Goal: Task Accomplishment & Management: Manage account settings

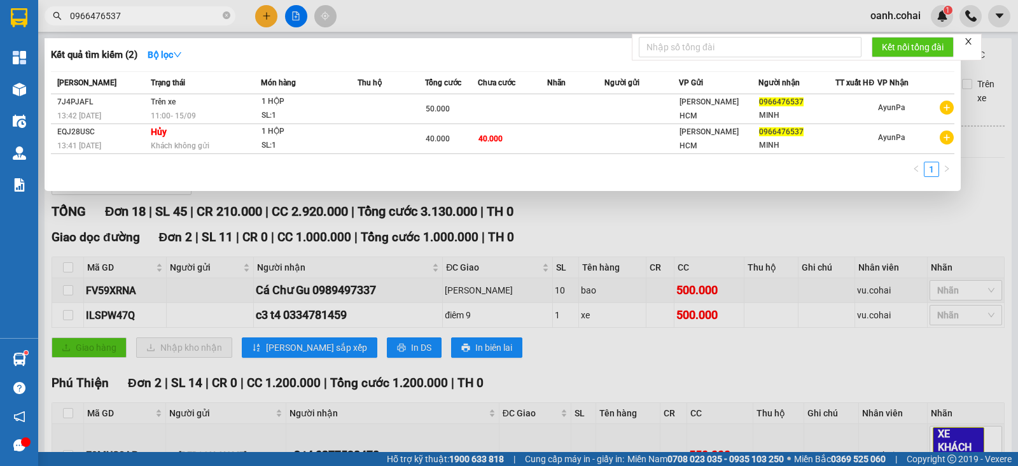
click at [480, 10] on div at bounding box center [509, 233] width 1018 height 466
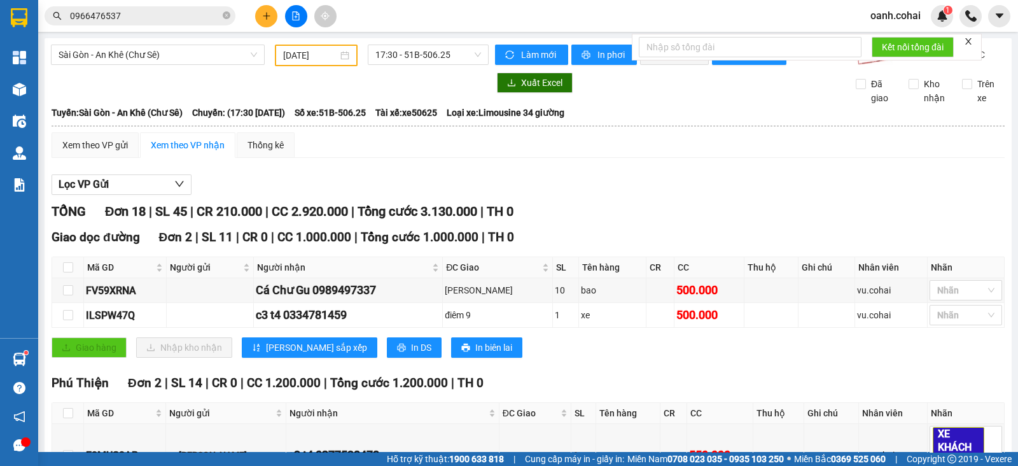
click at [187, 57] on span "Sài Gòn - An Khê (Chư Sê)" at bounding box center [158, 54] width 198 height 19
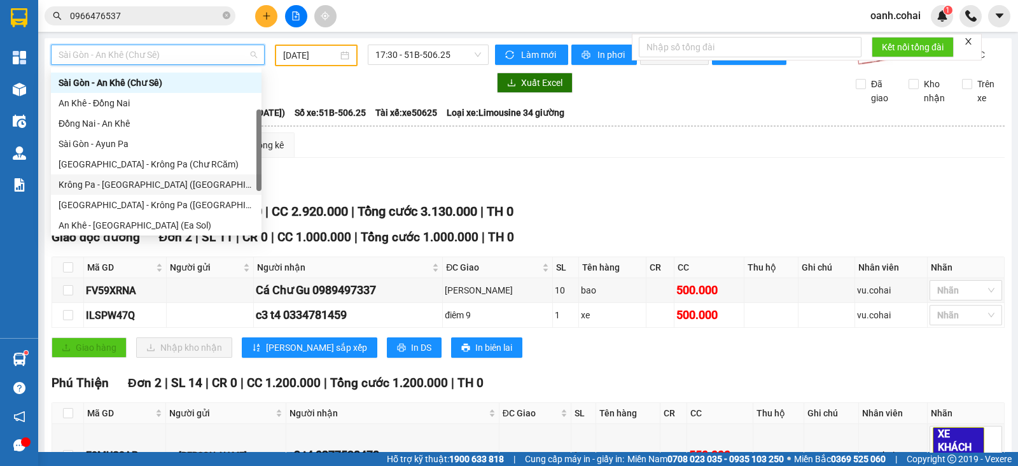
scroll to position [158, 0]
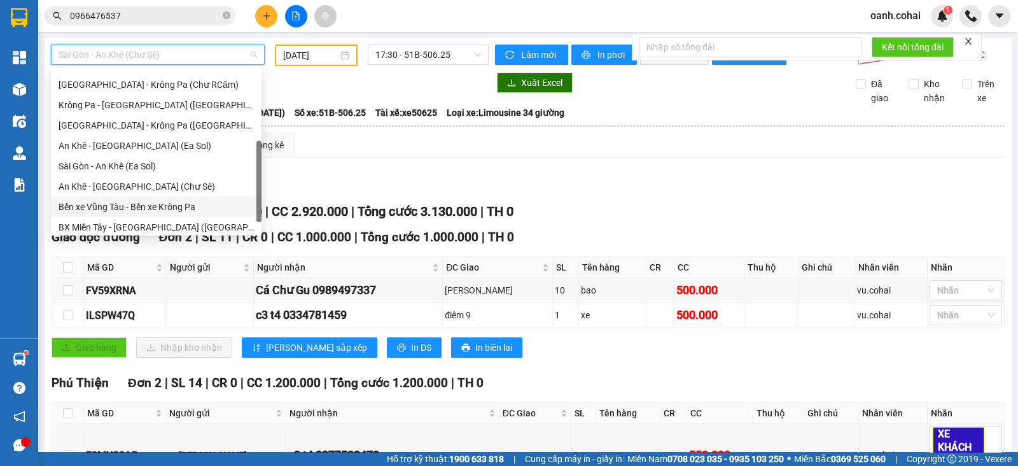
click at [114, 208] on div "Bến xe Vũng Tàu - Bến xe Krông Pa" at bounding box center [156, 207] width 195 height 14
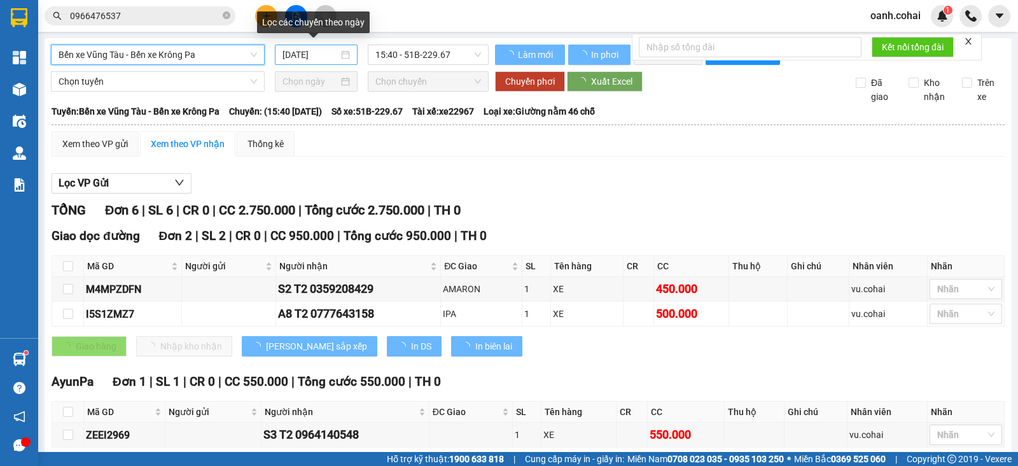
click at [339, 53] on div "[DATE]" at bounding box center [316, 55] width 68 height 14
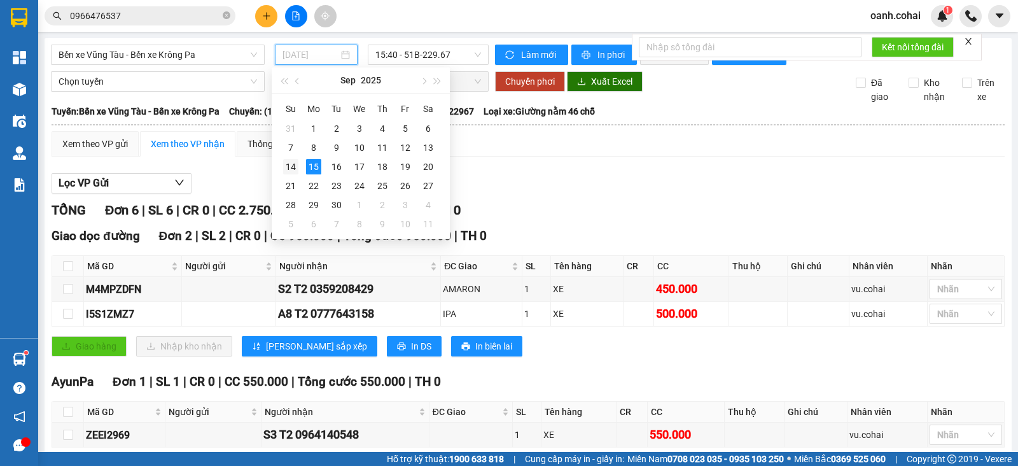
click at [293, 163] on div "14" at bounding box center [290, 166] width 15 height 15
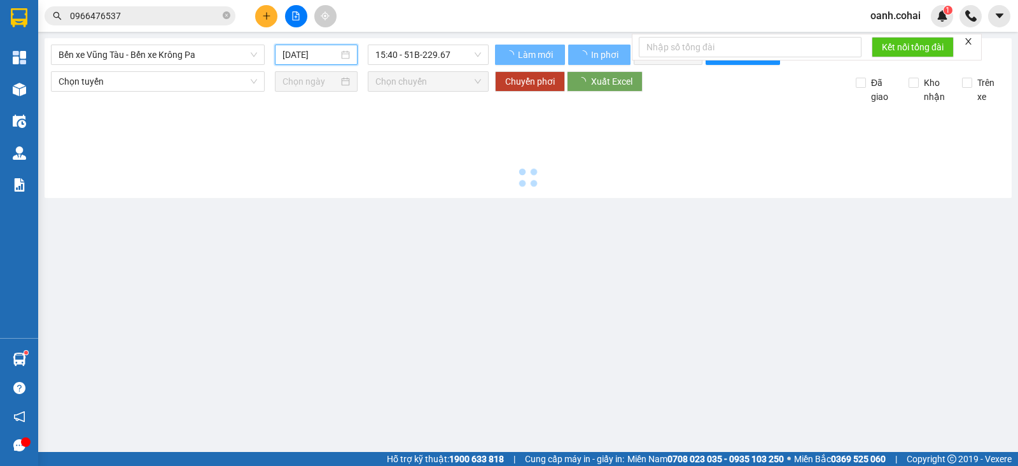
type input "14/09/2025"
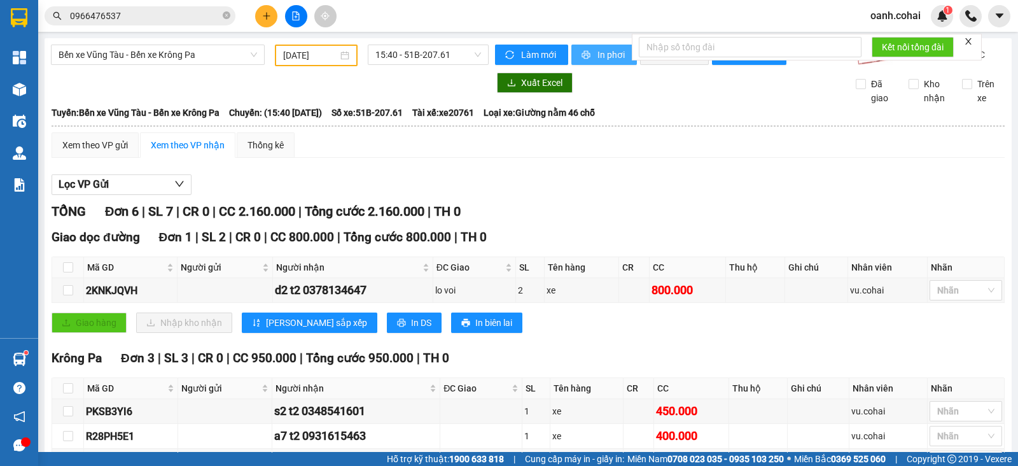
click at [609, 50] on span "In phơi" at bounding box center [611, 55] width 29 height 14
click at [264, 23] on button at bounding box center [266, 16] width 22 height 22
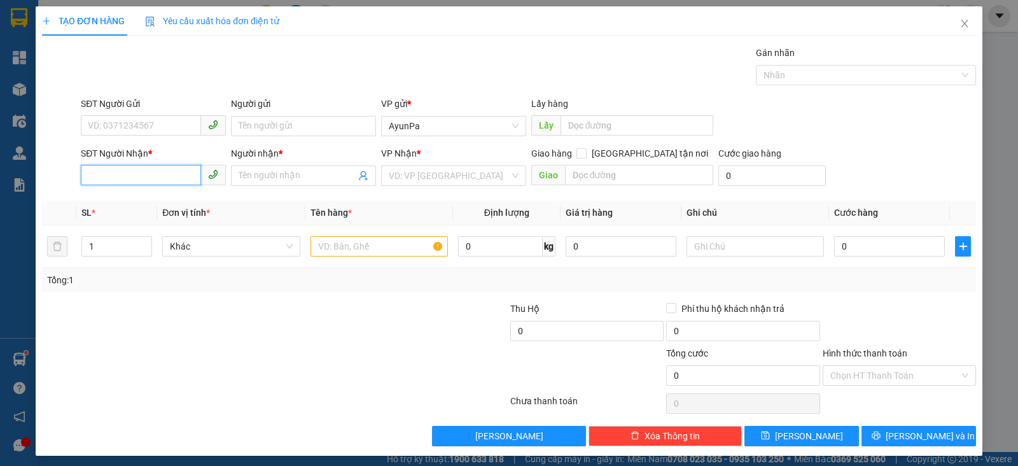
click at [140, 176] on input "SĐT Người Nhận *" at bounding box center [141, 175] width 120 height 20
type input "0986515517"
click at [162, 189] on div "0986515517 0986515517 - VY" at bounding box center [151, 200] width 143 height 25
click at [170, 169] on input "0986515517" at bounding box center [141, 175] width 120 height 20
click at [155, 196] on div "0986515517 - VY" at bounding box center [152, 200] width 128 height 14
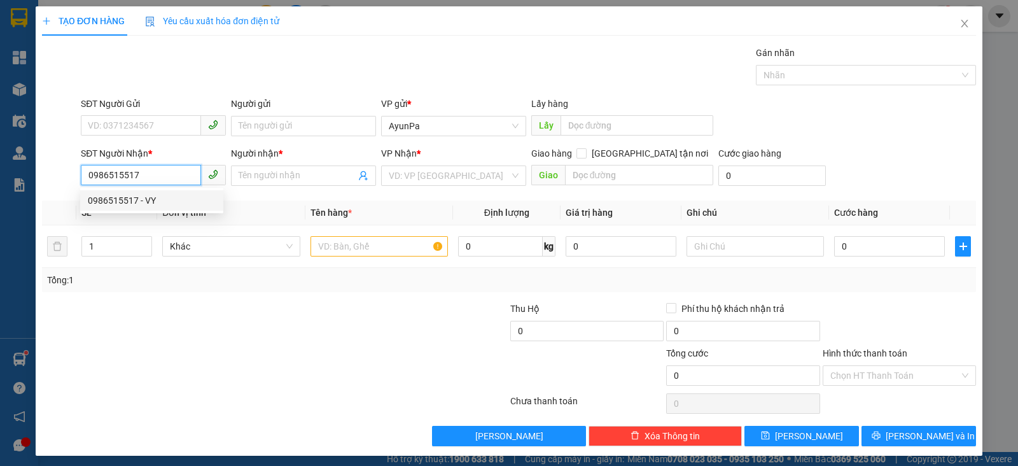
type input "VY"
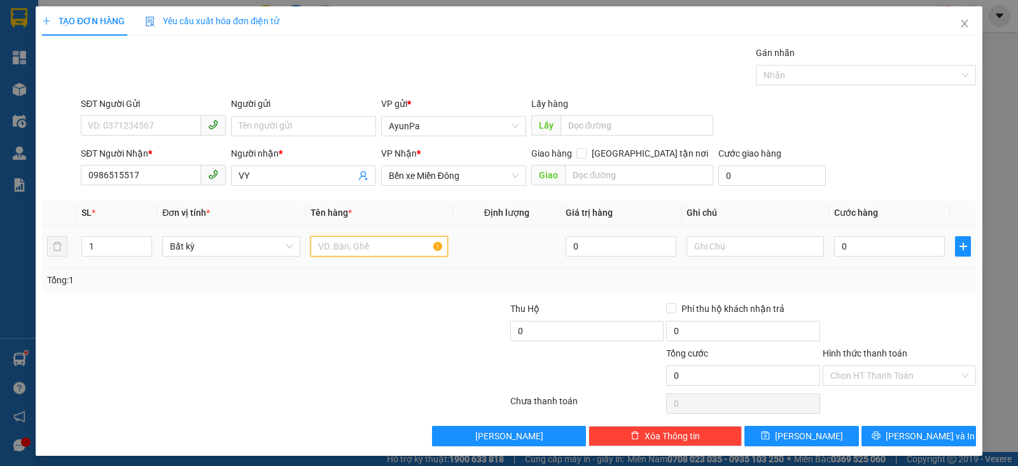
click at [398, 249] on input "text" at bounding box center [378, 246] width 137 height 20
type input "1th"
click at [856, 248] on input "0" at bounding box center [889, 246] width 111 height 20
type input "6"
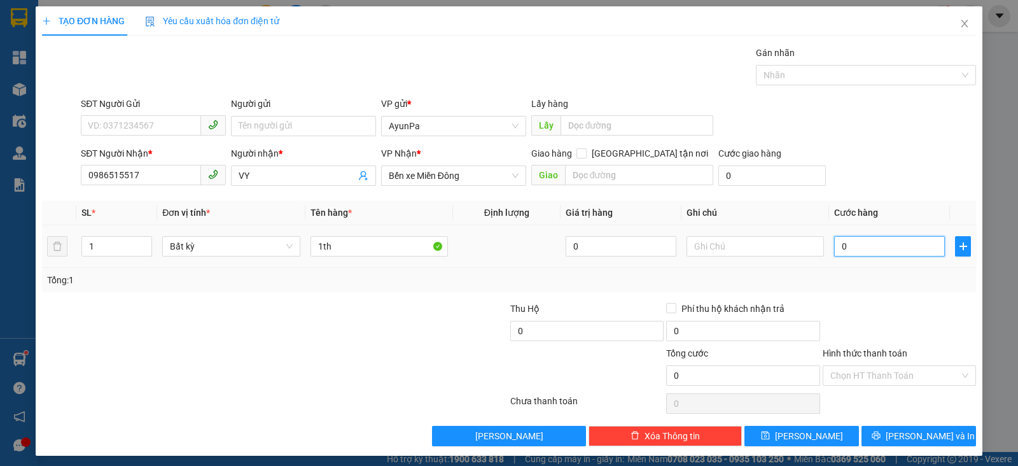
type input "6"
type input "60"
click at [921, 319] on div at bounding box center [899, 324] width 156 height 45
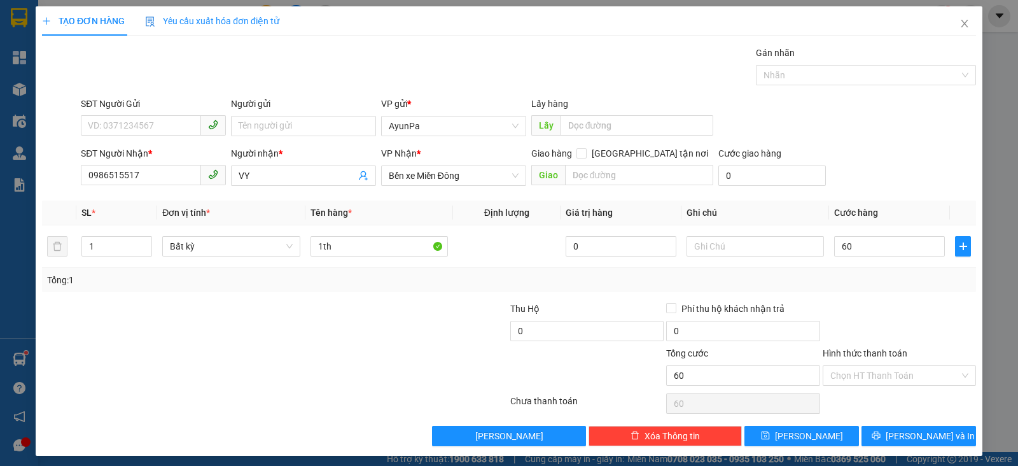
type input "60.000"
click at [881, 373] on input "Hình thức thanh toán" at bounding box center [894, 375] width 129 height 19
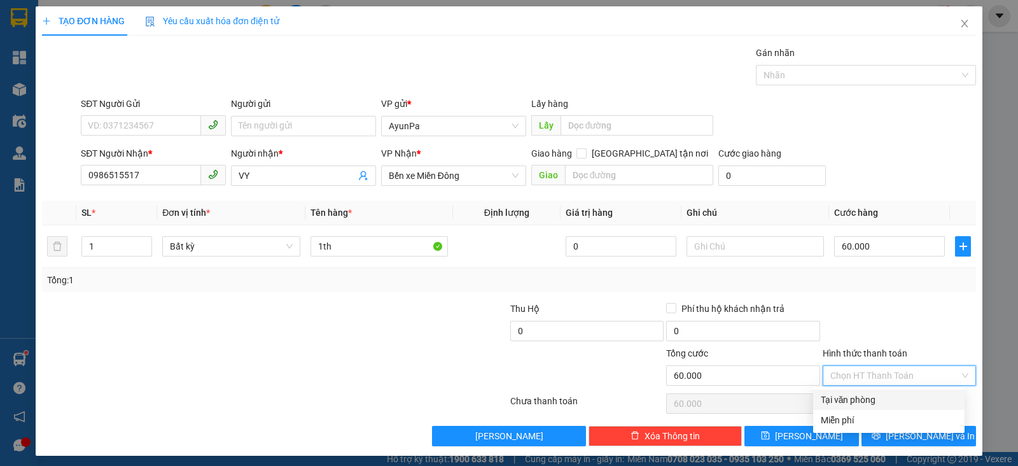
click at [862, 399] on div "Tại văn phòng" at bounding box center [889, 399] width 136 height 14
type input "0"
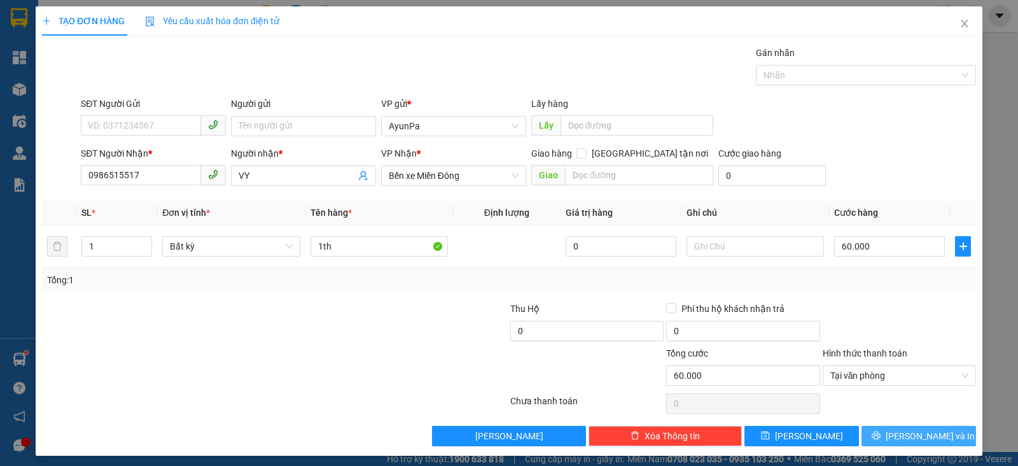
click at [880, 431] on icon "printer" at bounding box center [875, 435] width 9 height 9
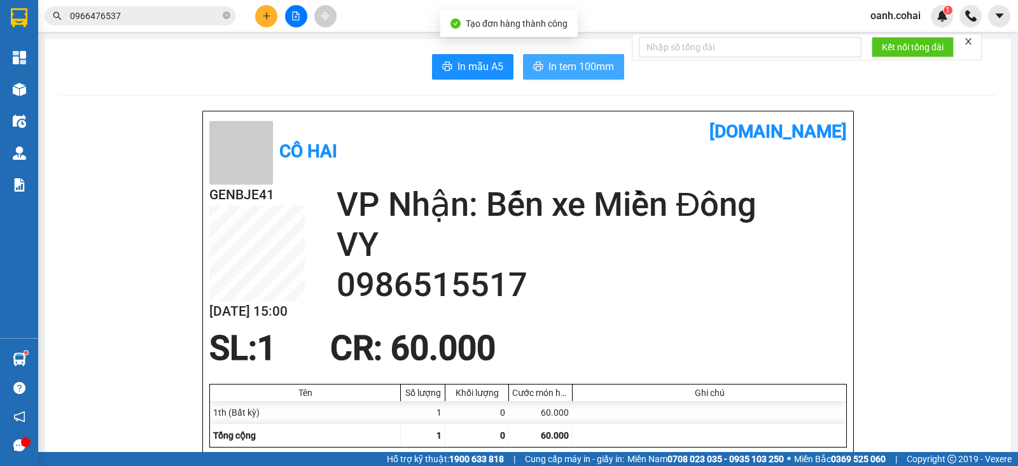
click at [557, 66] on span "In tem 100mm" at bounding box center [581, 67] width 66 height 16
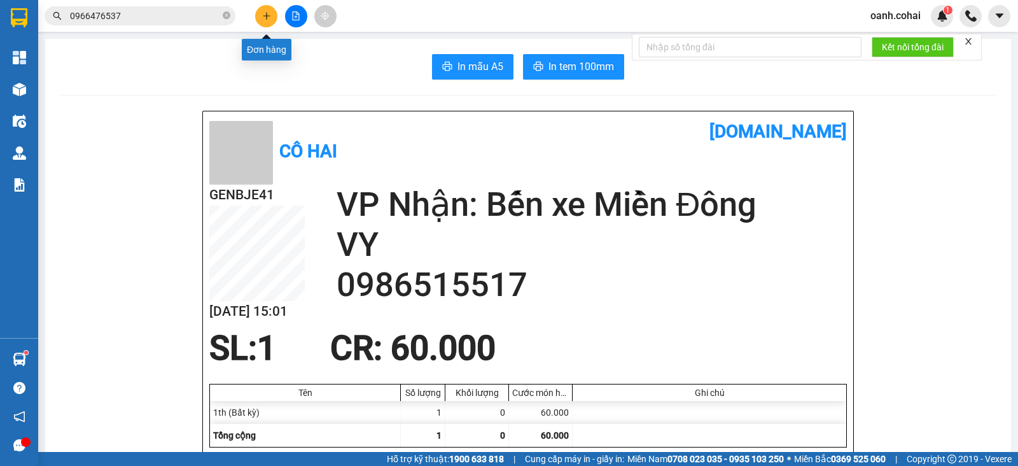
click at [265, 20] on button at bounding box center [266, 16] width 22 height 22
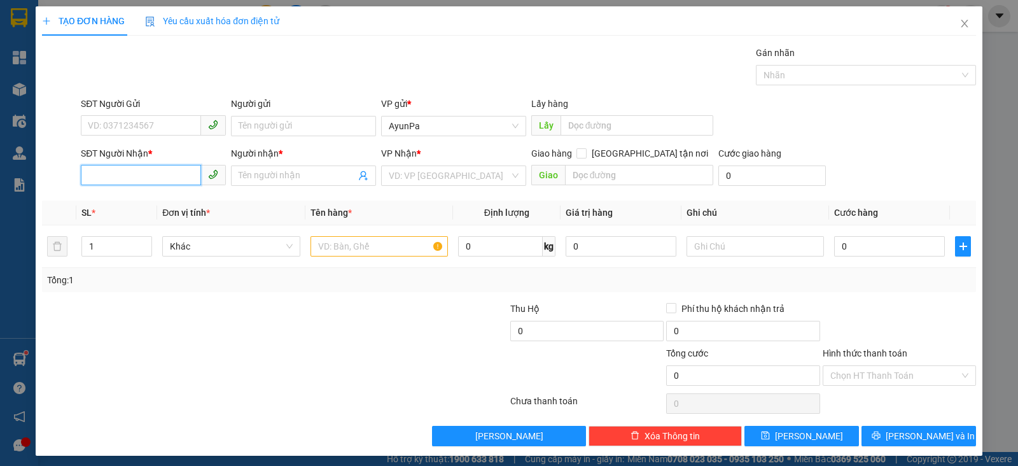
click at [114, 167] on input "SĐT Người Nhận *" at bounding box center [141, 175] width 120 height 20
type input "0938169875"
click at [120, 205] on div "0938169875 - thuận" at bounding box center [152, 200] width 128 height 14
type input "thuận"
type input "0938169875"
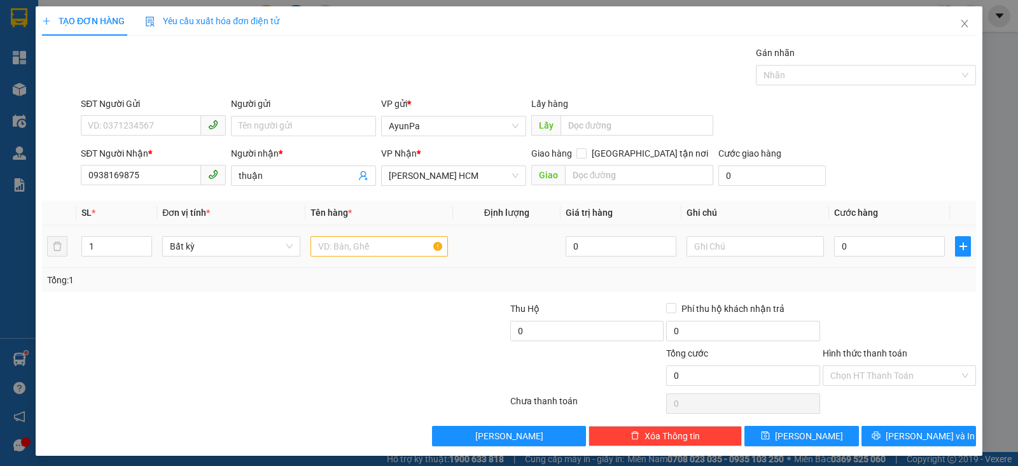
click at [406, 263] on td at bounding box center [379, 246] width 148 height 43
click at [401, 253] on input "text" at bounding box center [378, 246] width 137 height 20
type input "1b gạo"
click at [854, 256] on div "0" at bounding box center [889, 245] width 111 height 25
type input "7"
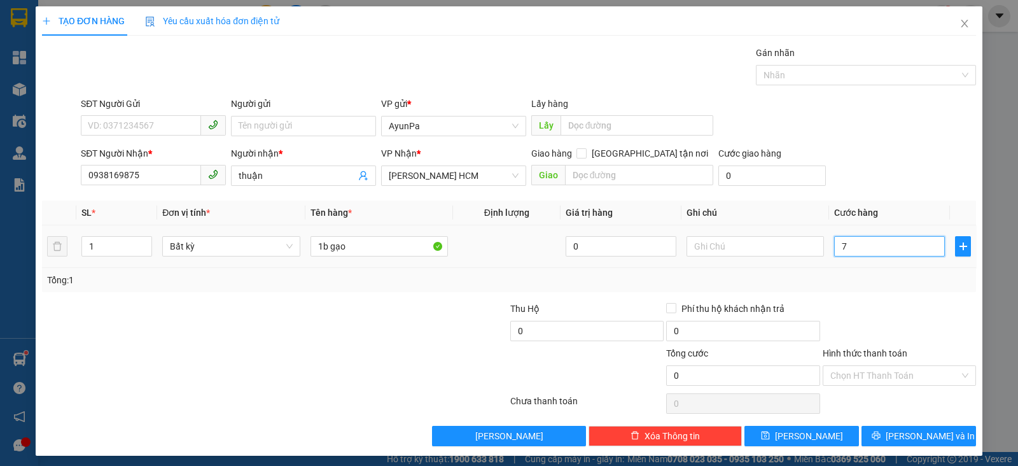
type input "7"
type input "70"
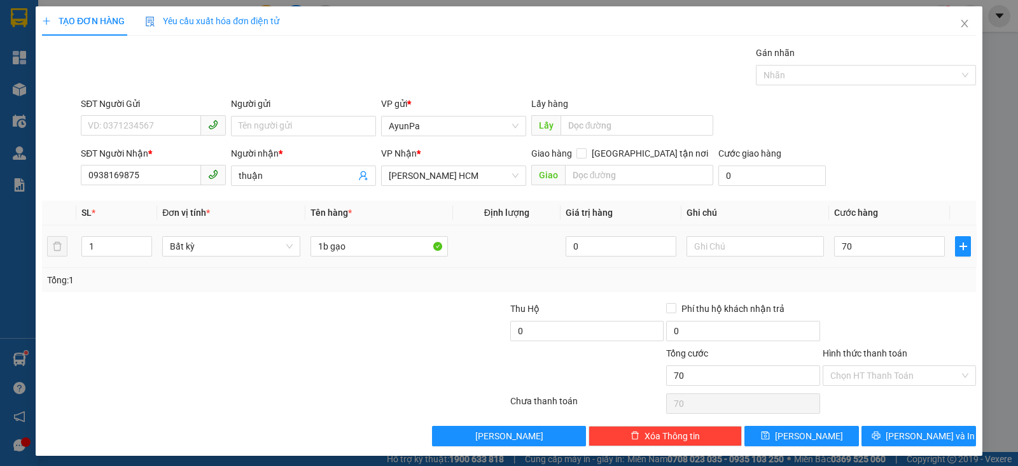
type input "70.000"
click at [859, 288] on div "Tổng: 1" at bounding box center [509, 280] width 934 height 24
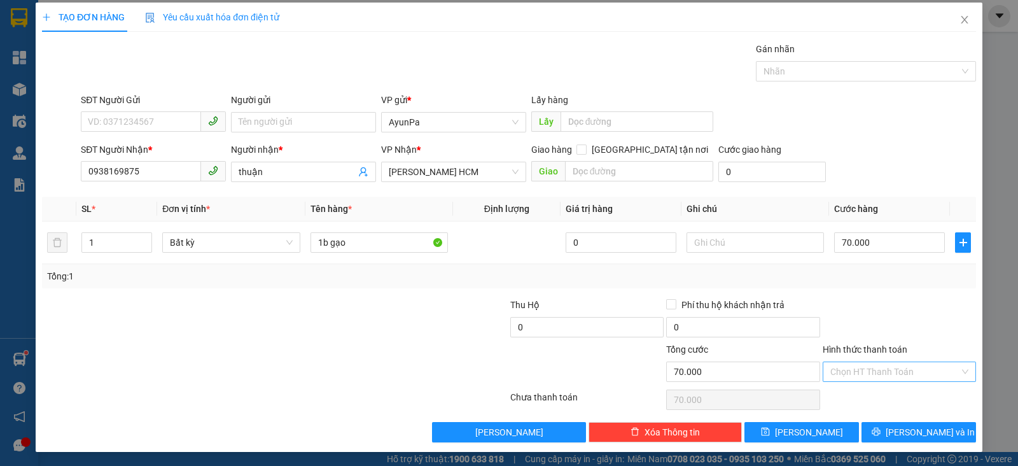
click at [897, 373] on input "Hình thức thanh toán" at bounding box center [894, 371] width 129 height 19
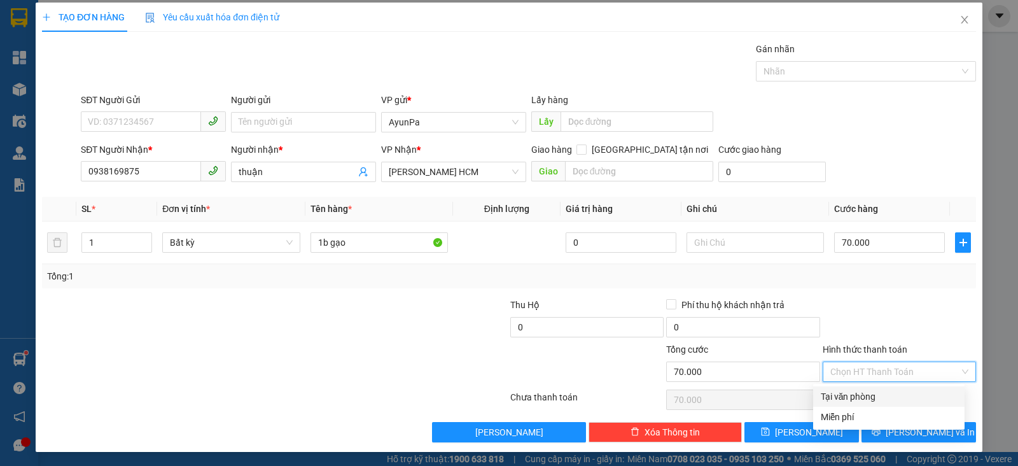
click at [856, 397] on div "Tại văn phòng" at bounding box center [889, 396] width 136 height 14
type input "0"
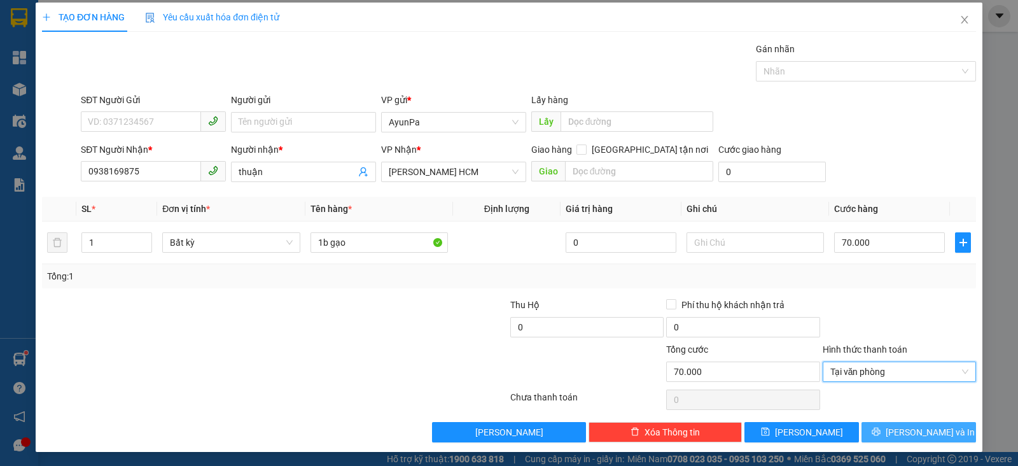
click at [898, 437] on span "[PERSON_NAME] và In" at bounding box center [929, 432] width 89 height 14
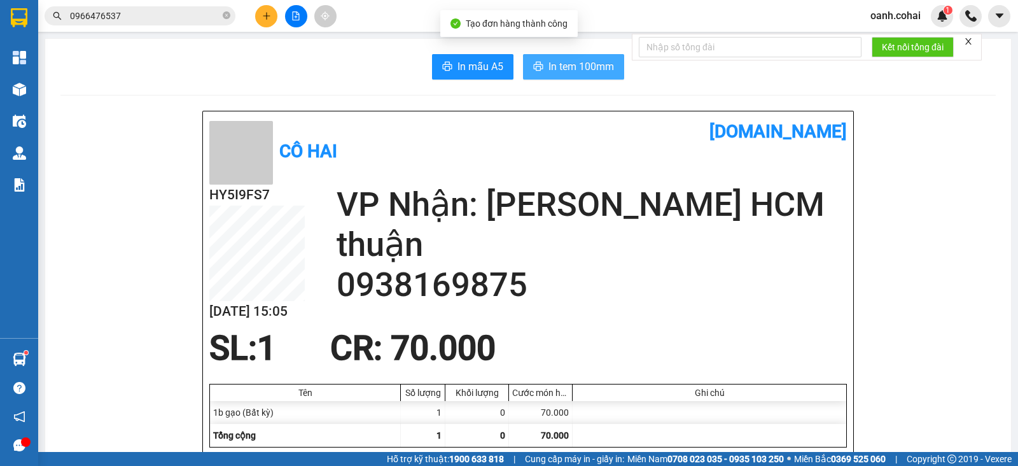
click at [534, 75] on button "In tem 100mm" at bounding box center [573, 66] width 101 height 25
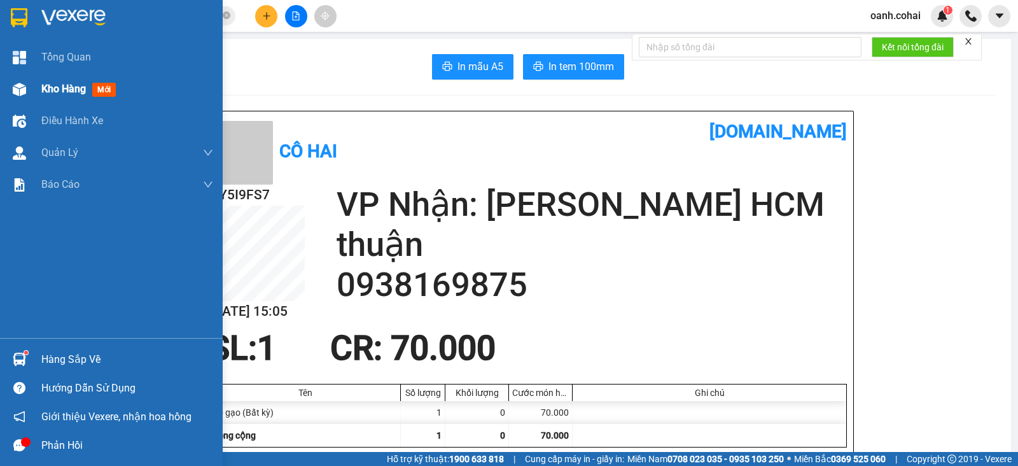
drag, startPoint x: 64, startPoint y: 76, endPoint x: 55, endPoint y: 90, distance: 16.1
click at [64, 76] on div "Kho hàng mới" at bounding box center [127, 89] width 172 height 32
click at [55, 90] on span "Kho hàng" at bounding box center [63, 89] width 45 height 12
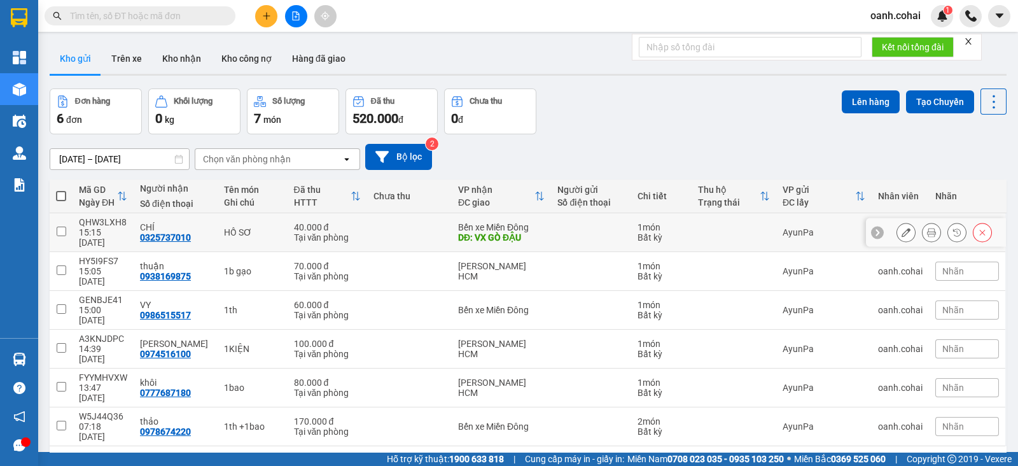
click at [513, 232] on div "DĐ: VX GÒ ĐẬU" at bounding box center [501, 237] width 87 height 10
checkbox input "true"
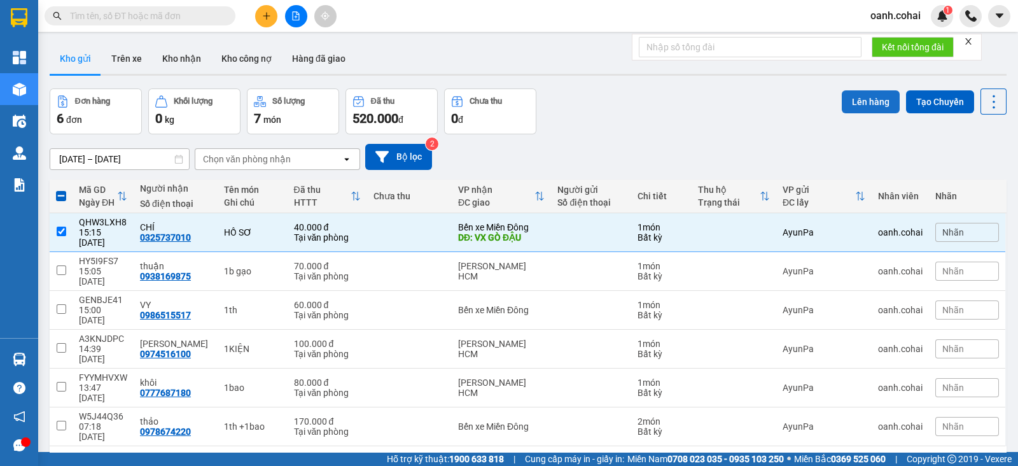
click at [859, 99] on button "Lên hàng" at bounding box center [871, 101] width 58 height 23
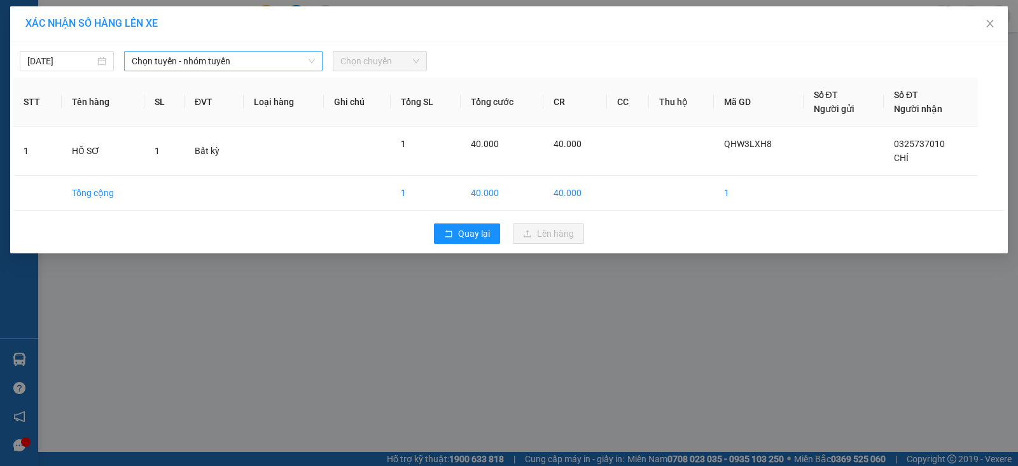
click at [222, 59] on span "Chọn tuyến - nhóm tuyến" at bounding box center [223, 61] width 183 height 19
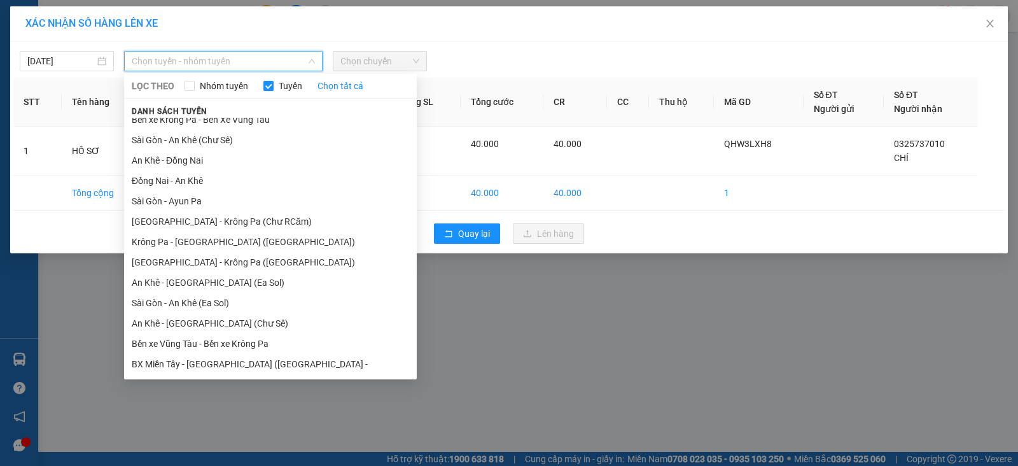
scroll to position [69, 0]
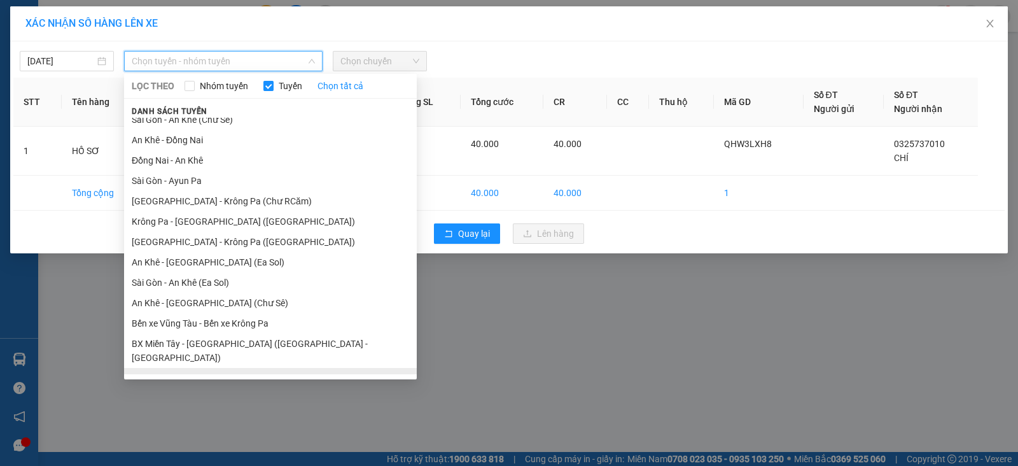
click at [178, 368] on li "BX Krông Pa - BX Miền Tây ([GEOGRAPHIC_DATA] - [GEOGRAPHIC_DATA])" at bounding box center [270, 385] width 293 height 34
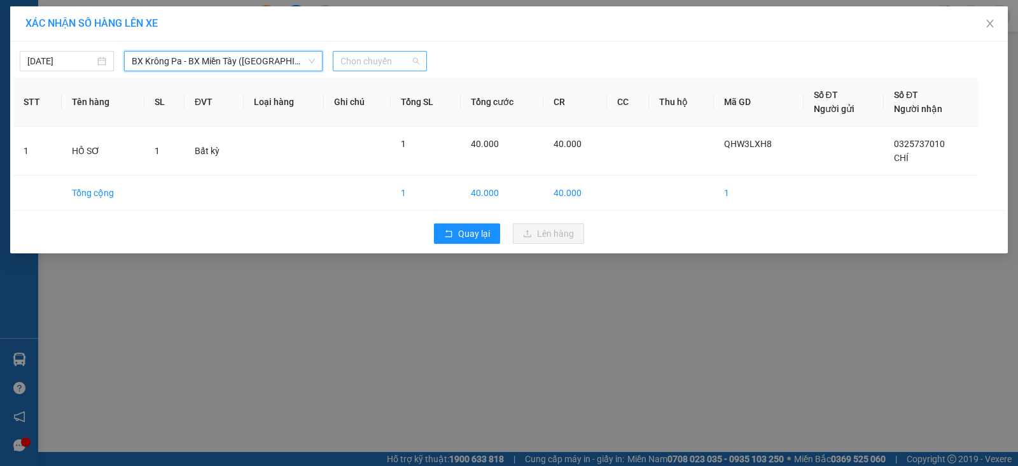
click at [364, 59] on span "Chọn chuyến" at bounding box center [379, 61] width 79 height 19
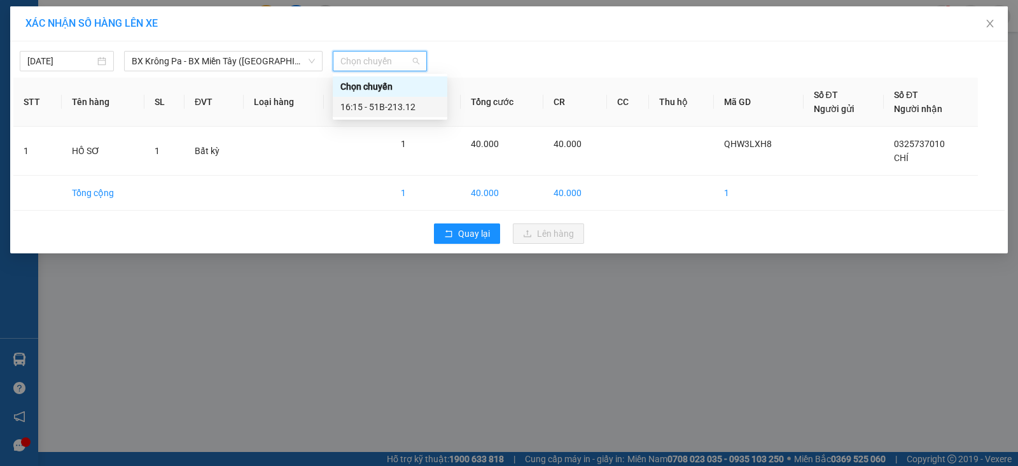
click at [365, 97] on div "16:15 - 51B-213.12" at bounding box center [390, 107] width 114 height 20
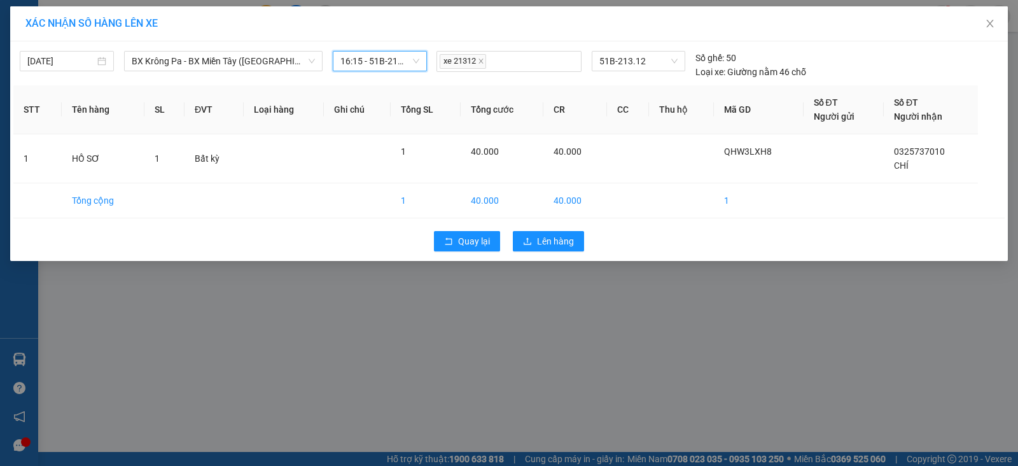
click at [565, 261] on div "XÁC NHẬN SỐ HÀNG LÊN XE 15/09/2025 BX Krông Pa - BX Miền Tây (Chơn Thành - Chư …" at bounding box center [509, 233] width 1018 height 466
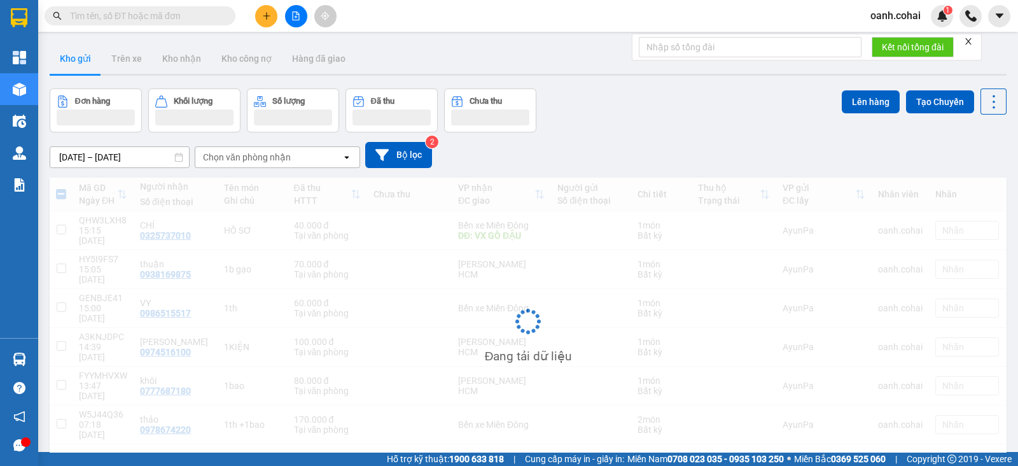
click at [556, 231] on div "Đang tải dữ liệu" at bounding box center [528, 330] width 957 height 307
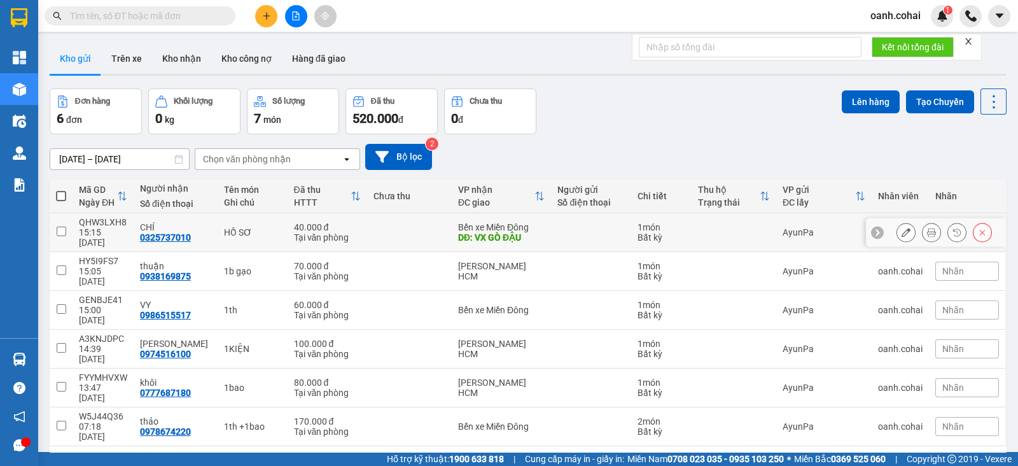
click at [536, 233] on td "Bến xe Miền Đông DĐ: VX GÒ ĐẬU" at bounding box center [502, 232] width 100 height 39
checkbox input "true"
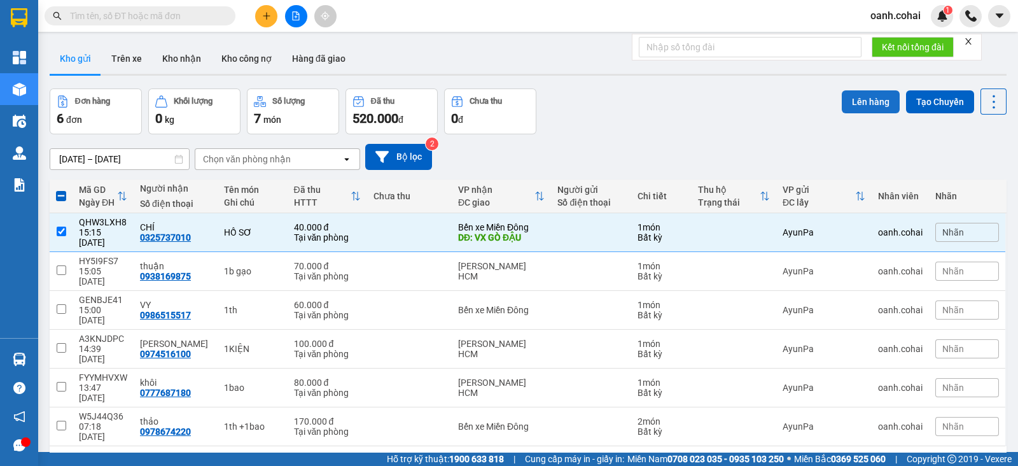
click at [852, 95] on button "Lên hàng" at bounding box center [871, 101] width 58 height 23
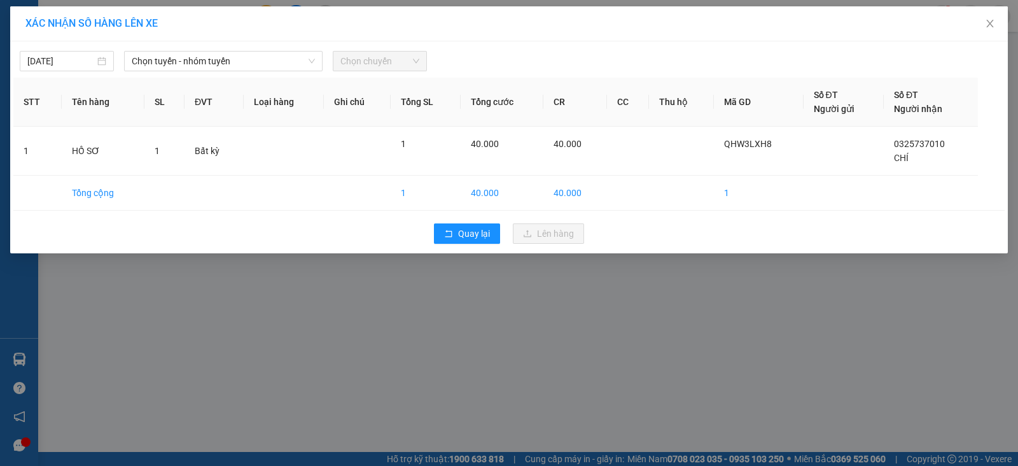
click at [270, 43] on div "15/09/2025 Chọn tuyến - nhóm tuyến Chọn chuyến STT Tên hàng SL ĐVT Loại hàng Gh…" at bounding box center [508, 147] width 997 height 212
click at [265, 53] on span "Chọn tuyến - nhóm tuyến" at bounding box center [223, 61] width 183 height 19
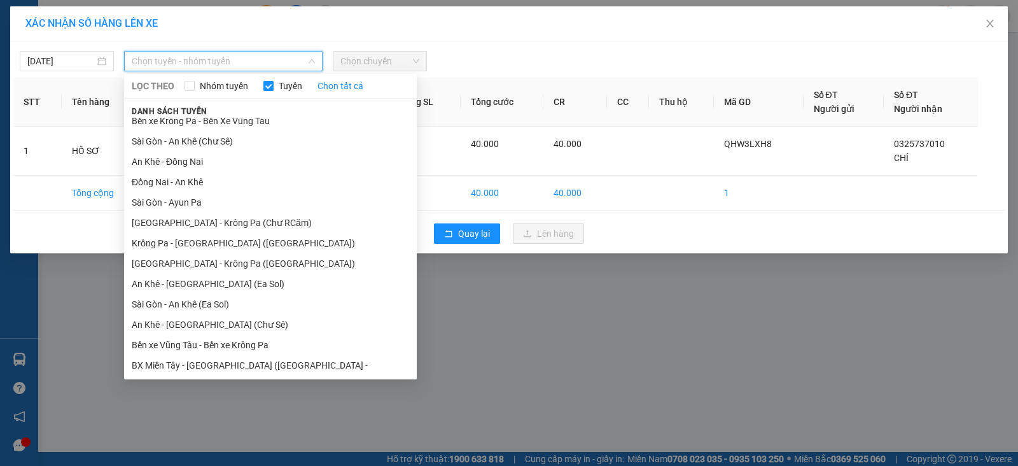
scroll to position [69, 0]
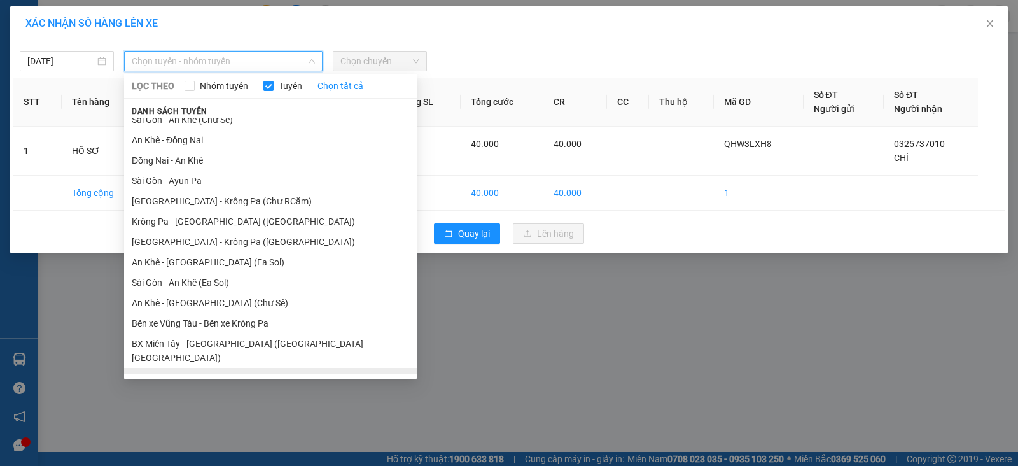
click at [230, 368] on li "BX Krông Pa - BX Miền Tây ([GEOGRAPHIC_DATA] - [GEOGRAPHIC_DATA])" at bounding box center [270, 385] width 293 height 34
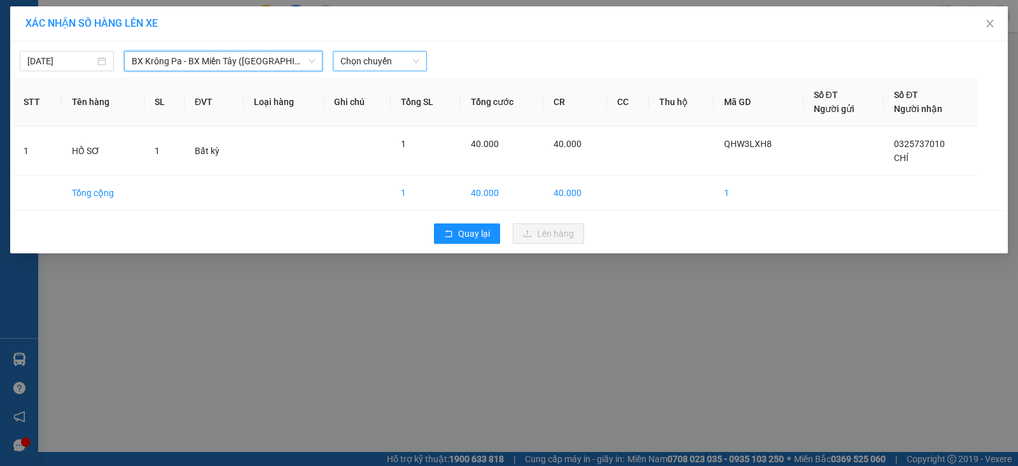
click at [378, 55] on span "Chọn chuyến" at bounding box center [379, 61] width 79 height 19
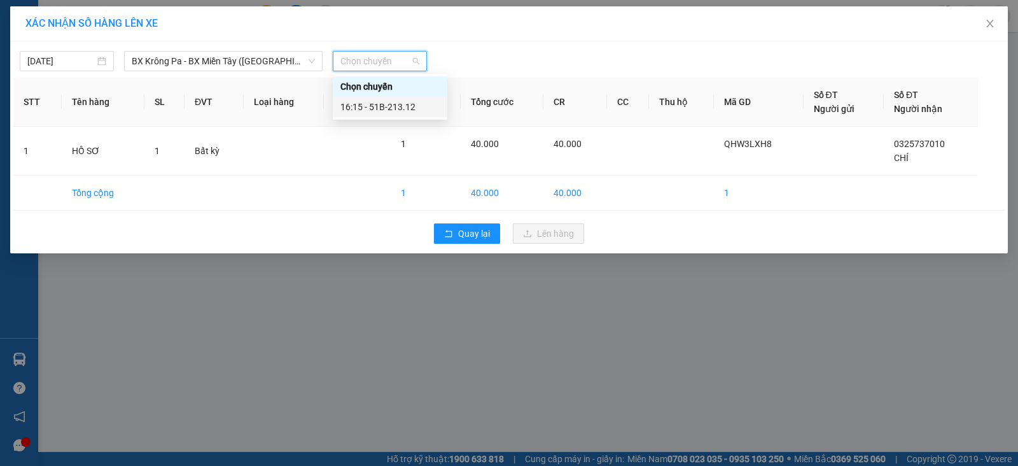
click at [386, 109] on div "16:15 - 51B-213.12" at bounding box center [389, 107] width 99 height 14
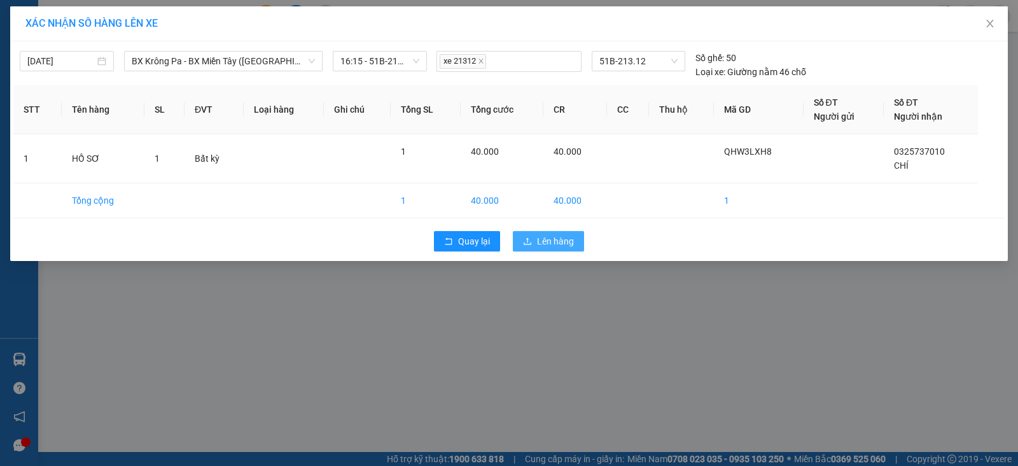
click at [540, 240] on span "Lên hàng" at bounding box center [555, 241] width 37 height 14
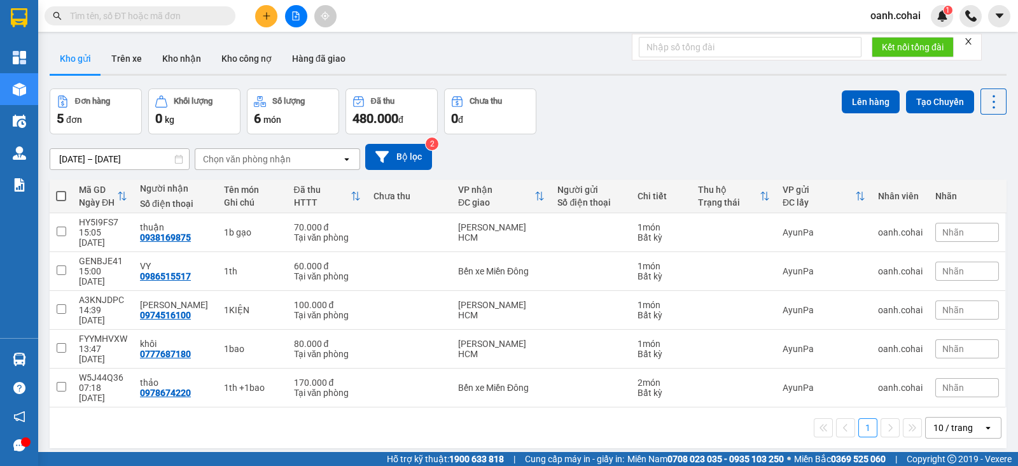
click at [954, 421] on div "10 / trang" at bounding box center [952, 427] width 39 height 13
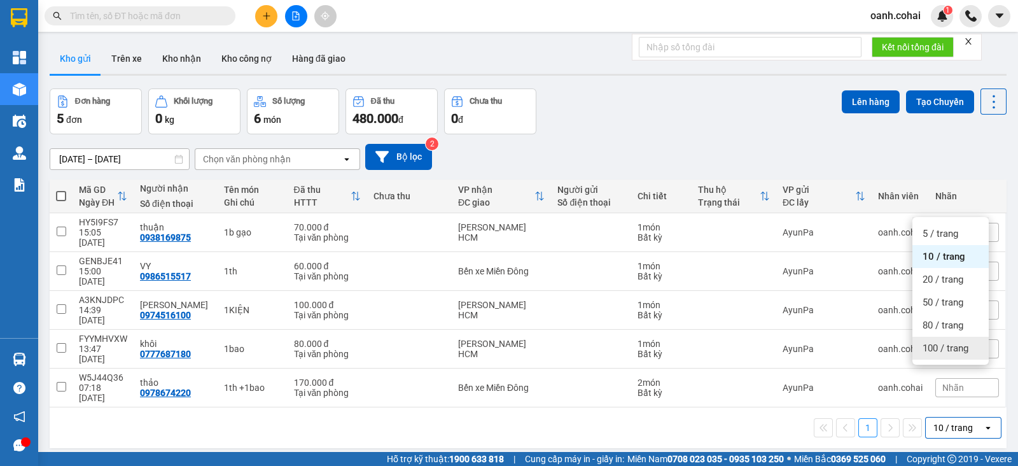
click at [948, 349] on span "100 / trang" at bounding box center [945, 348] width 46 height 13
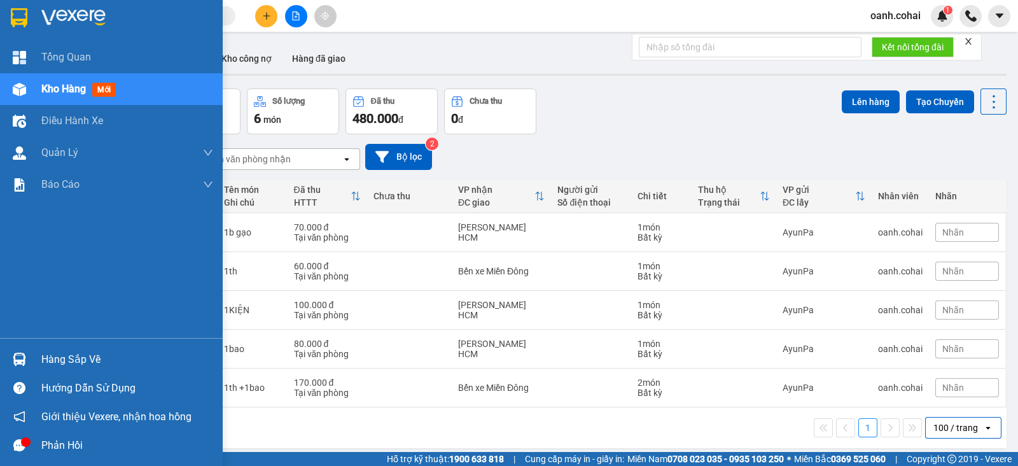
click at [64, 83] on span "Kho hàng" at bounding box center [63, 89] width 45 height 12
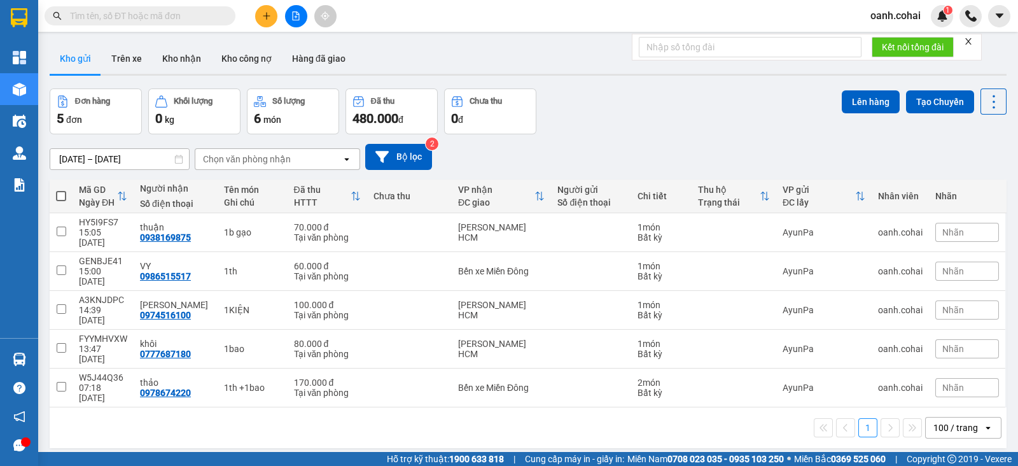
click at [267, 13] on icon "plus" at bounding box center [266, 15] width 1 height 7
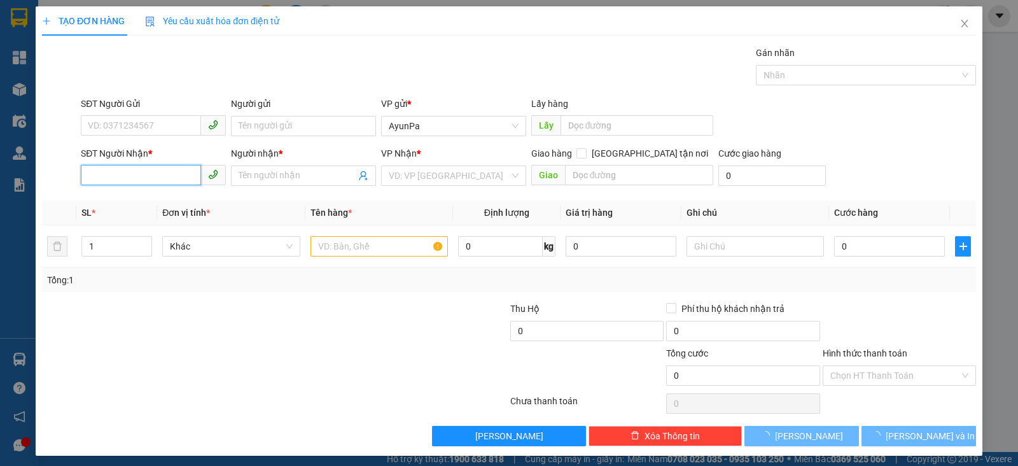
click at [130, 167] on input "SĐT Người Nhận *" at bounding box center [141, 175] width 120 height 20
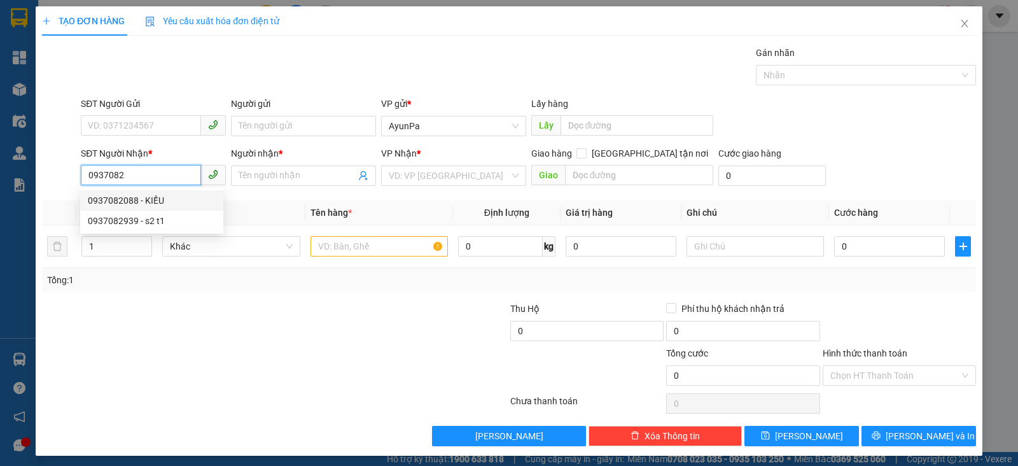
click at [132, 195] on div "0937082088 - KIỀU" at bounding box center [152, 200] width 128 height 14
type input "0937082088"
type input "KIỀU"
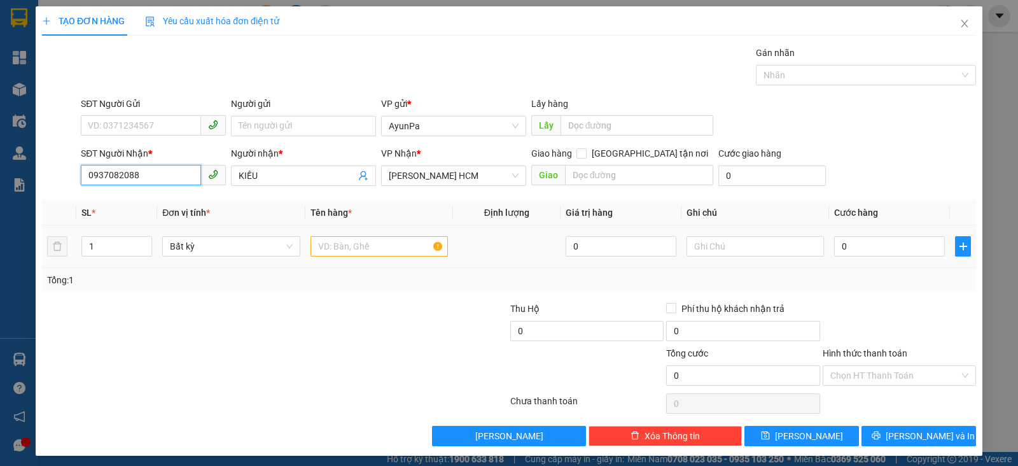
type input "0937082088"
click at [349, 249] on input "text" at bounding box center [378, 246] width 137 height 20
type input "1th"
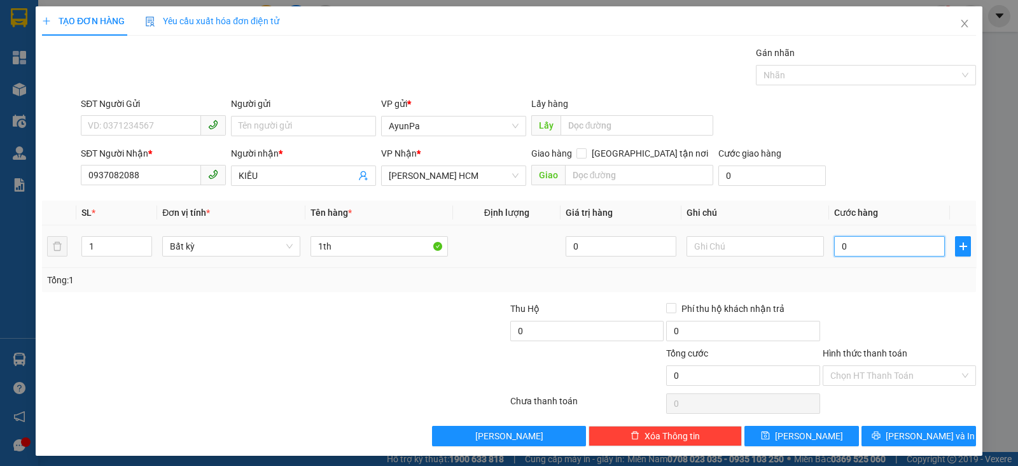
click at [903, 244] on input "0" at bounding box center [889, 246] width 111 height 20
type input "7"
type input "70"
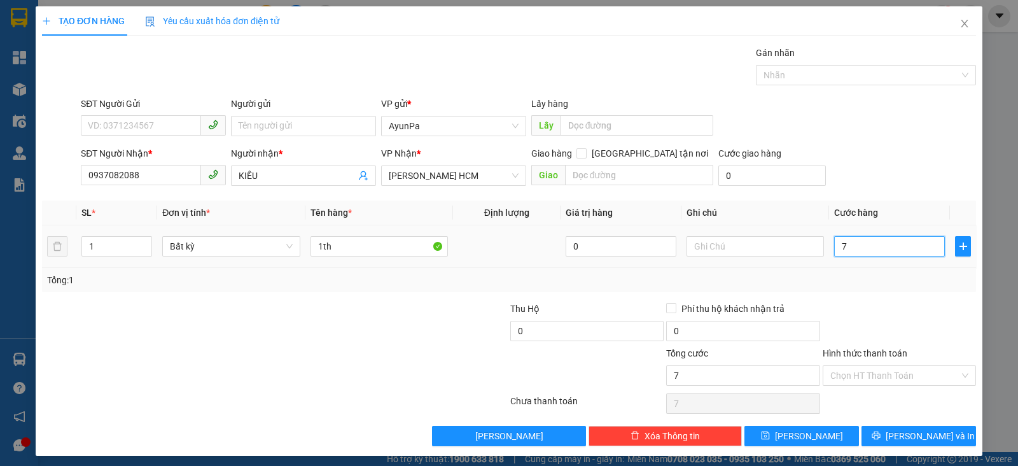
type input "70"
type input "70.000"
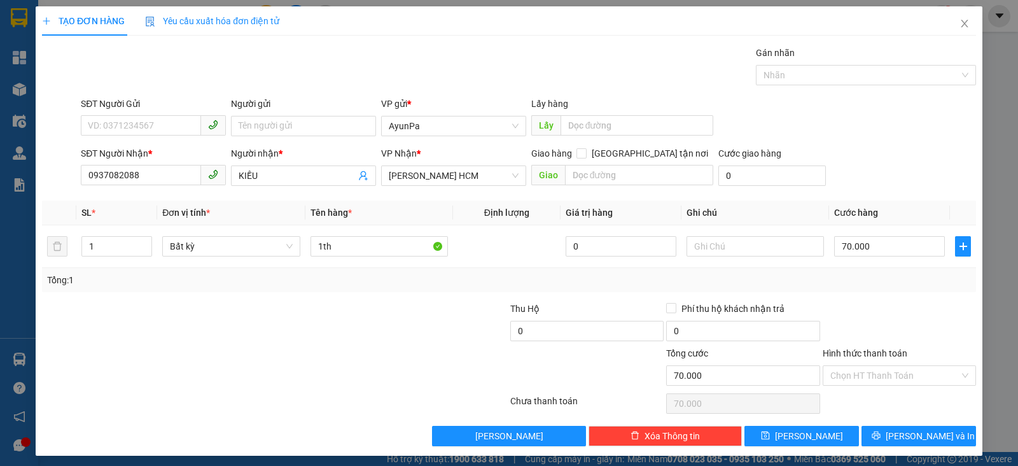
click at [885, 299] on div "Transit Pickup Surcharge Ids Transit Deliver Surcharge Ids Transit Deliver Surc…" at bounding box center [509, 246] width 934 height 400
click at [871, 437] on button "[PERSON_NAME] và In" at bounding box center [918, 436] width 114 height 20
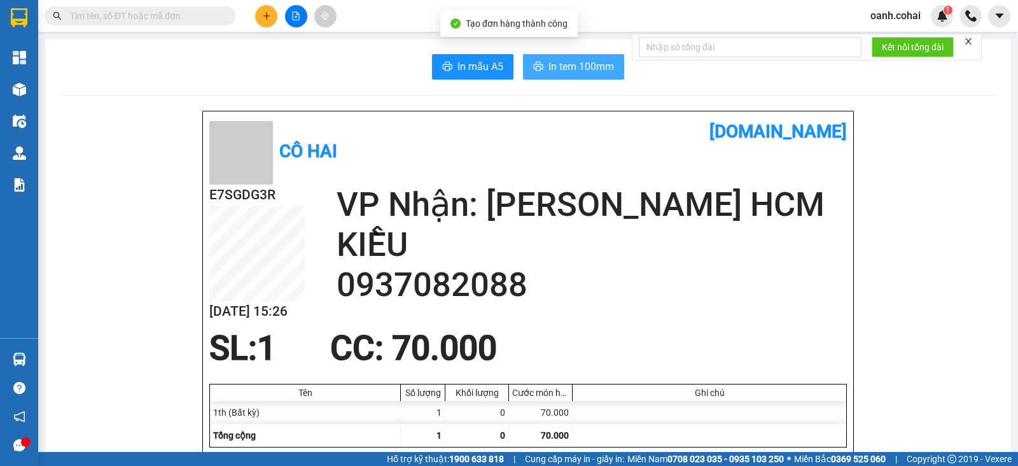
click at [533, 62] on icon "printer" at bounding box center [538, 66] width 10 height 10
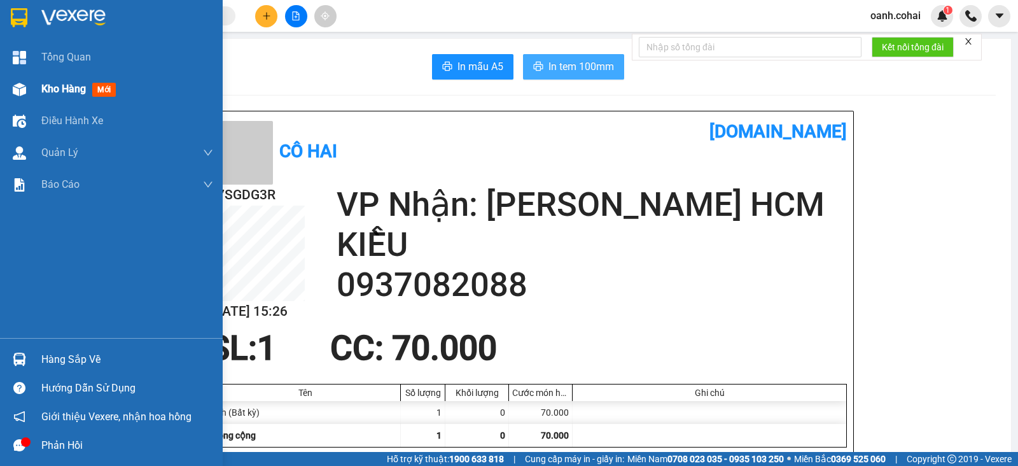
click at [68, 83] on span "Kho hàng" at bounding box center [63, 89] width 45 height 12
click at [69, 83] on span "Kho hàng" at bounding box center [63, 89] width 45 height 12
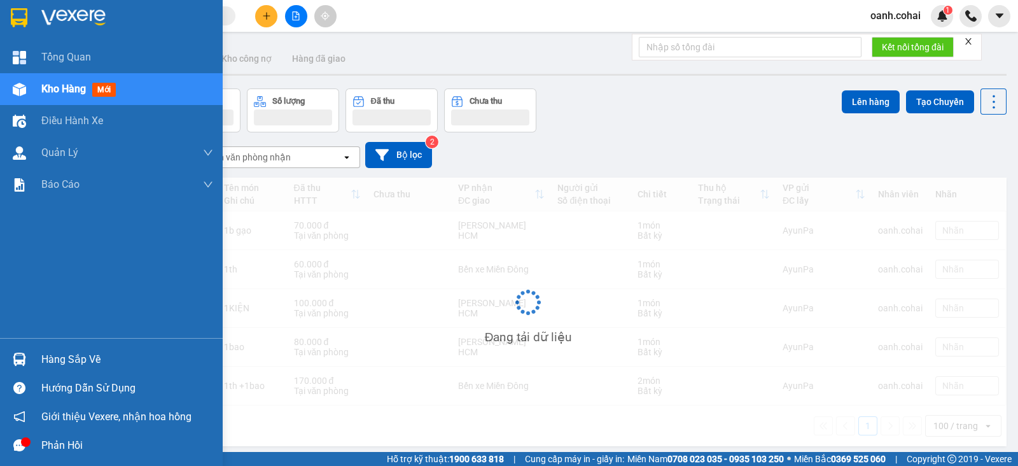
click at [69, 83] on span "Kho hàng" at bounding box center [63, 89] width 45 height 12
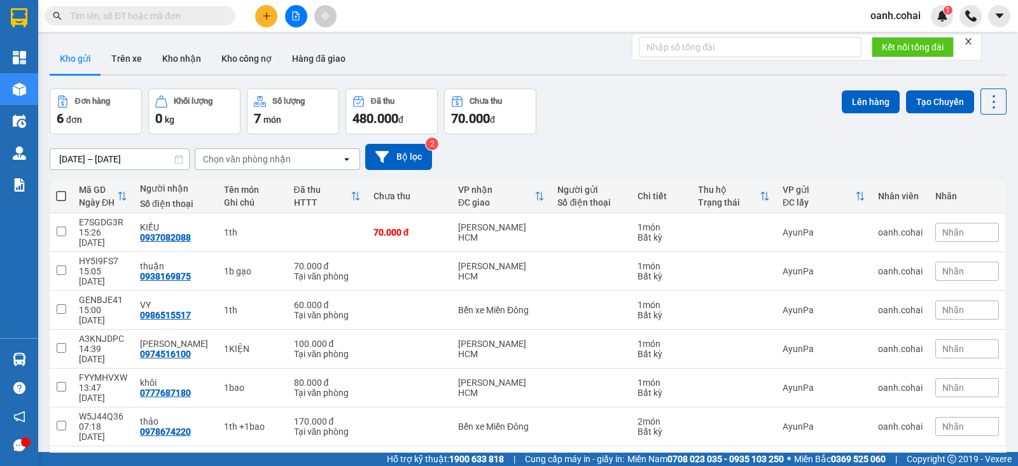
click at [296, 11] on icon "file-add" at bounding box center [296, 15] width 7 height 9
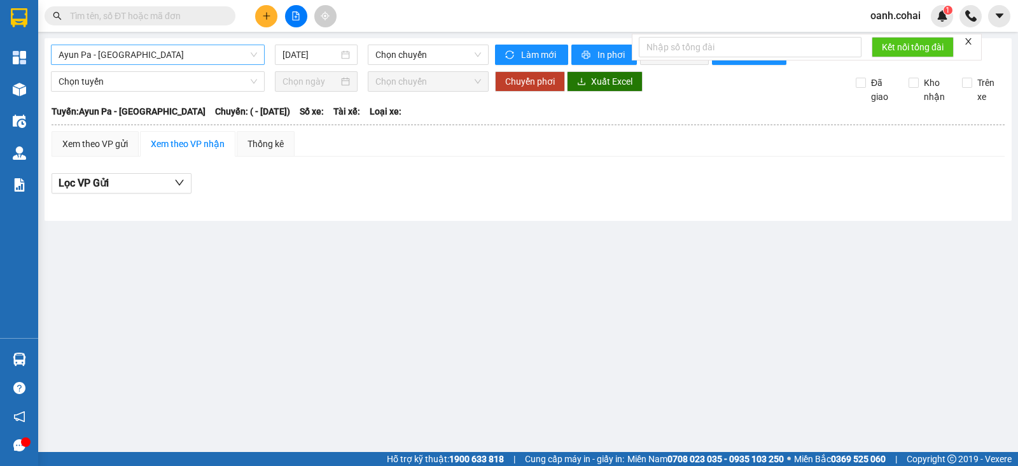
click at [229, 56] on span "Ayun Pa - [GEOGRAPHIC_DATA]" at bounding box center [158, 54] width 198 height 19
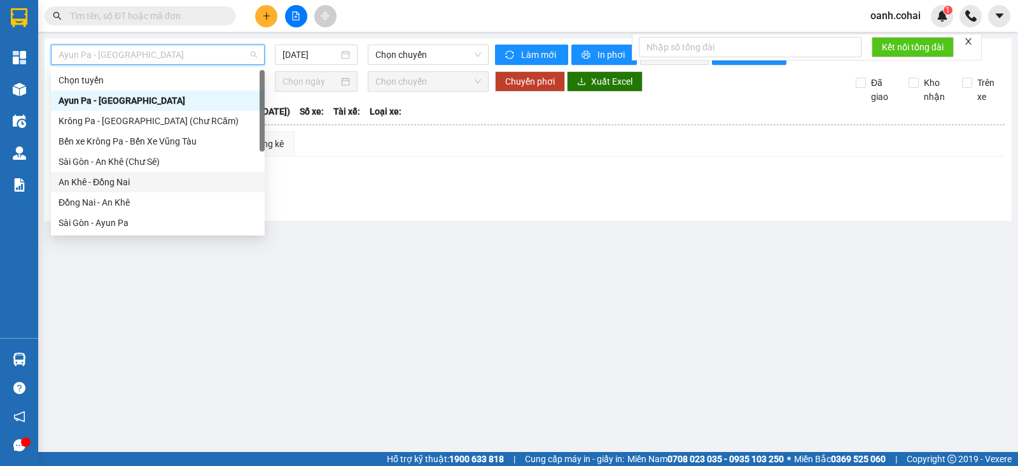
click at [126, 178] on div "An Khê - Đồng Nai" at bounding box center [158, 182] width 198 height 14
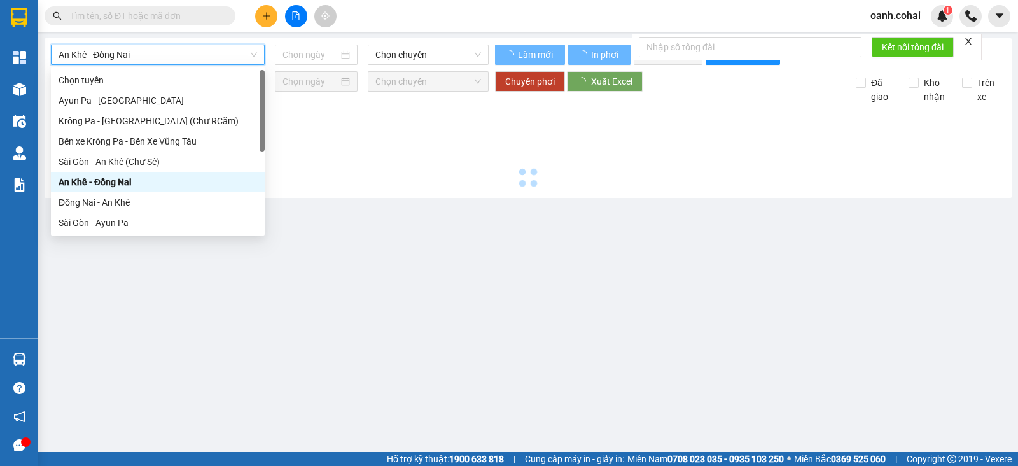
type input "[DATE]"
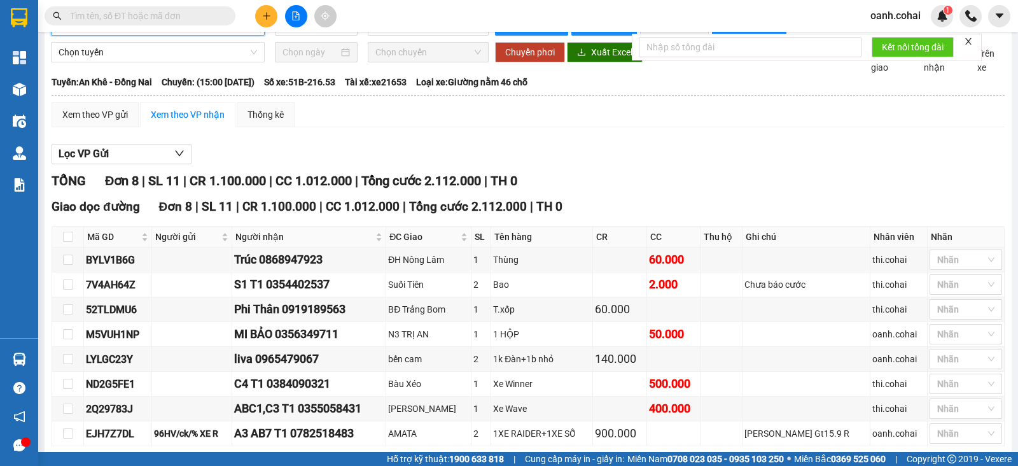
scroll to position [17, 0]
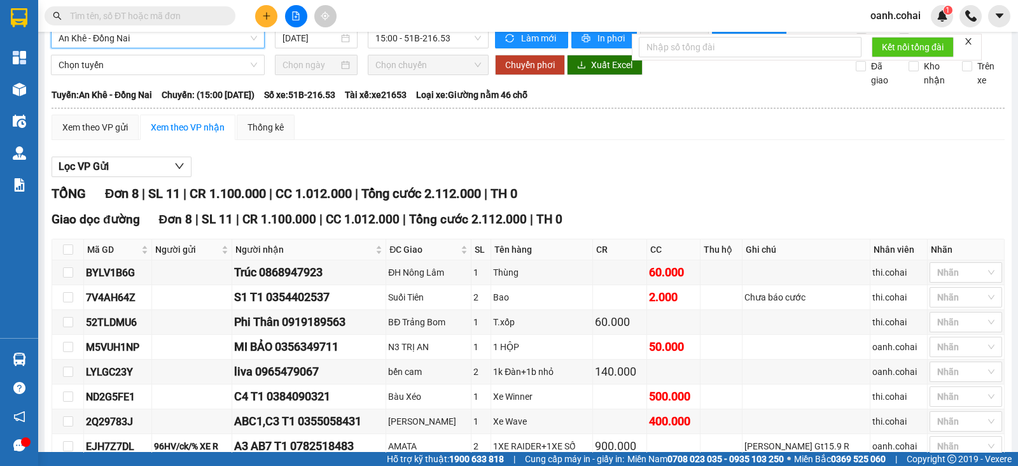
click at [135, 37] on span "An Khê - Đồng Nai" at bounding box center [158, 38] width 198 height 19
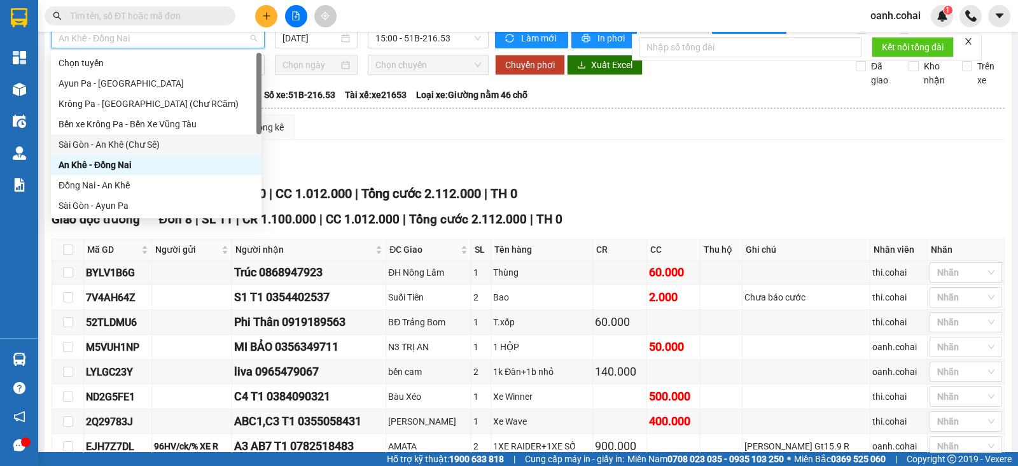
scroll to position [183, 0]
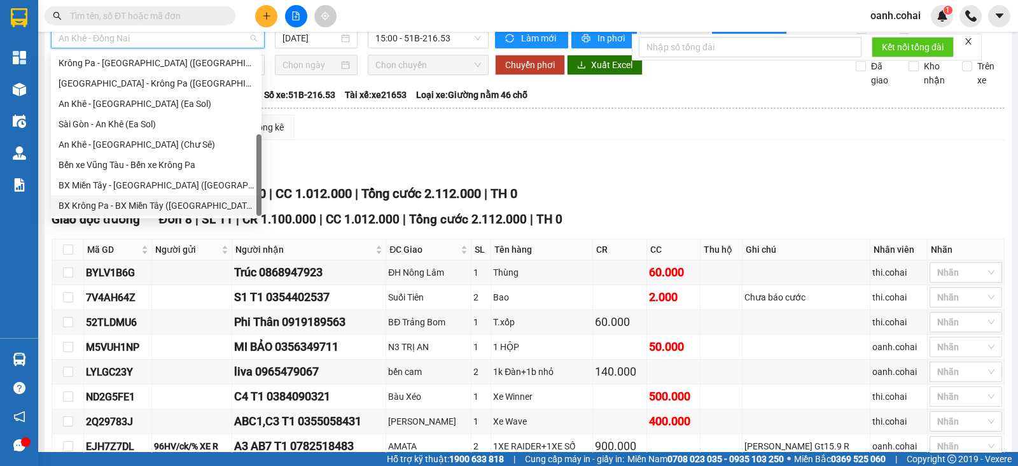
click at [130, 205] on div "BX Krông Pa - BX Miền Tây ([GEOGRAPHIC_DATA] - [GEOGRAPHIC_DATA])" at bounding box center [156, 205] width 195 height 14
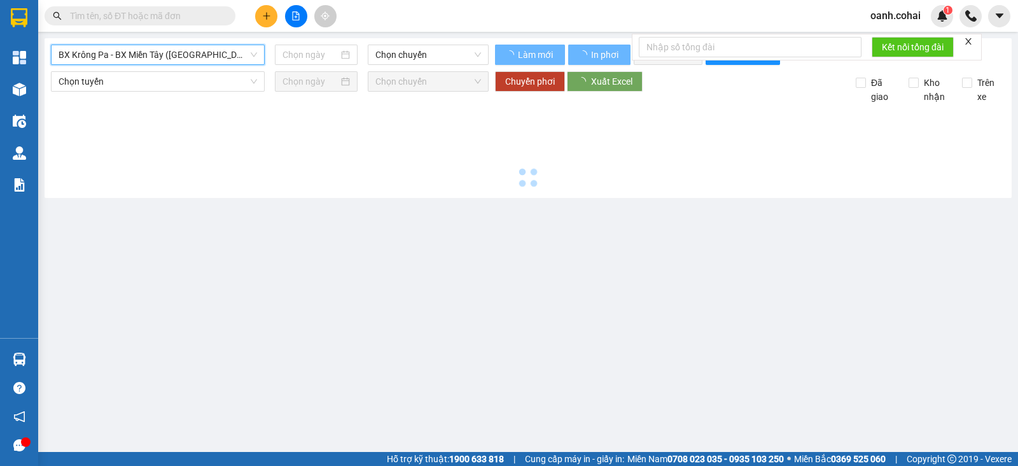
scroll to position [0, 0]
type input "[DATE]"
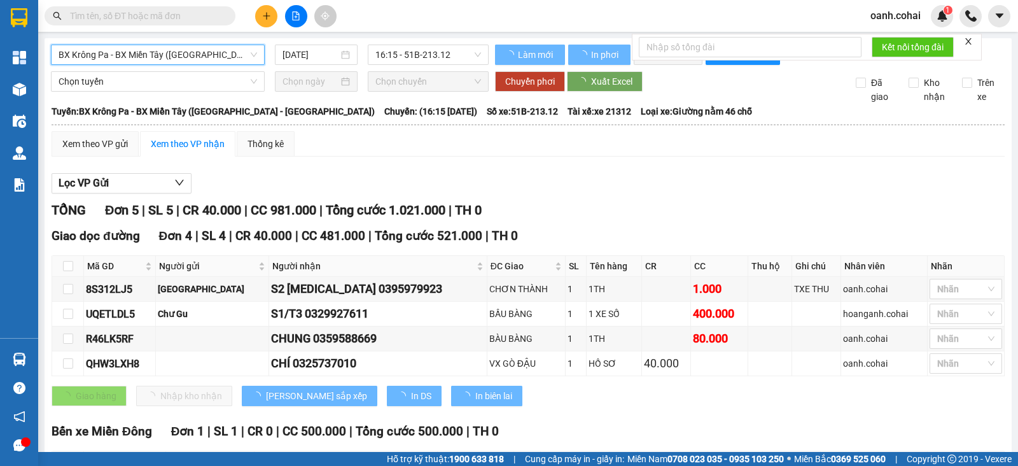
click at [213, 48] on span "BX Krông Pa - BX Miền Tây ([GEOGRAPHIC_DATA] - [GEOGRAPHIC_DATA])" at bounding box center [158, 54] width 198 height 19
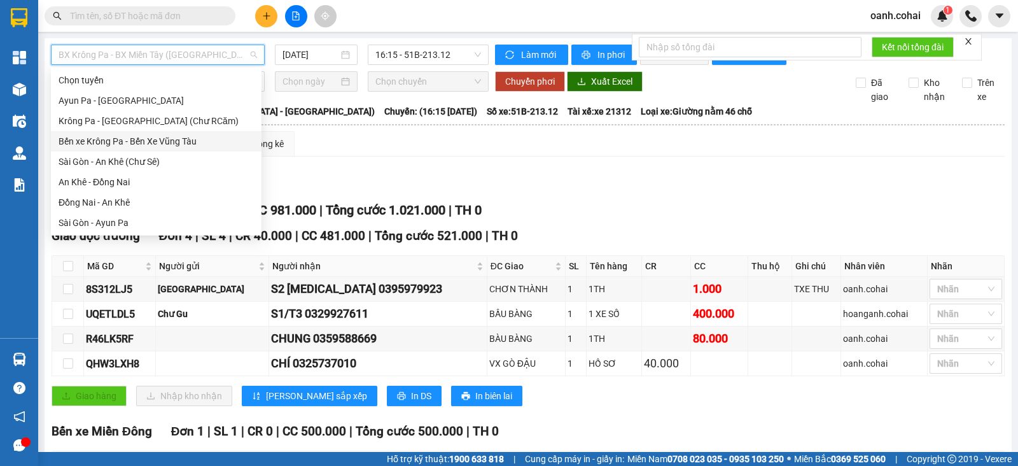
click at [156, 144] on div "Bến xe Krông Pa - Bến Xe Vũng Tàu" at bounding box center [156, 141] width 195 height 14
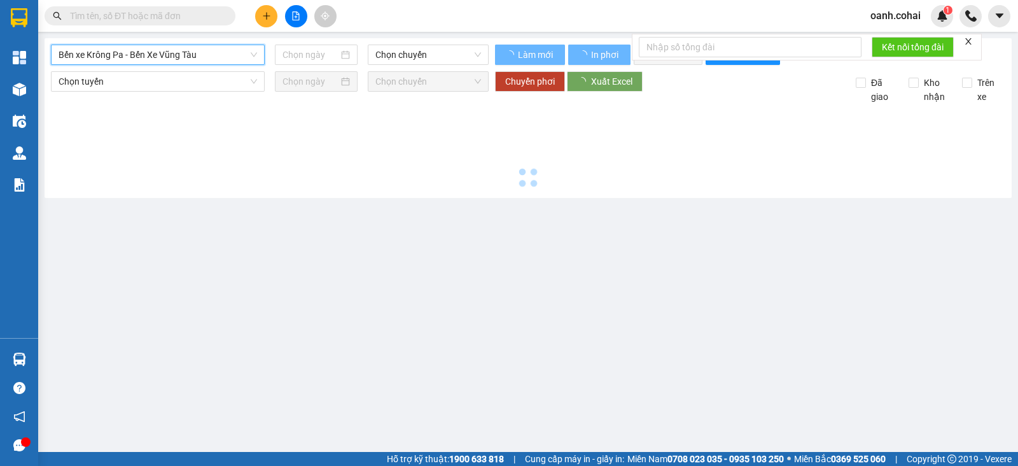
type input "[DATE]"
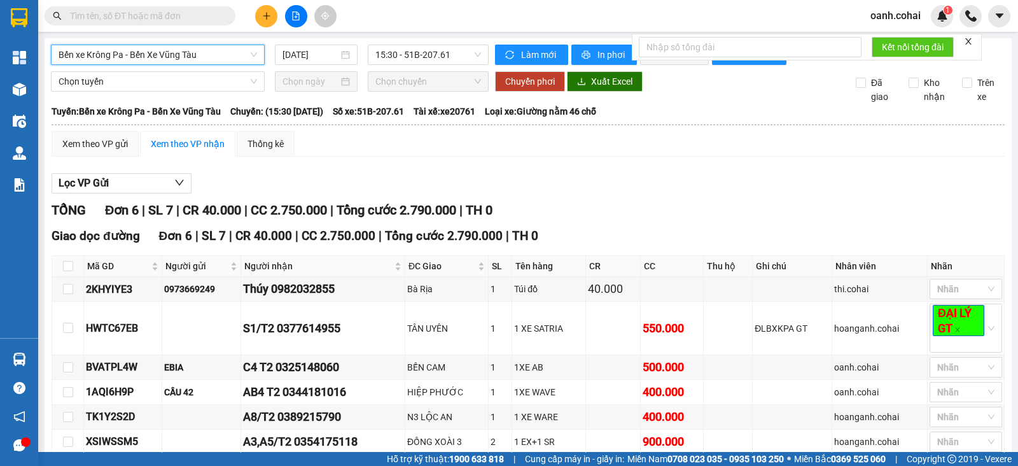
click at [227, 52] on span "Bến xe Krông Pa - Bến Xe Vũng Tàu" at bounding box center [158, 54] width 198 height 19
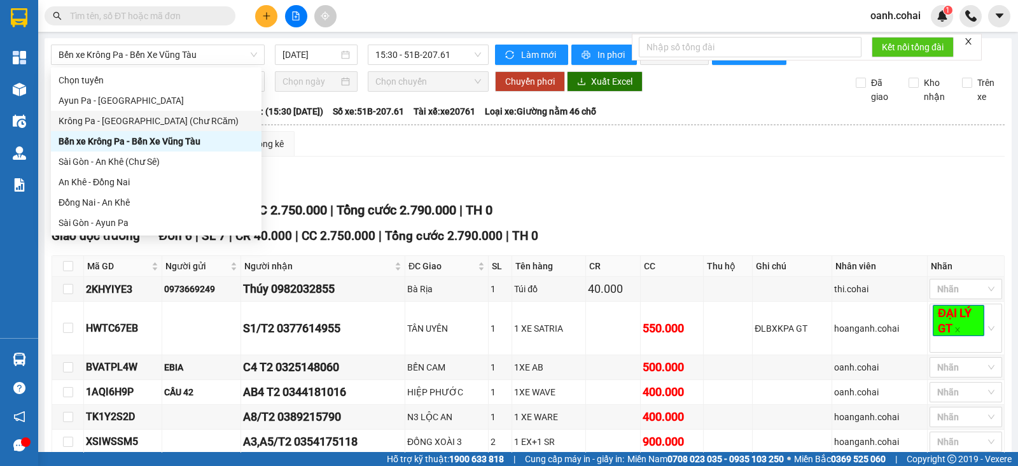
click at [691, 220] on div "TỔNG Đơn 6 | SL 7 | CR 40.000 | CC 2.750.000 | Tổng cước 2.790.000 | TH 0" at bounding box center [528, 210] width 953 height 20
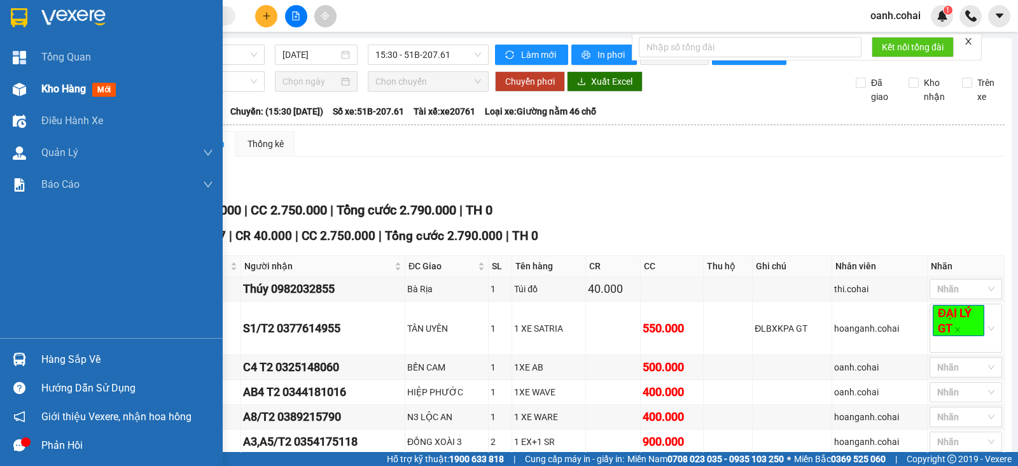
click at [50, 88] on span "Kho hàng" at bounding box center [63, 89] width 45 height 12
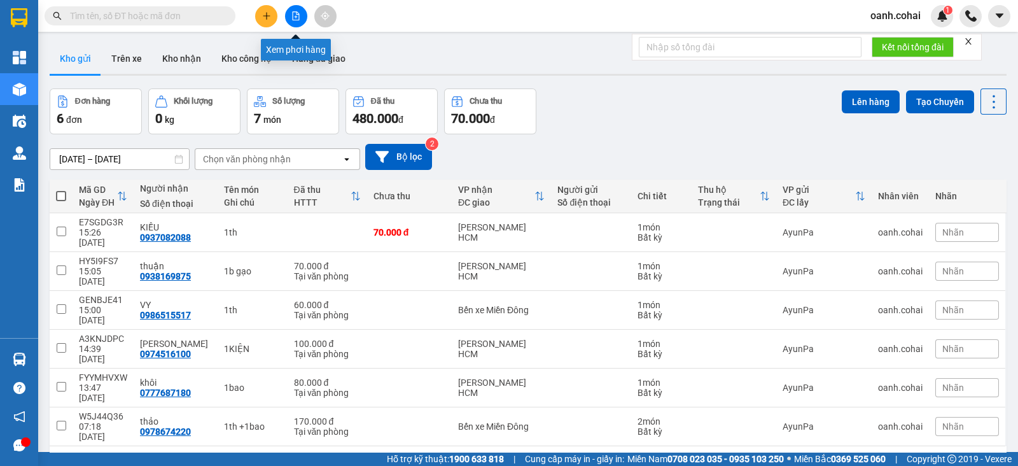
click at [295, 18] on icon "file-add" at bounding box center [295, 15] width 9 height 9
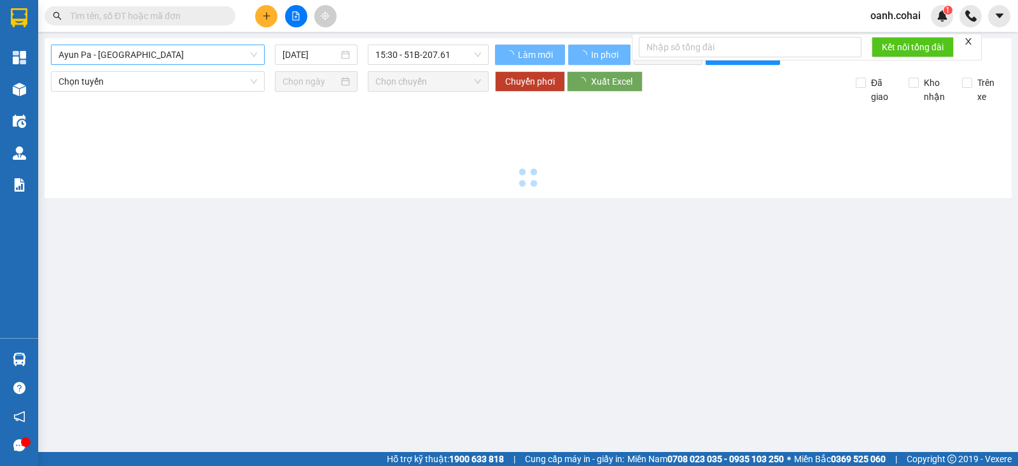
click at [200, 52] on span "Ayun Pa - [GEOGRAPHIC_DATA]" at bounding box center [158, 54] width 198 height 19
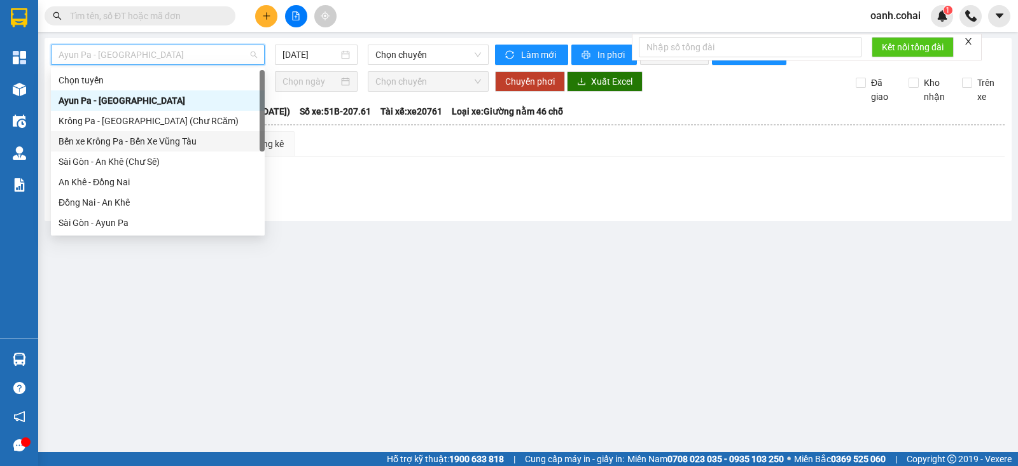
click at [144, 146] on div "Bến xe Krông Pa - Bến Xe Vũng Tàu" at bounding box center [158, 141] width 198 height 14
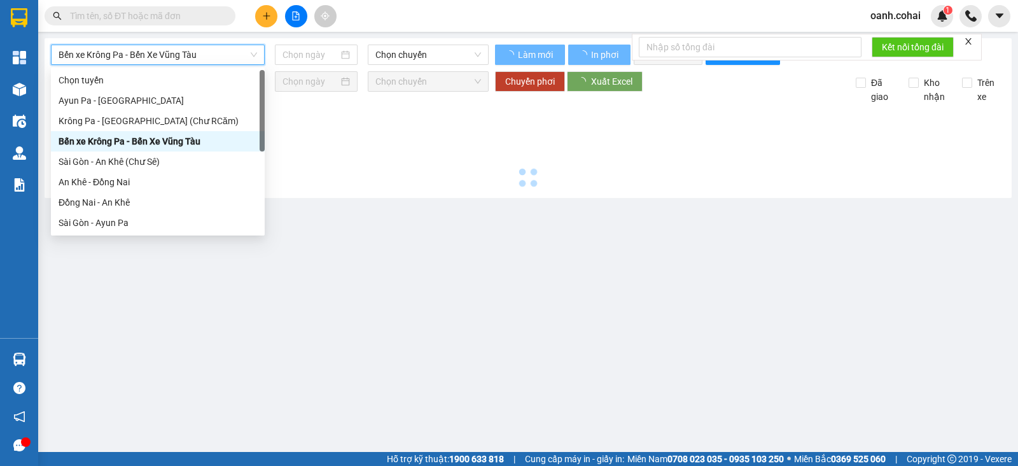
type input "[DATE]"
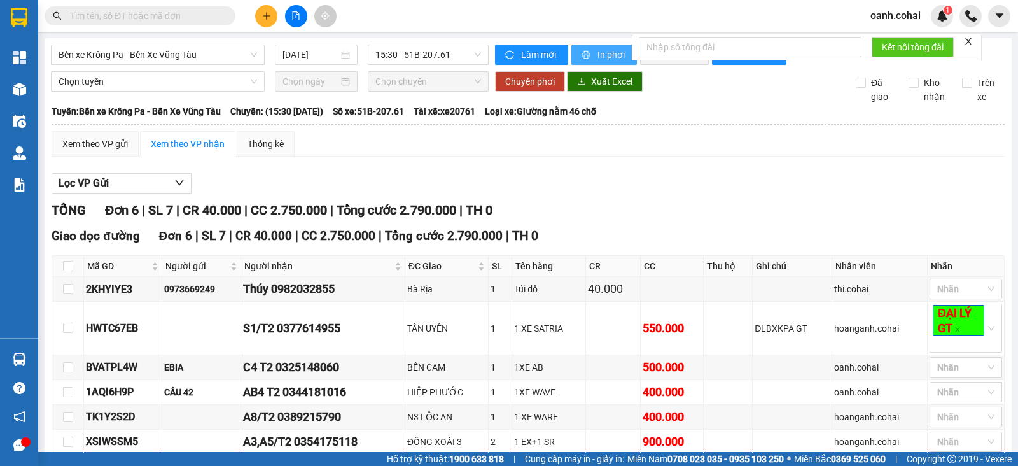
click at [597, 52] on span "In phơi" at bounding box center [611, 55] width 29 height 14
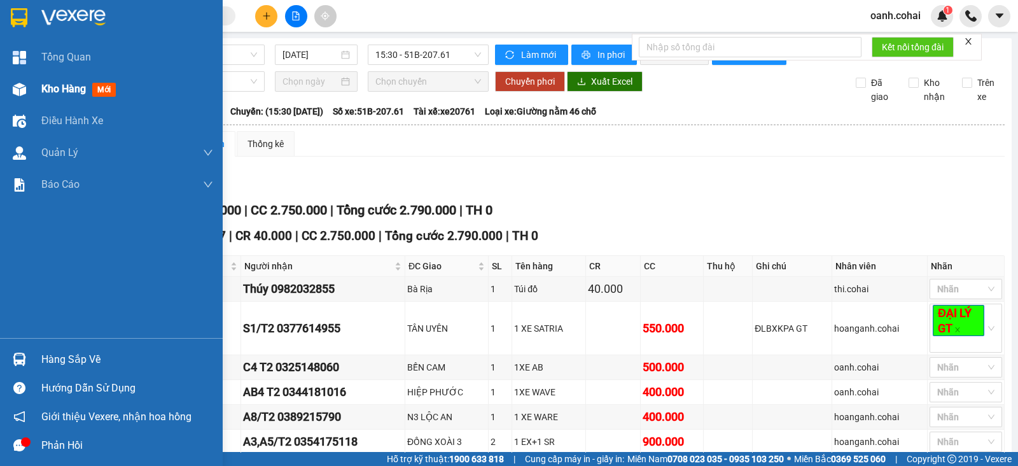
click at [70, 87] on span "Kho hàng" at bounding box center [63, 89] width 45 height 12
click at [69, 87] on span "Kho hàng" at bounding box center [63, 89] width 45 height 12
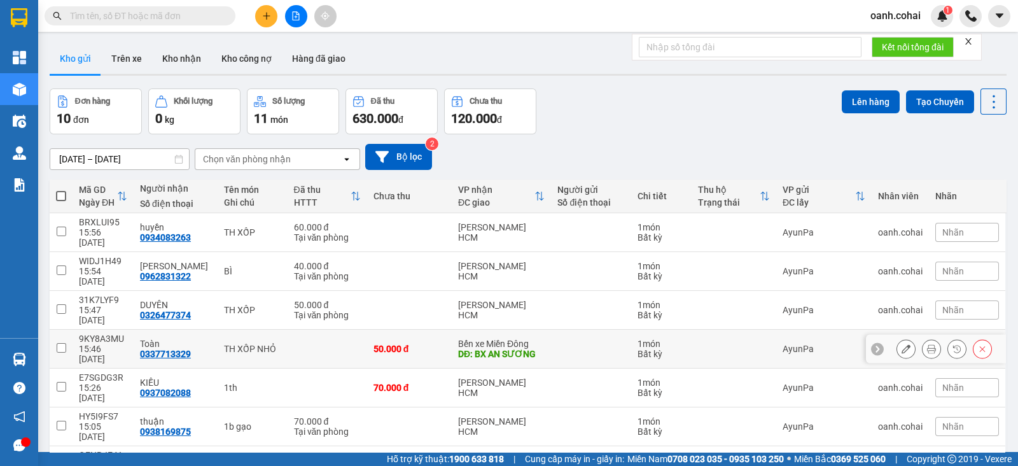
scroll to position [98, 0]
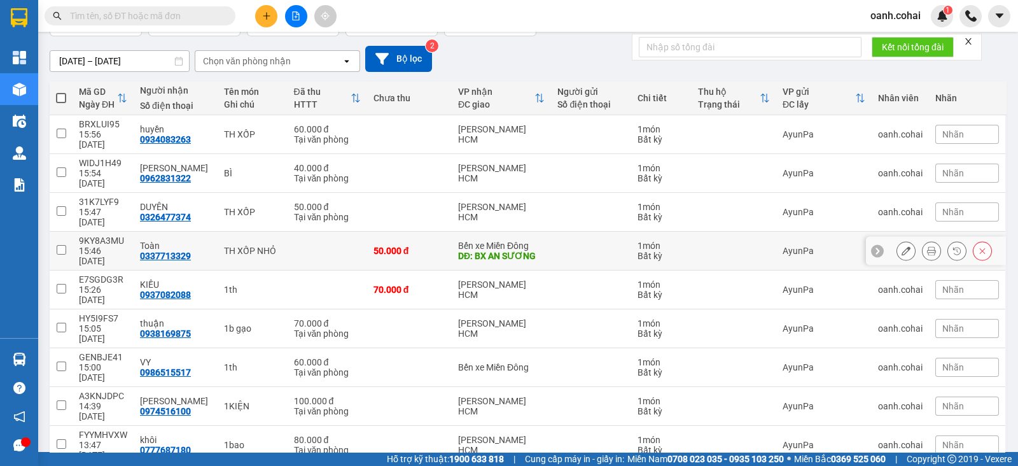
click at [452, 232] on td "Bến xe Miền Đông DĐ: BX AN SƯƠNG" at bounding box center [502, 251] width 100 height 39
checkbox input "true"
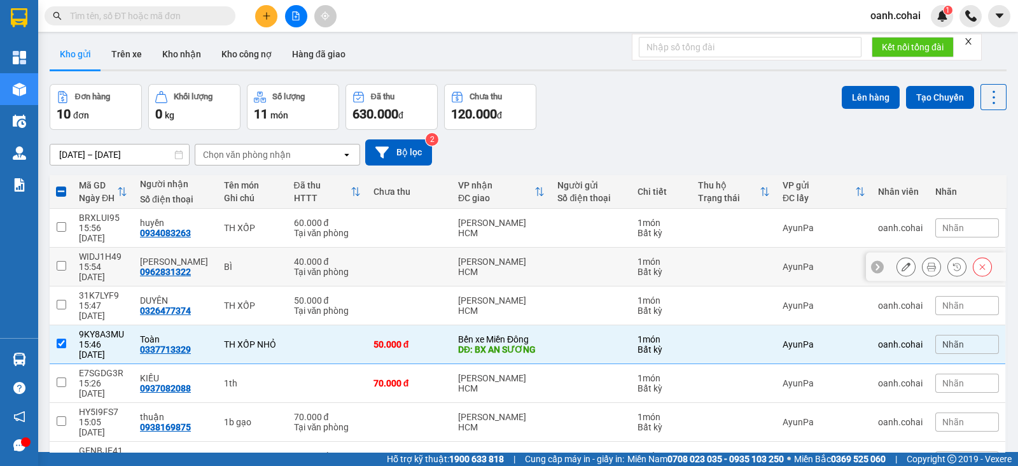
scroll to position [0, 0]
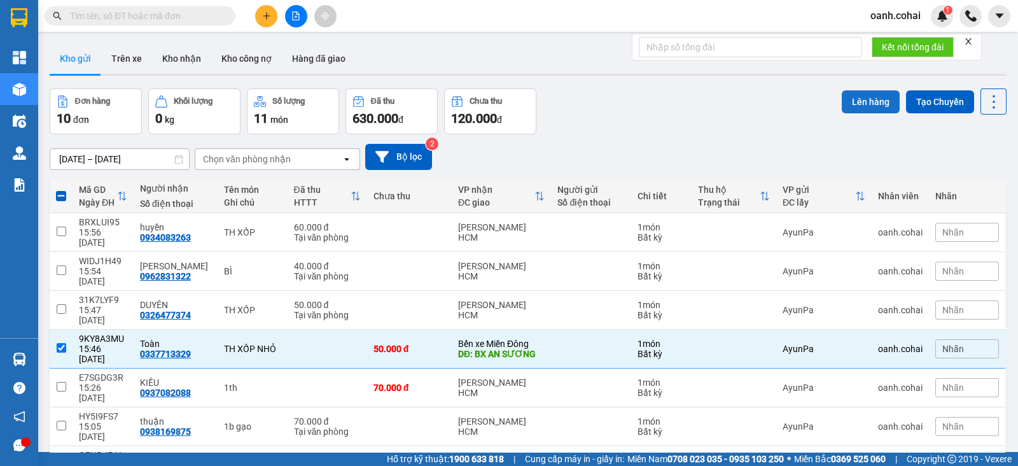
click at [862, 95] on button "Lên hàng" at bounding box center [871, 101] width 58 height 23
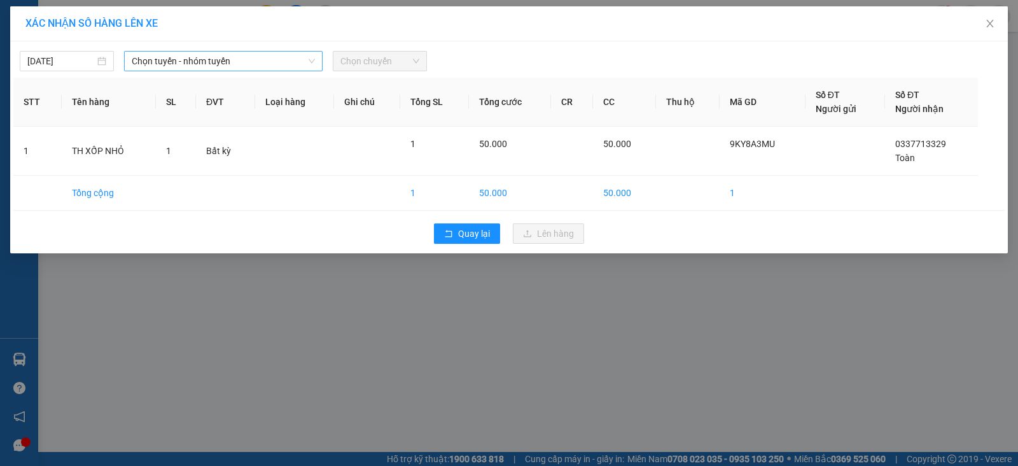
click at [225, 59] on span "Chọn tuyến - nhóm tuyến" at bounding box center [223, 61] width 183 height 19
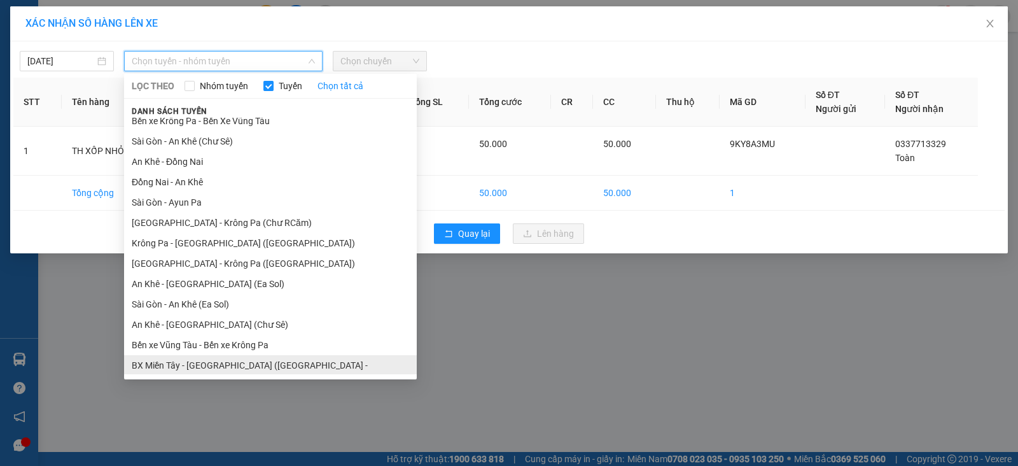
scroll to position [69, 0]
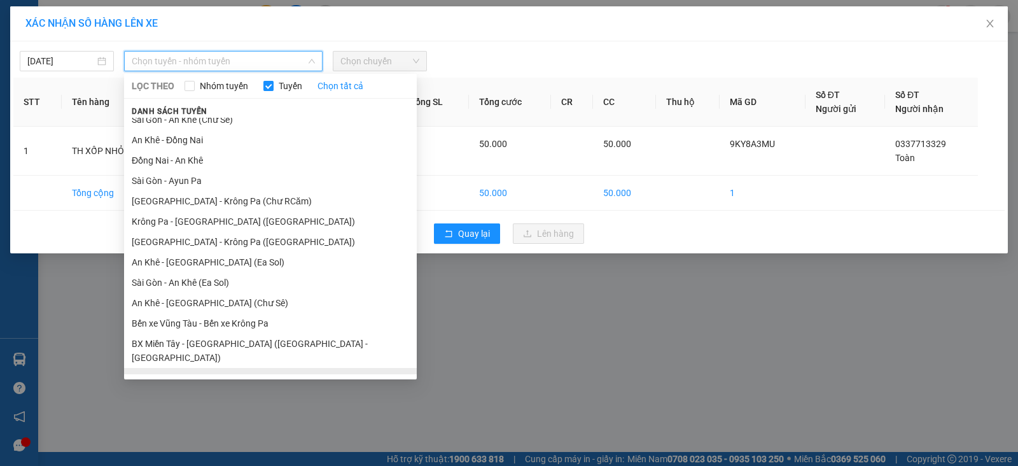
click at [169, 368] on li "BX Krông Pa - BX Miền Tây ([GEOGRAPHIC_DATA] - [GEOGRAPHIC_DATA])" at bounding box center [270, 385] width 293 height 34
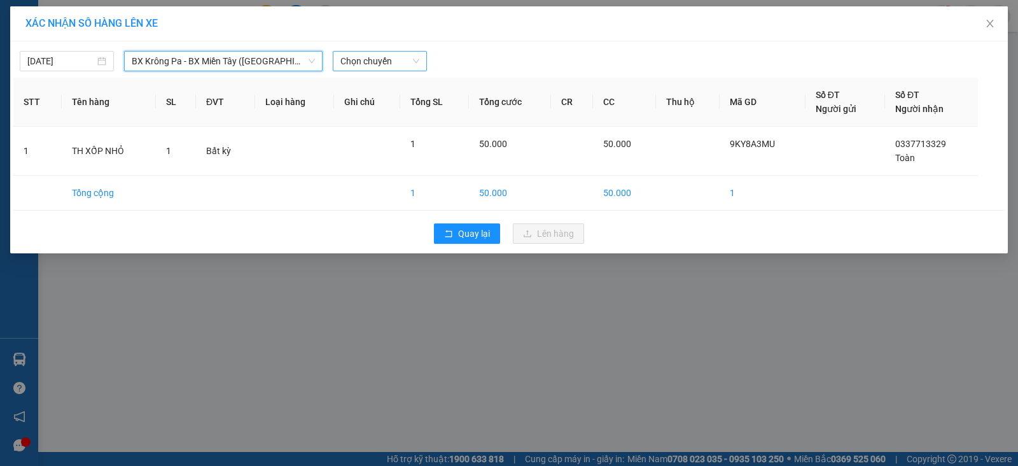
click at [371, 55] on span "Chọn chuyến" at bounding box center [379, 61] width 79 height 19
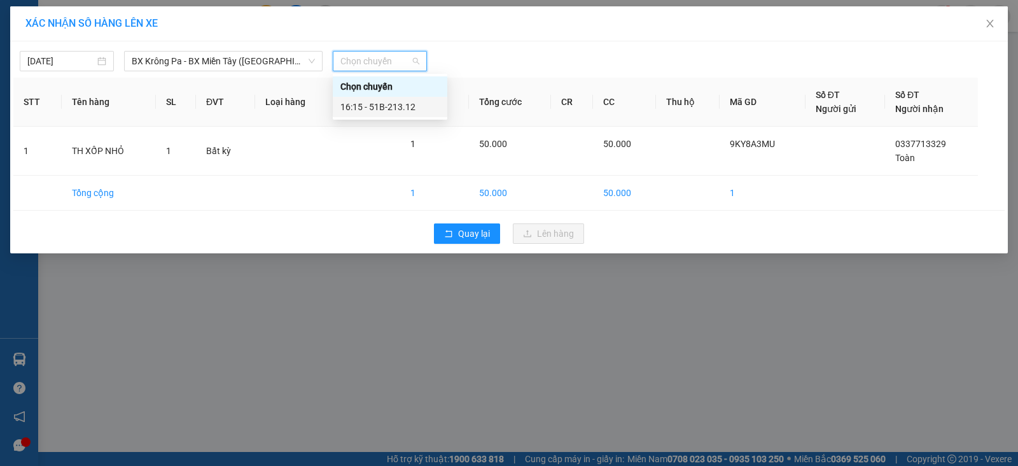
drag, startPoint x: 377, startPoint y: 106, endPoint x: 394, endPoint y: 108, distance: 18.0
click at [377, 107] on div "16:15 - 51B-213.12" at bounding box center [389, 107] width 99 height 14
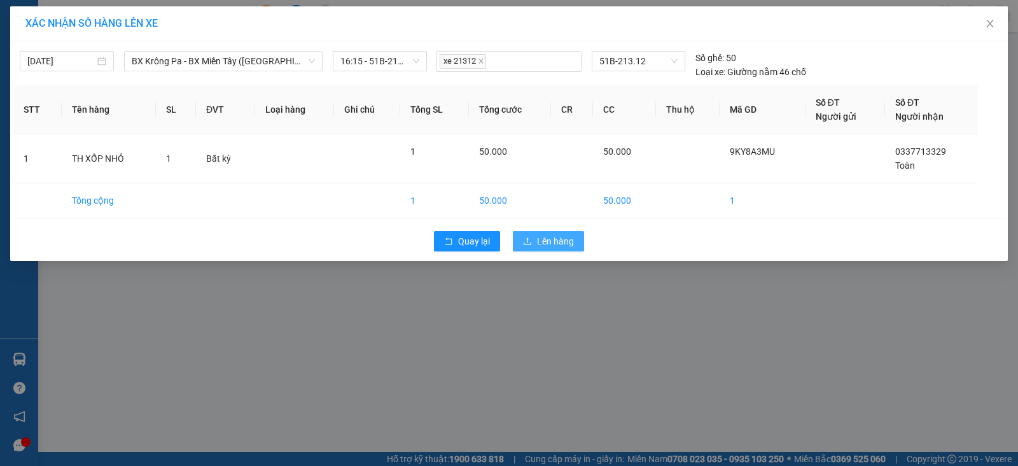
click at [555, 240] on span "Lên hàng" at bounding box center [555, 241] width 37 height 14
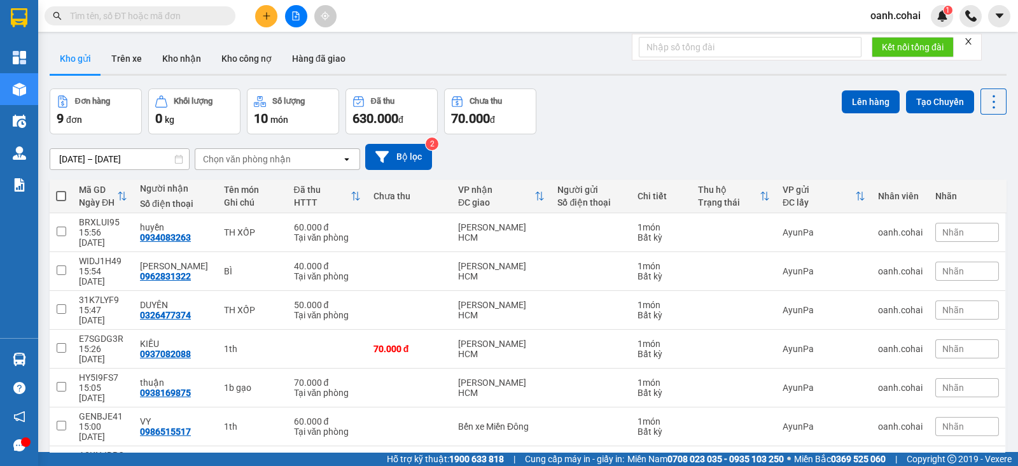
scroll to position [69, 0]
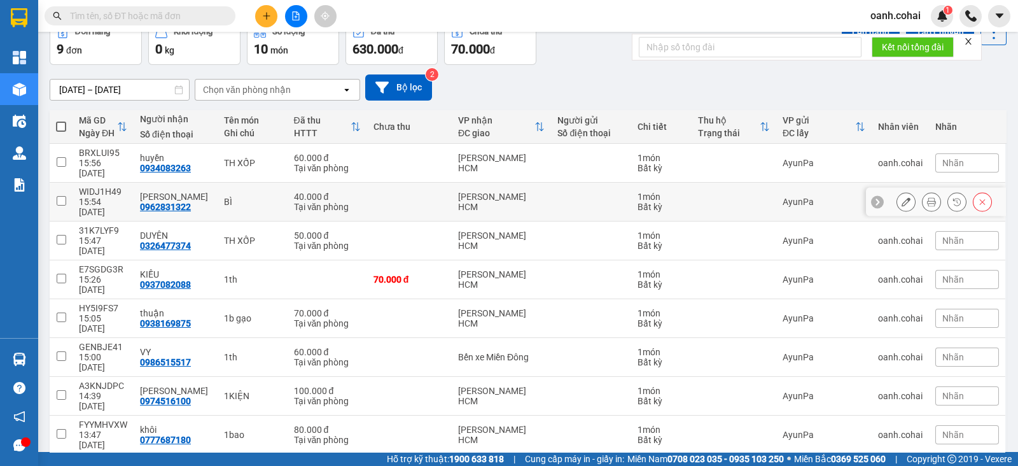
click at [294, 191] on div "40.000 đ" at bounding box center [327, 196] width 67 height 10
checkbox input "true"
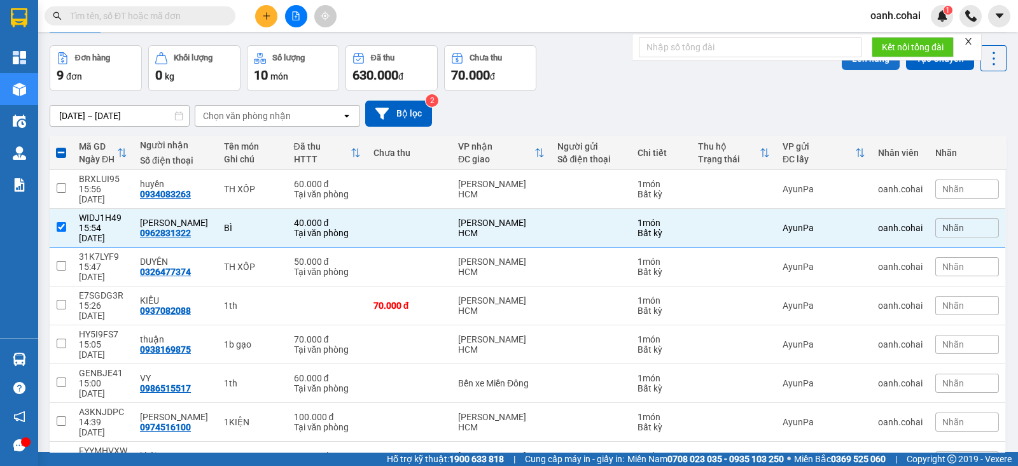
scroll to position [0, 0]
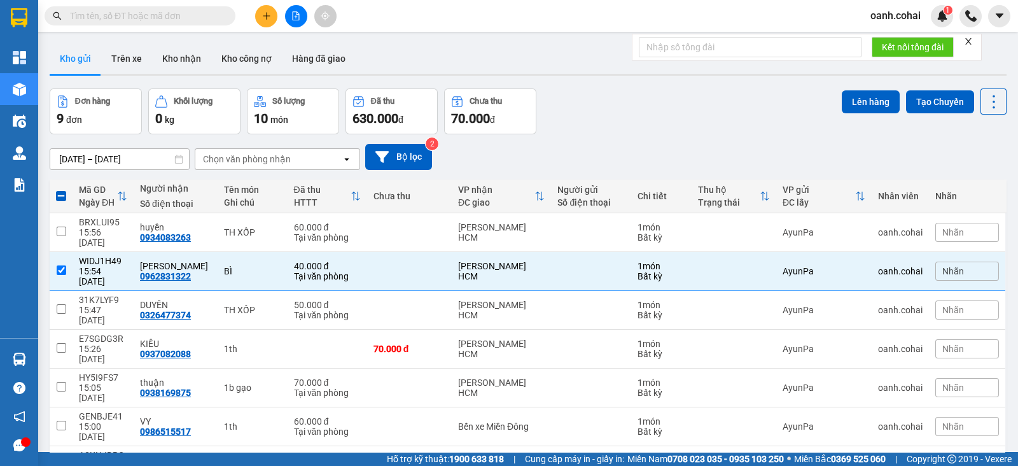
click at [860, 101] on button "Lên hàng" at bounding box center [871, 101] width 58 height 23
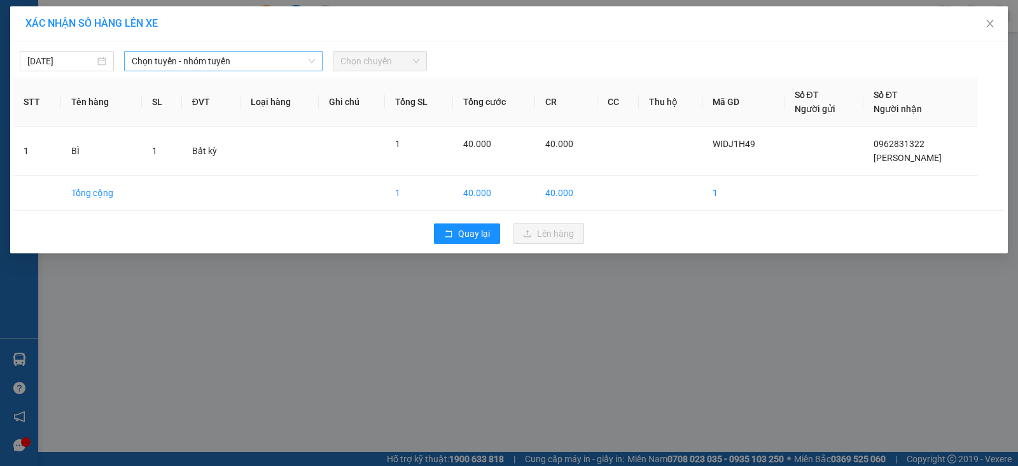
drag, startPoint x: 169, startPoint y: 52, endPoint x: 177, endPoint y: 68, distance: 17.9
click at [169, 53] on span "Chọn tuyến - nhóm tuyến" at bounding box center [223, 61] width 183 height 19
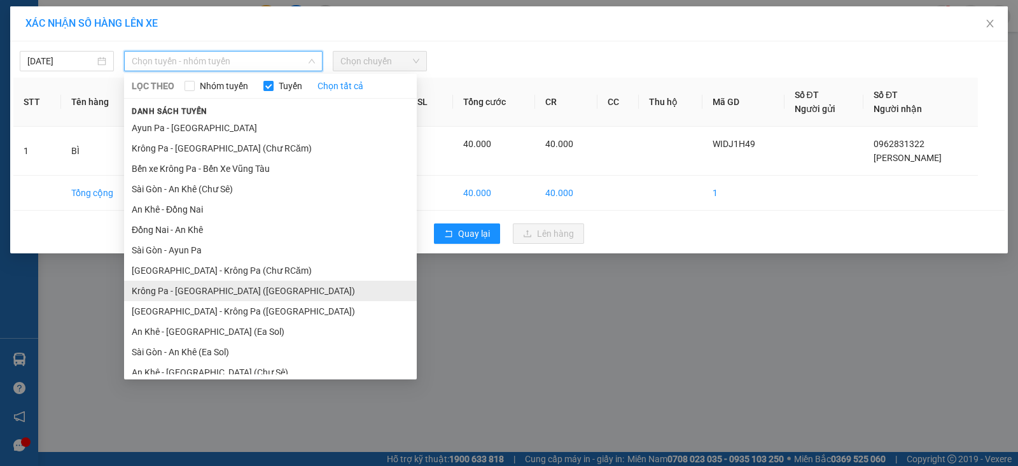
click at [194, 296] on li "Krông Pa - [GEOGRAPHIC_DATA] ([GEOGRAPHIC_DATA])" at bounding box center [270, 291] width 293 height 20
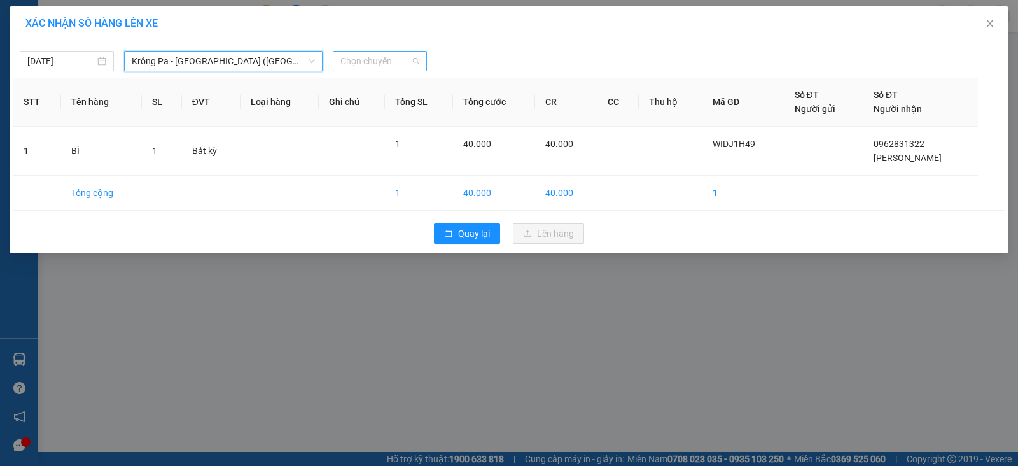
click at [419, 57] on div "Chọn chuyến" at bounding box center [380, 61] width 94 height 20
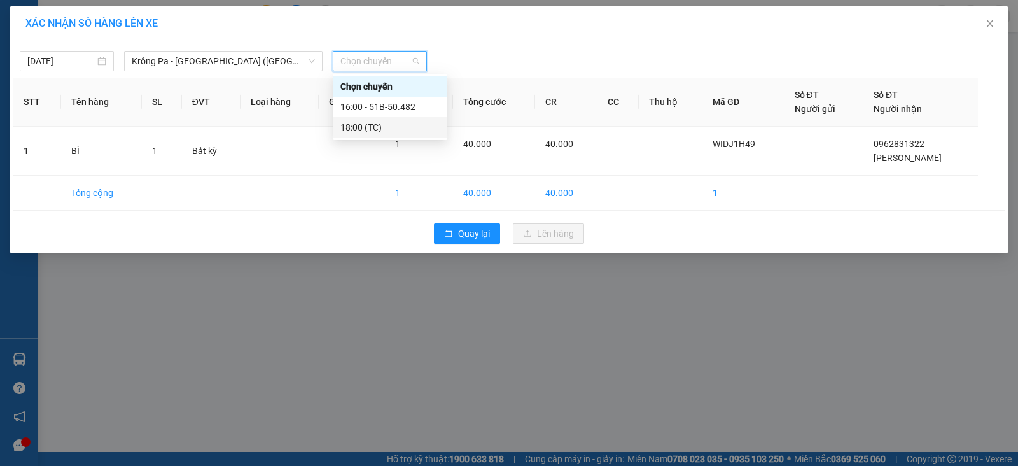
click at [373, 126] on div "18:00 (TC)" at bounding box center [389, 127] width 99 height 14
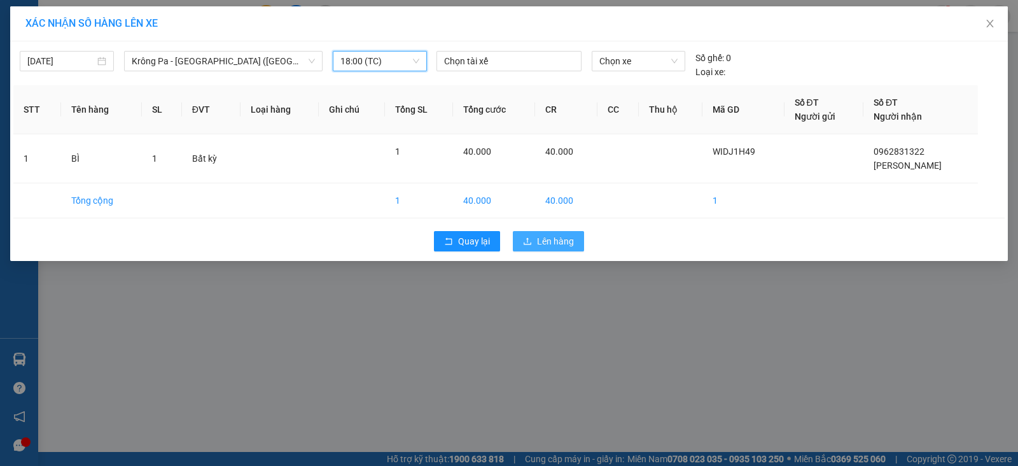
click at [555, 243] on span "Lên hàng" at bounding box center [555, 241] width 37 height 14
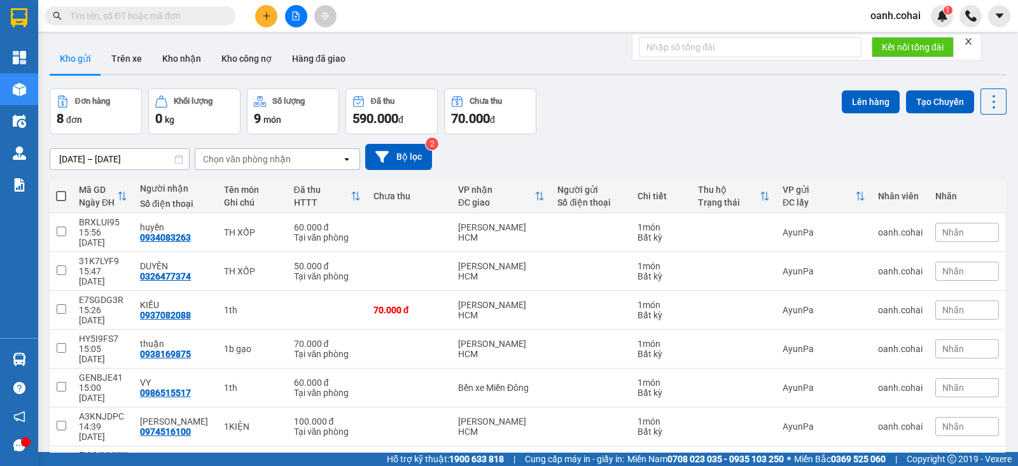
click at [293, 15] on icon "file-add" at bounding box center [295, 15] width 9 height 9
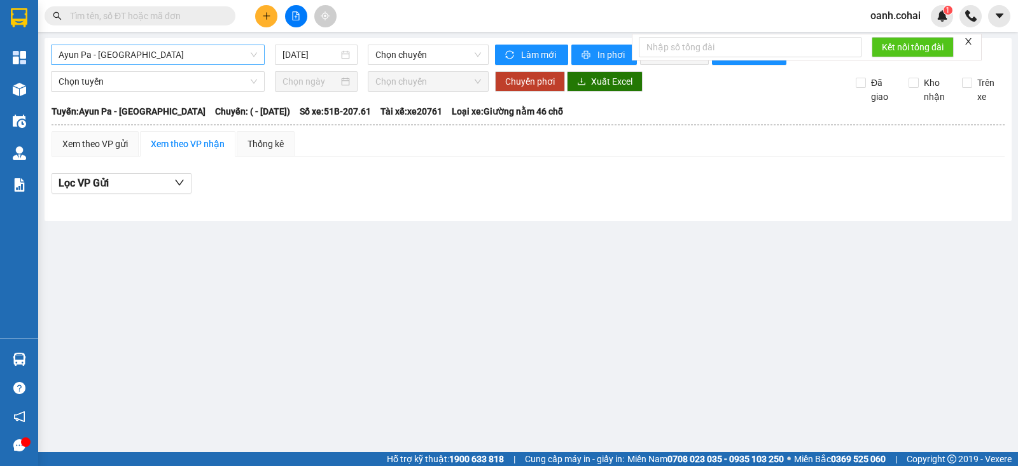
click at [200, 53] on span "Ayun Pa - [GEOGRAPHIC_DATA]" at bounding box center [158, 54] width 198 height 19
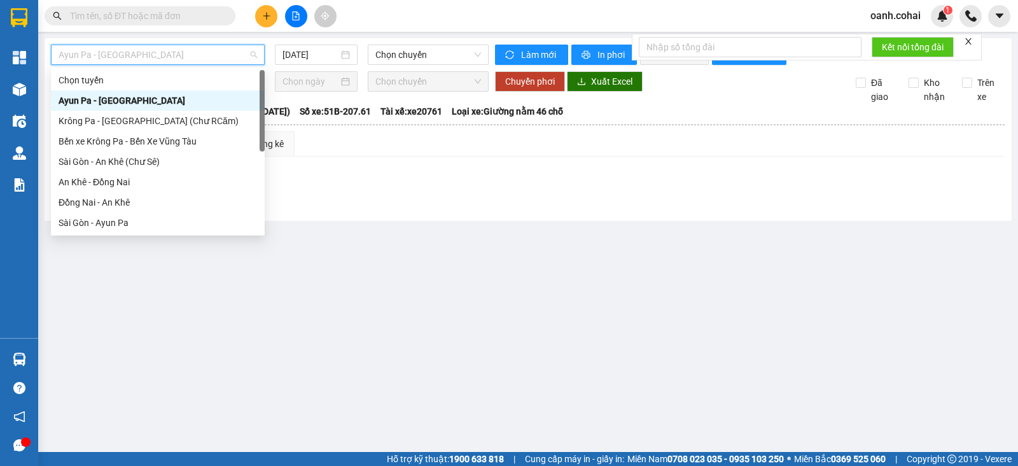
scroll to position [183, 0]
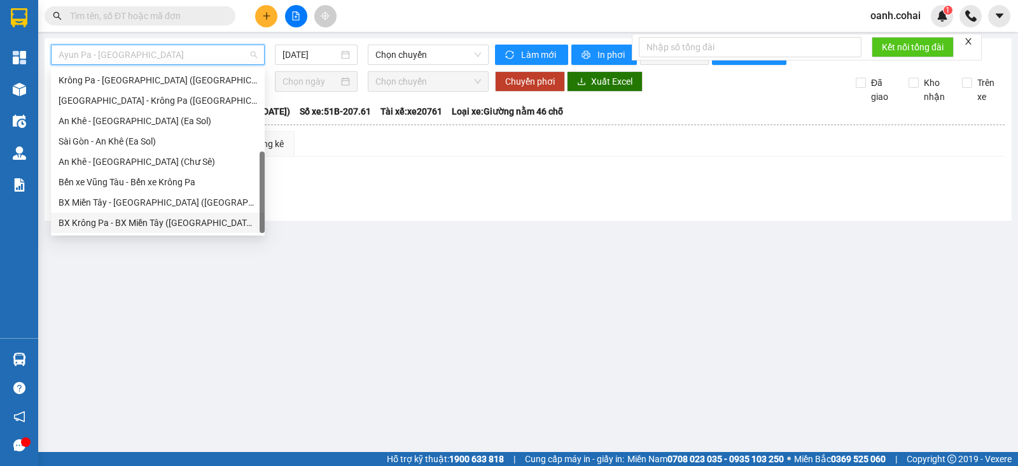
click at [165, 288] on main "Ayun Pa - Sài Gòn 15/09/2025 Chọn chuyến Làm mới In phơi In đơn chọn Thống kê L…" at bounding box center [509, 226] width 1018 height 452
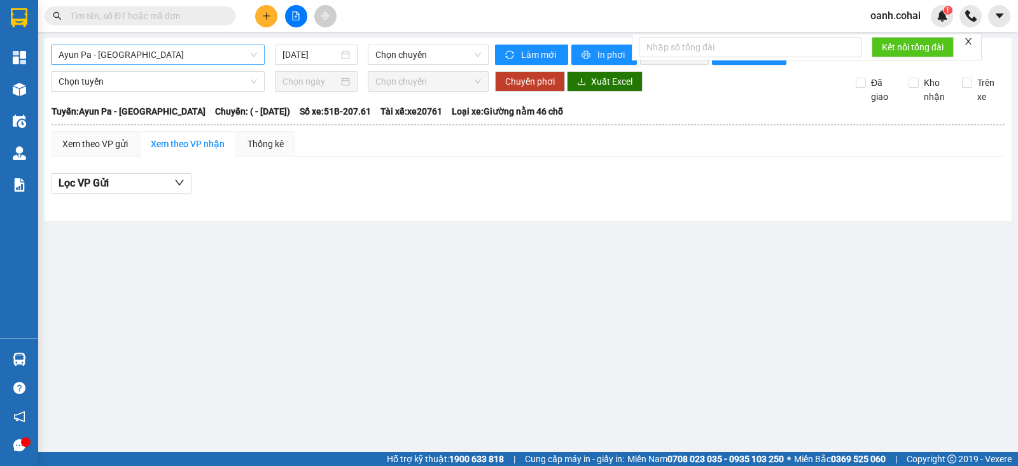
click at [191, 57] on span "Ayun Pa - [GEOGRAPHIC_DATA]" at bounding box center [158, 54] width 198 height 19
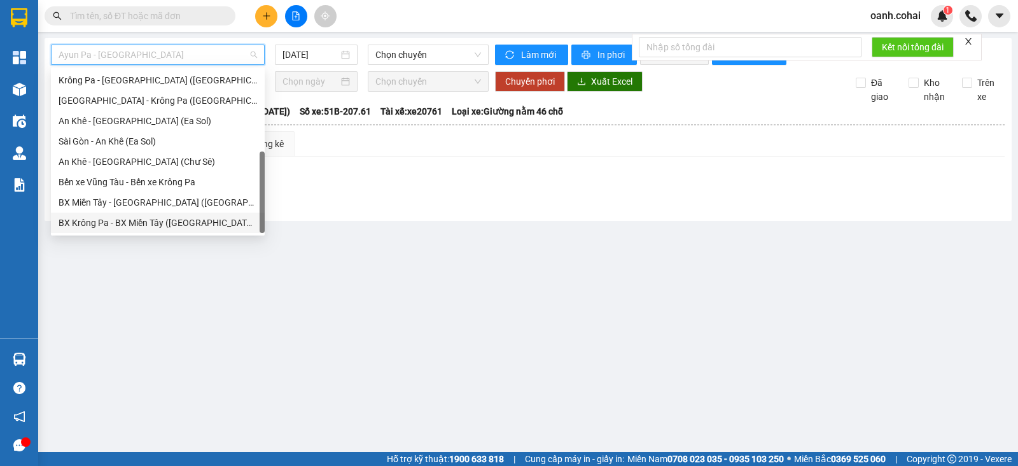
click at [114, 221] on div "BX Krông Pa - BX Miền Tây ([GEOGRAPHIC_DATA] - [GEOGRAPHIC_DATA])" at bounding box center [158, 223] width 198 height 14
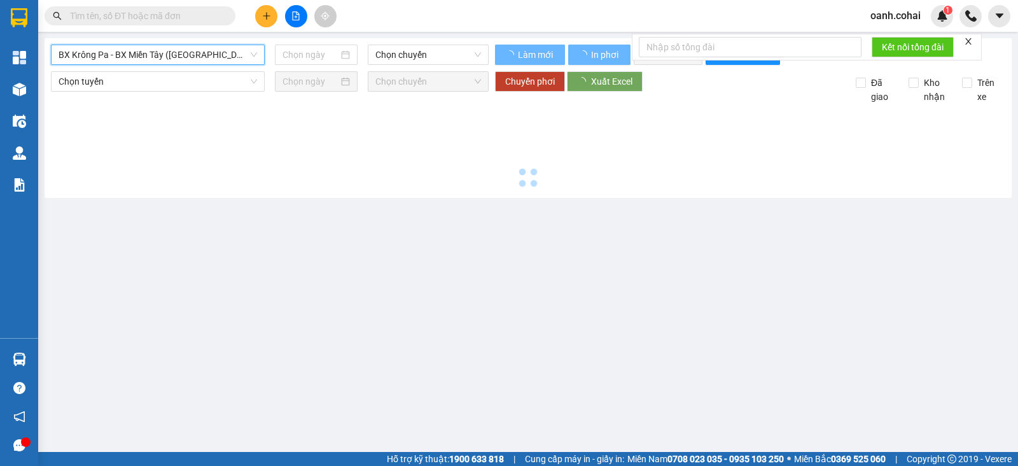
type input "[DATE]"
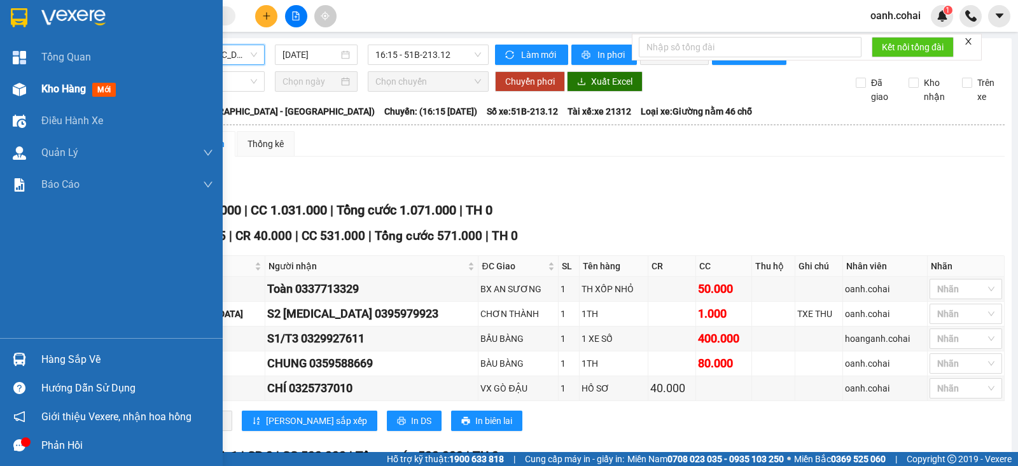
click at [67, 90] on span "Kho hàng" at bounding box center [63, 89] width 45 height 12
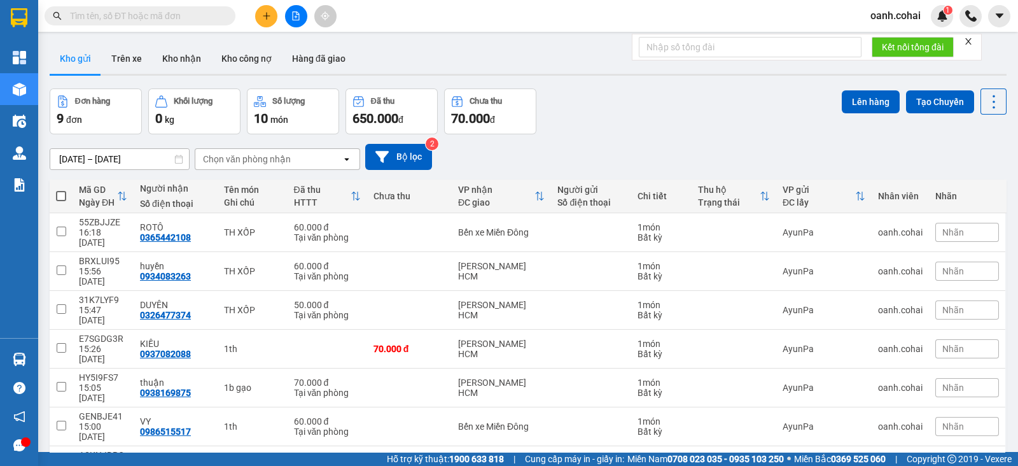
click at [290, 20] on button at bounding box center [296, 16] width 22 height 22
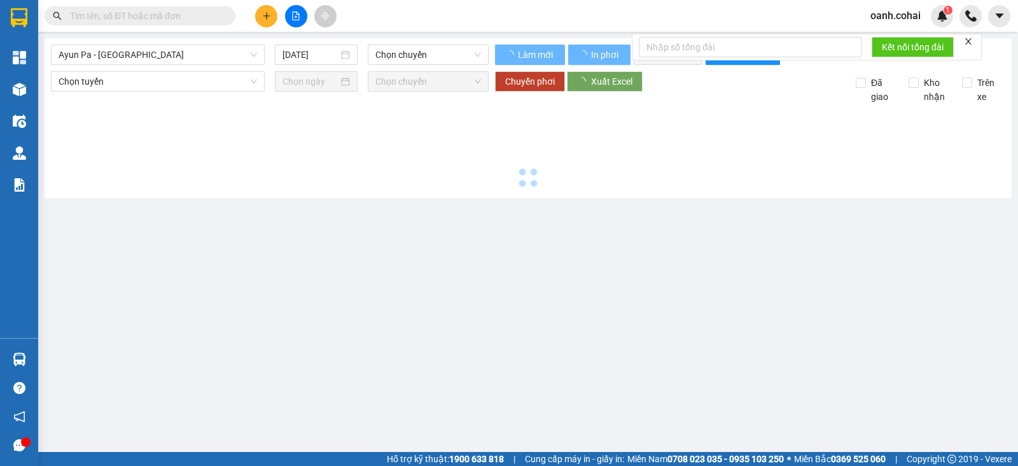
click at [219, 51] on span "Ayun Pa - [GEOGRAPHIC_DATA]" at bounding box center [158, 54] width 198 height 19
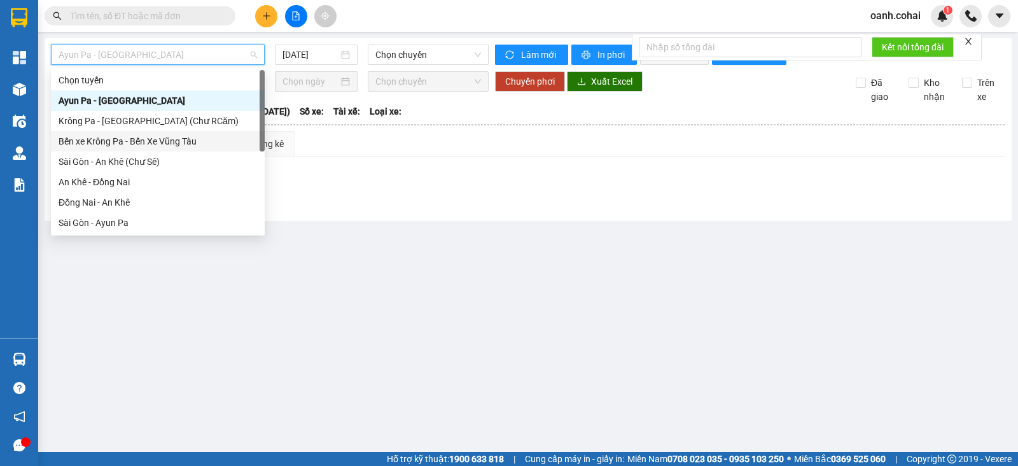
scroll to position [183, 0]
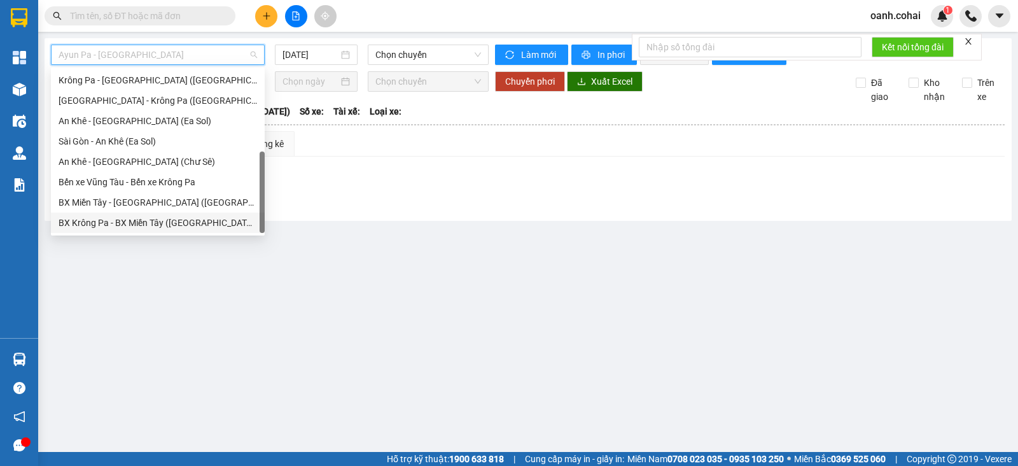
click at [151, 228] on div "BX Krông Pa - BX Miền Tây ([GEOGRAPHIC_DATA] - [GEOGRAPHIC_DATA])" at bounding box center [158, 223] width 198 height 14
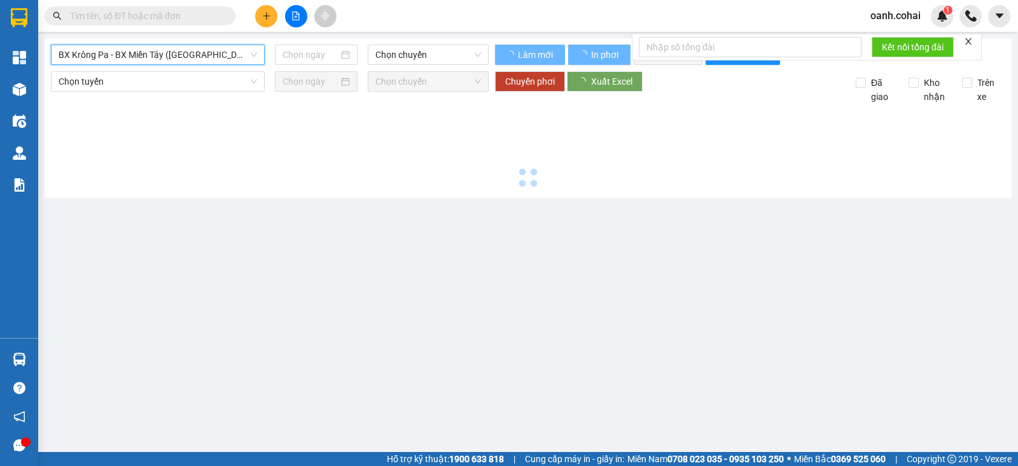
type input "[DATE]"
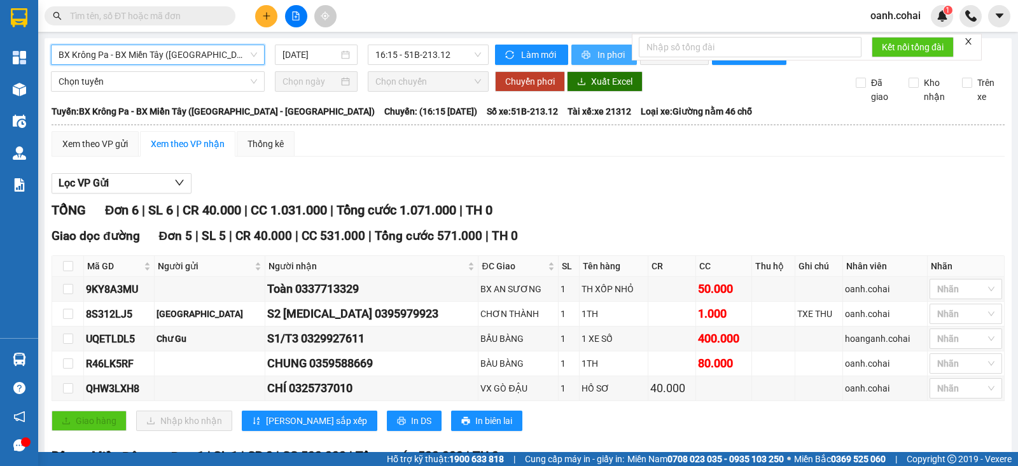
click at [597, 55] on span "In phơi" at bounding box center [611, 55] width 29 height 14
drag, startPoint x: 219, startPoint y: 43, endPoint x: 212, endPoint y: 55, distance: 14.0
click at [219, 48] on div "BX Krông Pa - BX Miền Tây ([GEOGRAPHIC_DATA] - [GEOGRAPHIC_DATA])" at bounding box center [158, 55] width 214 height 20
click at [196, 54] on span "BX Krông Pa - BX Miền Tây ([GEOGRAPHIC_DATA] - [GEOGRAPHIC_DATA])" at bounding box center [158, 54] width 198 height 19
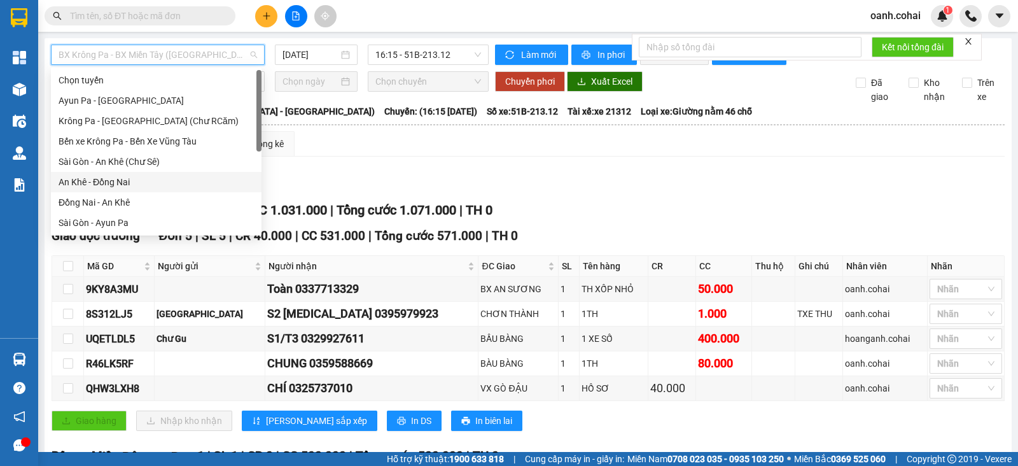
click at [113, 179] on div "An Khê - Đồng Nai" at bounding box center [156, 182] width 195 height 14
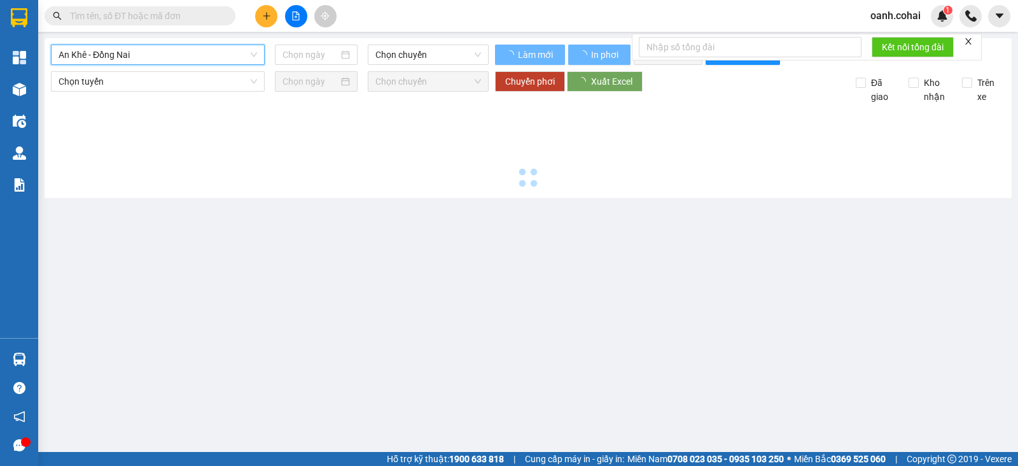
type input "[DATE]"
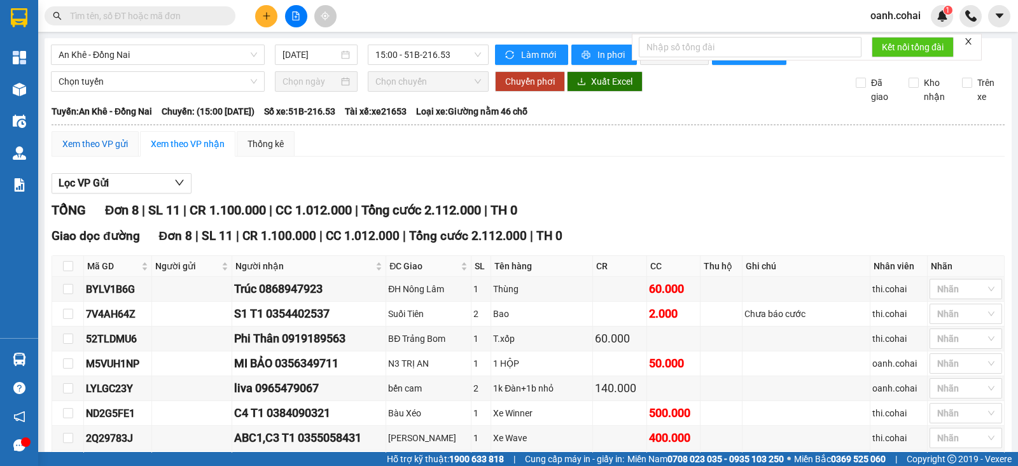
click at [99, 148] on div "Xem theo VP gửi" at bounding box center [95, 144] width 66 height 14
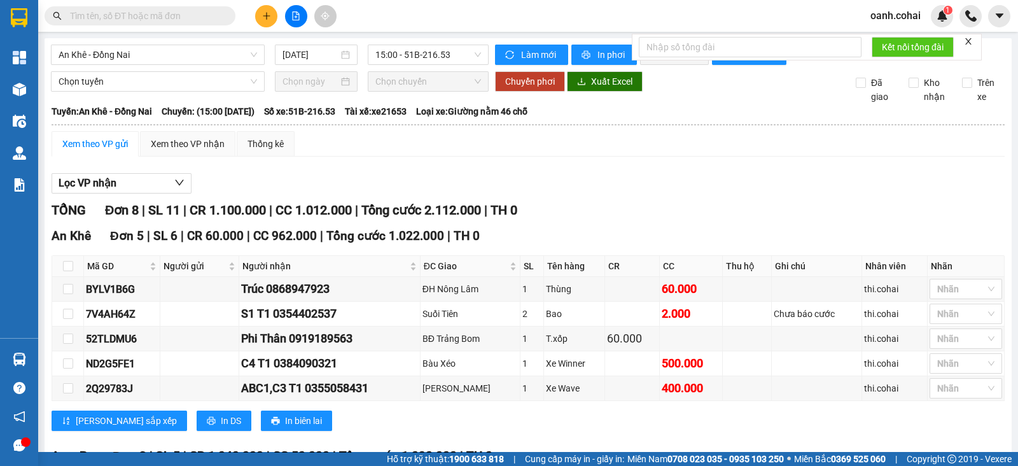
scroll to position [192, 0]
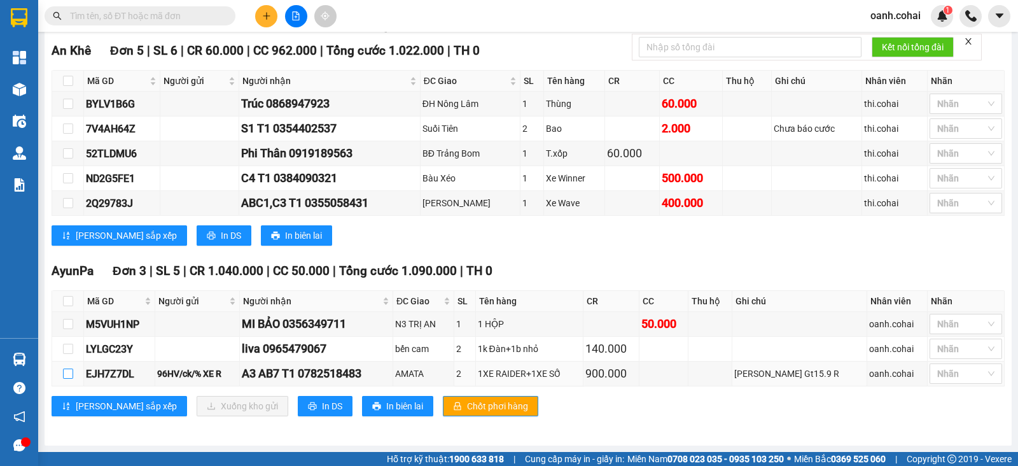
click at [67, 375] on input "checkbox" at bounding box center [68, 373] width 10 height 10
checkbox input "true"
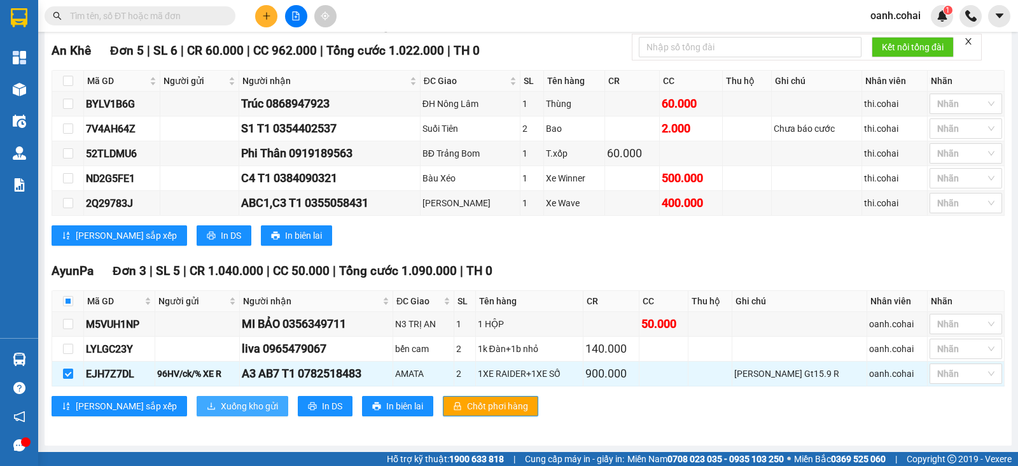
click at [221, 404] on span "Xuống kho gửi" at bounding box center [249, 406] width 57 height 14
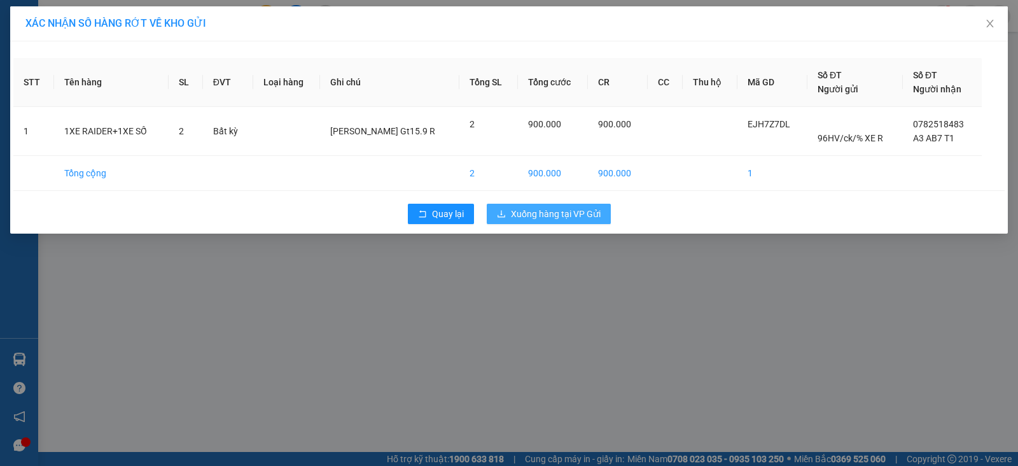
click at [548, 211] on span "Xuống hàng tại VP Gửi" at bounding box center [556, 214] width 90 height 14
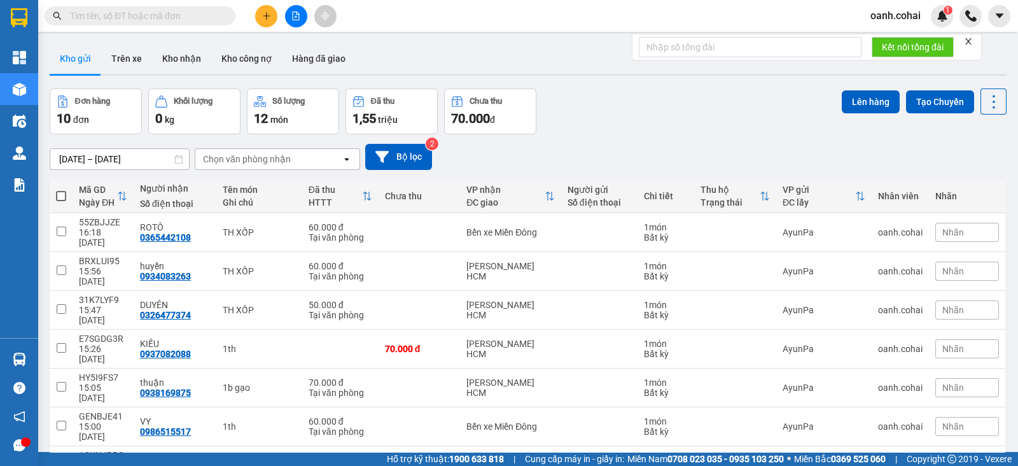
scroll to position [127, 0]
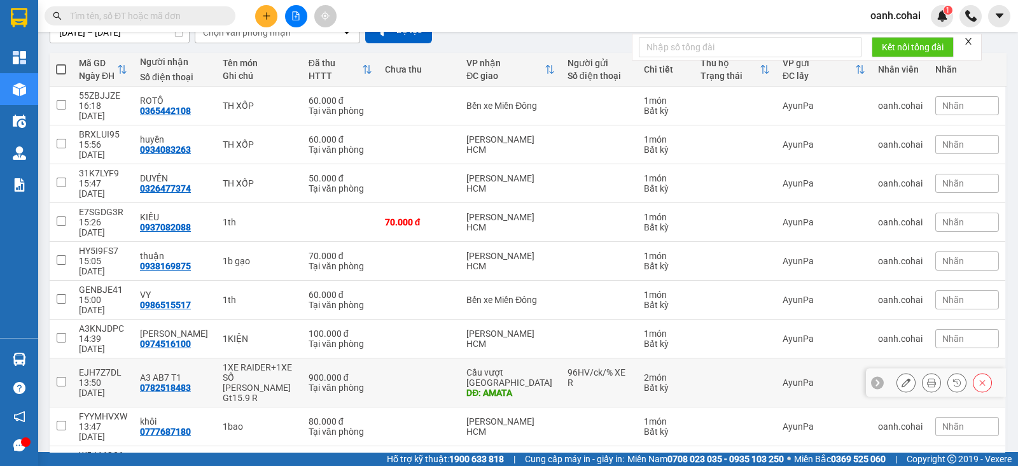
click at [926, 371] on button at bounding box center [931, 382] width 18 height 22
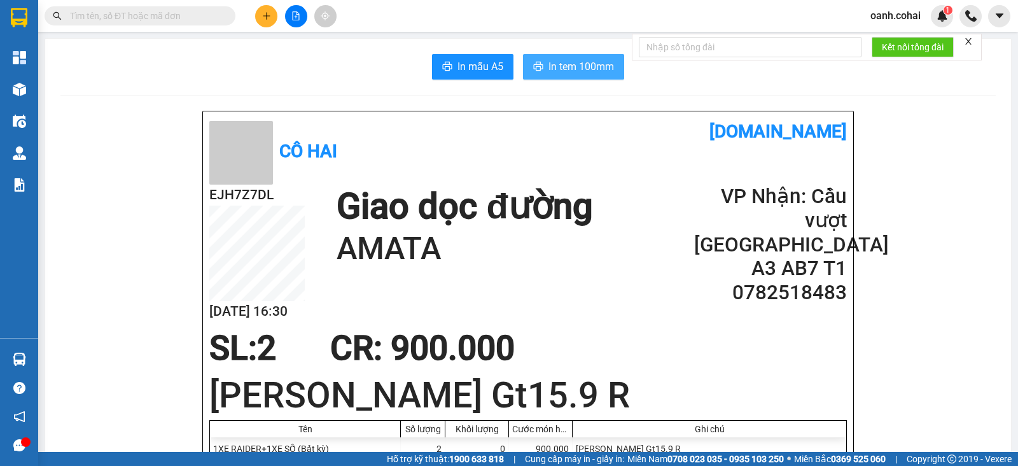
click at [576, 71] on span "In tem 100mm" at bounding box center [581, 67] width 66 height 16
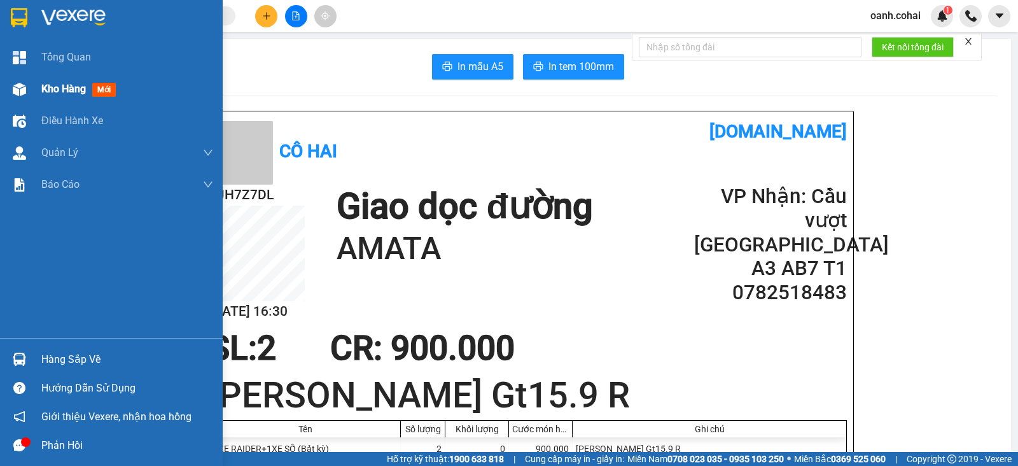
click at [64, 89] on span "Kho hàng" at bounding box center [63, 89] width 45 height 12
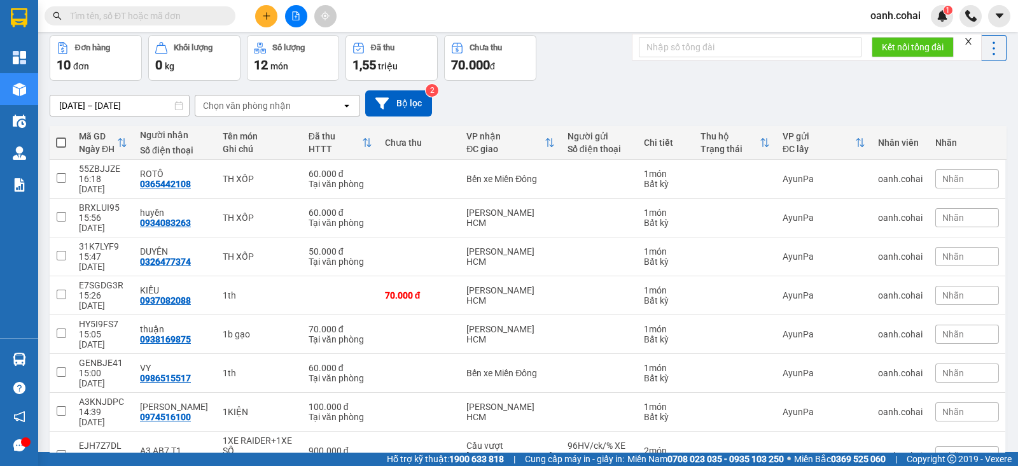
scroll to position [128, 0]
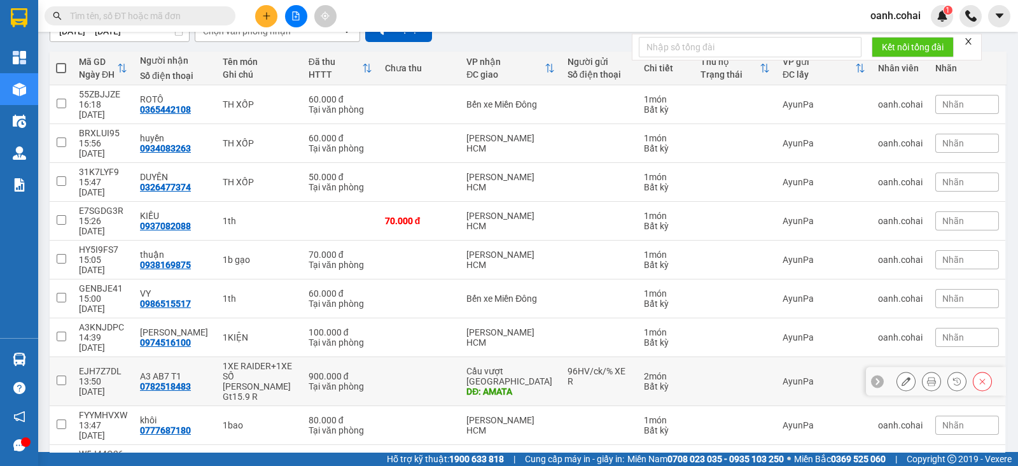
drag, startPoint x: 345, startPoint y: 335, endPoint x: 352, endPoint y: 330, distance: 8.3
click at [345, 357] on td "900.000 đ Tại văn phòng" at bounding box center [340, 381] width 76 height 49
checkbox input "true"
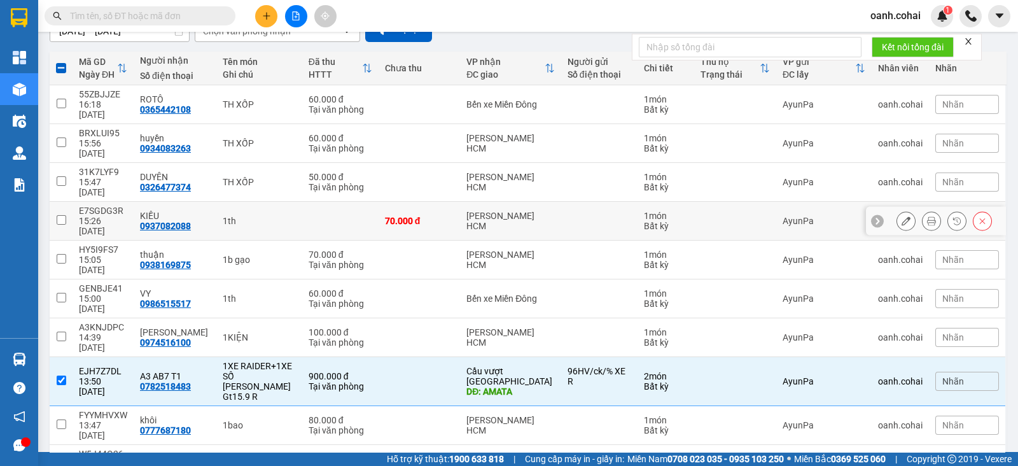
scroll to position [0, 0]
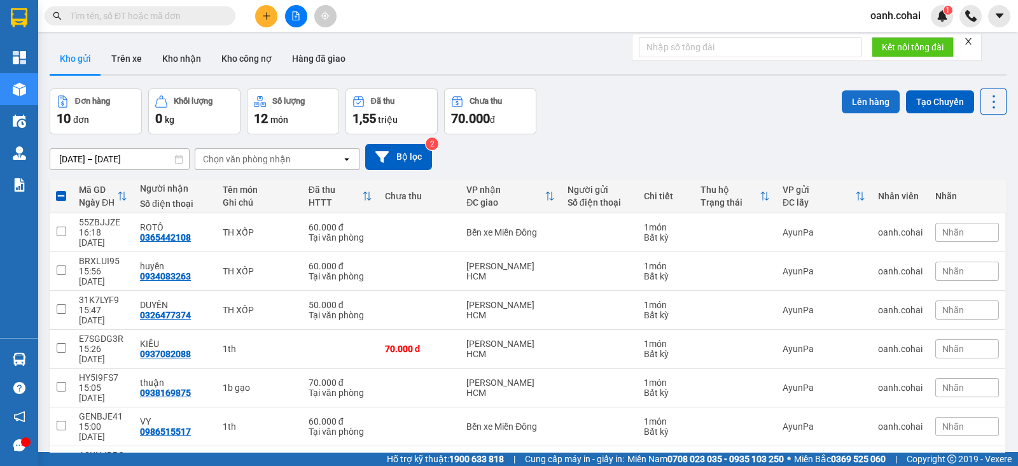
click at [861, 106] on button "Lên hàng" at bounding box center [871, 101] width 58 height 23
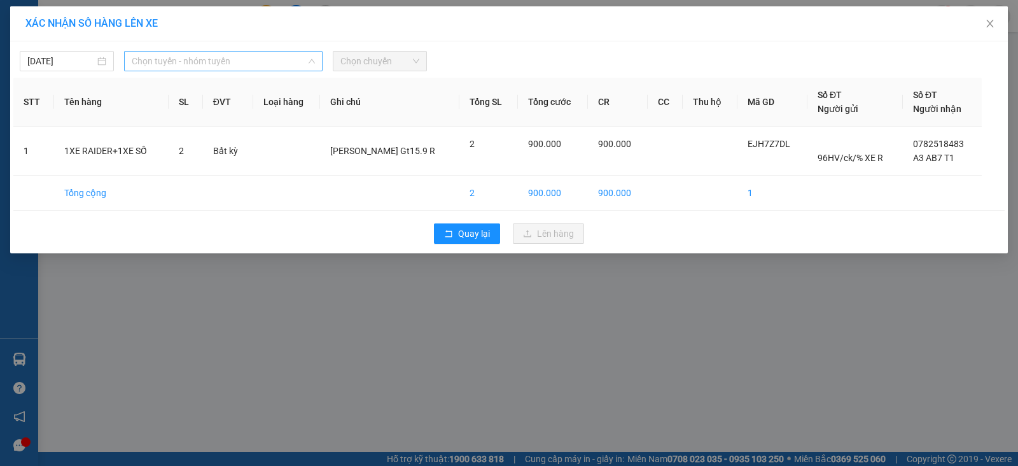
click at [163, 61] on span "Chọn tuyến - nhóm tuyến" at bounding box center [223, 61] width 183 height 19
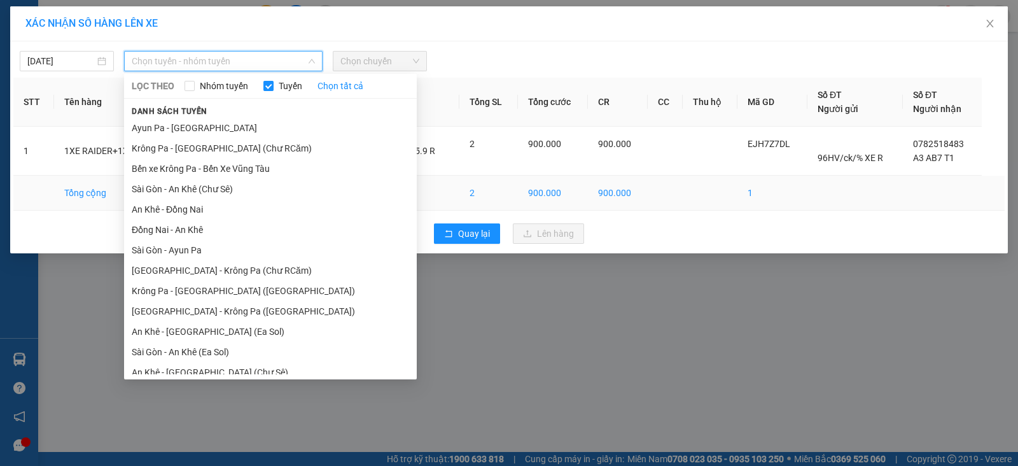
click at [175, 214] on li "An Khê - Đồng Nai" at bounding box center [270, 209] width 293 height 20
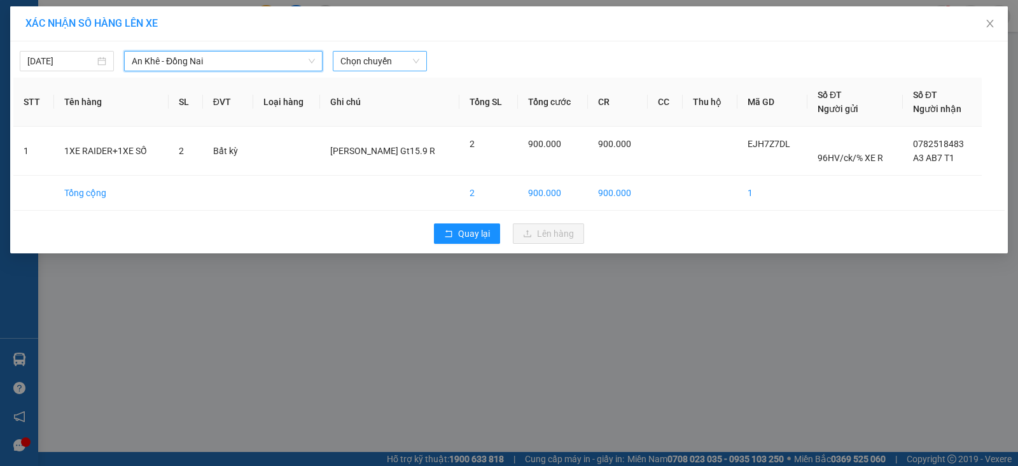
click at [390, 59] on span "Chọn chuyến" at bounding box center [379, 61] width 79 height 19
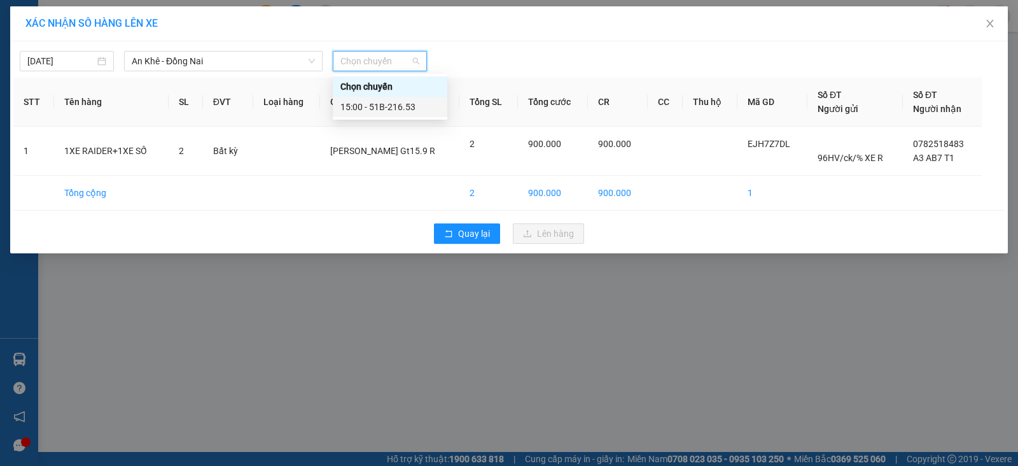
click at [429, 100] on div "15:00 - 51B-216.53" at bounding box center [389, 107] width 99 height 14
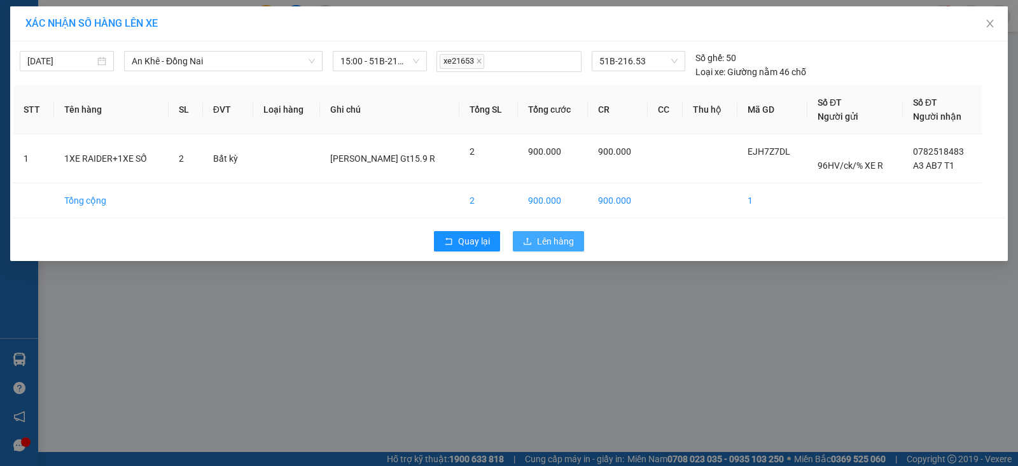
click at [564, 237] on span "Lên hàng" at bounding box center [555, 241] width 37 height 14
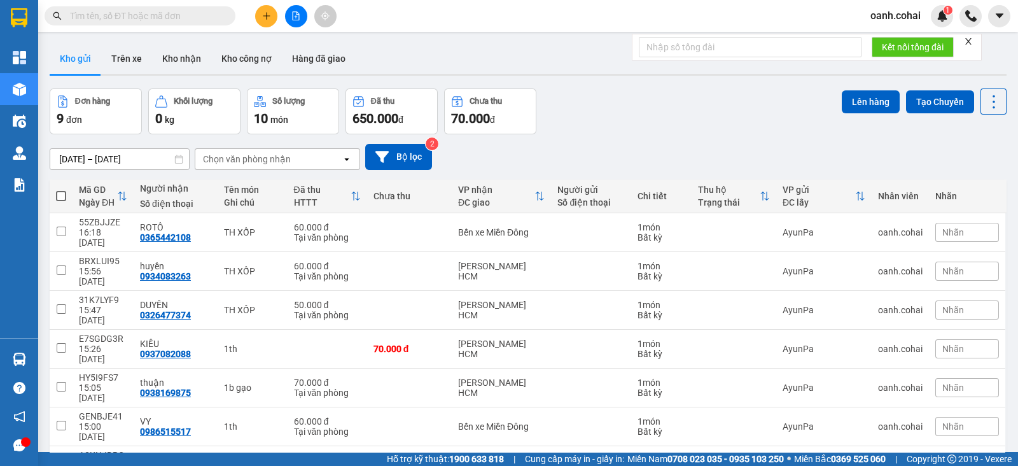
click at [295, 14] on icon "file-add" at bounding box center [295, 15] width 9 height 9
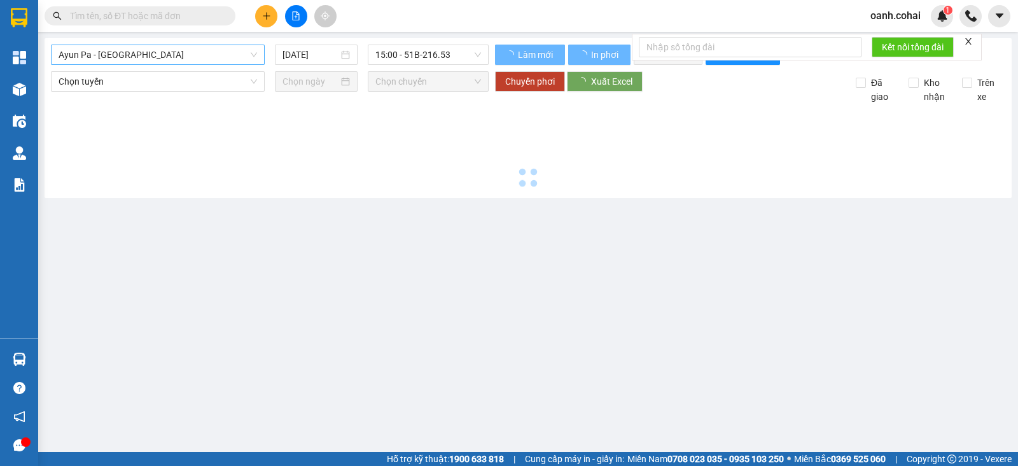
click at [162, 56] on span "Ayun Pa - [GEOGRAPHIC_DATA]" at bounding box center [158, 54] width 198 height 19
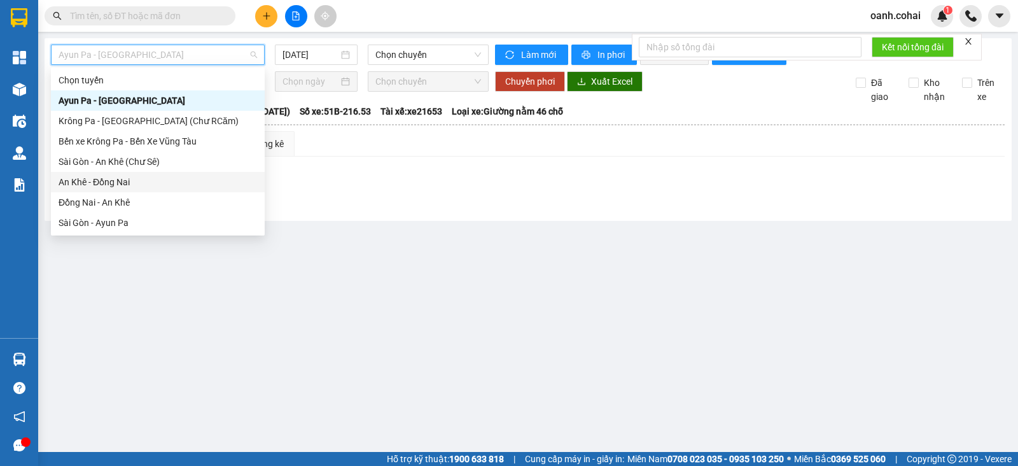
scroll to position [158, 0]
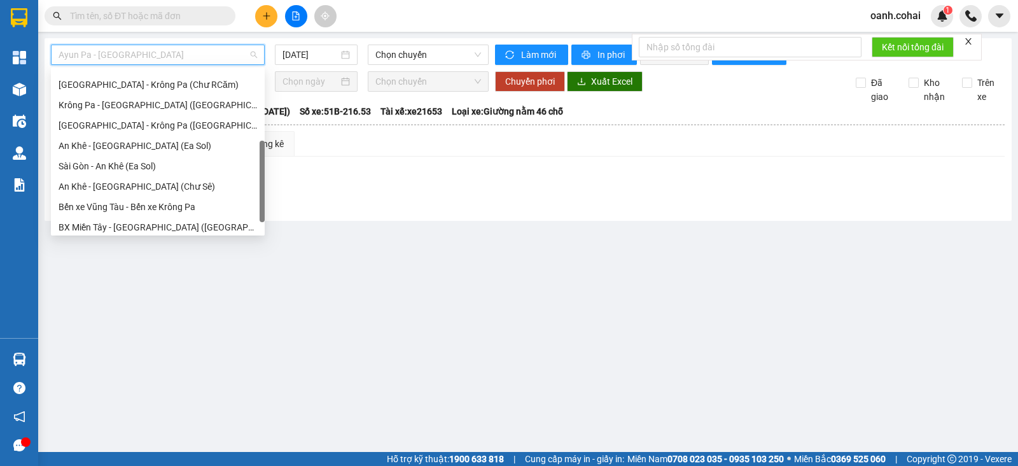
click at [118, 181] on div "An Khê - [GEOGRAPHIC_DATA] (Chư Sê)" at bounding box center [158, 186] width 198 height 14
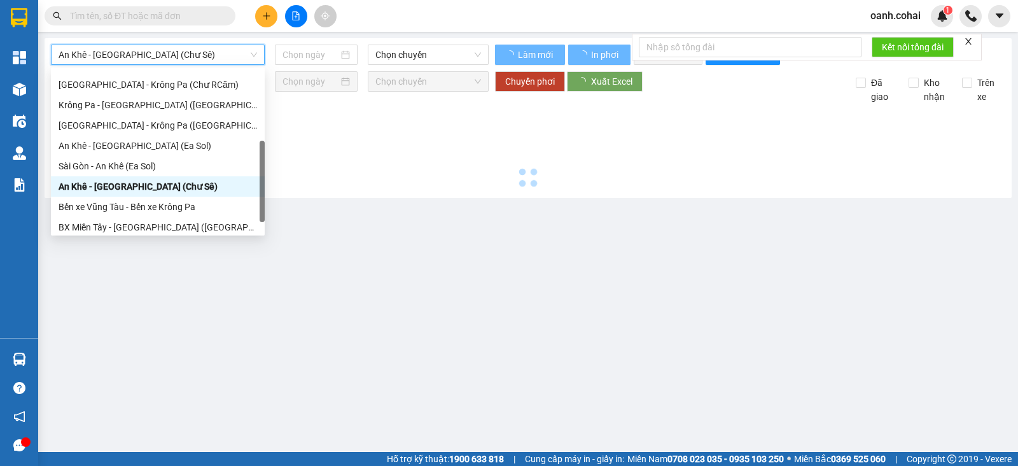
type input "[DATE]"
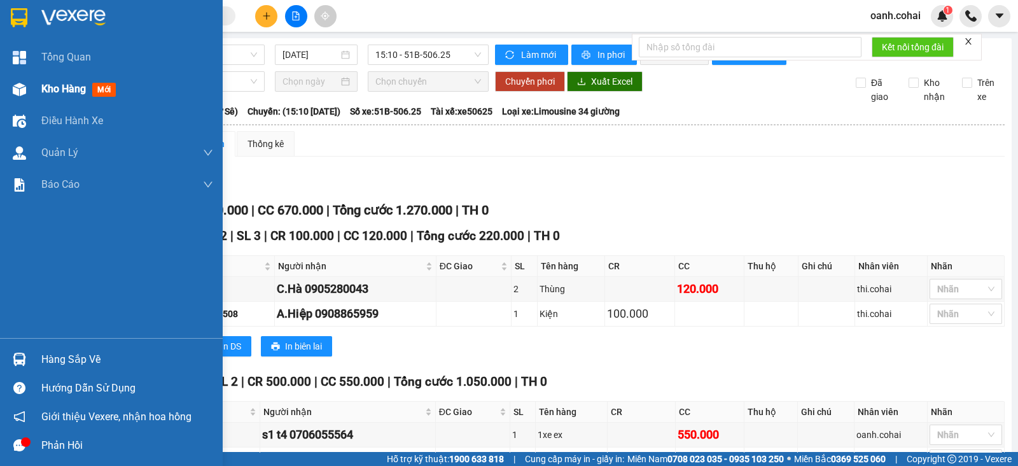
click at [45, 84] on span "Kho hàng" at bounding box center [63, 89] width 45 height 12
click at [46, 84] on span "Kho hàng" at bounding box center [63, 89] width 45 height 12
click at [48, 85] on span "Kho hàng" at bounding box center [63, 89] width 45 height 12
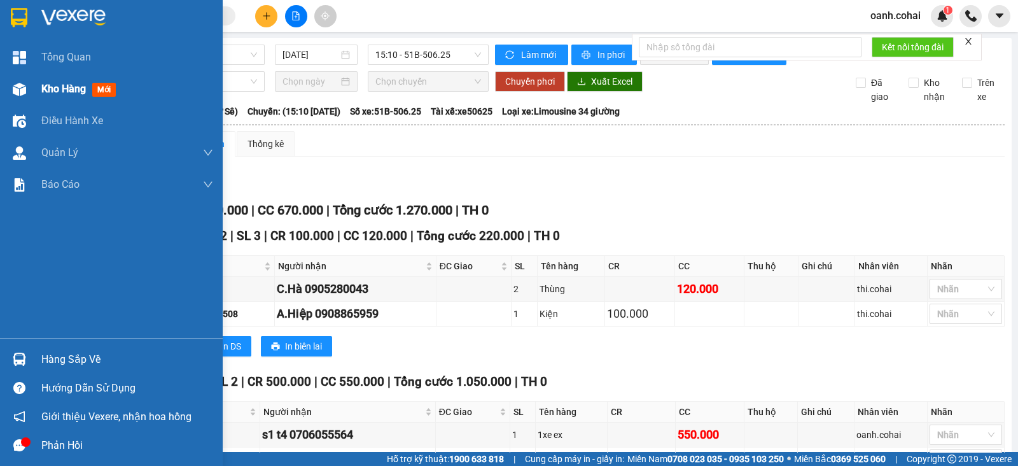
click at [48, 85] on span "Kho hàng" at bounding box center [63, 89] width 45 height 12
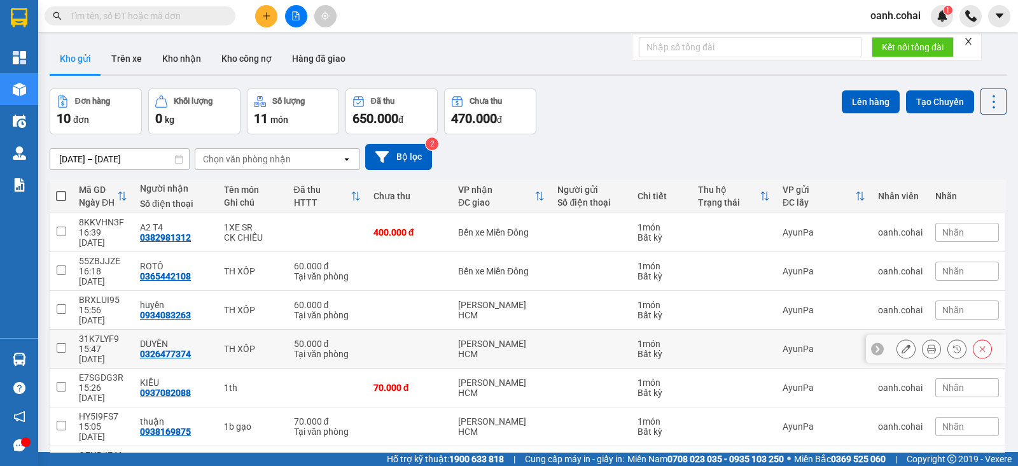
scroll to position [79, 0]
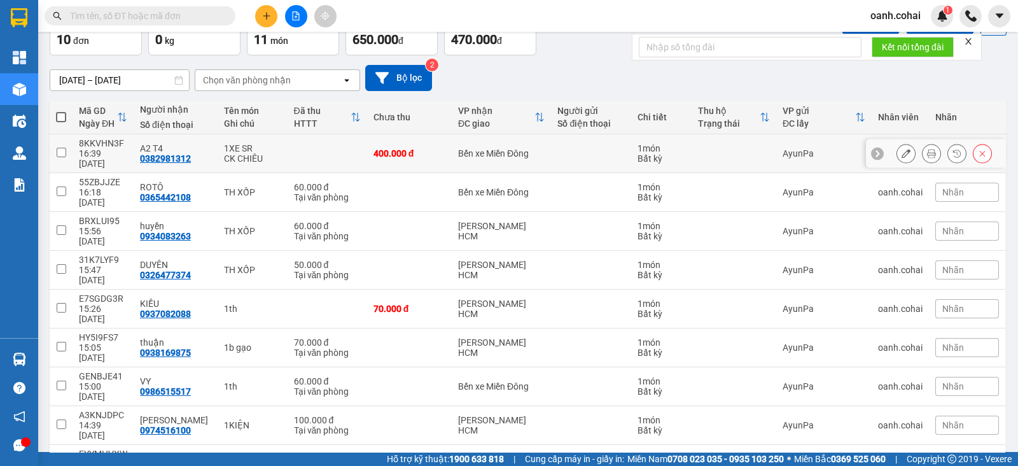
click at [524, 148] on div "Bến xe Miền Đông" at bounding box center [501, 153] width 87 height 10
checkbox input "true"
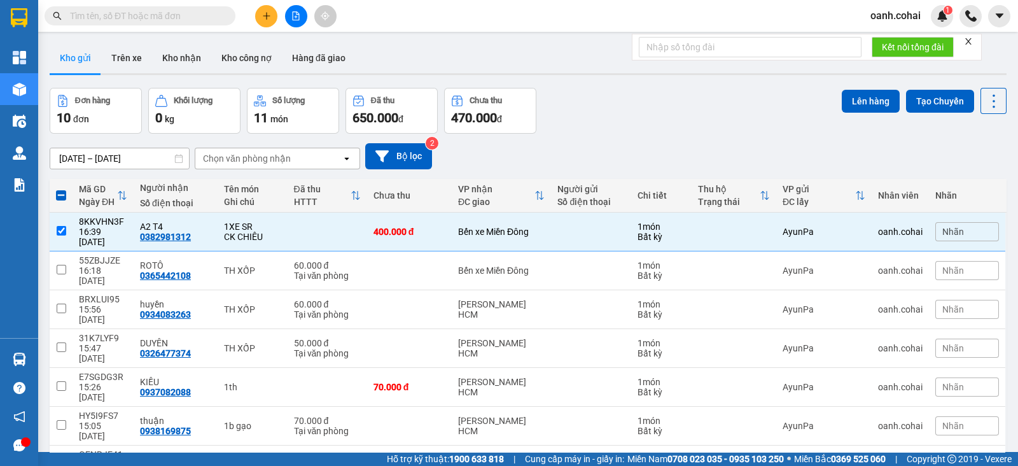
scroll to position [0, 0]
click at [849, 100] on button "Lên hàng" at bounding box center [871, 101] width 58 height 23
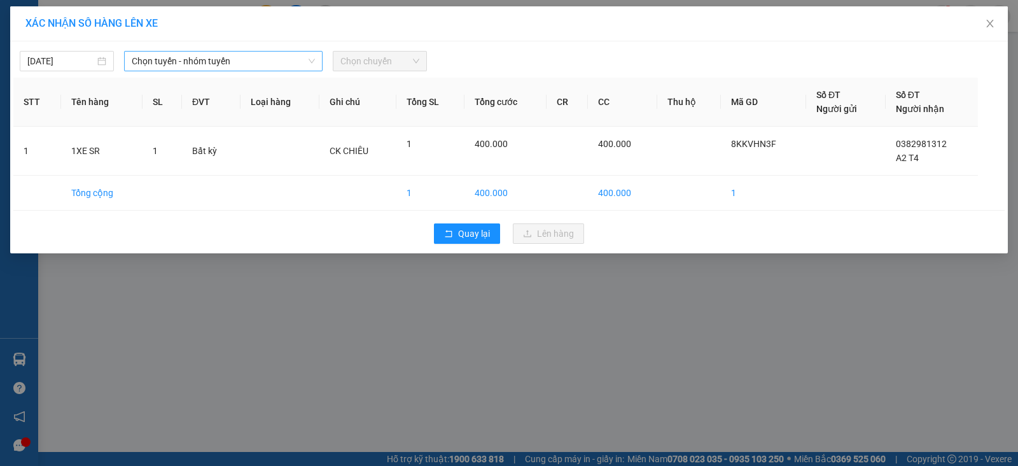
click at [263, 64] on span "Chọn tuyến - nhóm tuyến" at bounding box center [223, 61] width 183 height 19
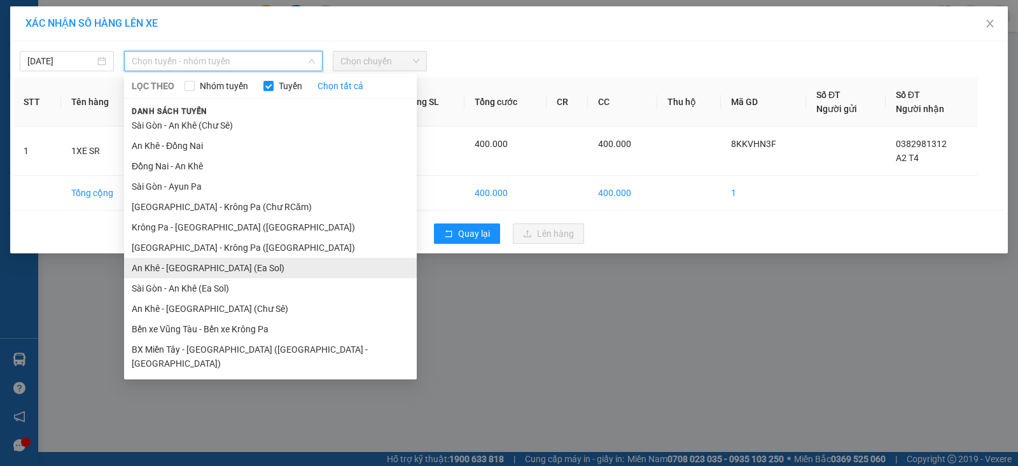
scroll to position [69, 0]
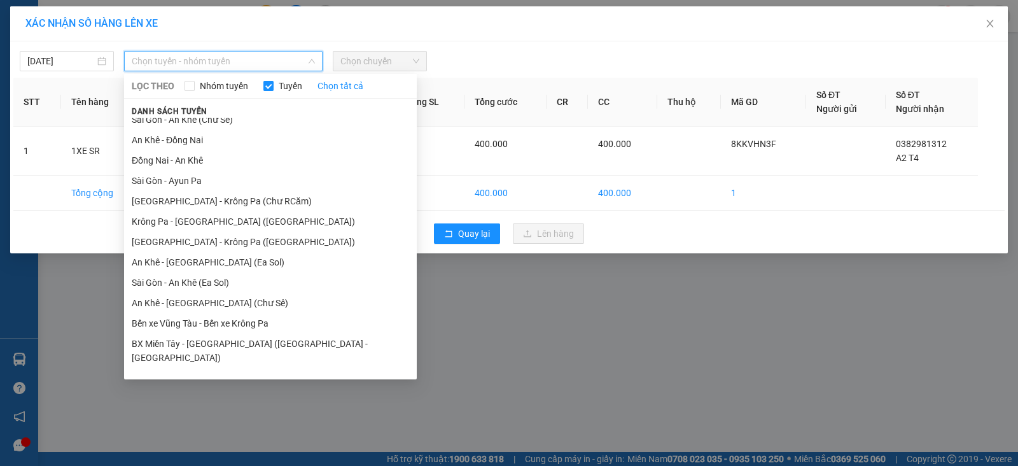
click at [187, 308] on li "An Khê - [GEOGRAPHIC_DATA] (Chư Sê)" at bounding box center [270, 303] width 293 height 20
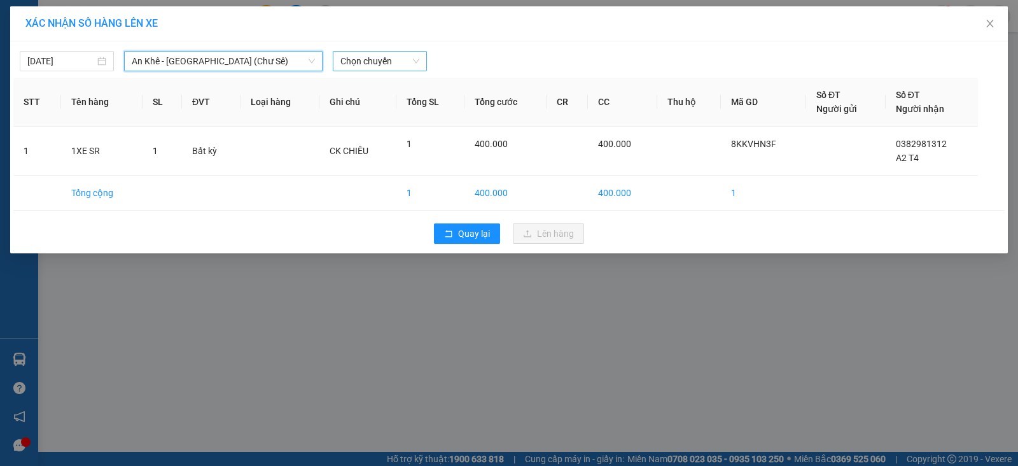
click at [388, 60] on span "Chọn chuyến" at bounding box center [379, 61] width 79 height 19
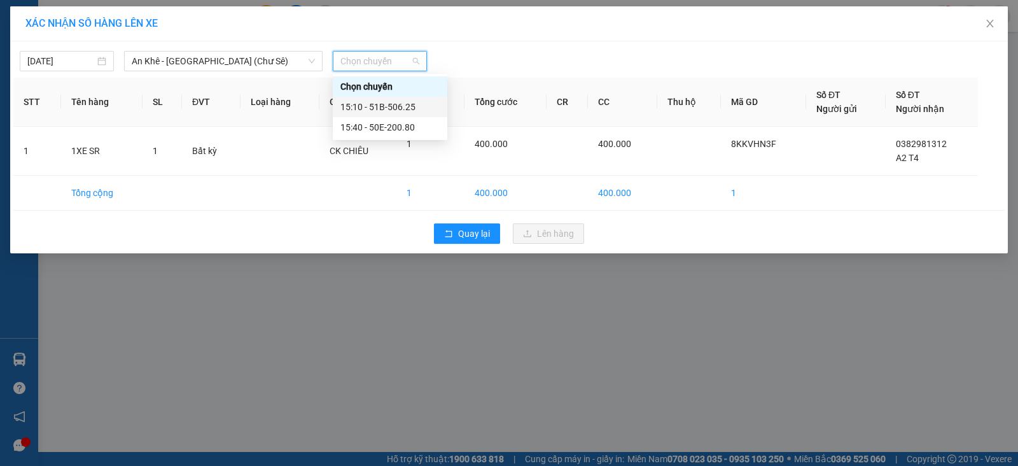
click at [387, 107] on div "15:10 - 51B-506.25" at bounding box center [389, 107] width 99 height 14
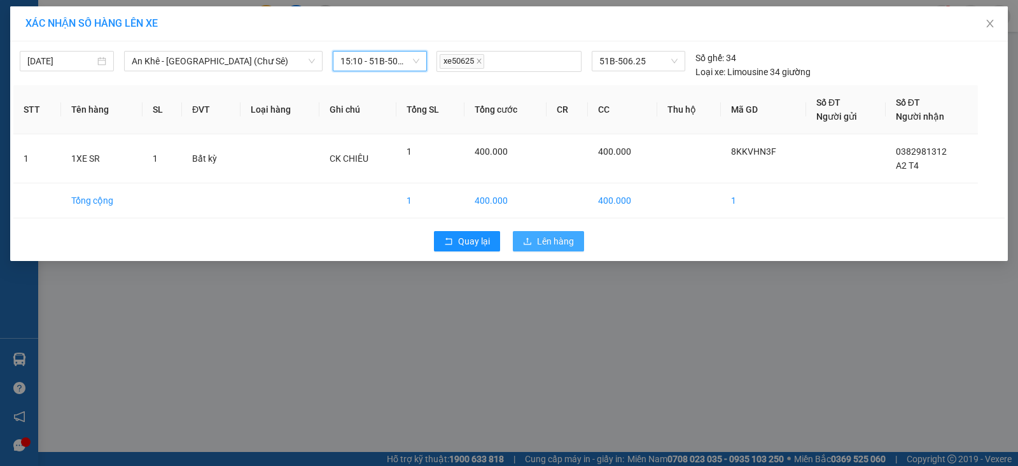
click at [559, 240] on span "Lên hàng" at bounding box center [555, 241] width 37 height 14
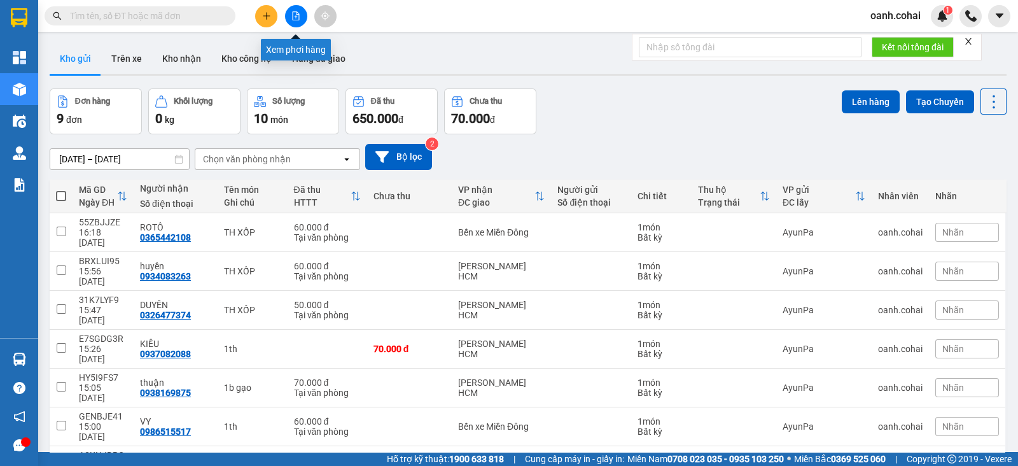
click at [293, 23] on button at bounding box center [296, 16] width 22 height 22
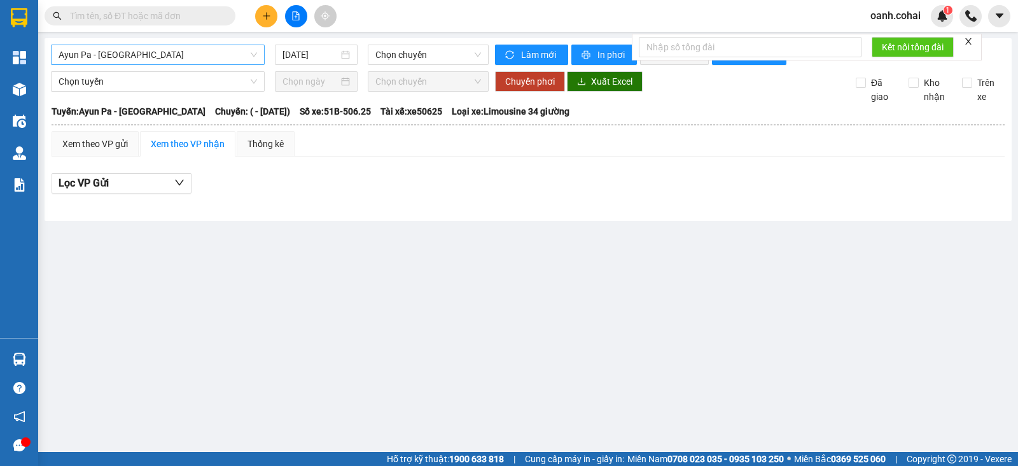
click at [232, 53] on span "Ayun Pa - [GEOGRAPHIC_DATA]" at bounding box center [158, 54] width 198 height 19
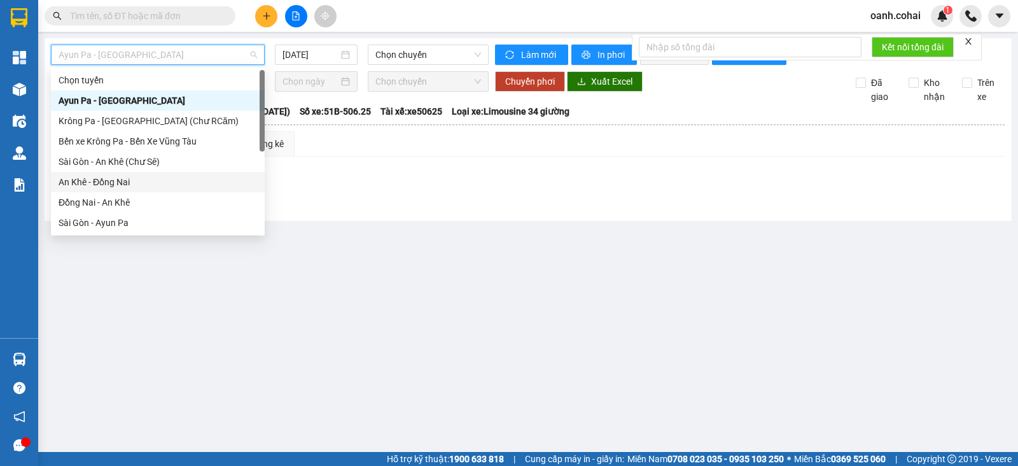
click at [107, 177] on div "An Khê - Đồng Nai" at bounding box center [158, 182] width 198 height 14
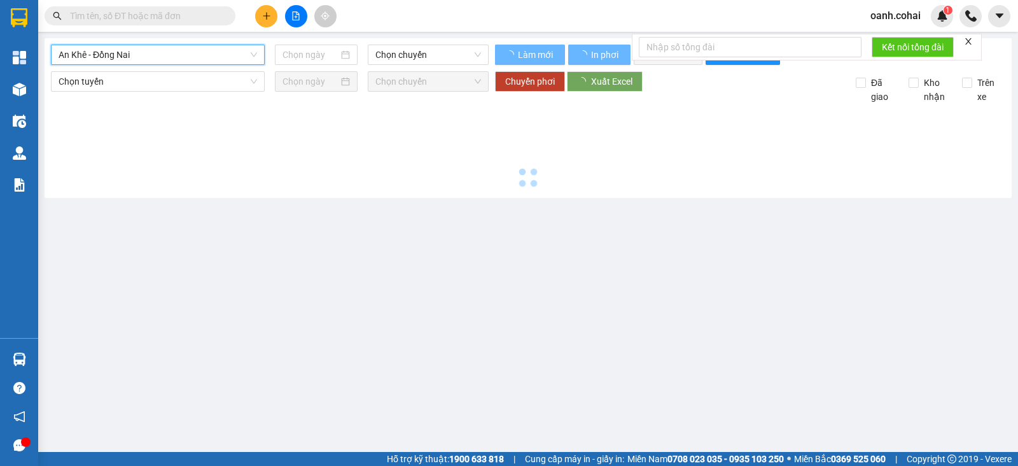
type input "[DATE]"
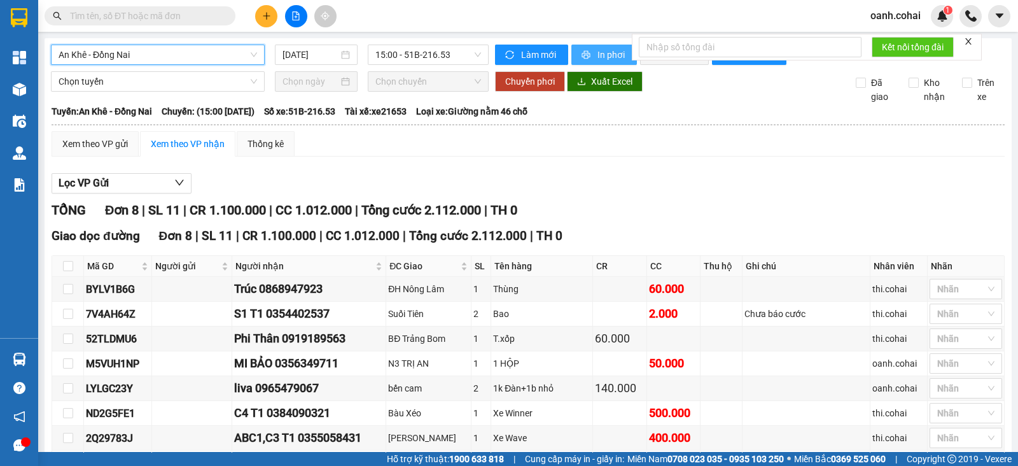
click at [589, 52] on button "In phơi" at bounding box center [604, 55] width 66 height 20
click at [248, 54] on span "An Khê - Đồng Nai" at bounding box center [158, 54] width 198 height 19
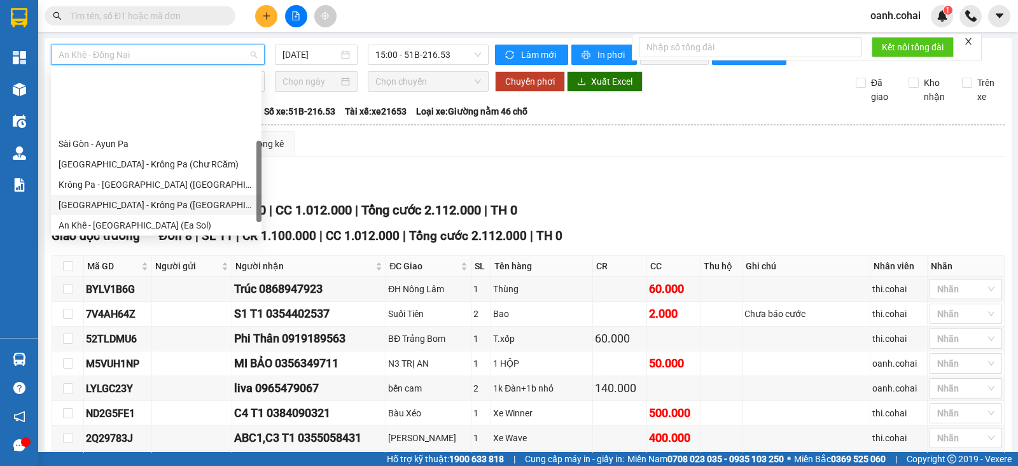
scroll to position [158, 0]
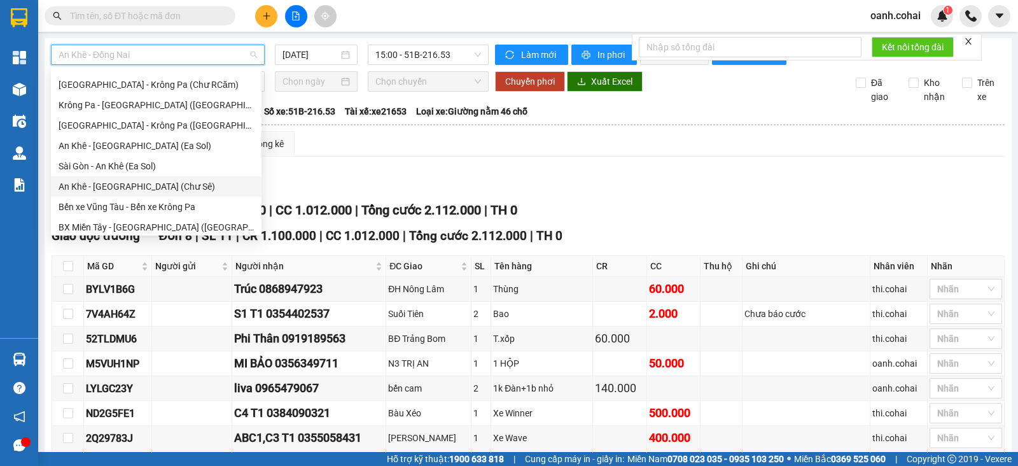
click at [127, 186] on div "An Khê - [GEOGRAPHIC_DATA] (Chư Sê)" at bounding box center [156, 186] width 195 height 14
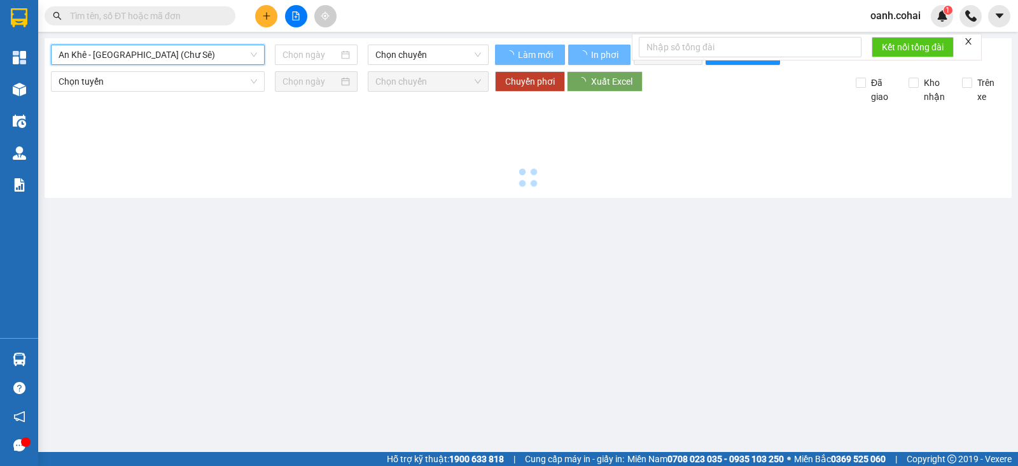
type input "[DATE]"
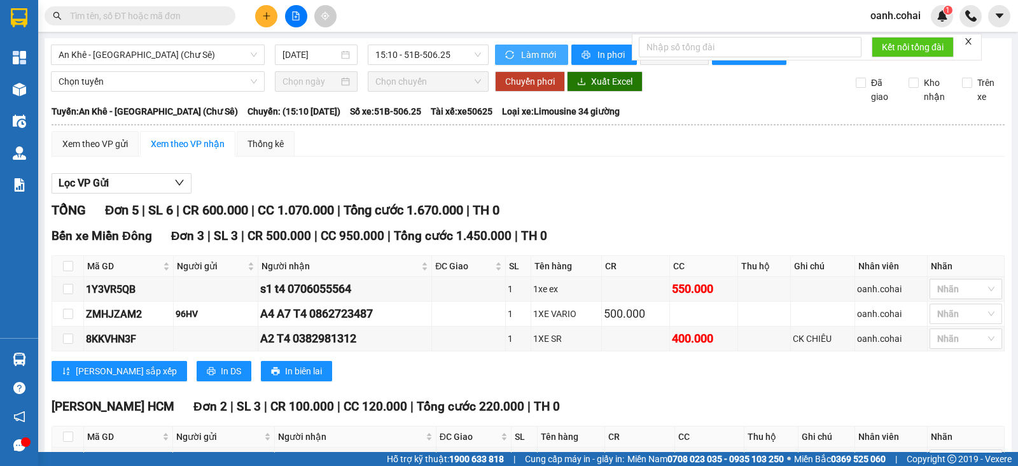
click at [521, 52] on span "Làm mới" at bounding box center [539, 55] width 37 height 14
click at [585, 48] on button "In phơi" at bounding box center [604, 55] width 66 height 20
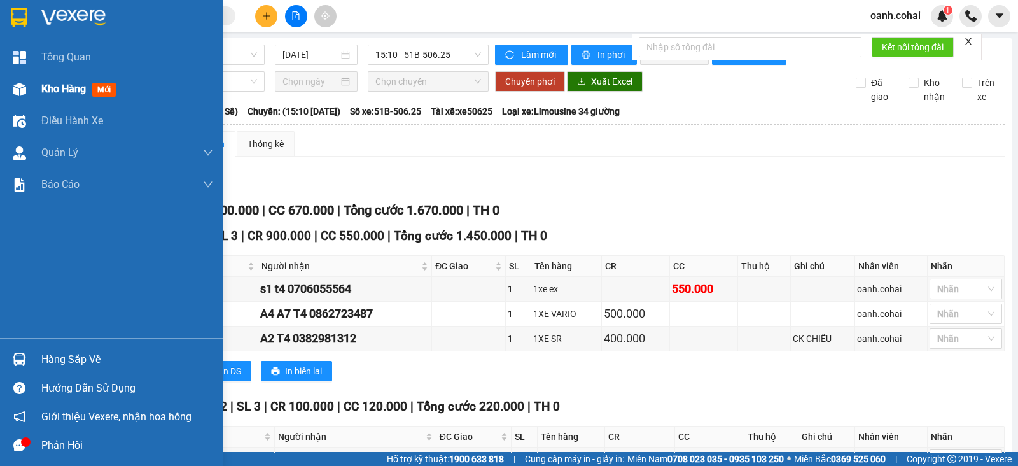
click at [59, 87] on span "Kho hàng" at bounding box center [63, 89] width 45 height 12
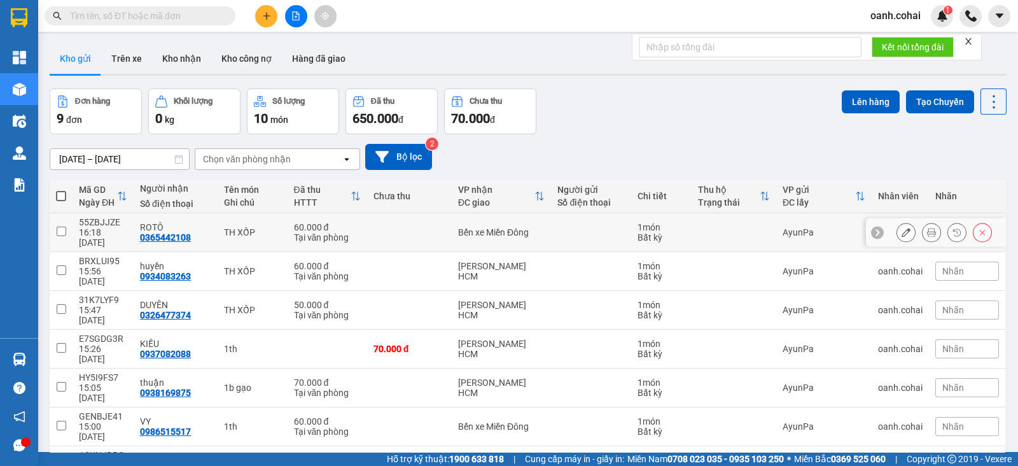
click at [494, 227] on div "Bến xe Miền Đông" at bounding box center [501, 232] width 87 height 10
checkbox input "true"
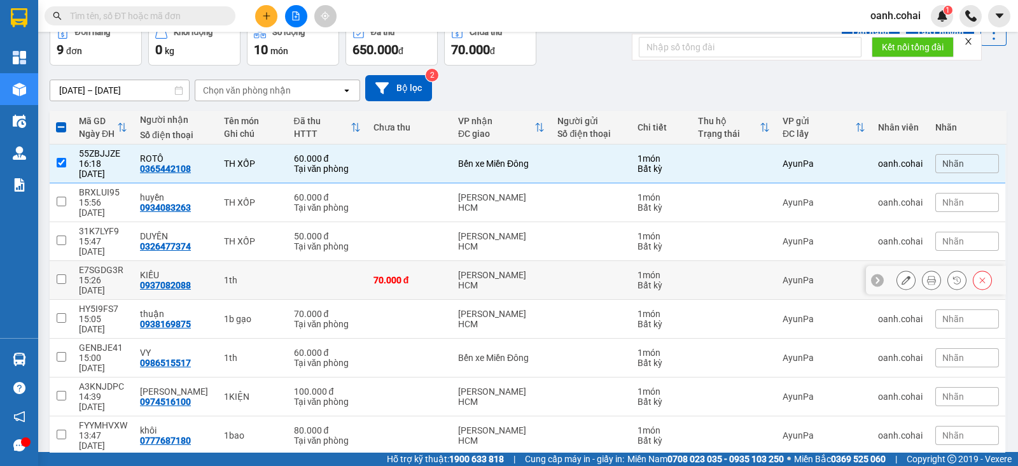
scroll to position [69, 0]
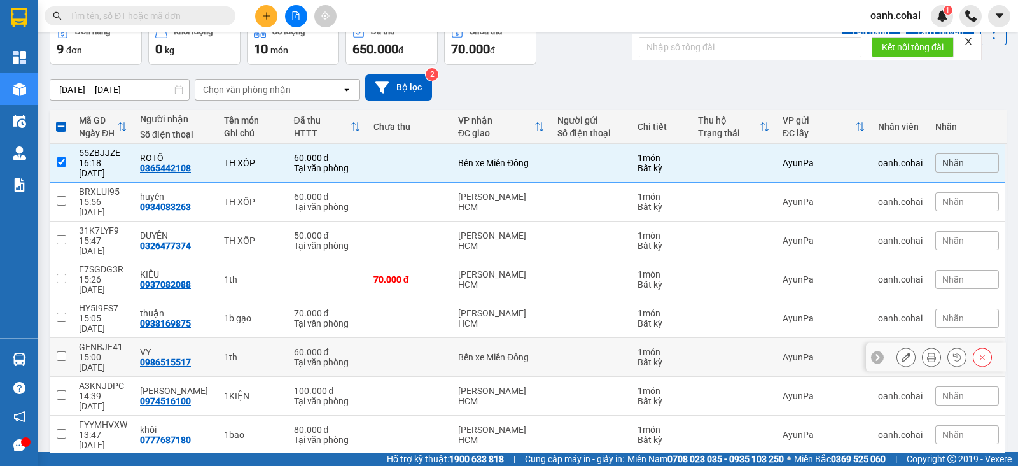
click at [461, 352] on div "Bến xe Miền Đông" at bounding box center [501, 357] width 87 height 10
checkbox input "true"
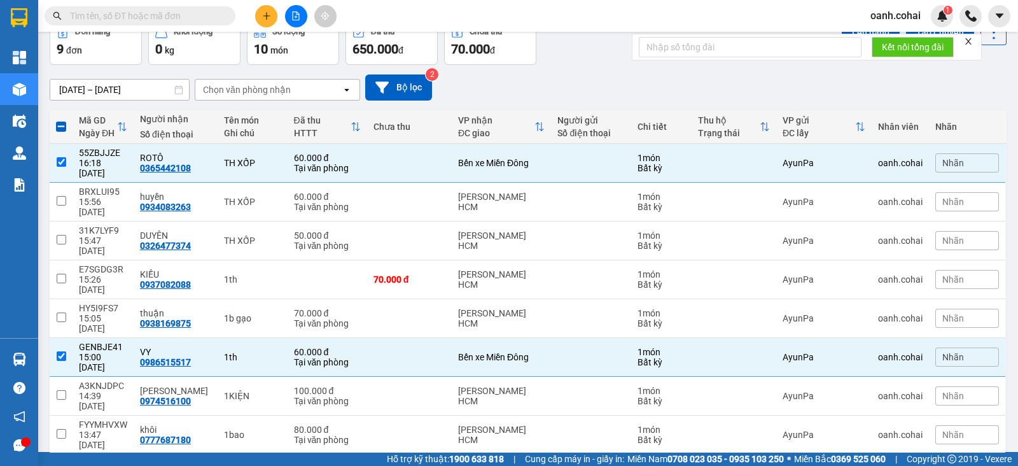
click at [452, 454] on td "Bến xe Miền Đông" at bounding box center [502, 473] width 100 height 39
checkbox input "true"
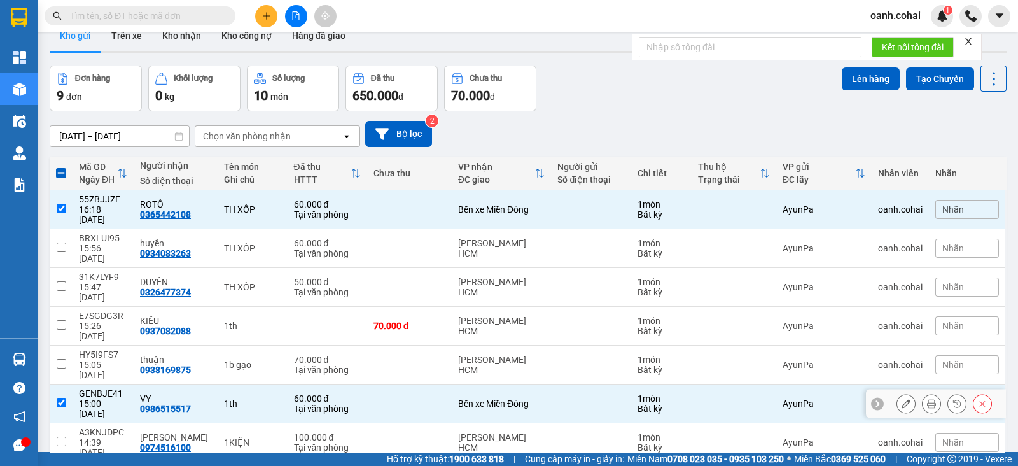
scroll to position [0, 0]
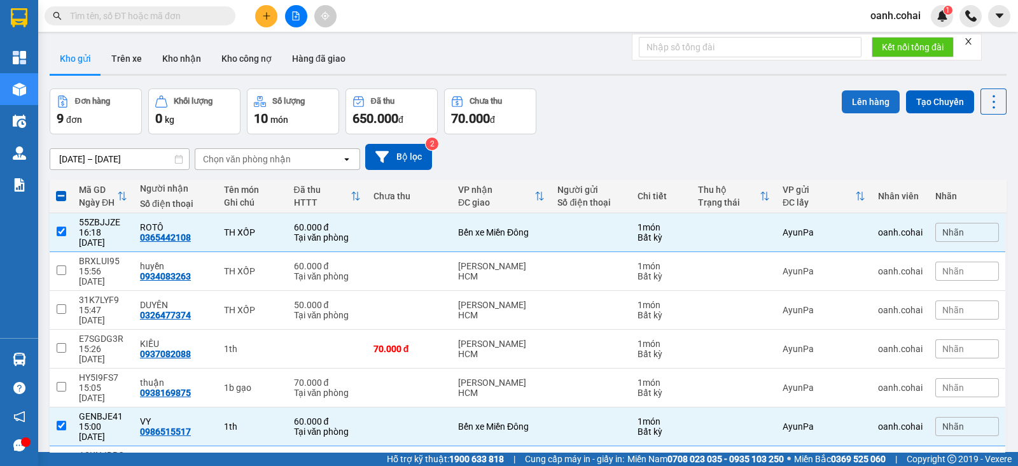
click at [873, 90] on button "Lên hàng" at bounding box center [871, 101] width 58 height 23
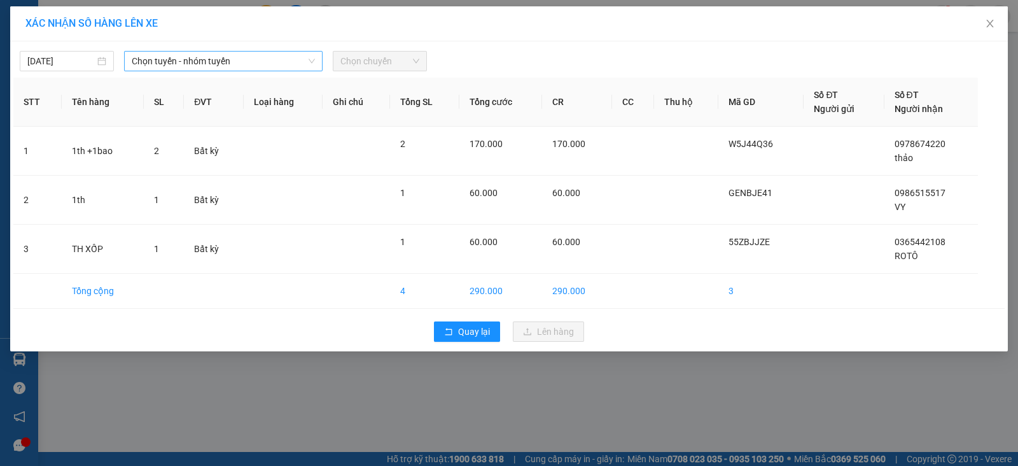
click at [203, 69] on span "Chọn tuyến - nhóm tuyến" at bounding box center [223, 61] width 183 height 19
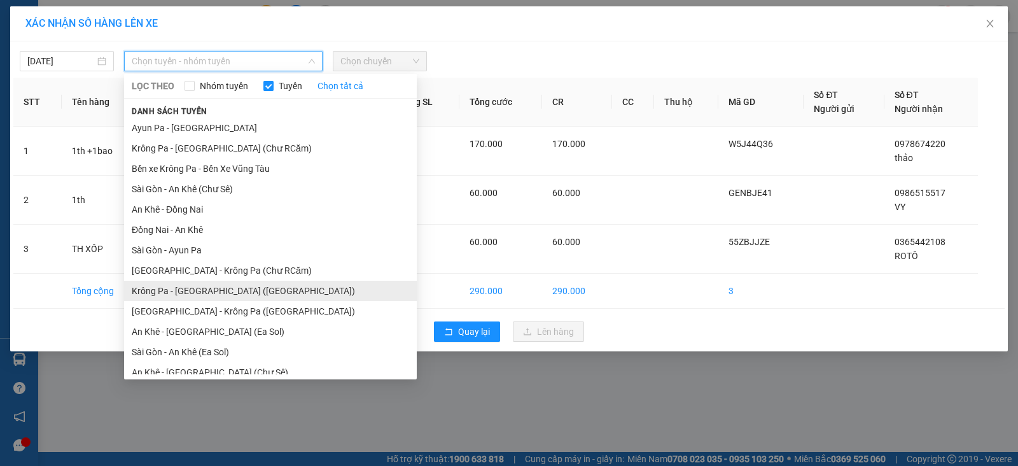
click at [186, 291] on li "Krông Pa - [GEOGRAPHIC_DATA] ([GEOGRAPHIC_DATA])" at bounding box center [270, 291] width 293 height 20
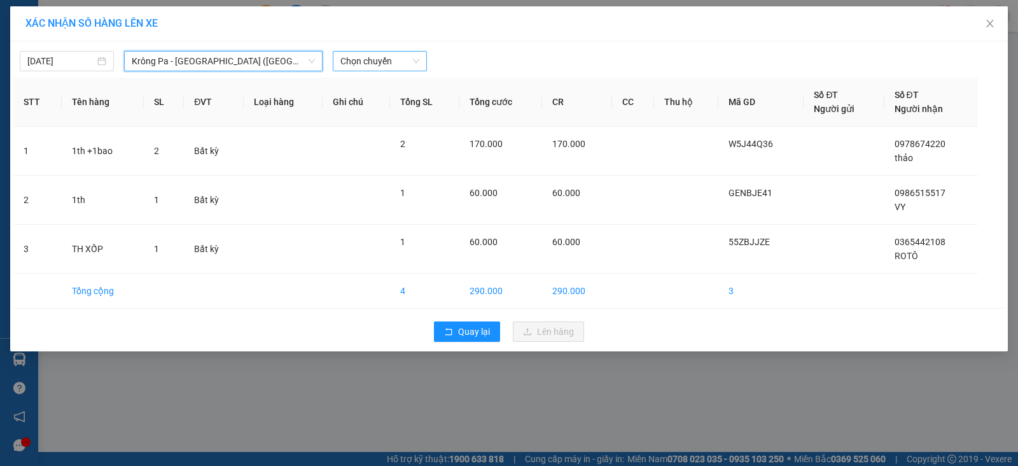
click at [403, 53] on span "Chọn chuyến" at bounding box center [379, 61] width 79 height 19
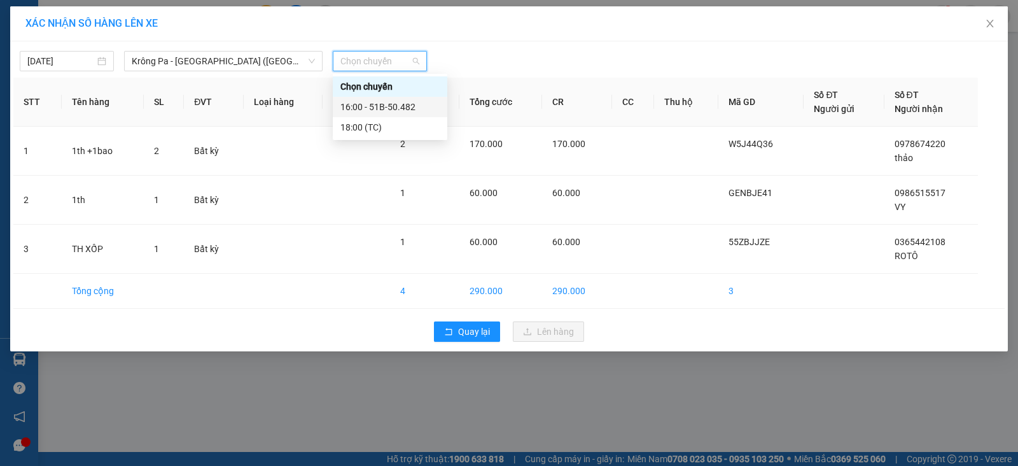
click at [390, 101] on div "16:00 - 51B-50.482" at bounding box center [389, 107] width 99 height 14
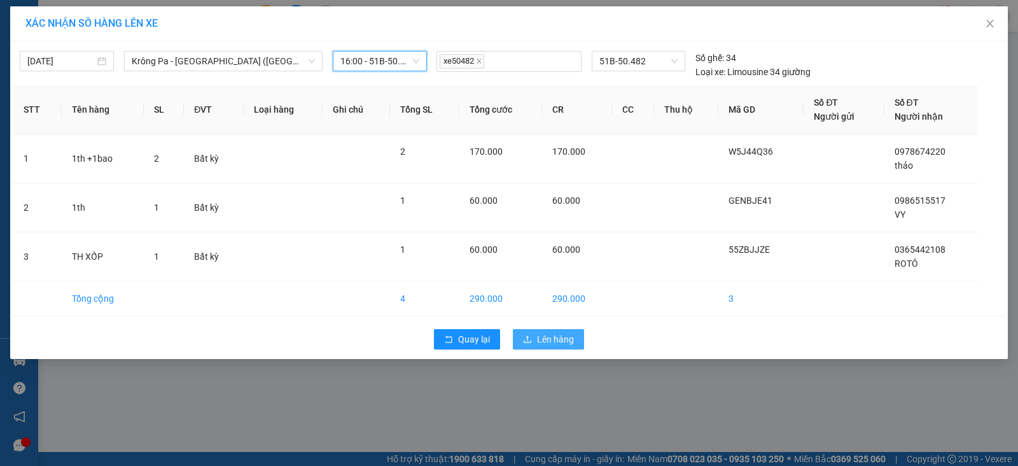
click at [548, 342] on span "Lên hàng" at bounding box center [555, 339] width 37 height 14
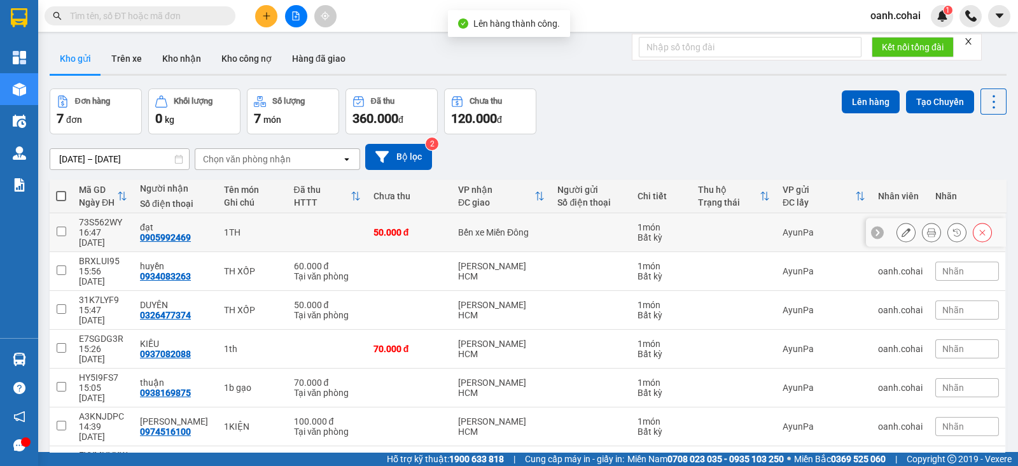
drag, startPoint x: 473, startPoint y: 228, endPoint x: 571, endPoint y: 189, distance: 106.0
click at [471, 227] on div "Bến xe Miền Đông" at bounding box center [501, 232] width 87 height 10
checkbox input "true"
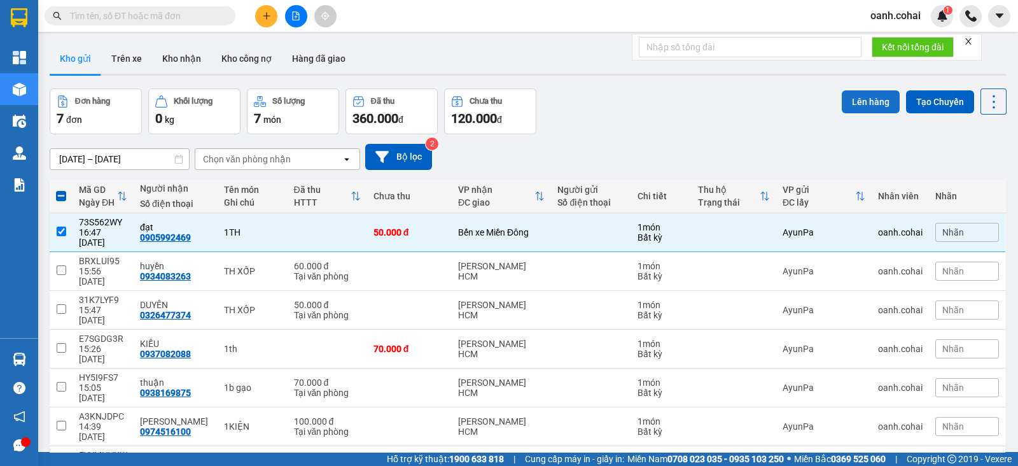
click at [843, 97] on button "Lên hàng" at bounding box center [871, 101] width 58 height 23
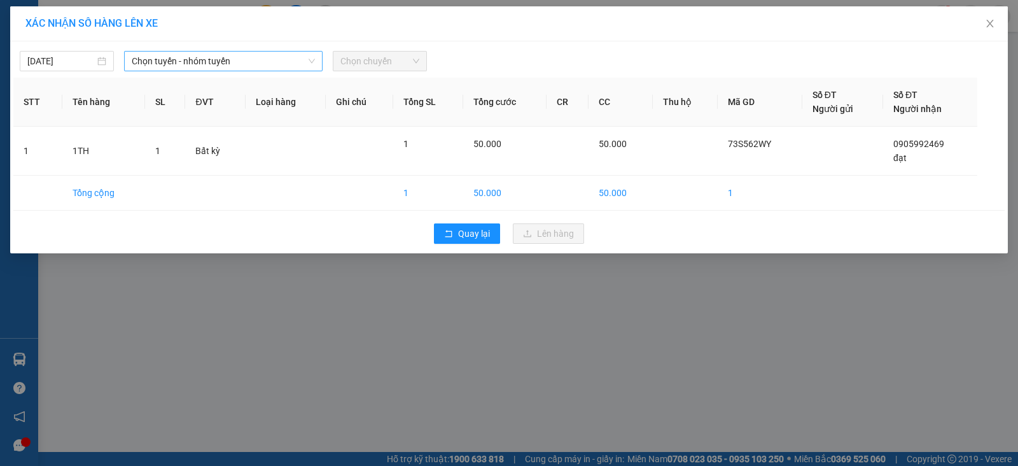
click at [293, 64] on span "Chọn tuyến - nhóm tuyến" at bounding box center [223, 61] width 183 height 19
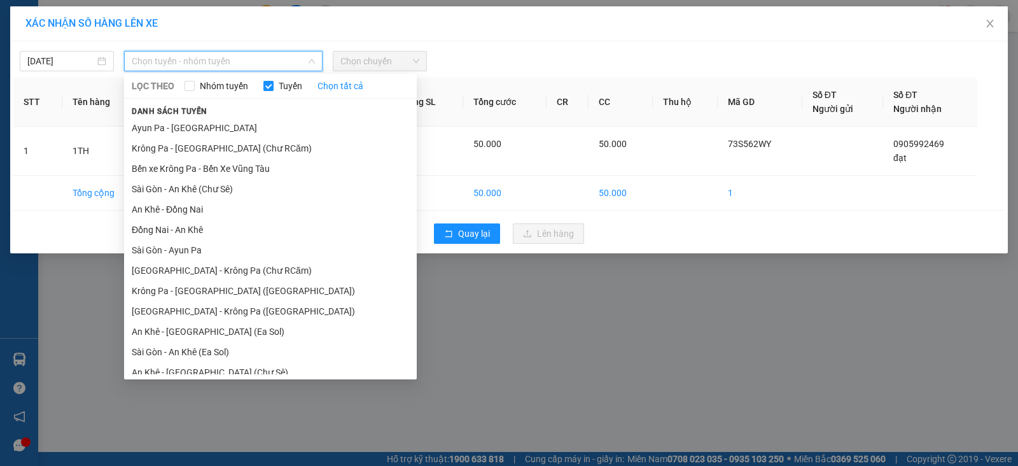
drag, startPoint x: 182, startPoint y: 290, endPoint x: 191, endPoint y: 284, distance: 11.1
click at [182, 292] on li "Krông Pa - [GEOGRAPHIC_DATA] ([GEOGRAPHIC_DATA])" at bounding box center [270, 291] width 293 height 20
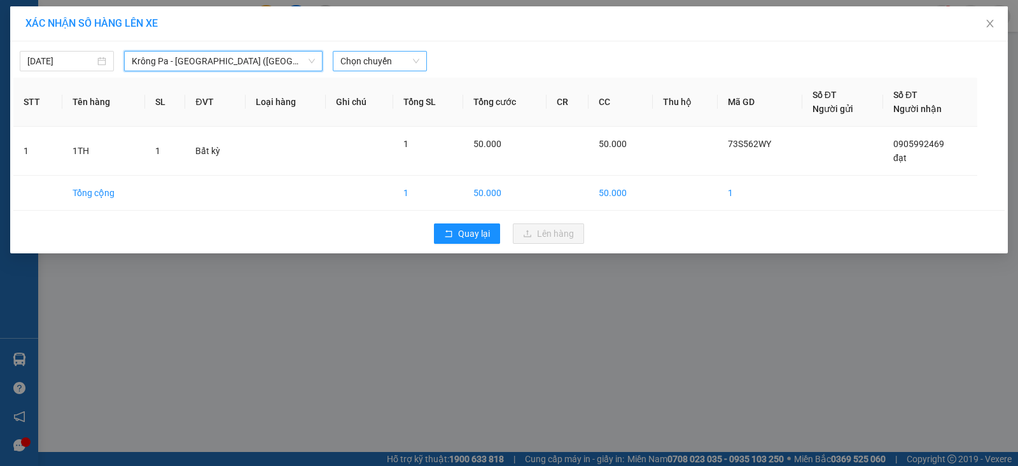
click at [396, 60] on span "Chọn chuyến" at bounding box center [379, 61] width 79 height 19
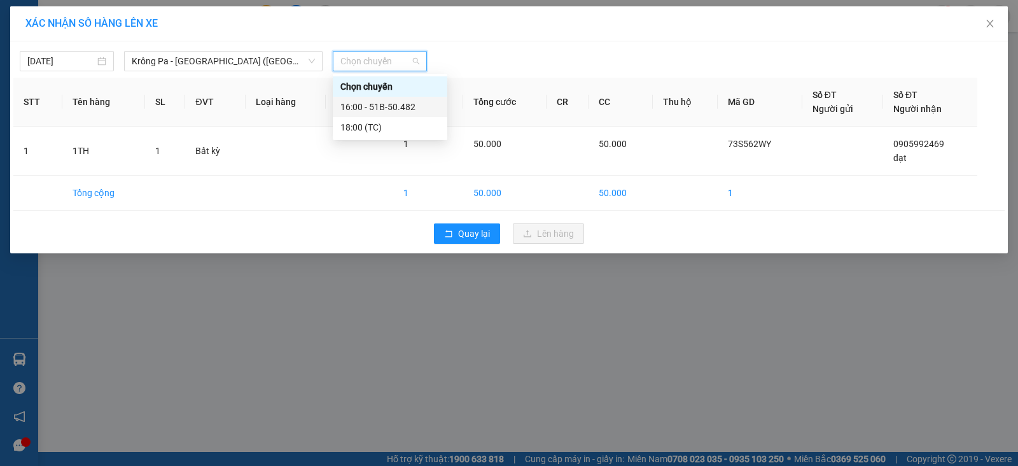
click at [407, 103] on div "16:00 - 51B-50.482" at bounding box center [389, 107] width 99 height 14
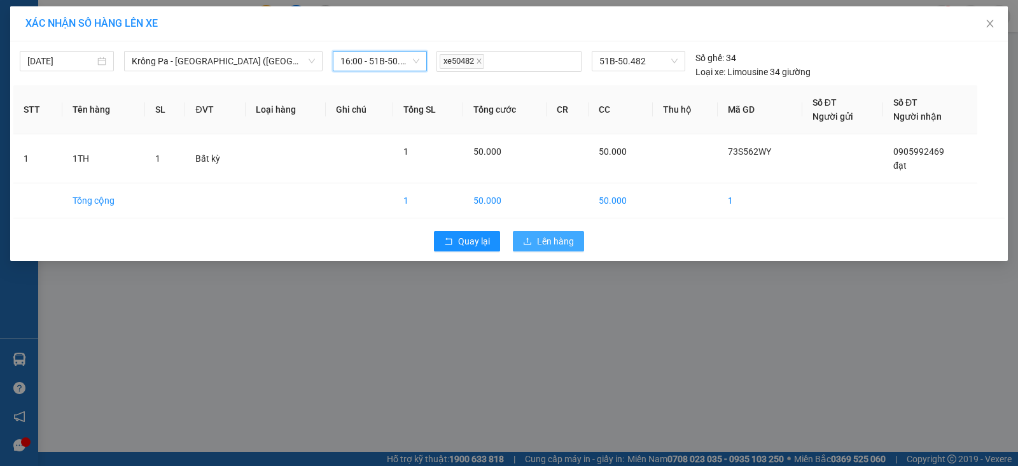
click at [546, 240] on span "Lên hàng" at bounding box center [555, 241] width 37 height 14
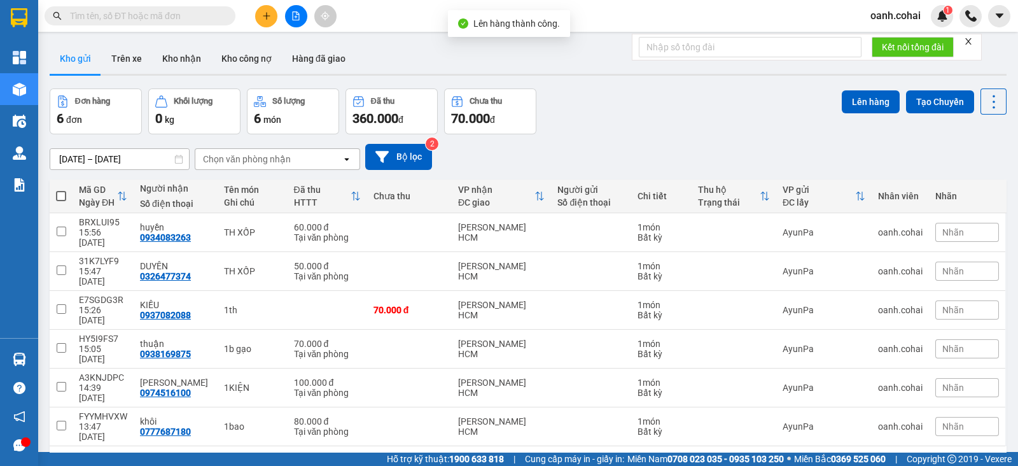
drag, startPoint x: 59, startPoint y: 197, endPoint x: 108, endPoint y: 181, distance: 51.5
click at [59, 197] on span at bounding box center [61, 196] width 10 height 10
click at [61, 190] on input "checkbox" at bounding box center [61, 190] width 0 height 0
checkbox input "true"
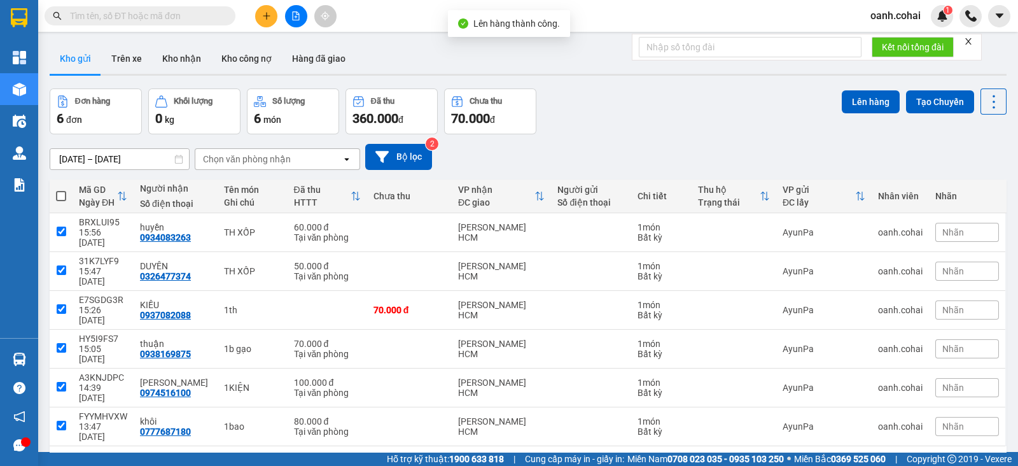
checkbox input "true"
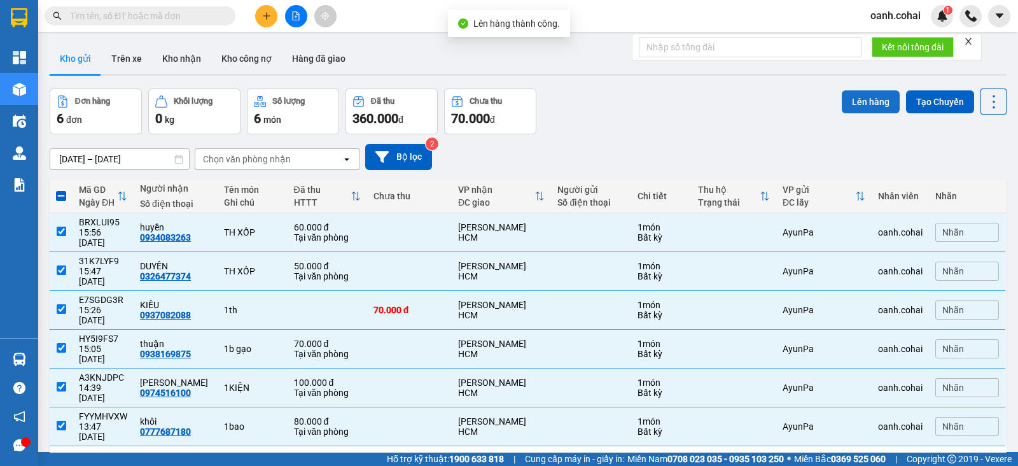
click at [843, 102] on button "Lên hàng" at bounding box center [871, 101] width 58 height 23
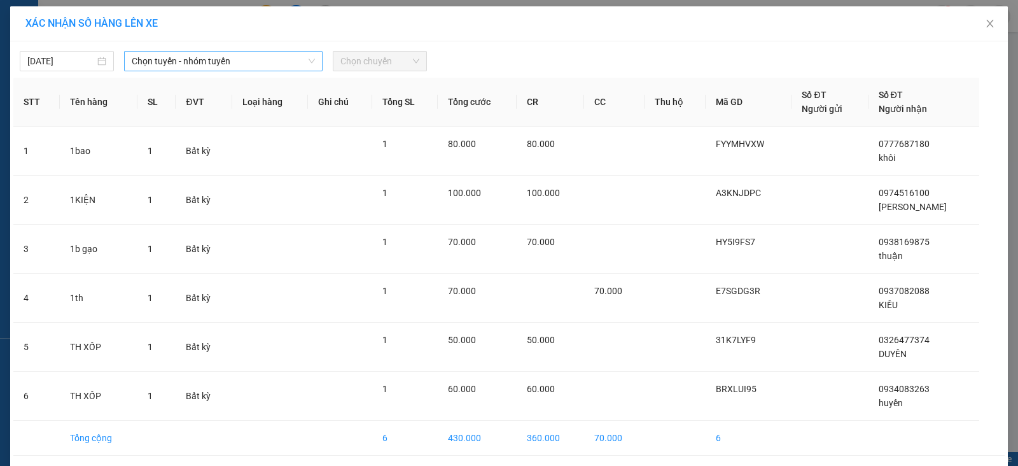
click at [276, 59] on span "Chọn tuyến - nhóm tuyến" at bounding box center [223, 61] width 183 height 19
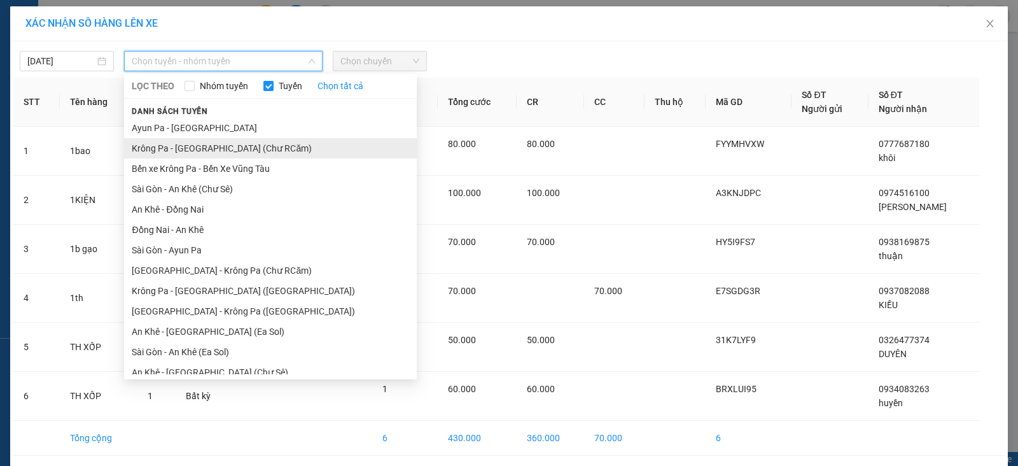
click at [218, 146] on li "Krông Pa - [GEOGRAPHIC_DATA] (Chư RCăm)" at bounding box center [270, 148] width 293 height 20
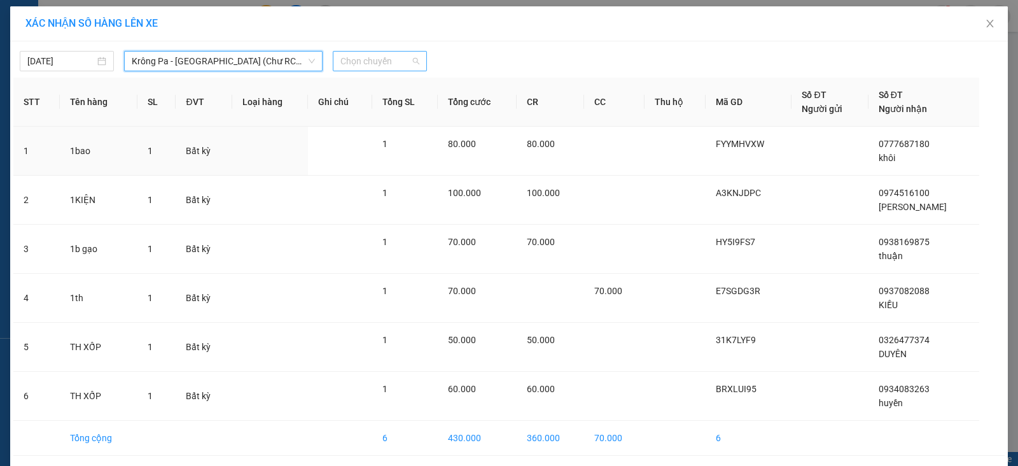
click at [406, 64] on span "Chọn chuyến" at bounding box center [379, 61] width 79 height 19
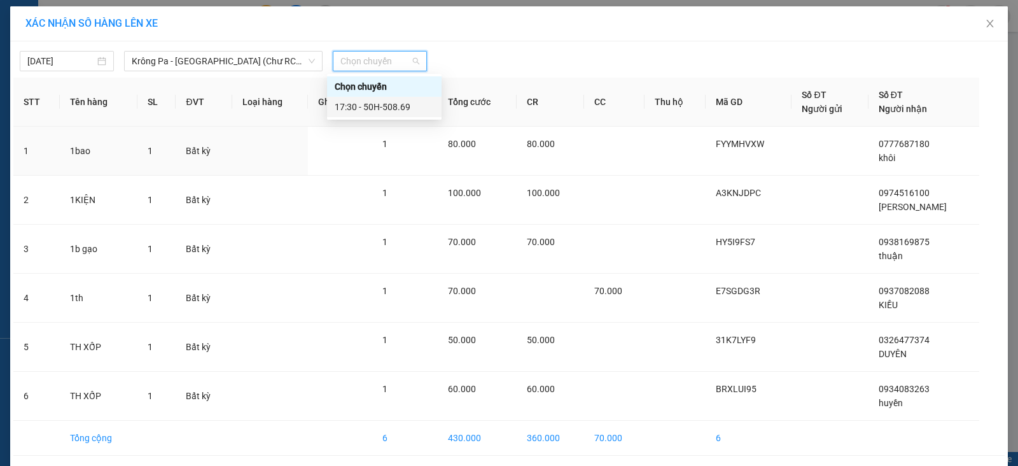
click at [393, 102] on div "17:30 - 50H-508.69" at bounding box center [384, 107] width 99 height 14
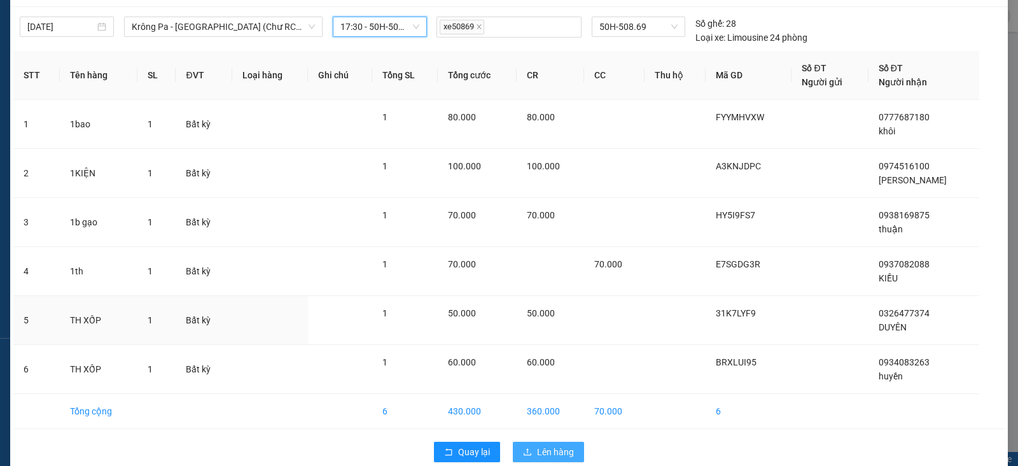
scroll to position [54, 0]
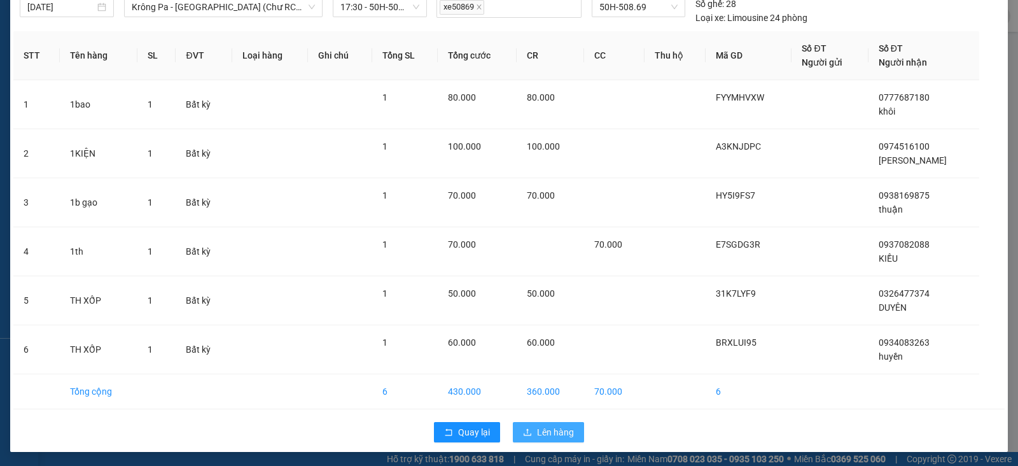
click at [559, 433] on span "Lên hàng" at bounding box center [555, 432] width 37 height 14
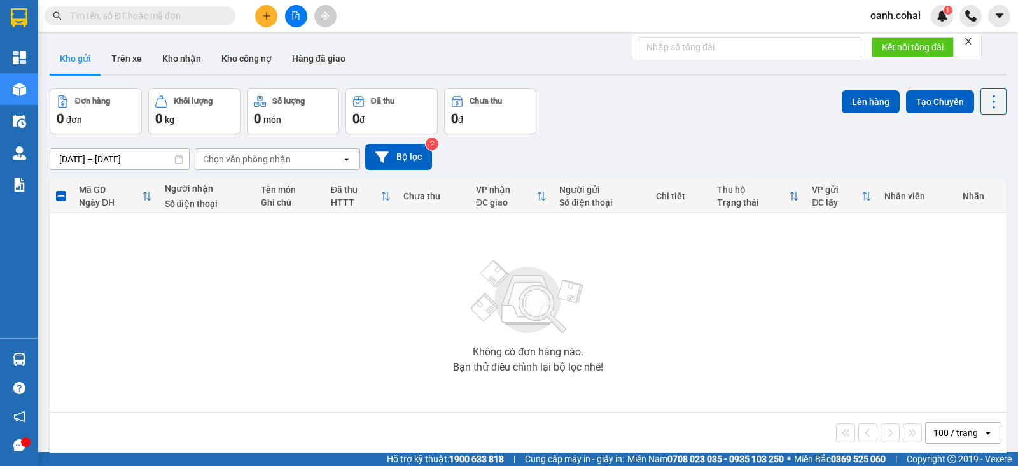
click at [290, 22] on button at bounding box center [296, 16] width 22 height 22
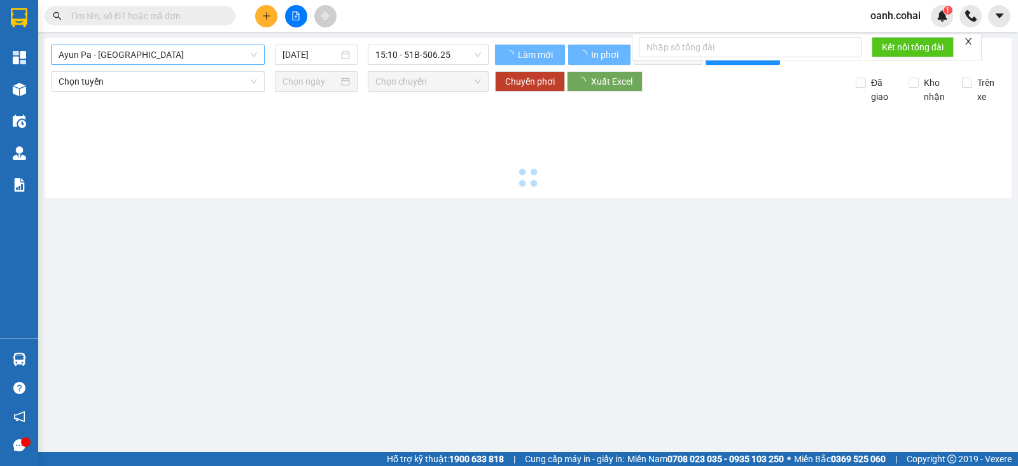
click at [192, 58] on span "Ayun Pa - [GEOGRAPHIC_DATA]" at bounding box center [158, 54] width 198 height 19
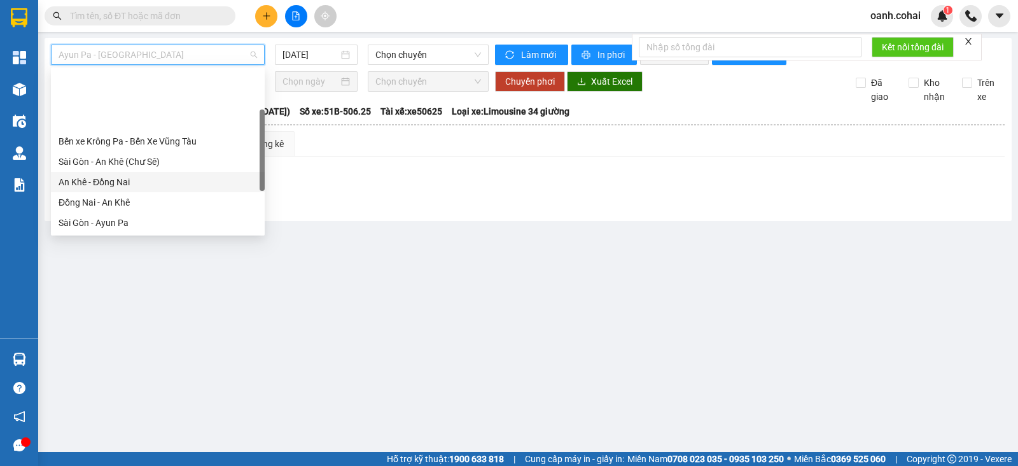
scroll to position [79, 0]
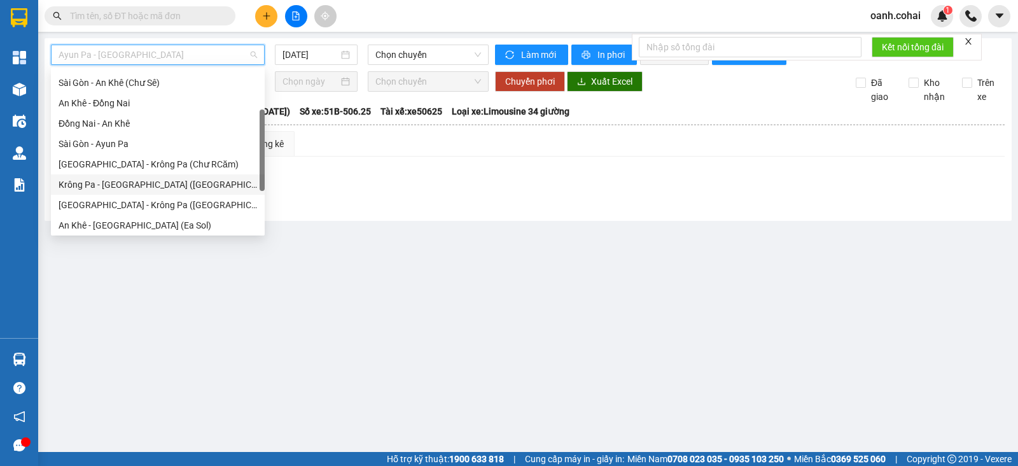
click at [140, 183] on div "Krông Pa - [GEOGRAPHIC_DATA] ([GEOGRAPHIC_DATA])" at bounding box center [158, 184] width 198 height 14
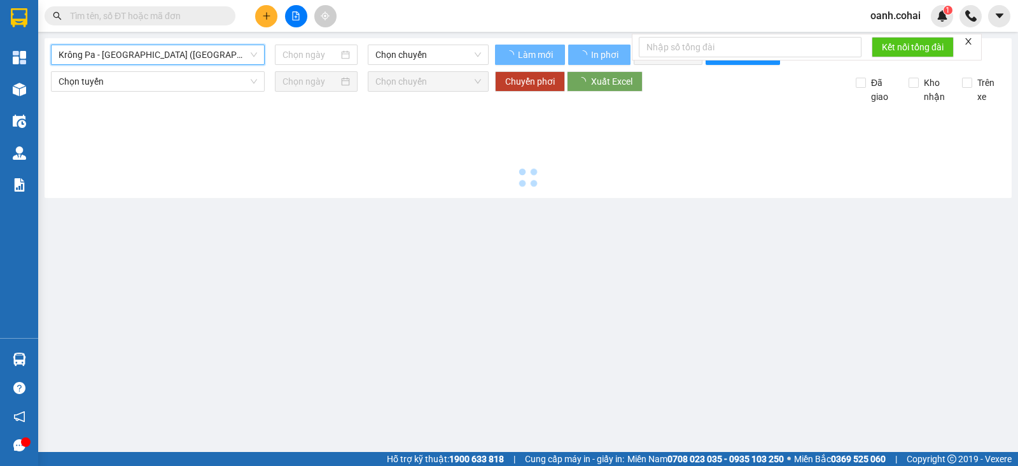
type input "[DATE]"
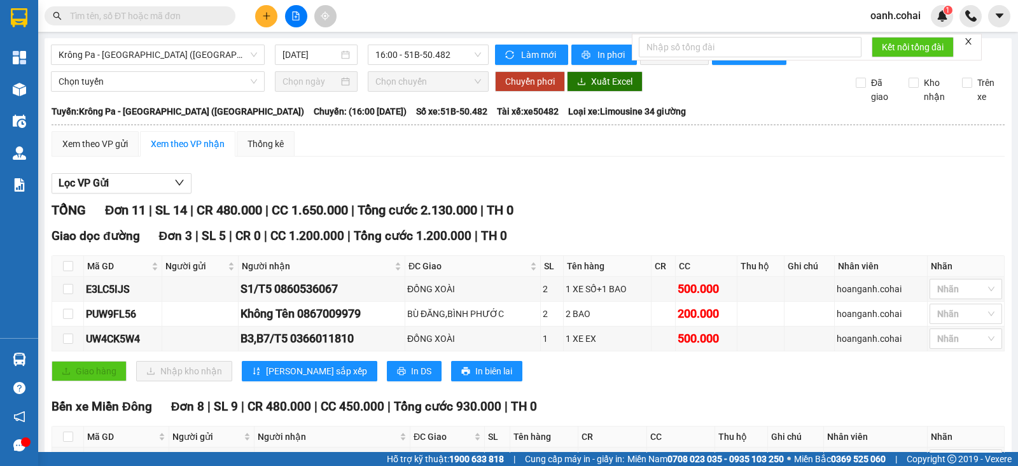
click at [219, 65] on div "Krông Pa - [GEOGRAPHIC_DATA] ([GEOGRAPHIC_DATA]) [DATE] 16:00 - 51B-50.482" at bounding box center [270, 55] width 438 height 20
click at [214, 59] on span "Krông Pa - [GEOGRAPHIC_DATA] ([GEOGRAPHIC_DATA])" at bounding box center [158, 54] width 198 height 19
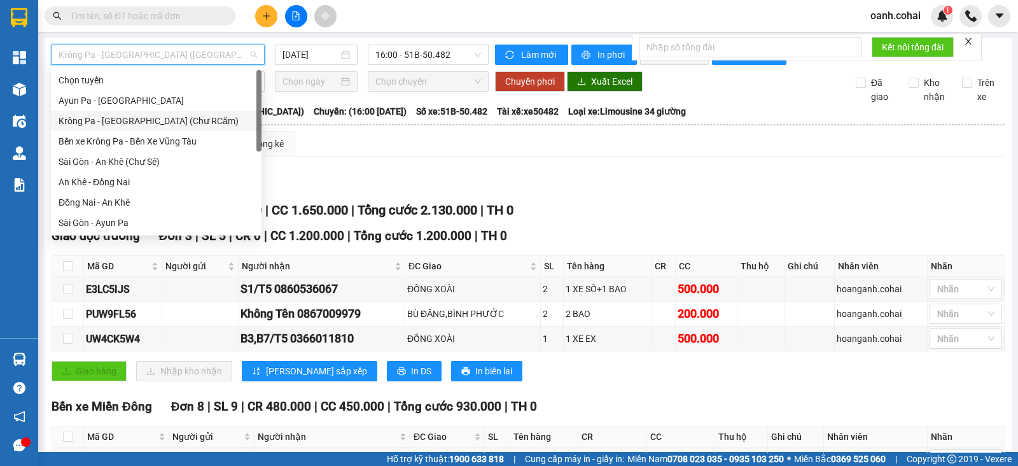
click at [163, 111] on div "Krông Pa - [GEOGRAPHIC_DATA] (Chư RCăm)" at bounding box center [156, 121] width 211 height 20
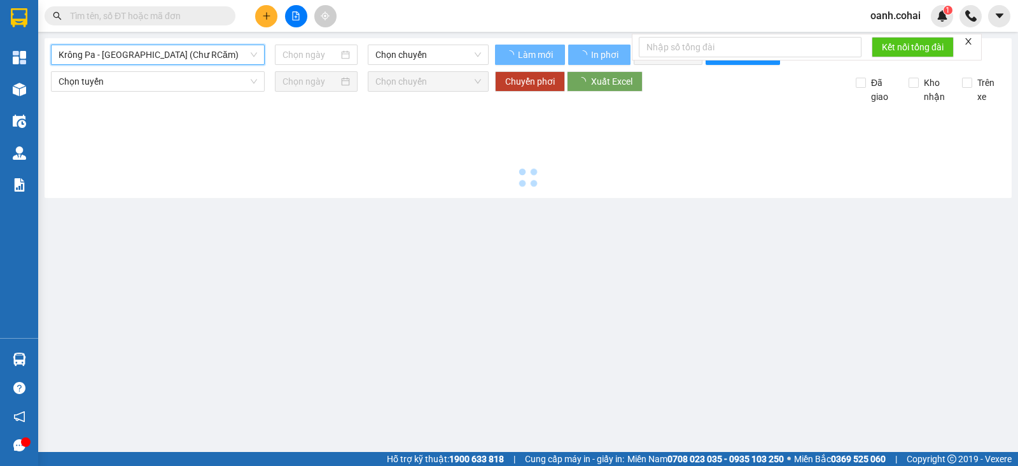
type input "[DATE]"
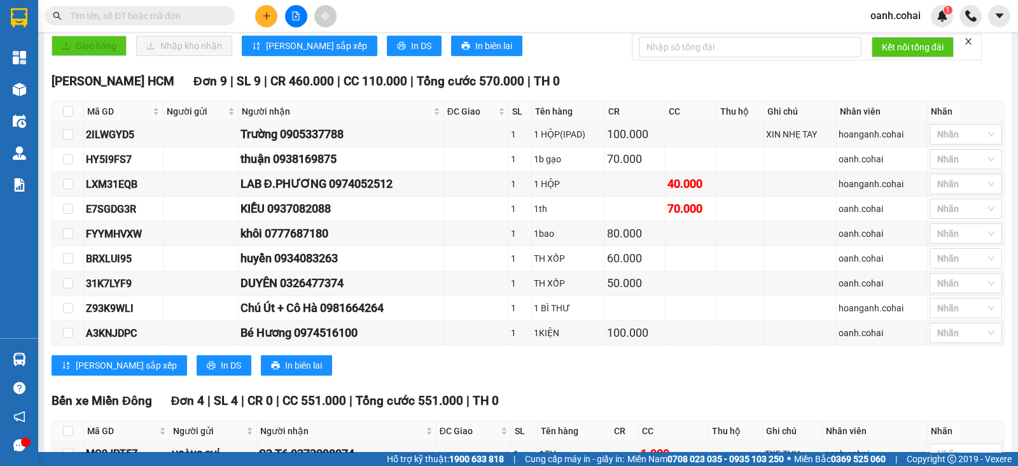
scroll to position [116, 0]
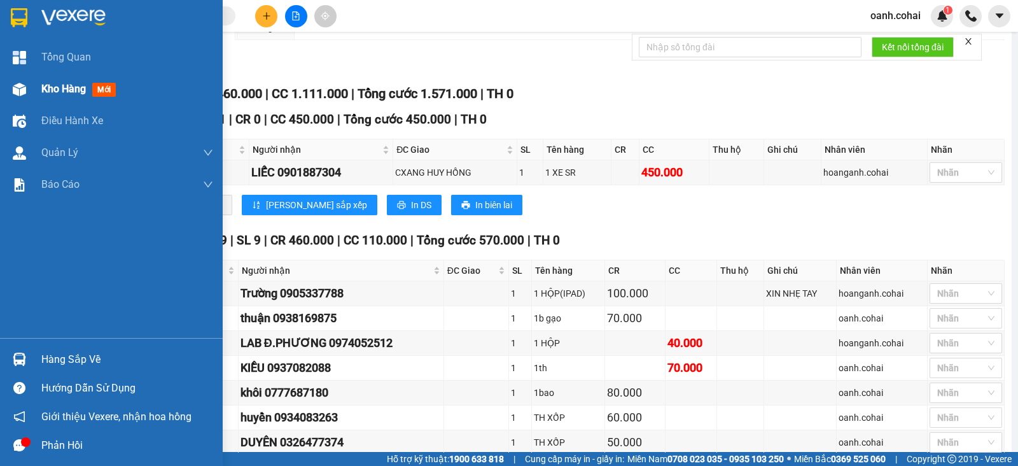
click at [60, 90] on span "Kho hàng" at bounding box center [63, 89] width 45 height 12
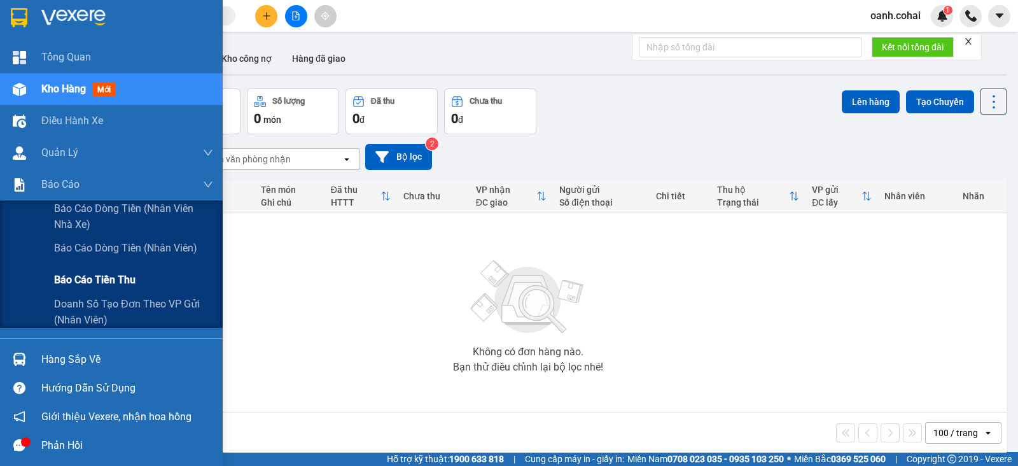
click at [83, 284] on span "Báo cáo tiền thu" at bounding box center [94, 280] width 81 height 16
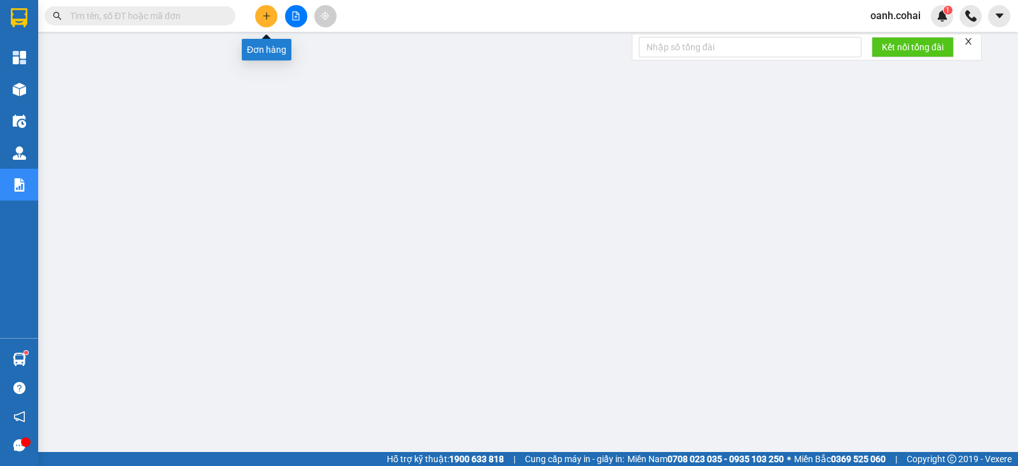
click at [296, 22] on button at bounding box center [296, 16] width 22 height 22
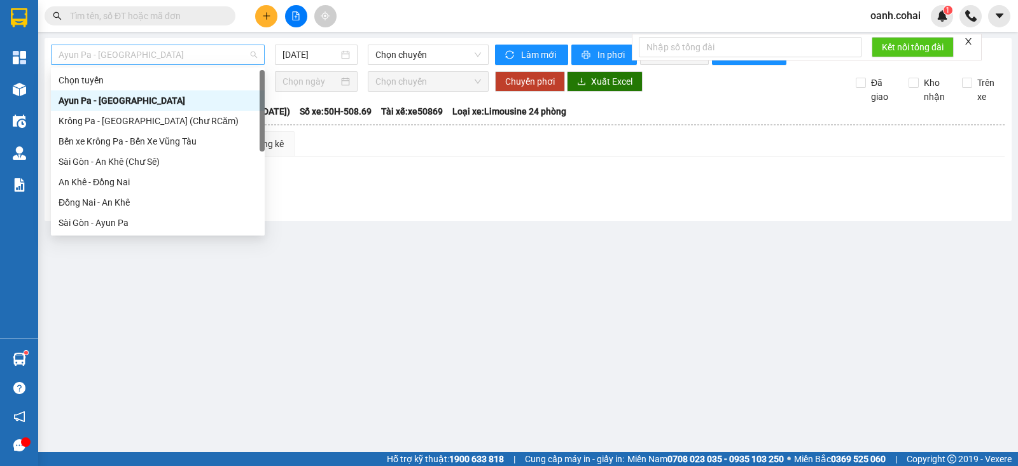
click at [198, 45] on span "Ayun Pa - [GEOGRAPHIC_DATA]" at bounding box center [158, 54] width 198 height 19
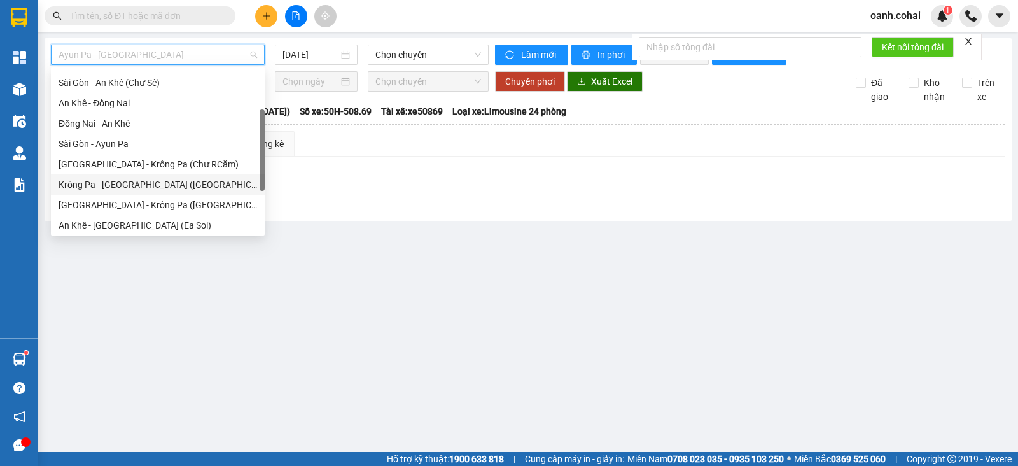
click at [127, 180] on div "Krông Pa - [GEOGRAPHIC_DATA] ([GEOGRAPHIC_DATA])" at bounding box center [158, 184] width 198 height 14
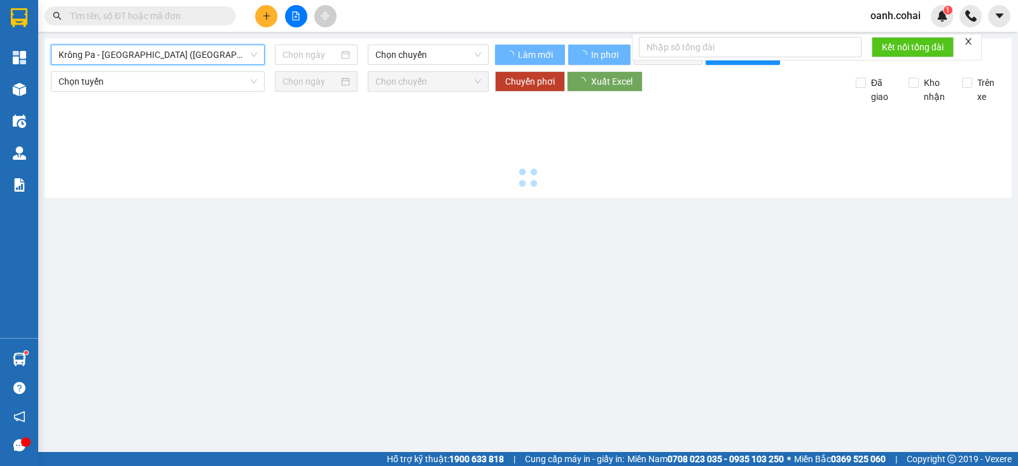
type input "[DATE]"
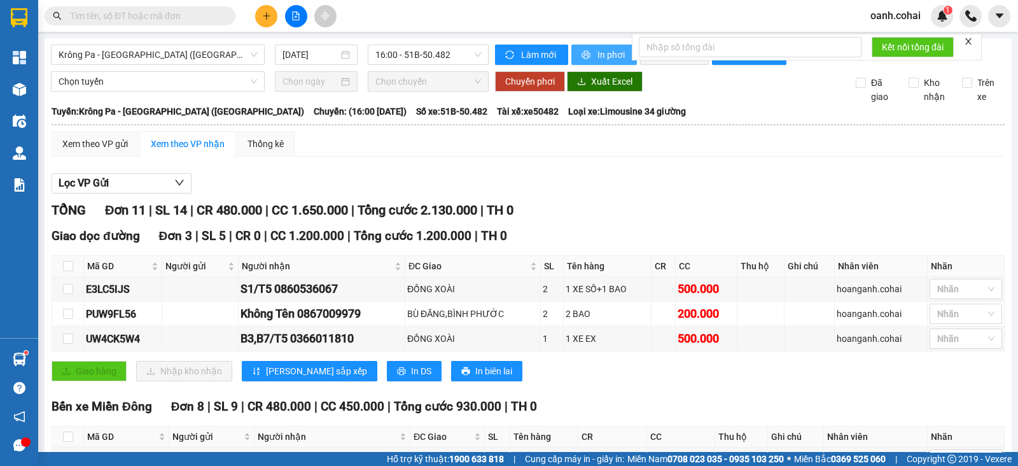
click at [592, 46] on button "In phơi" at bounding box center [604, 55] width 66 height 20
click at [168, 45] on span "Krông Pa - [GEOGRAPHIC_DATA] ([GEOGRAPHIC_DATA])" at bounding box center [158, 54] width 198 height 19
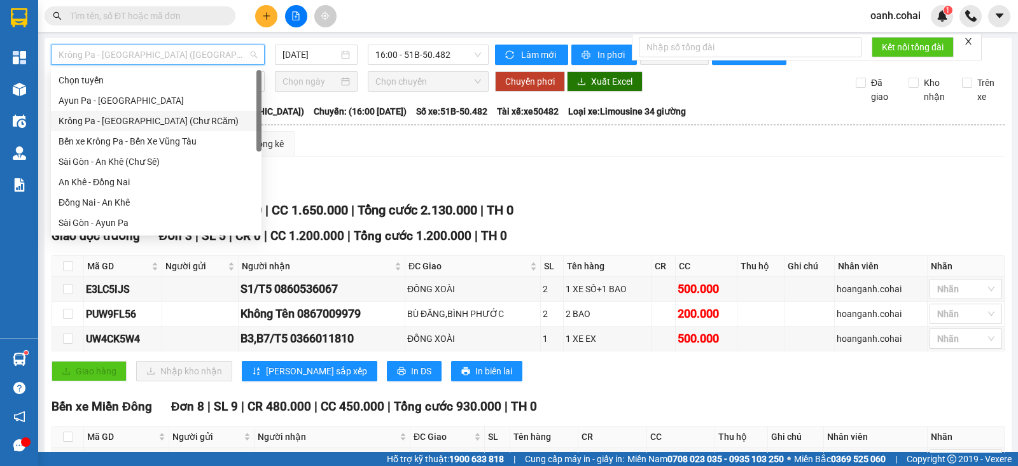
click at [156, 117] on div "Krông Pa - [GEOGRAPHIC_DATA] (Chư RCăm)" at bounding box center [156, 121] width 195 height 14
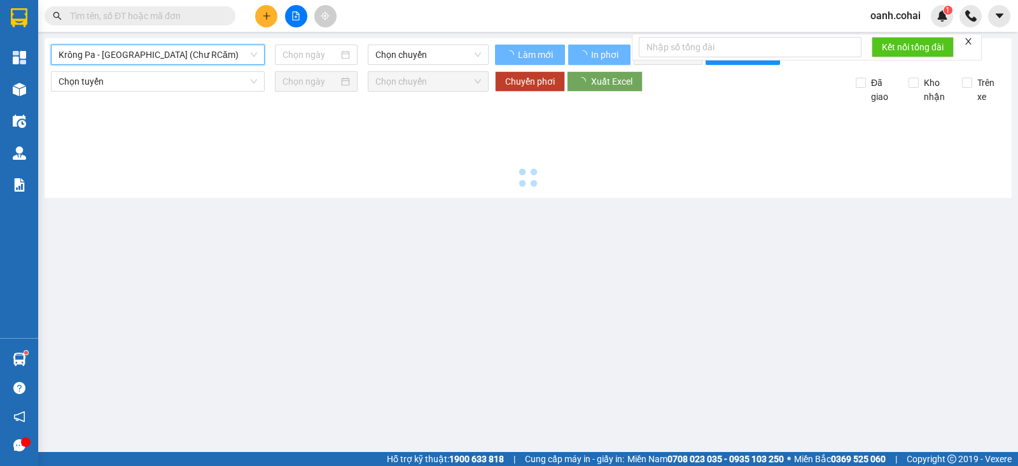
type input "[DATE]"
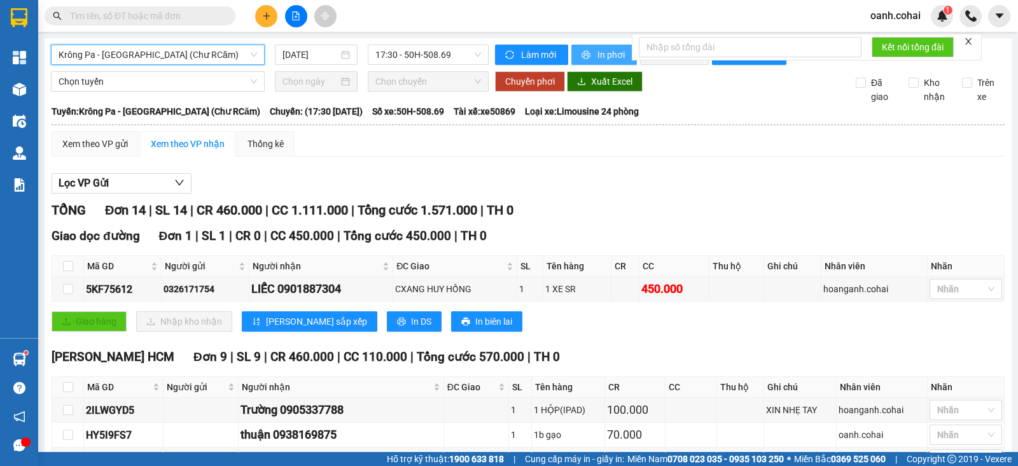
click at [582, 50] on icon "printer" at bounding box center [585, 54] width 9 height 9
click at [200, 59] on span "Krông Pa - [GEOGRAPHIC_DATA] (Chư RCăm)" at bounding box center [158, 54] width 198 height 19
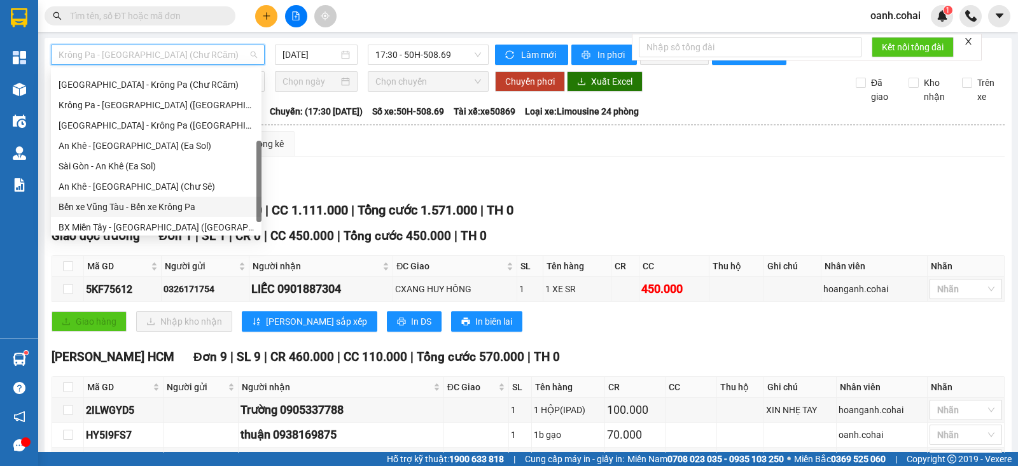
scroll to position [183, 0]
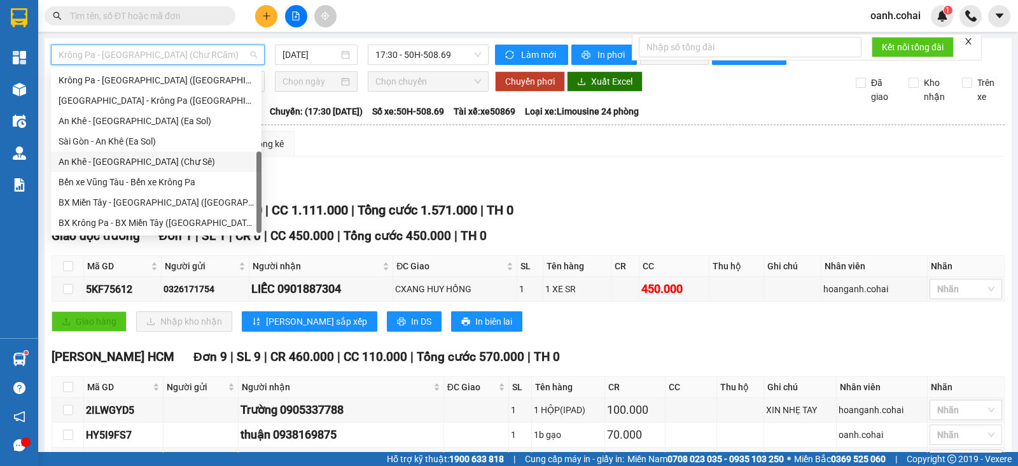
click at [138, 161] on div "An Khê - [GEOGRAPHIC_DATA] (Chư Sê)" at bounding box center [156, 162] width 195 height 14
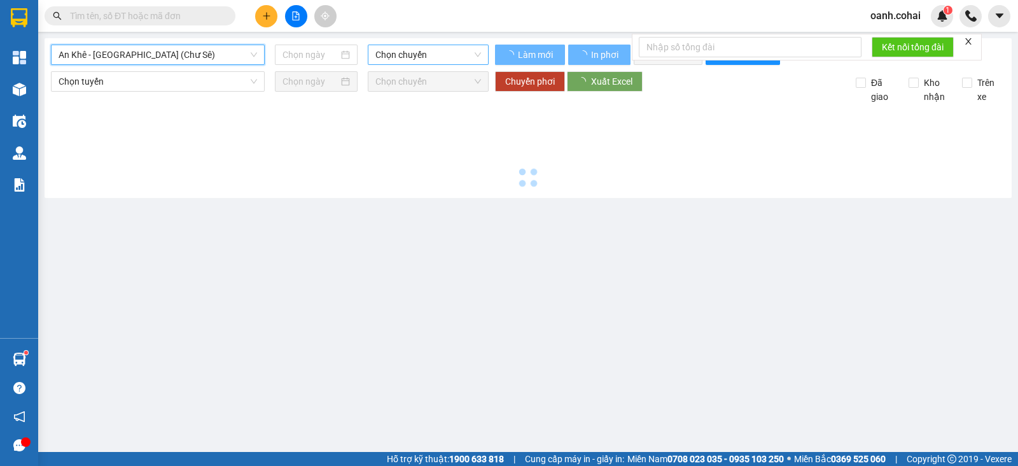
type input "[DATE]"
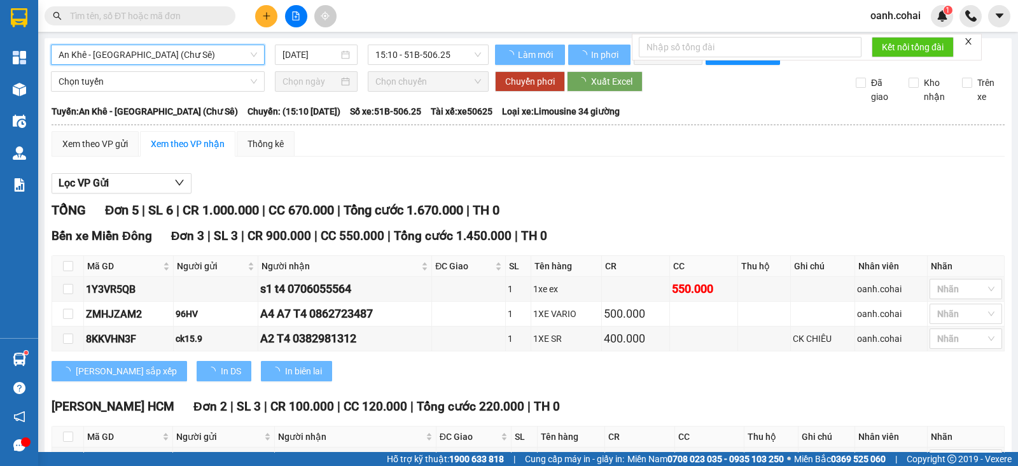
click at [448, 50] on span "15:10 - 51B-506.25" at bounding box center [427, 54] width 105 height 19
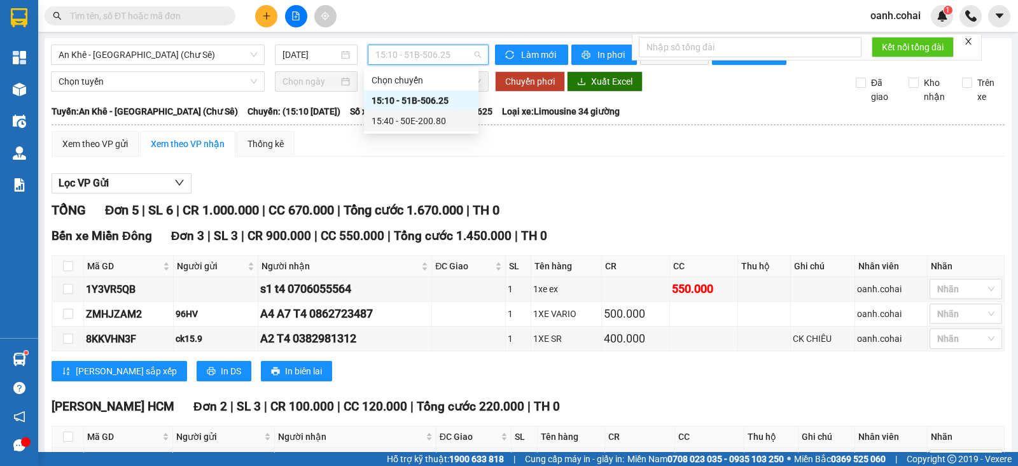
click at [408, 134] on body "Kết quả tìm kiếm ( 0 ) Bộ lọc No Data oanh.cohai 1 Tổng Quan Kho hàng mới Điều …" at bounding box center [509, 233] width 1018 height 466
click at [408, 121] on div "15:40 - 50E-200.80" at bounding box center [420, 121] width 99 height 14
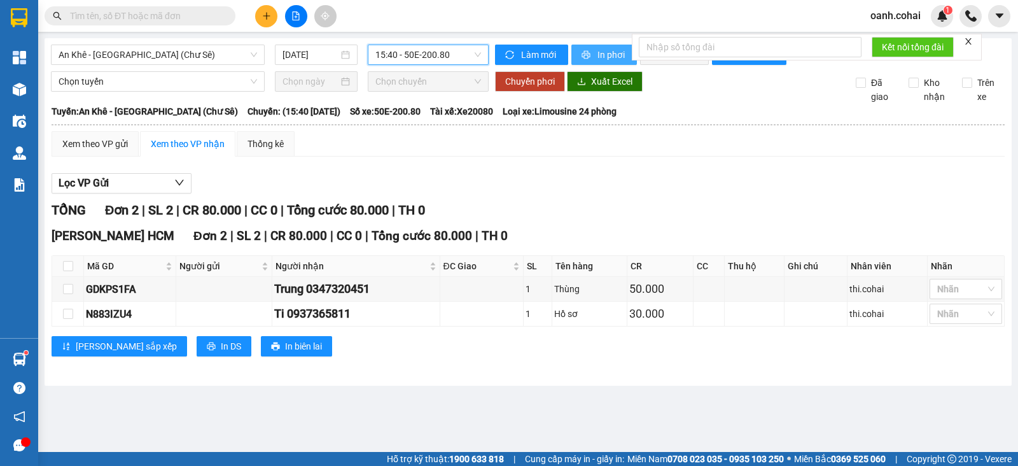
click at [604, 51] on span "In phơi" at bounding box center [611, 55] width 29 height 14
click at [265, 18] on icon "plus" at bounding box center [266, 15] width 9 height 9
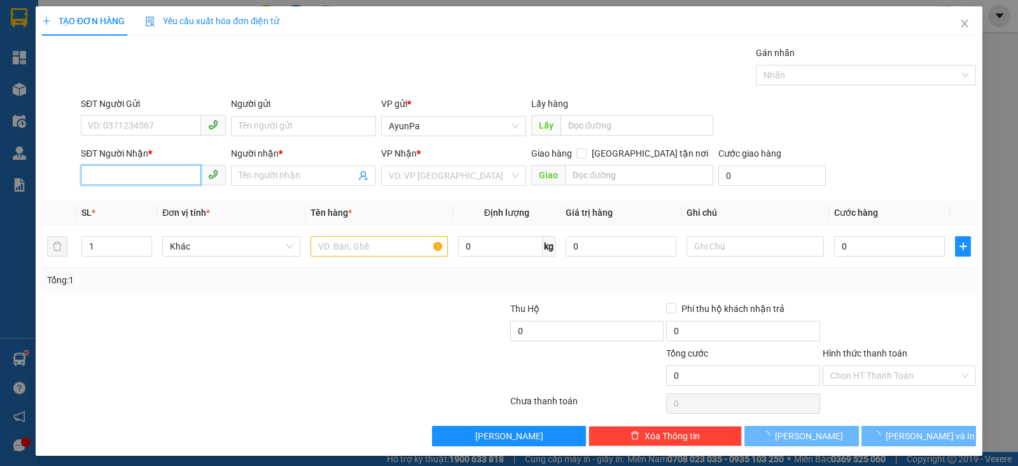
click at [128, 174] on input "SĐT Người Nhận *" at bounding box center [141, 175] width 120 height 20
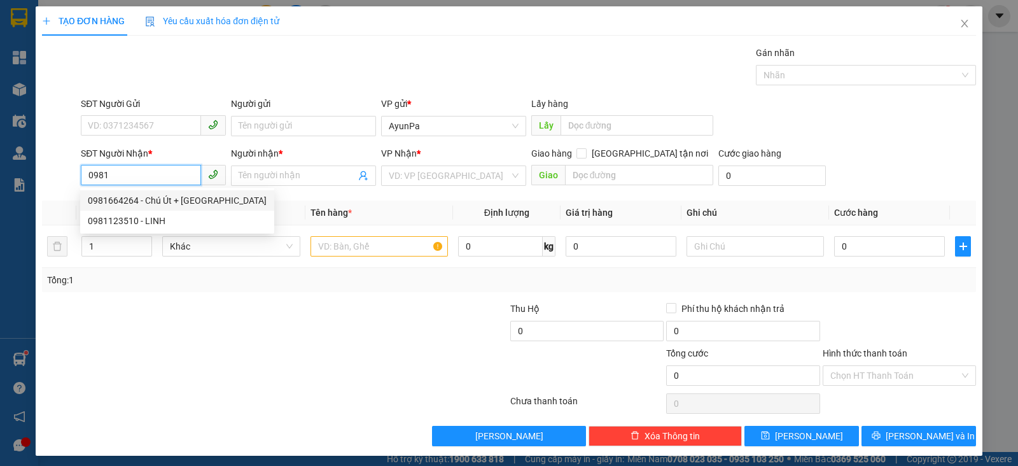
click at [130, 204] on div "0981664264 - Chú Út + [GEOGRAPHIC_DATA]" at bounding box center [177, 200] width 179 height 14
type input "0981664264"
type input "Chú Út + Cô Hà"
type input "0981664264"
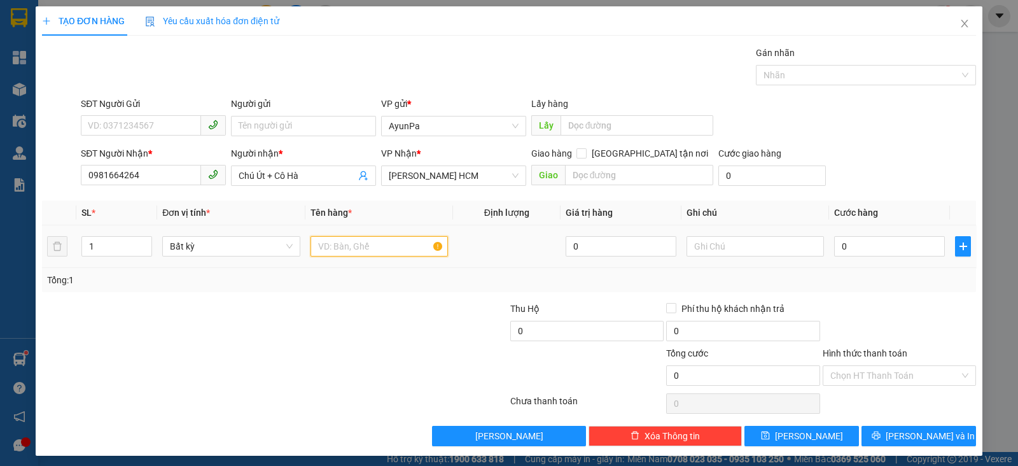
click at [387, 249] on input "text" at bounding box center [378, 246] width 137 height 20
type input "1 bì thư tiền cọc hợp đồng tây ninh 8tr"
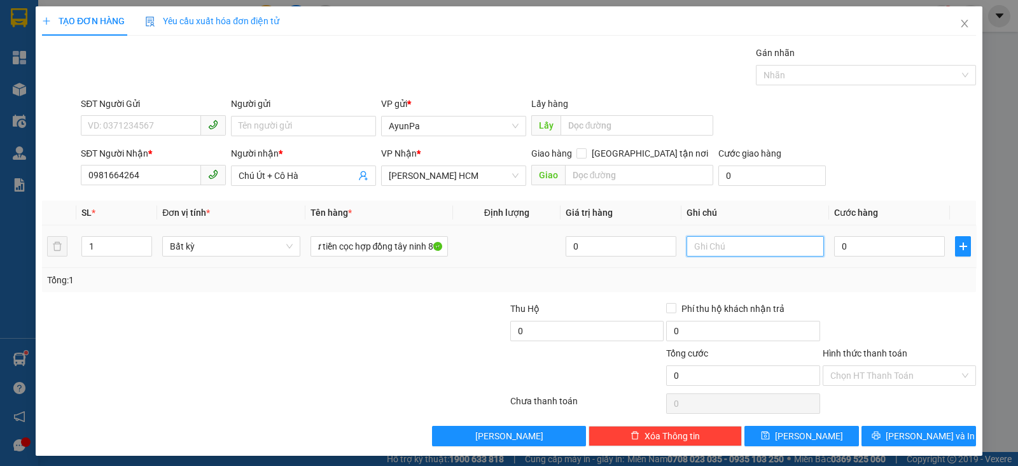
click at [703, 244] on input "text" at bounding box center [754, 246] width 137 height 20
type input "gửi về 15.9"
click at [856, 373] on input "Hình thức thanh toán" at bounding box center [894, 375] width 129 height 19
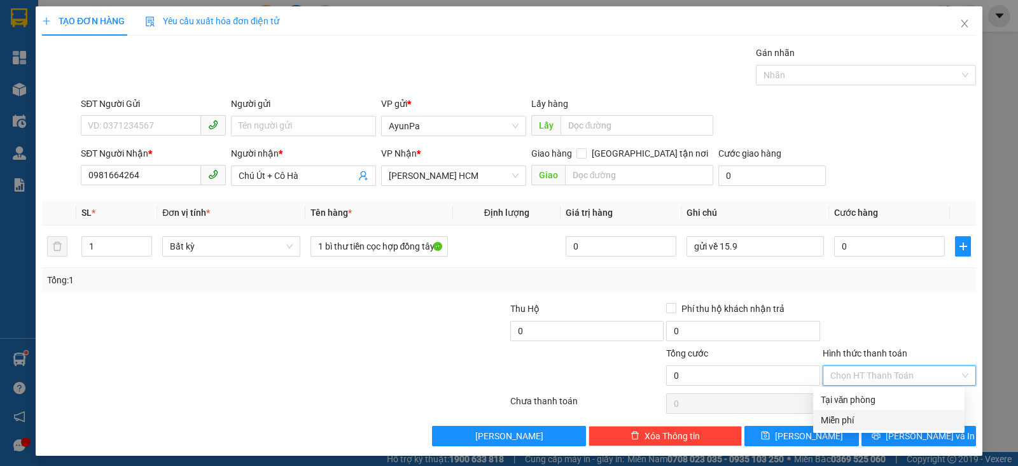
click at [835, 416] on div "Miễn phí" at bounding box center [889, 420] width 136 height 14
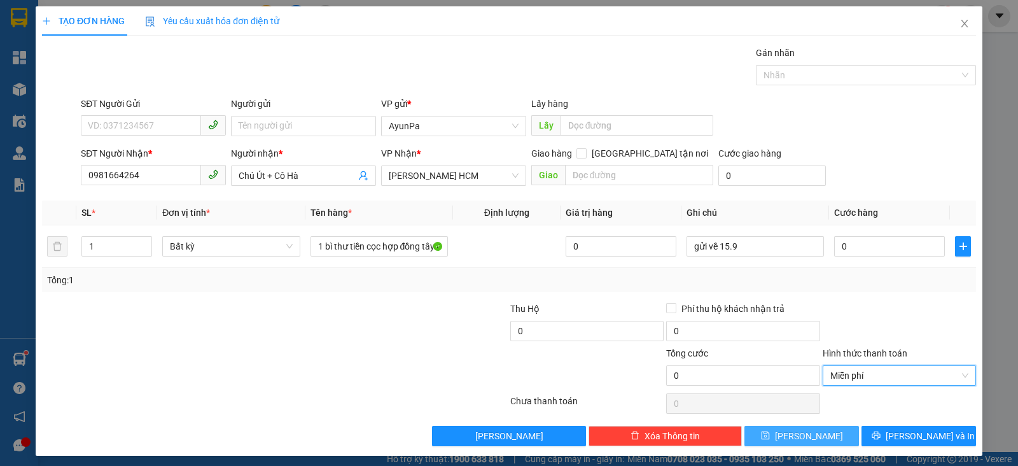
click at [770, 431] on icon "save" at bounding box center [765, 435] width 9 height 9
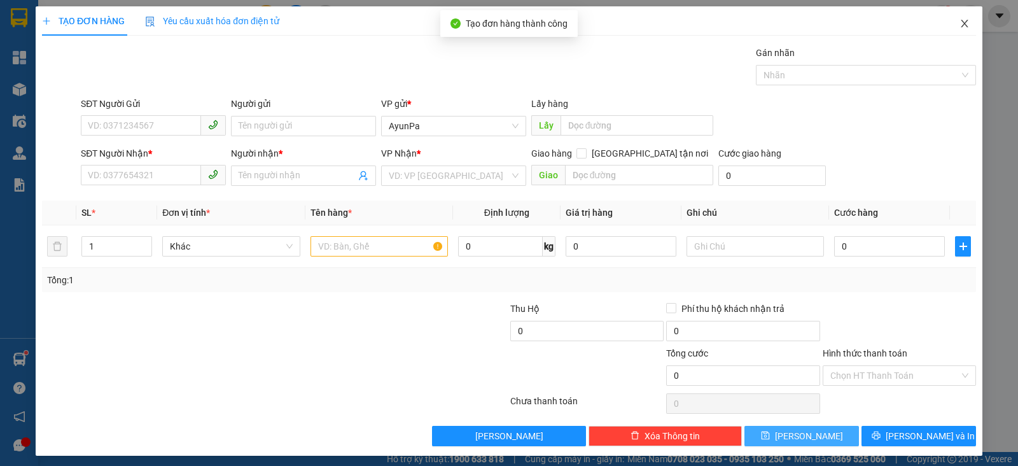
click at [955, 18] on span "Close" at bounding box center [965, 24] width 36 height 36
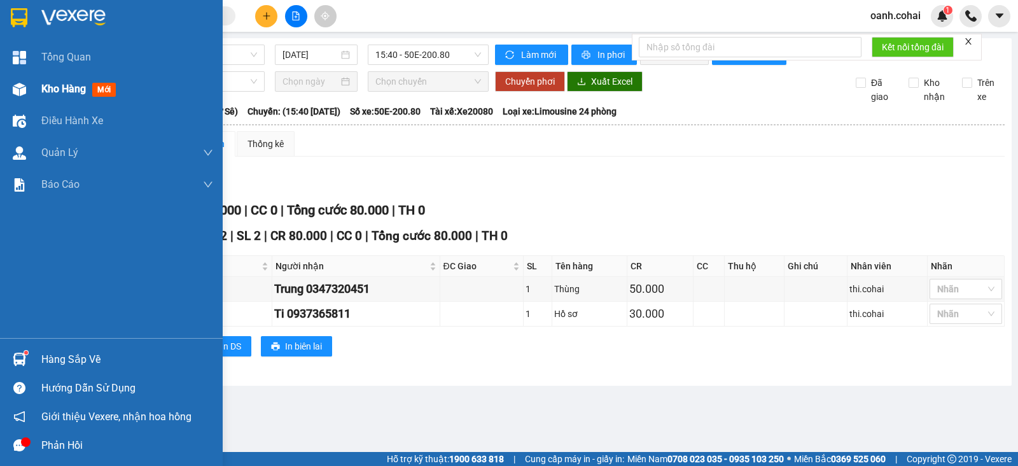
click at [76, 76] on div "Kho hàng mới" at bounding box center [127, 89] width 172 height 32
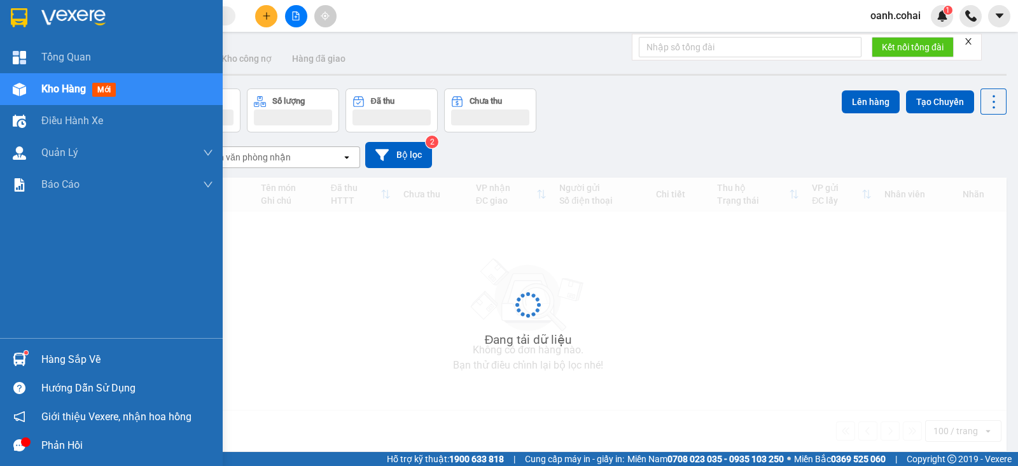
click at [73, 87] on span "Kho hàng" at bounding box center [63, 89] width 45 height 12
click at [73, 87] on div "ver 1.8.145 Kho gửi Trên xe Kho nhận Kho công nợ Hàng đã giao Đơn hàng Khối lượ…" at bounding box center [528, 271] width 967 height 466
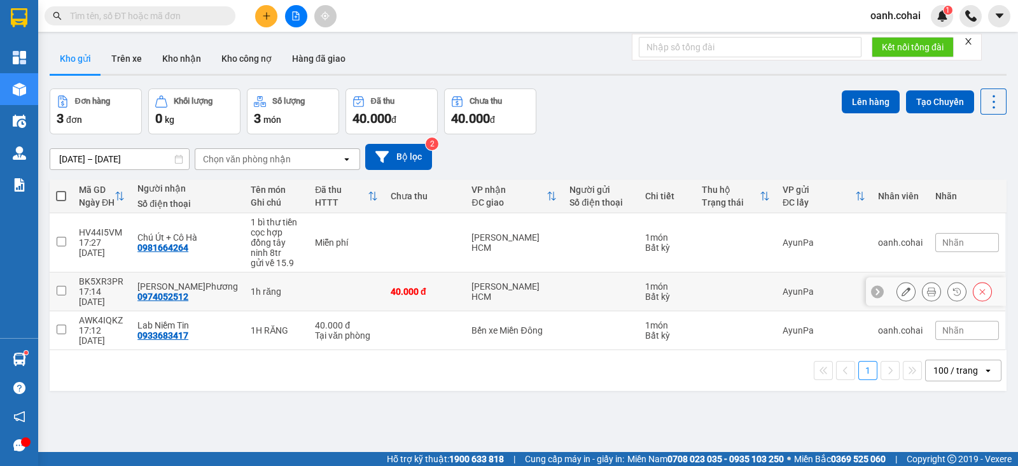
click at [607, 286] on div at bounding box center [600, 291] width 63 height 10
checkbox input "true"
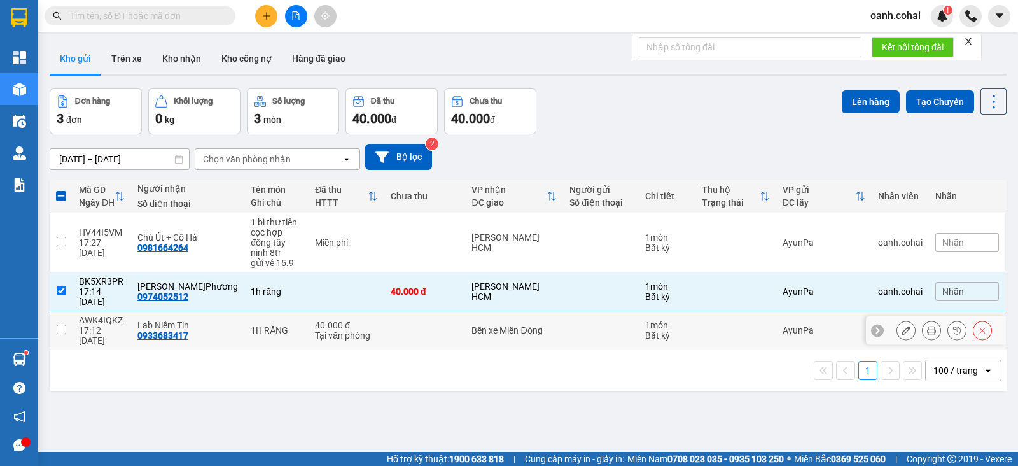
click at [563, 311] on td at bounding box center [601, 330] width 76 height 39
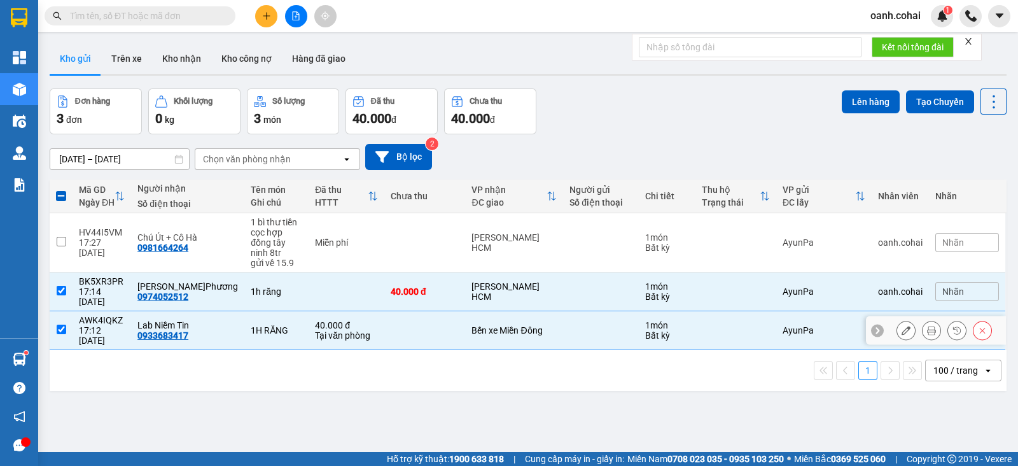
click at [563, 313] on td at bounding box center [601, 330] width 76 height 39
checkbox input "false"
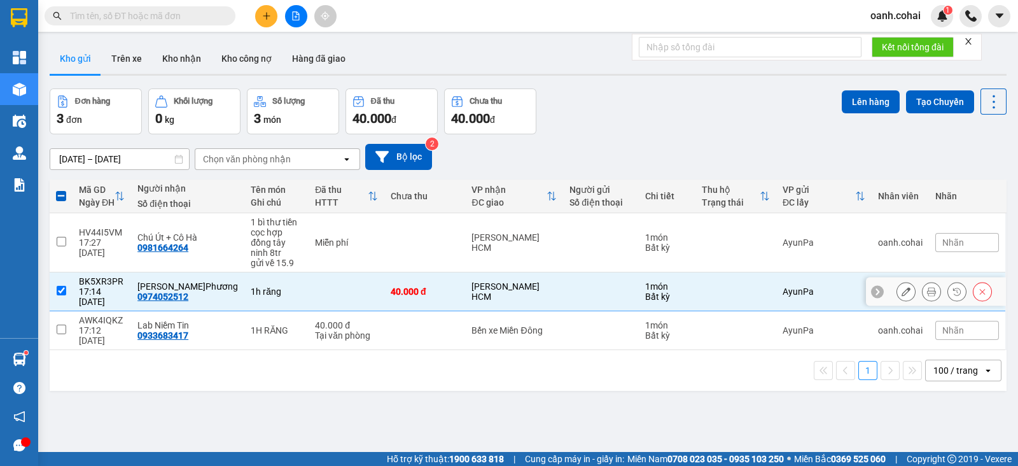
click at [575, 286] on div at bounding box center [600, 291] width 63 height 10
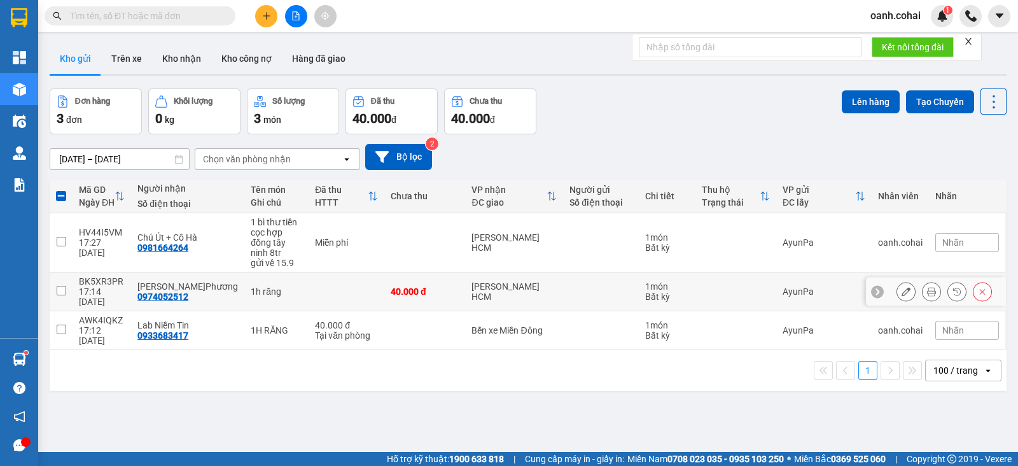
click at [575, 286] on div at bounding box center [600, 291] width 63 height 10
checkbox input "true"
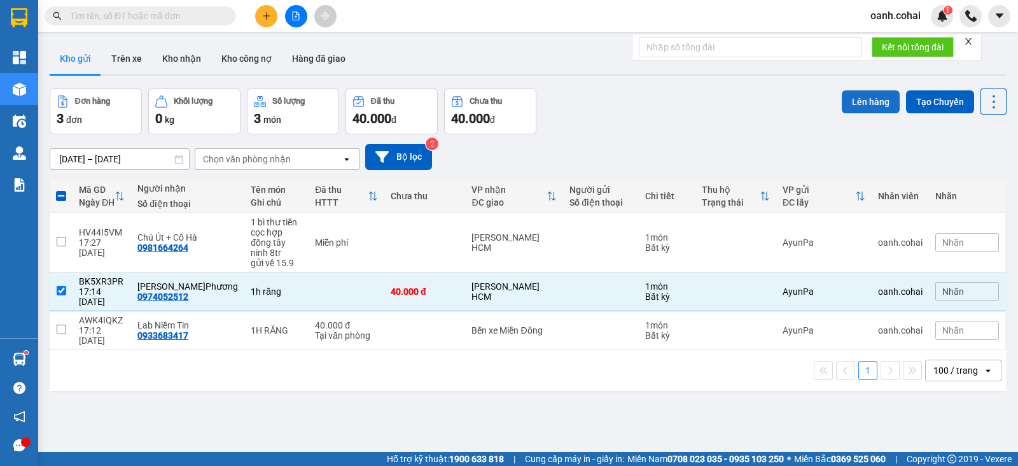
click at [856, 90] on button "Lên hàng" at bounding box center [871, 101] width 58 height 23
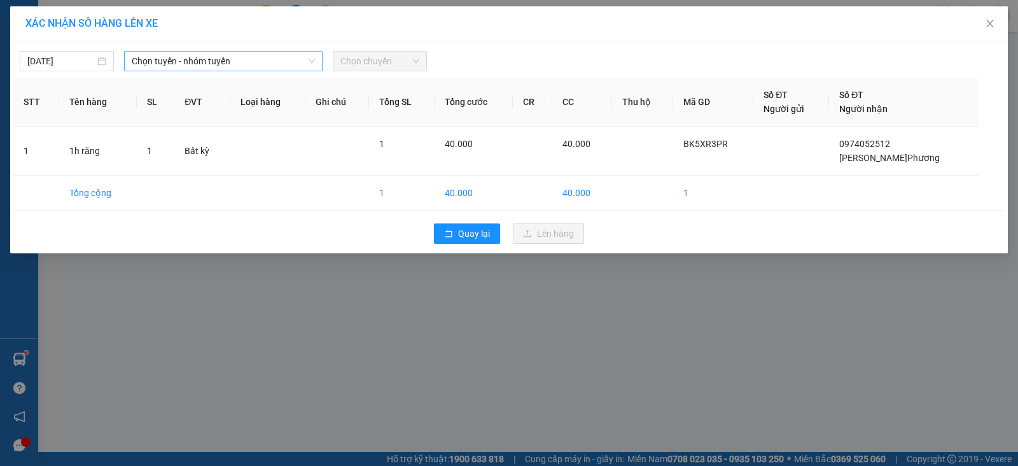
click at [250, 67] on span "Chọn tuyến - nhóm tuyến" at bounding box center [223, 61] width 183 height 19
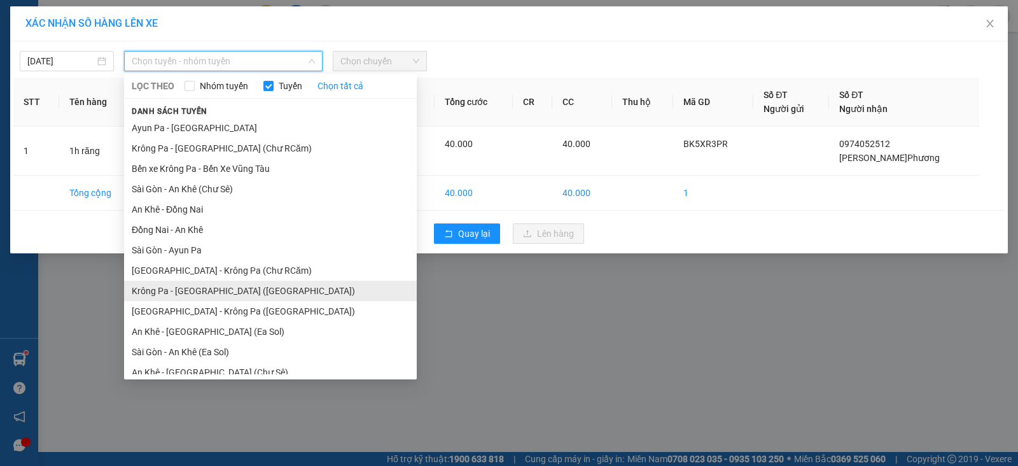
click at [201, 291] on li "Krông Pa - [GEOGRAPHIC_DATA] ([GEOGRAPHIC_DATA])" at bounding box center [270, 291] width 293 height 20
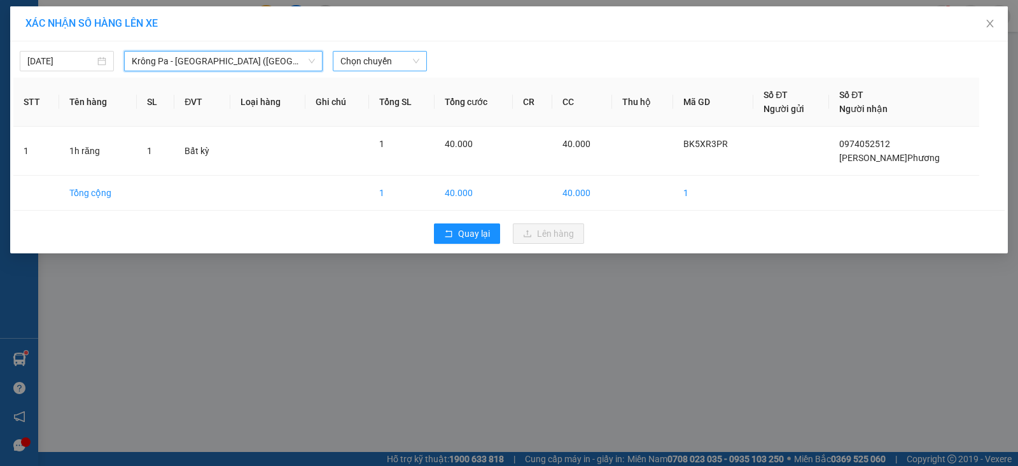
click at [354, 56] on span "Chọn chuyến" at bounding box center [379, 61] width 79 height 19
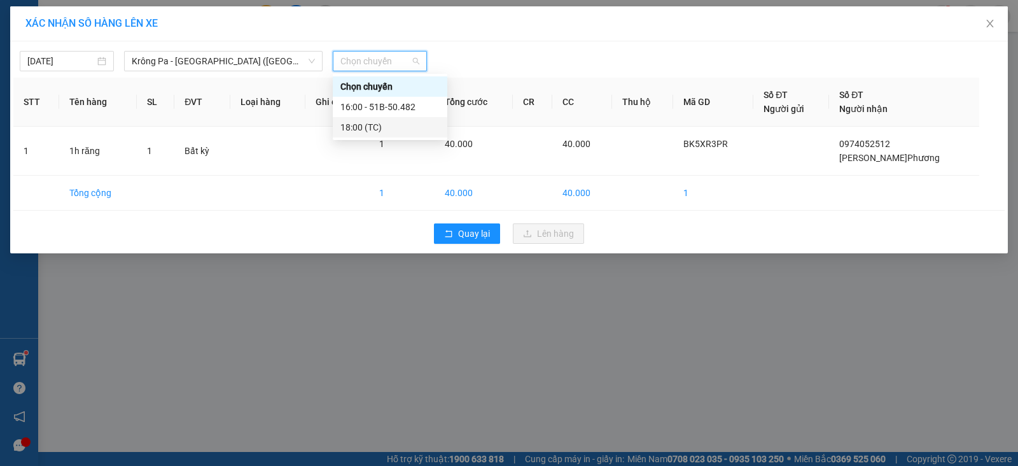
click at [367, 127] on div "18:00 (TC)" at bounding box center [389, 127] width 99 height 14
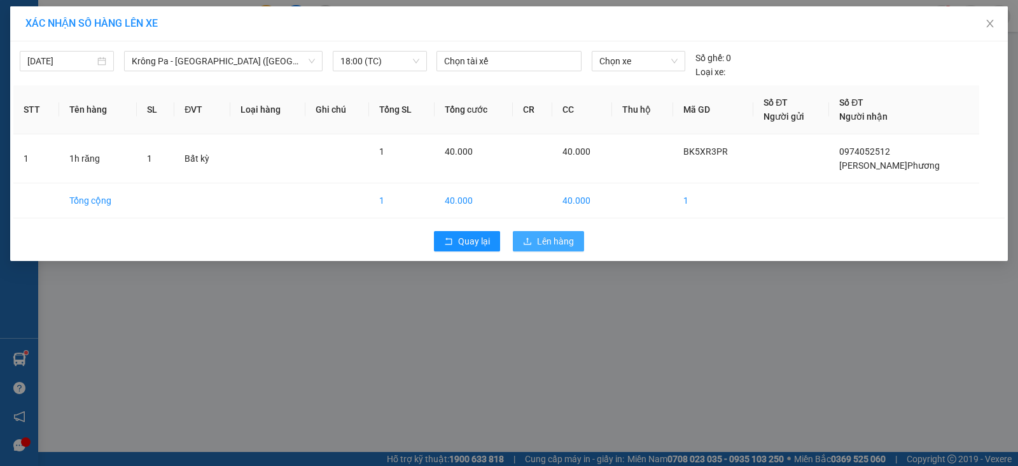
click at [543, 242] on span "Lên hàng" at bounding box center [555, 241] width 37 height 14
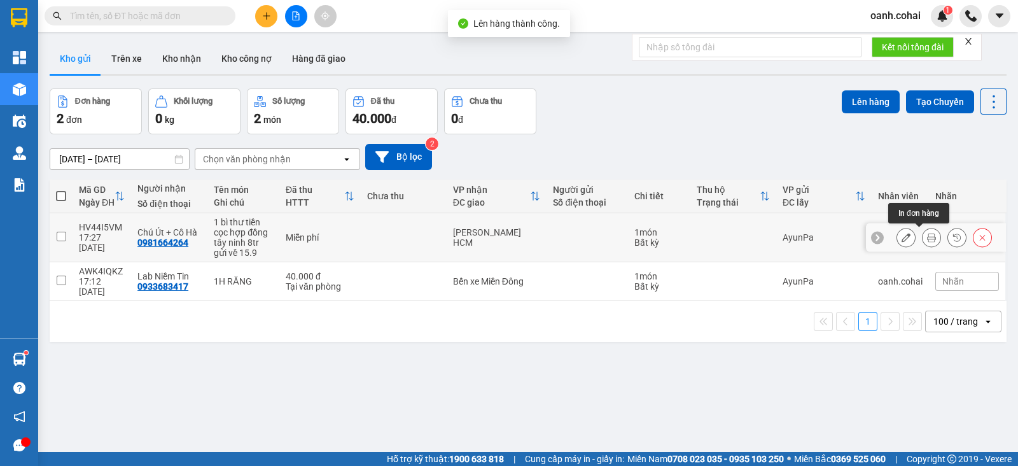
click at [927, 237] on icon at bounding box center [931, 237] width 9 height 9
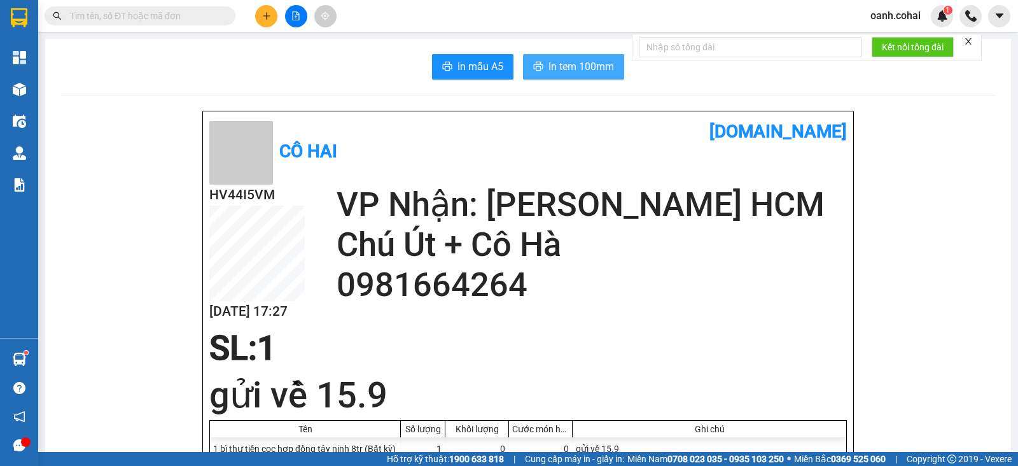
click at [551, 68] on span "In tem 100mm" at bounding box center [581, 67] width 66 height 16
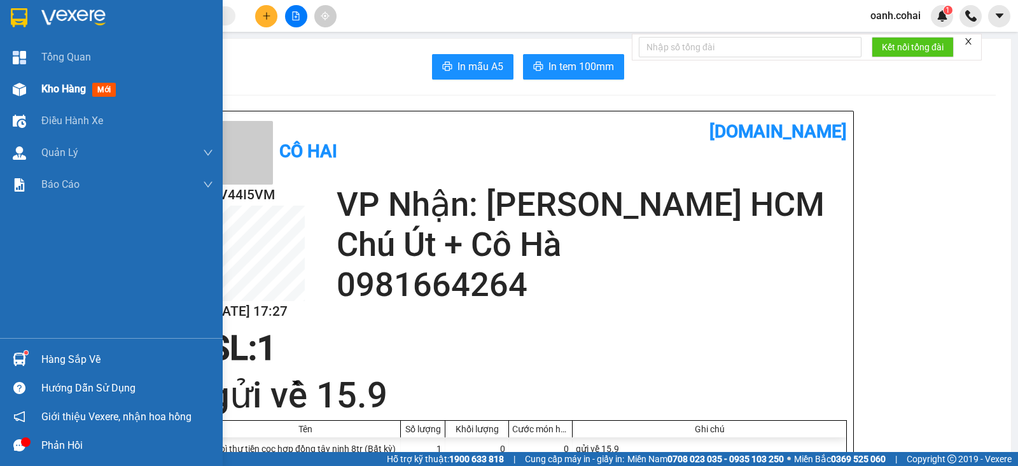
click at [79, 91] on span "Kho hàng" at bounding box center [63, 89] width 45 height 12
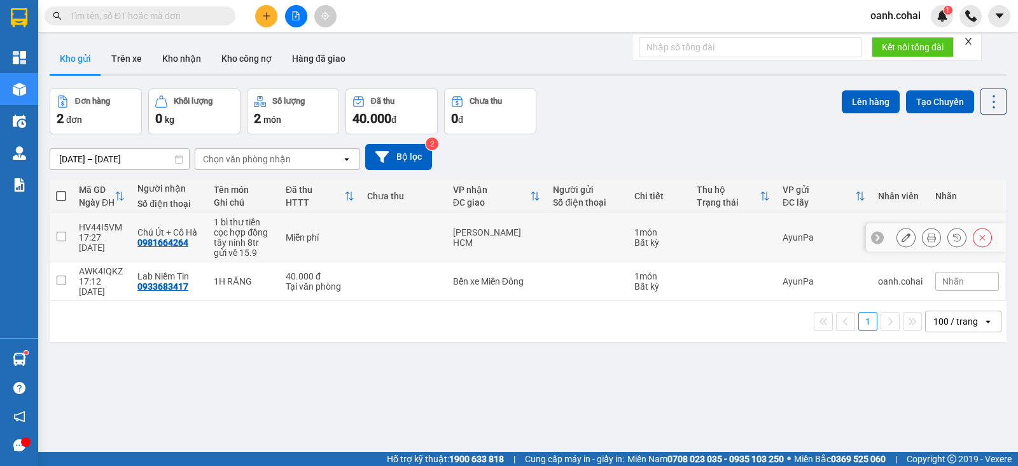
click at [643, 242] on div "Bất kỳ" at bounding box center [659, 242] width 50 height 10
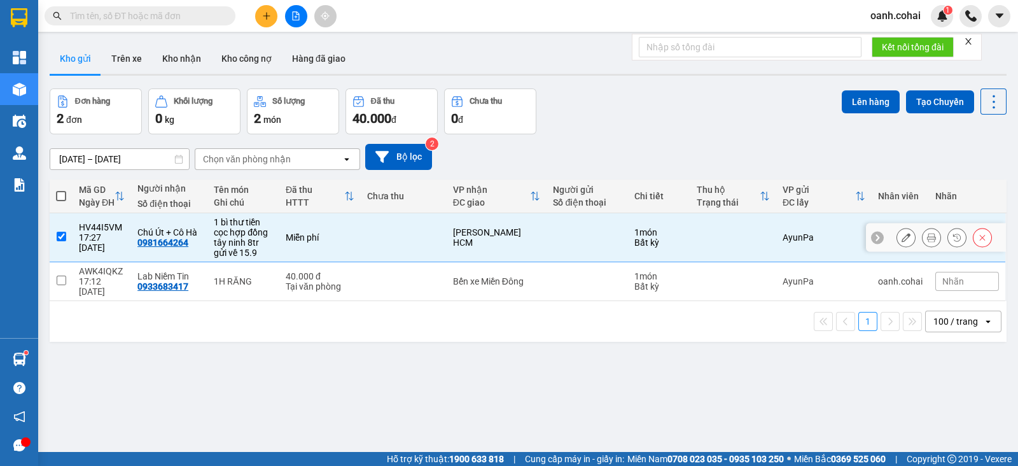
checkbox input "true"
click at [842, 98] on button "Lên hàng" at bounding box center [871, 101] width 58 height 23
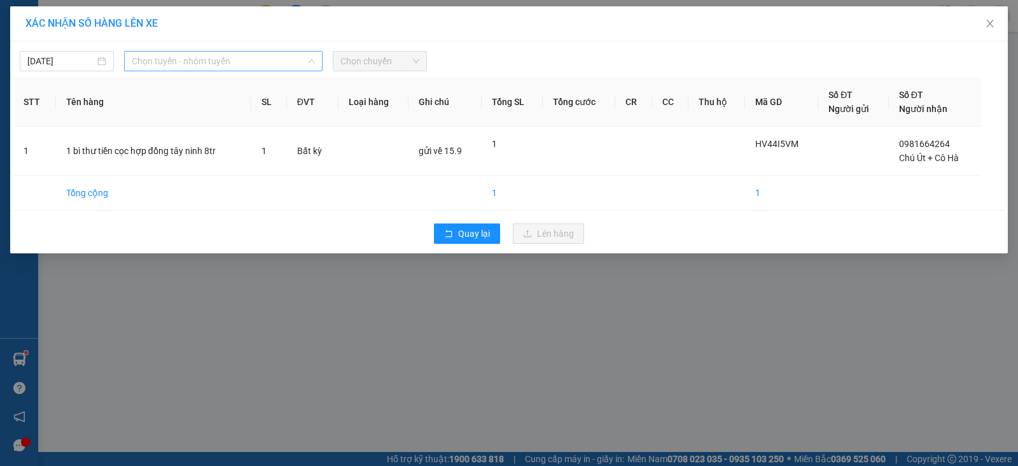
click at [199, 59] on span "Chọn tuyến - nhóm tuyến" at bounding box center [223, 61] width 183 height 19
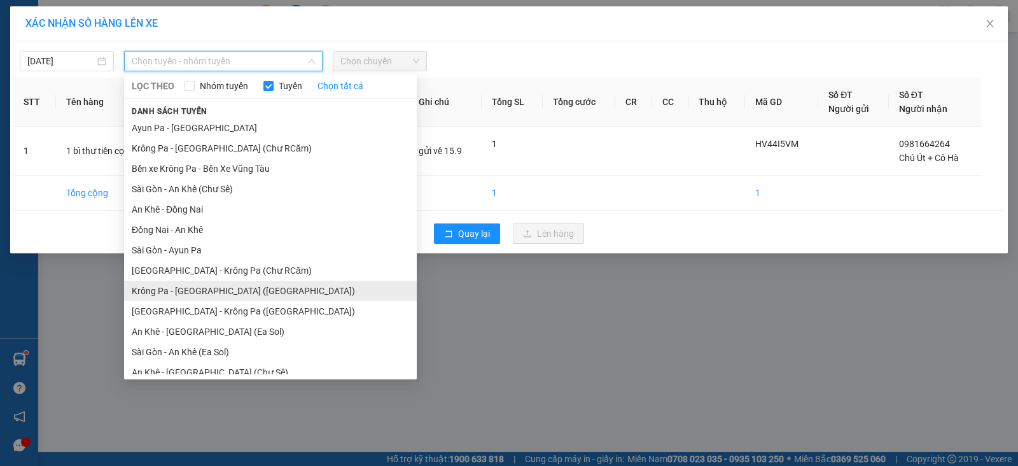
click at [246, 291] on li "Krông Pa - [GEOGRAPHIC_DATA] ([GEOGRAPHIC_DATA])" at bounding box center [270, 291] width 293 height 20
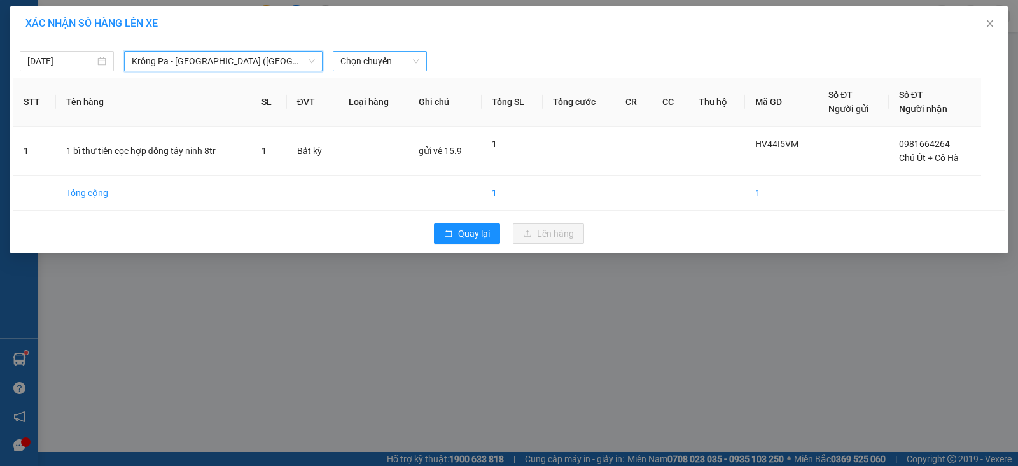
click at [388, 58] on span "Chọn chuyến" at bounding box center [379, 61] width 79 height 19
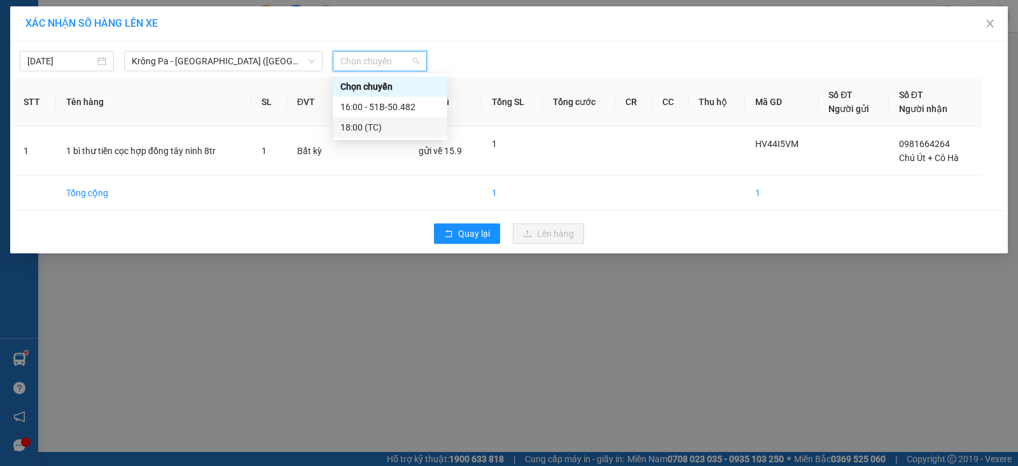
click at [394, 131] on div "18:00 (TC)" at bounding box center [389, 127] width 99 height 14
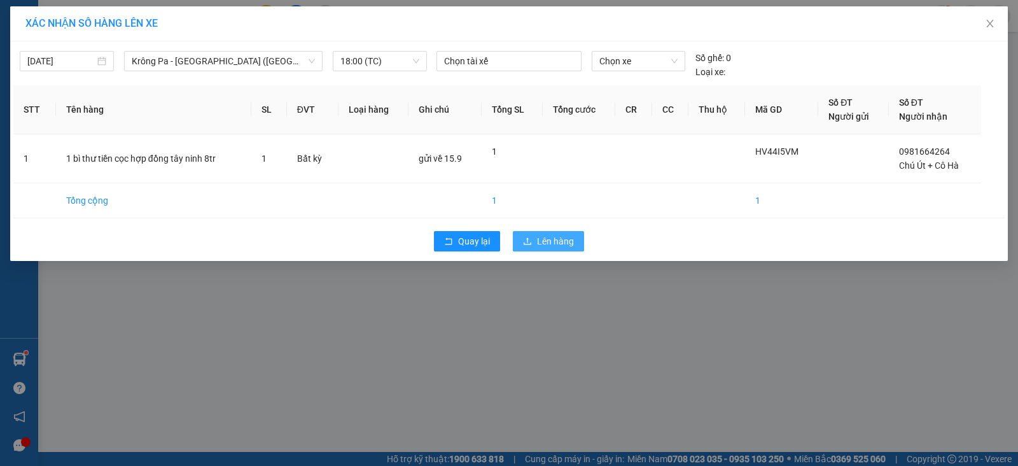
click at [549, 241] on span "Lên hàng" at bounding box center [555, 241] width 37 height 14
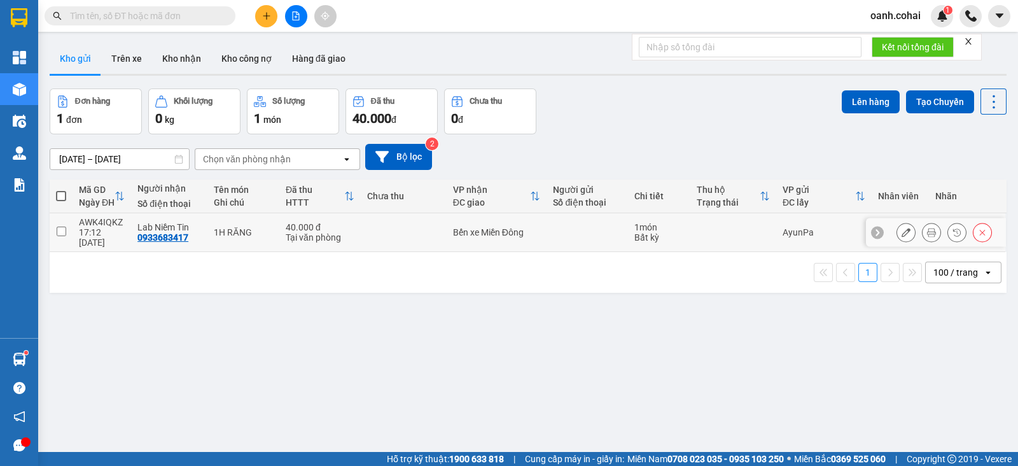
click at [353, 221] on td "40.000 đ Tại văn phòng" at bounding box center [319, 232] width 81 height 39
checkbox input "true"
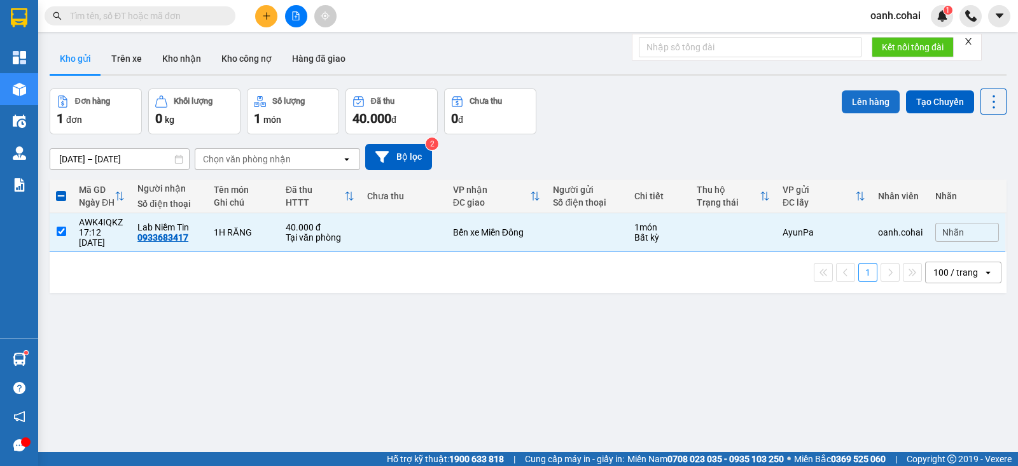
click at [849, 91] on button "Lên hàng" at bounding box center [871, 101] width 58 height 23
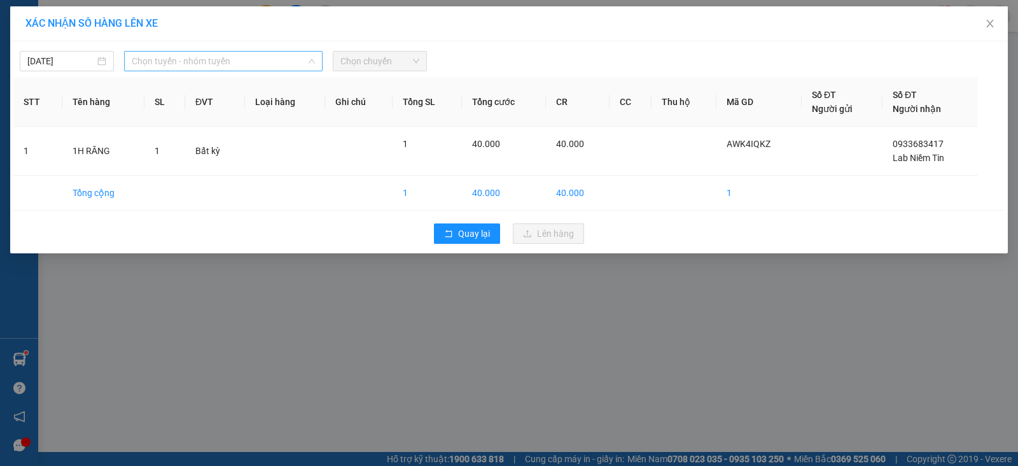
click at [214, 61] on span "Chọn tuyến - nhóm tuyến" at bounding box center [223, 61] width 183 height 19
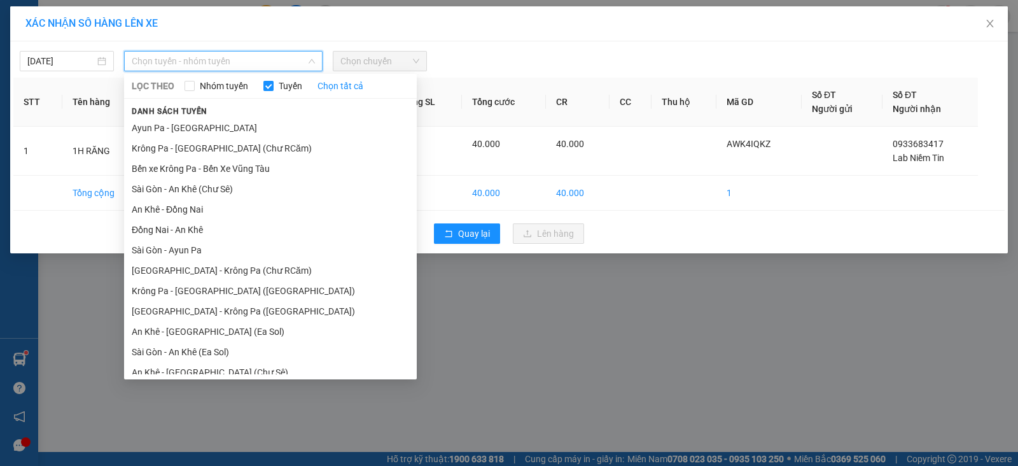
drag, startPoint x: 169, startPoint y: 296, endPoint x: 182, endPoint y: 286, distance: 16.7
click at [171, 297] on li "Krông Pa - [GEOGRAPHIC_DATA] ([GEOGRAPHIC_DATA])" at bounding box center [270, 291] width 293 height 20
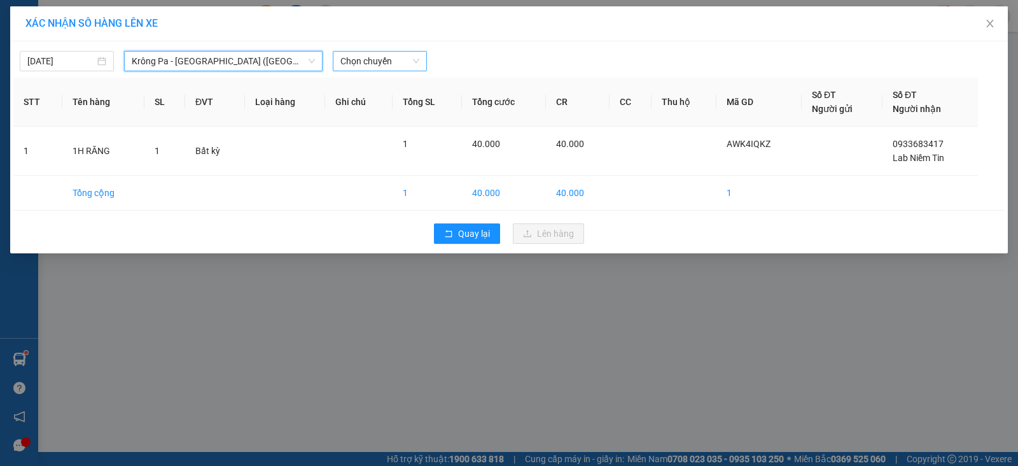
click at [371, 62] on span "Chọn chuyến" at bounding box center [379, 61] width 79 height 19
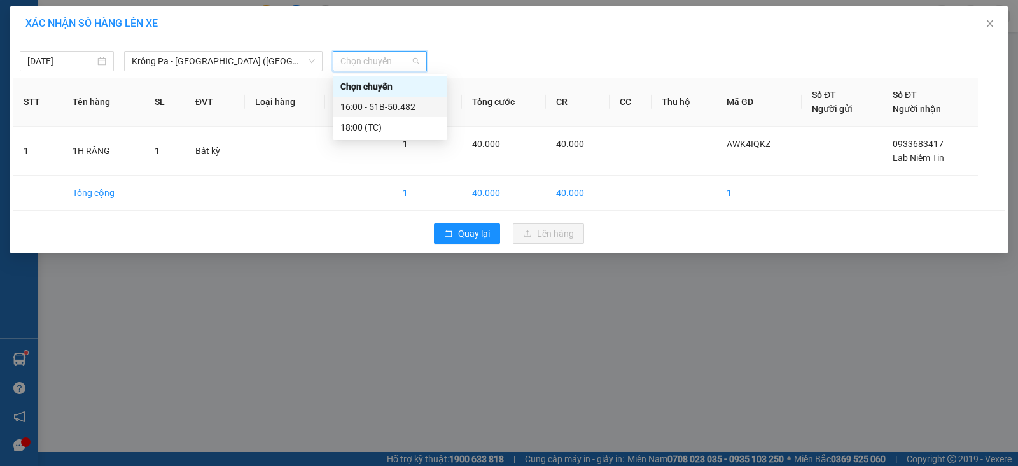
click at [401, 106] on div "16:00 - 51B-50.482" at bounding box center [389, 107] width 99 height 14
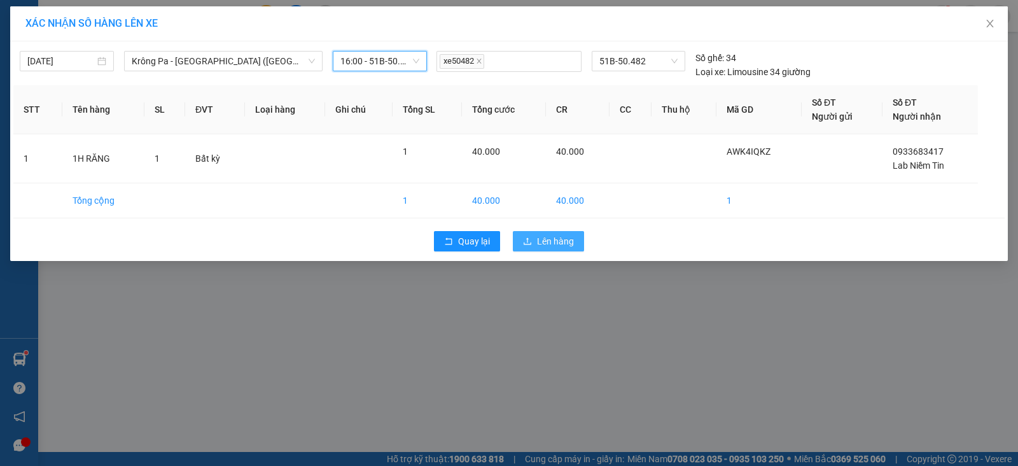
click at [571, 239] on span "Lên hàng" at bounding box center [555, 241] width 37 height 14
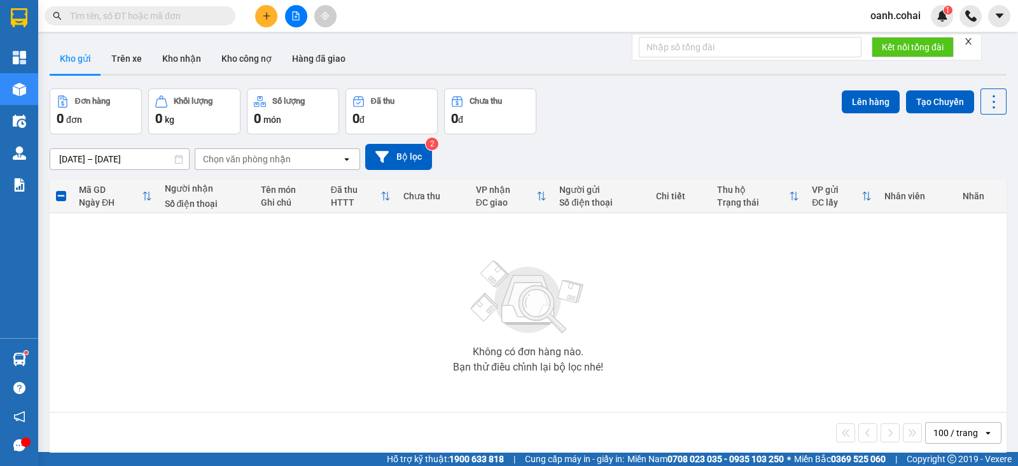
click at [295, 18] on icon "file-add" at bounding box center [295, 15] width 9 height 9
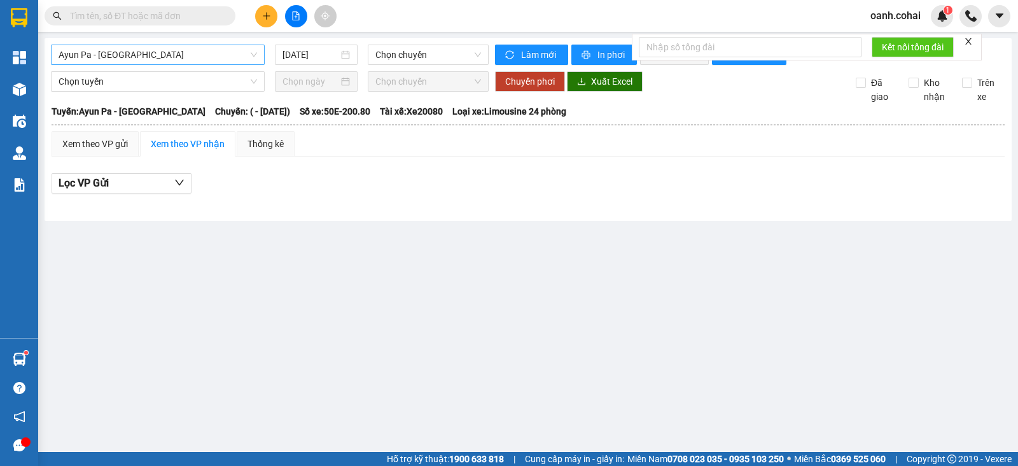
click at [156, 57] on span "Ayun Pa - [GEOGRAPHIC_DATA]" at bounding box center [158, 54] width 198 height 19
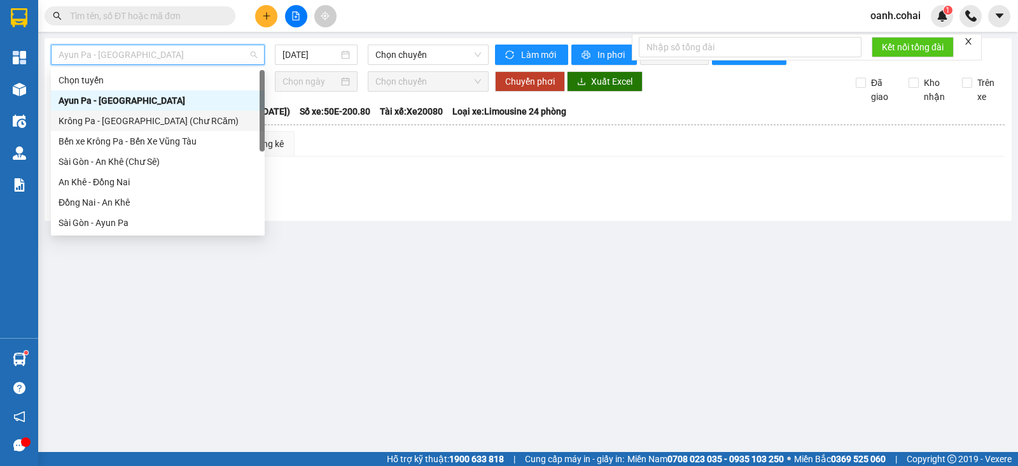
click at [153, 123] on div "Krông Pa - [GEOGRAPHIC_DATA] (Chư RCăm)" at bounding box center [158, 121] width 198 height 14
type input "[DATE]"
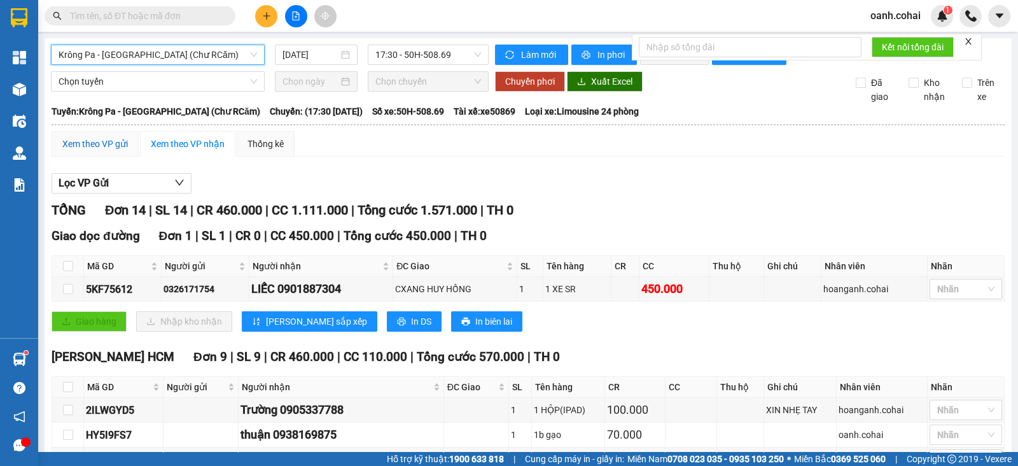
click at [111, 149] on div "Xem theo VP gửi" at bounding box center [95, 144] width 66 height 14
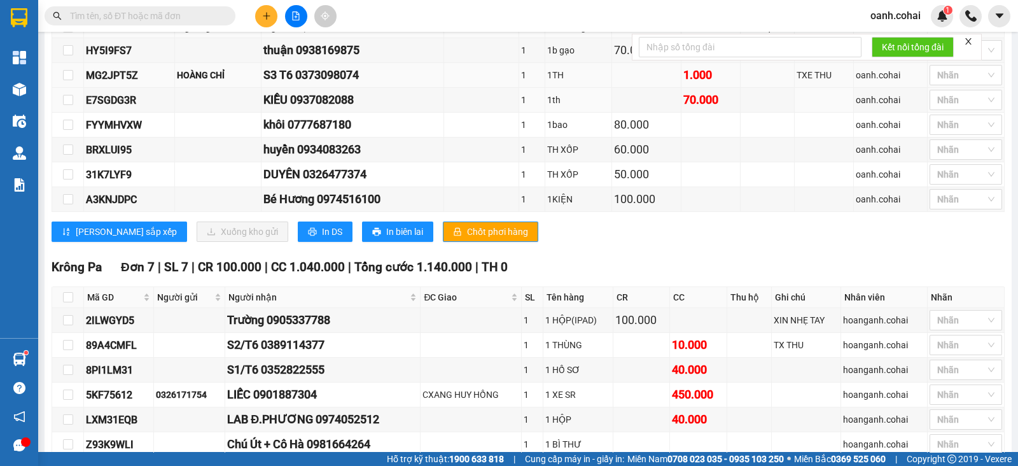
scroll to position [158, 0]
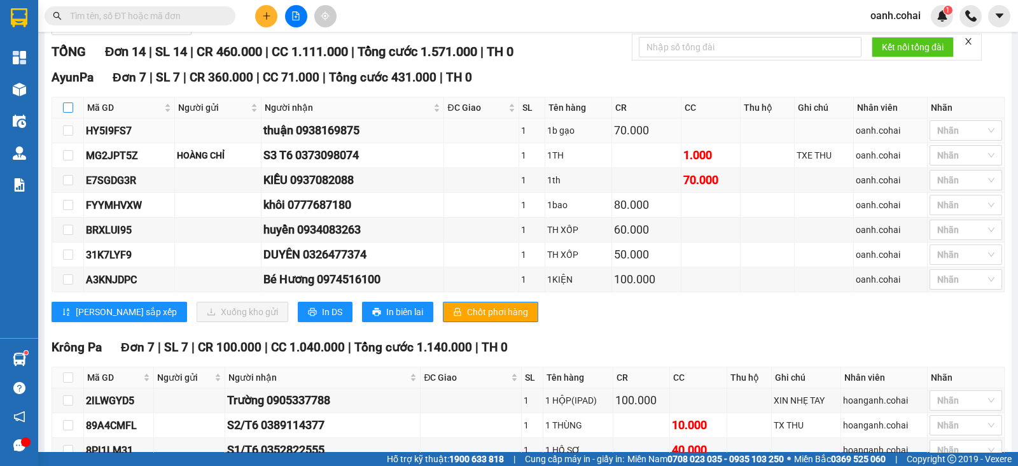
click at [69, 113] on input "checkbox" at bounding box center [68, 107] width 10 height 10
checkbox input "true"
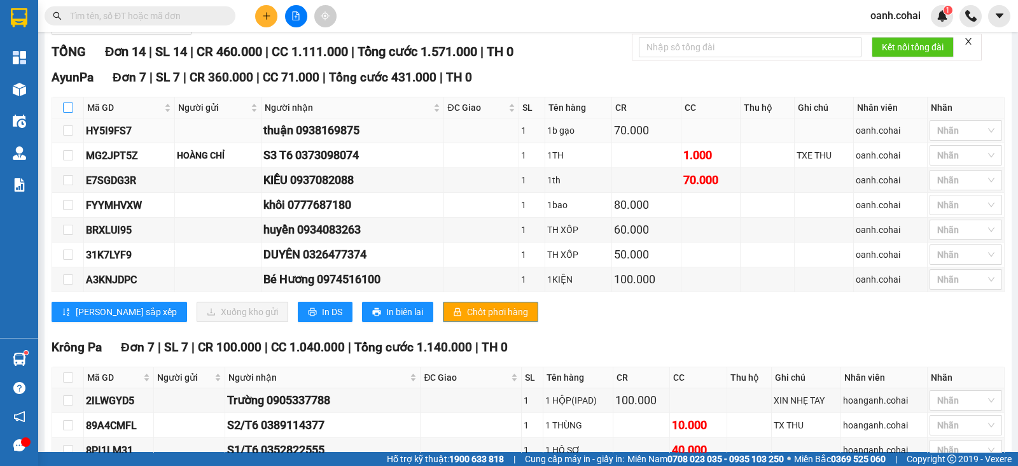
checkbox input "true"
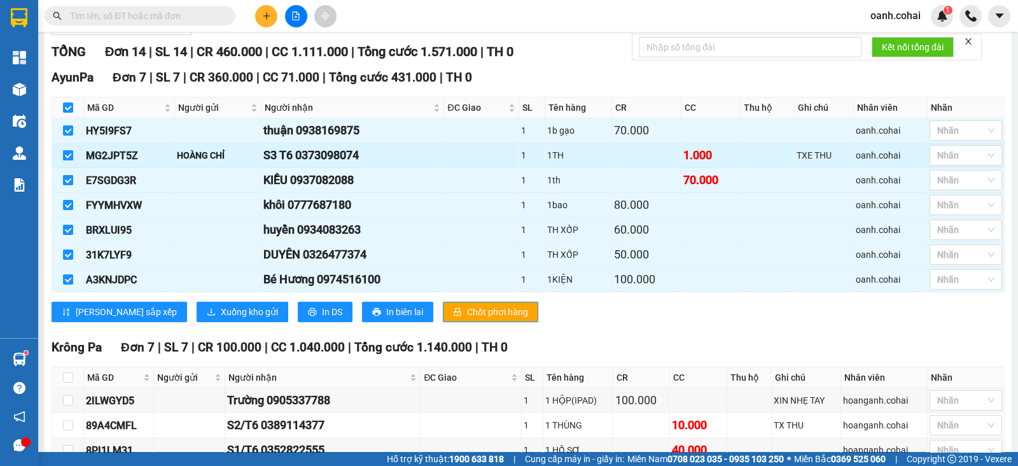
click at [73, 160] on input "checkbox" at bounding box center [68, 155] width 10 height 10
checkbox input "false"
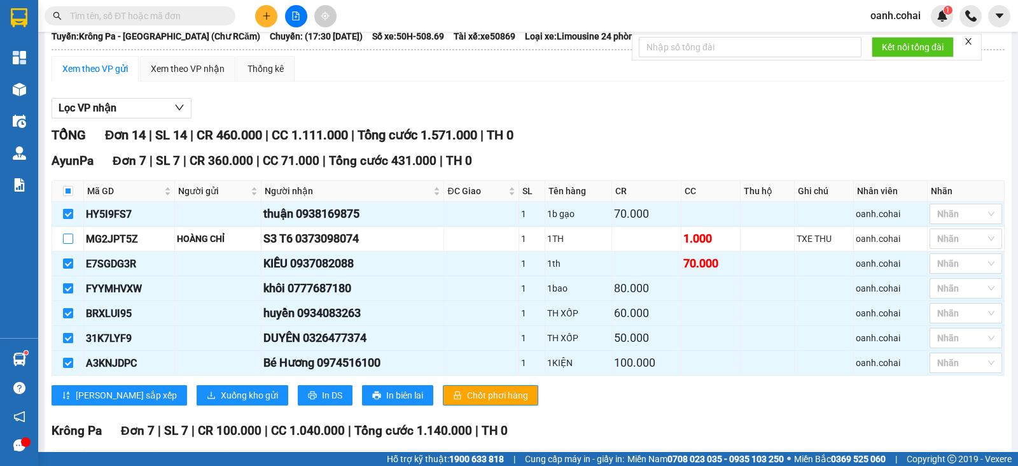
scroll to position [0, 0]
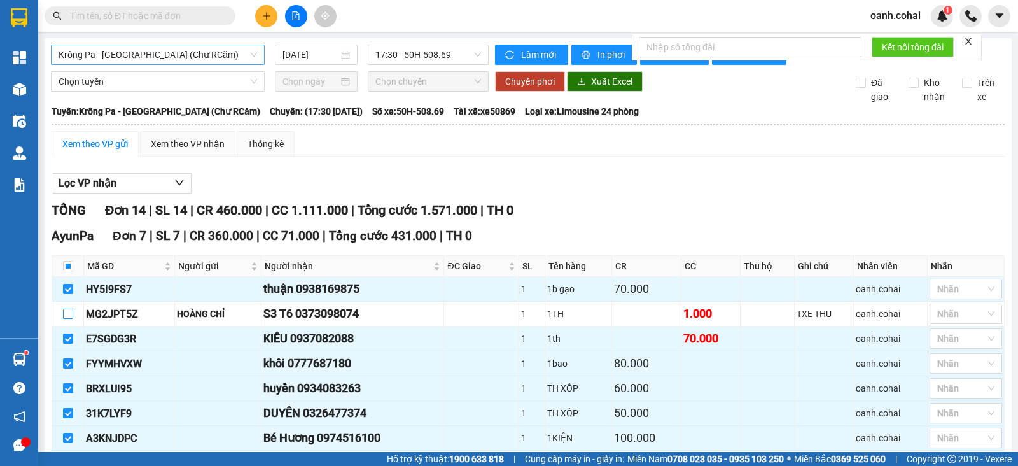
click at [202, 52] on span "Krông Pa - [GEOGRAPHIC_DATA] (Chư RCăm)" at bounding box center [158, 54] width 198 height 19
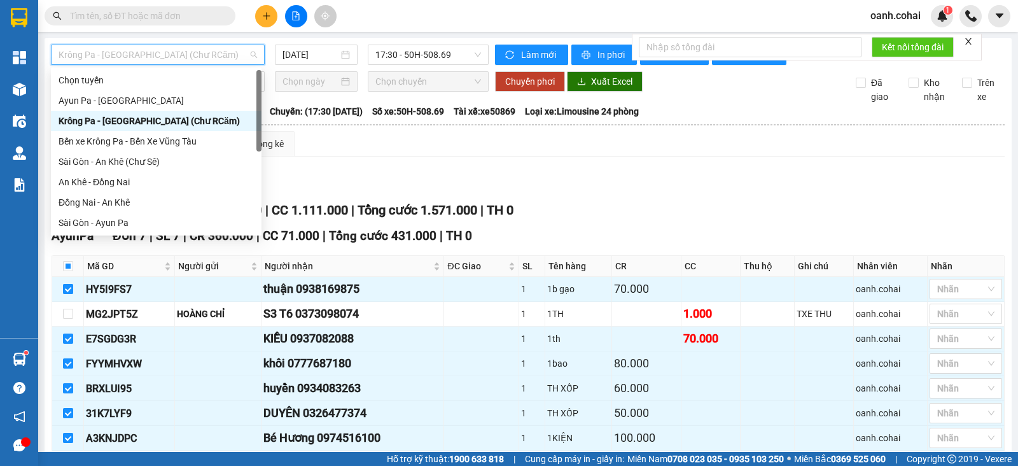
drag, startPoint x: 374, startPoint y: 142, endPoint x: 323, endPoint y: 93, distance: 70.6
click at [374, 142] on div "Xem theo VP gửi Xem theo VP nhận Thống kê" at bounding box center [528, 143] width 953 height 25
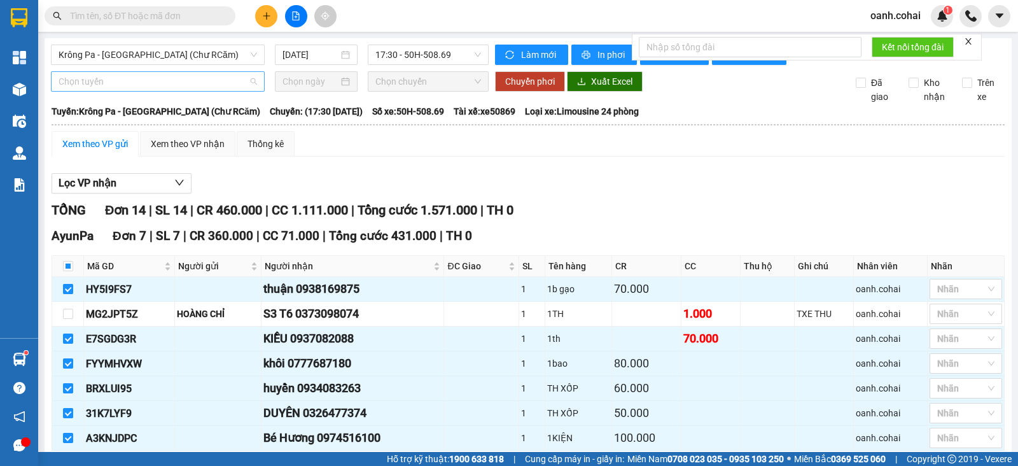
click at [219, 91] on span "Chọn tuyến" at bounding box center [158, 81] width 198 height 19
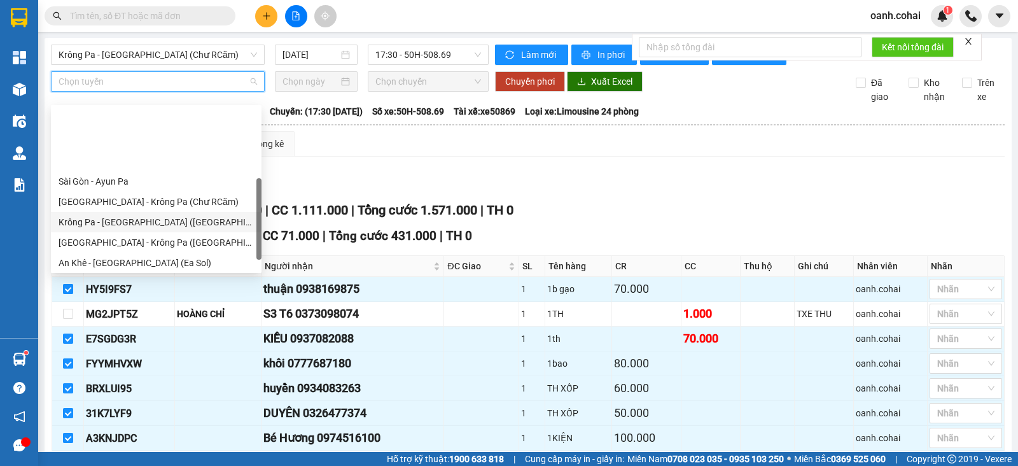
scroll to position [158, 0]
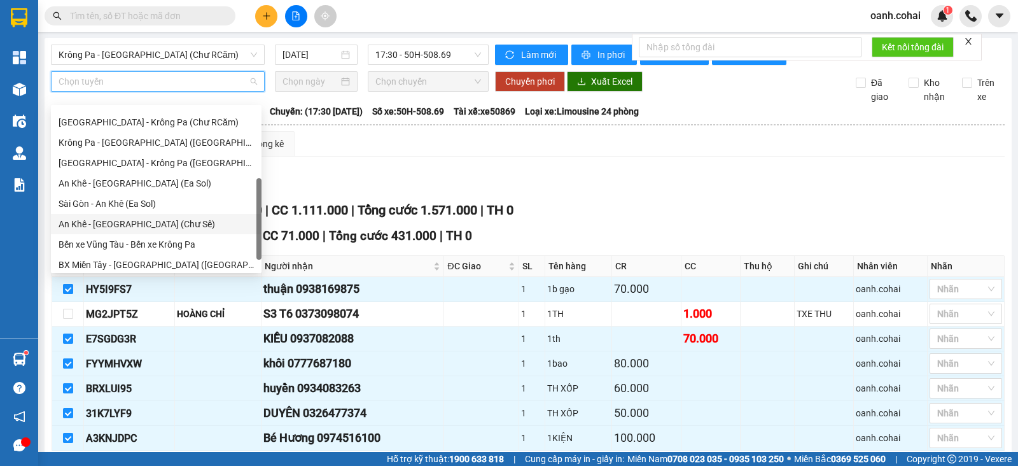
click at [141, 221] on div "An Khê - [GEOGRAPHIC_DATA] (Chư Sê)" at bounding box center [156, 224] width 195 height 14
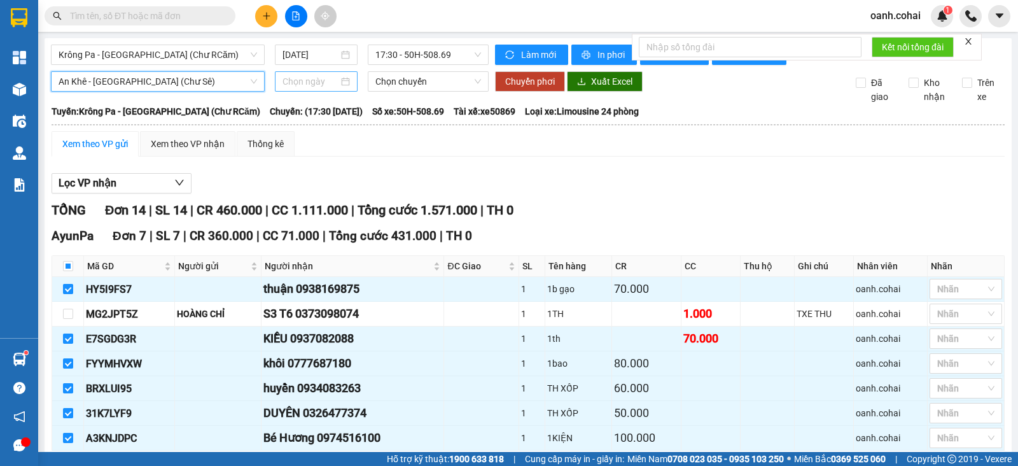
drag, startPoint x: 315, startPoint y: 95, endPoint x: 326, endPoint y: 95, distance: 10.8
click at [314, 88] on input at bounding box center [310, 81] width 57 height 14
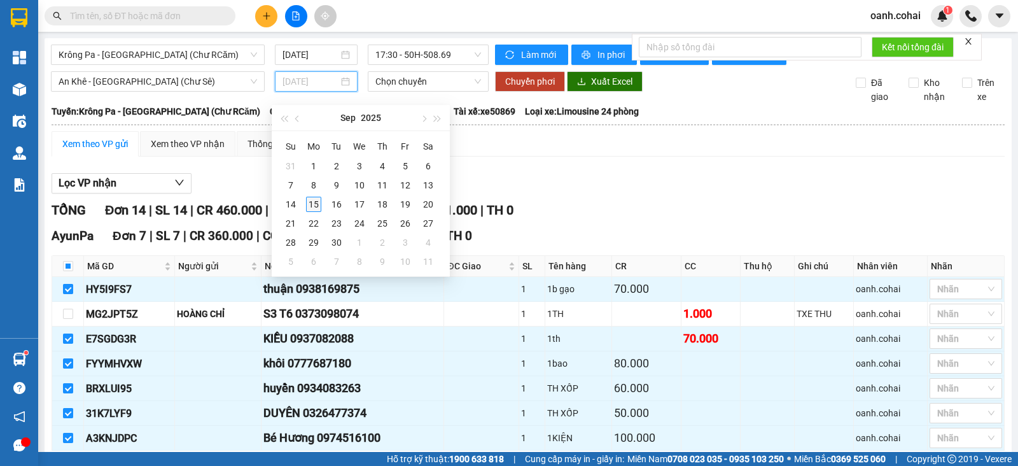
type input "[DATE]"
click at [312, 207] on div "15" at bounding box center [313, 204] width 15 height 15
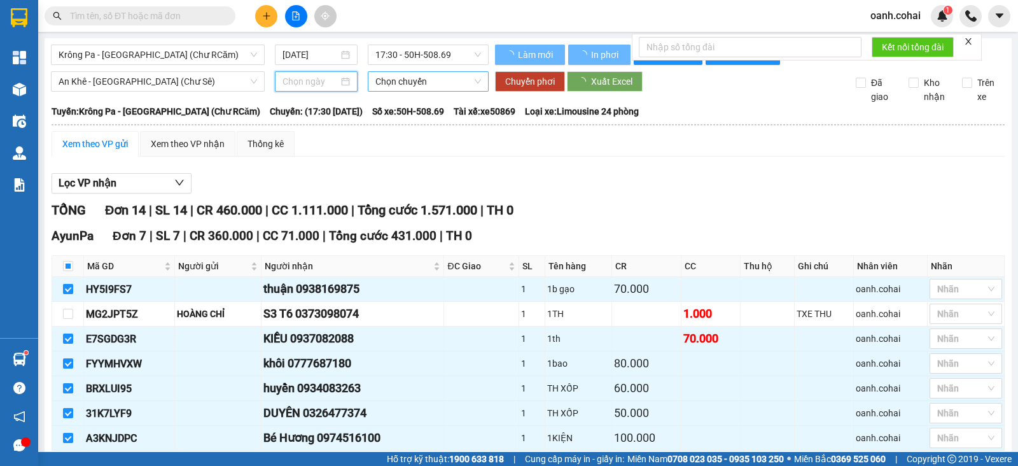
type input "[DATE]"
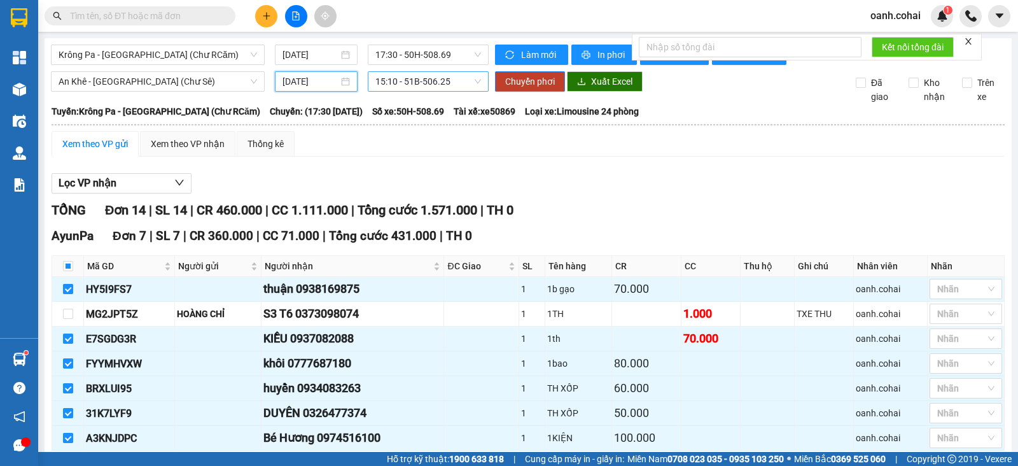
click at [455, 91] on span "15:10 - 51B-506.25" at bounding box center [427, 81] width 105 height 19
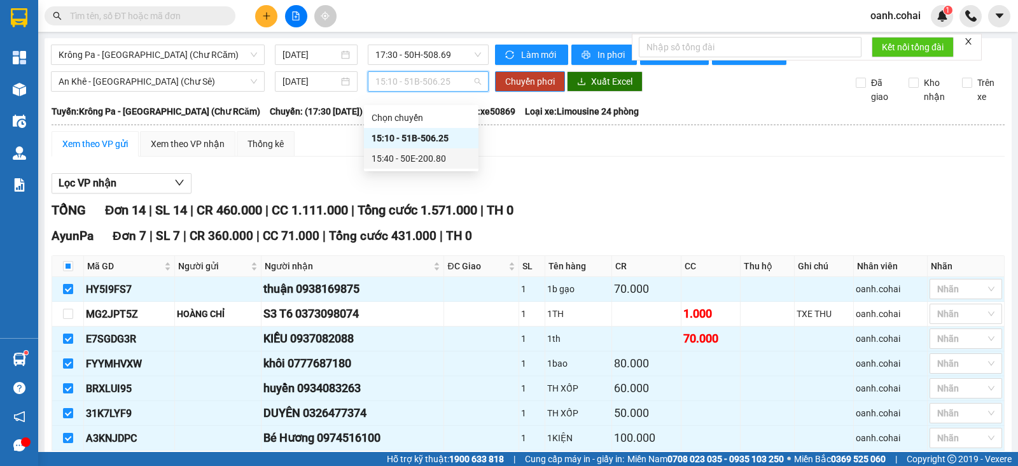
click at [434, 160] on div "15:40 - 50E-200.80" at bounding box center [420, 158] width 99 height 14
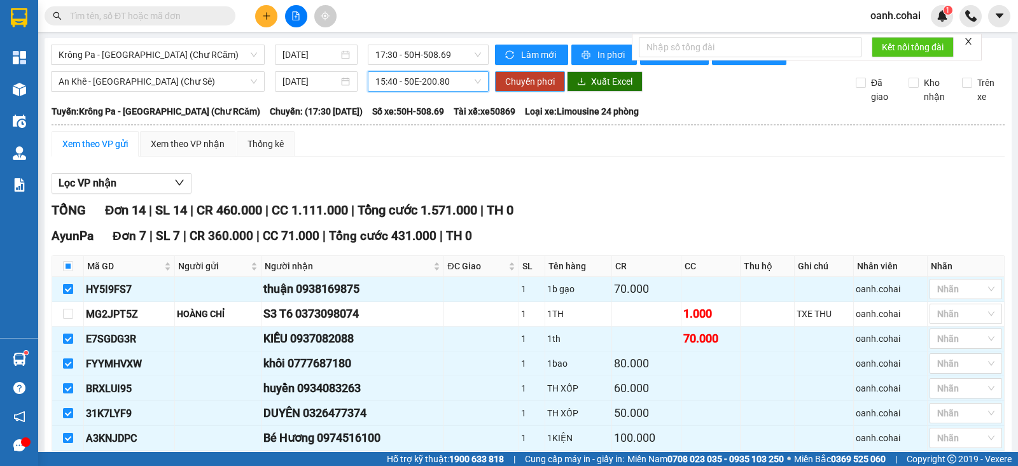
click at [525, 88] on span "Chuyển phơi" at bounding box center [530, 81] width 50 height 14
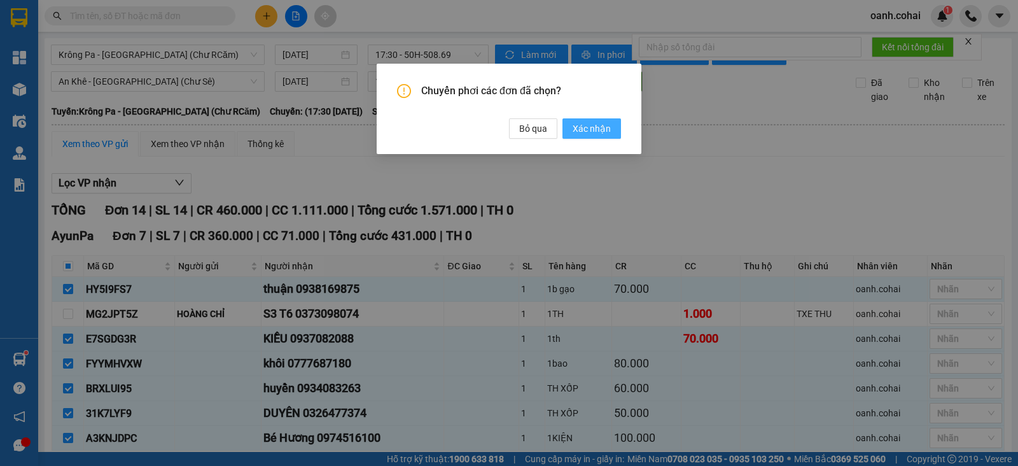
click at [574, 122] on button "Xác nhận" at bounding box center [591, 128] width 59 height 20
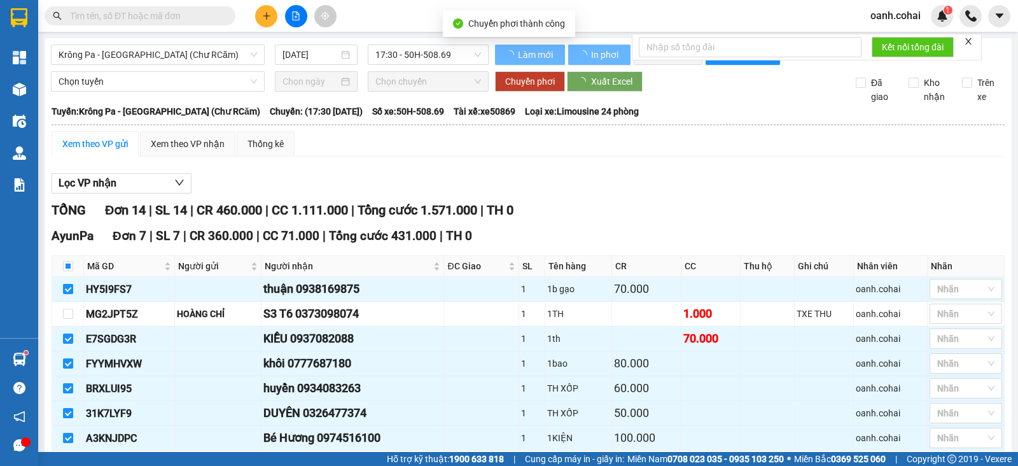
checkbox input "false"
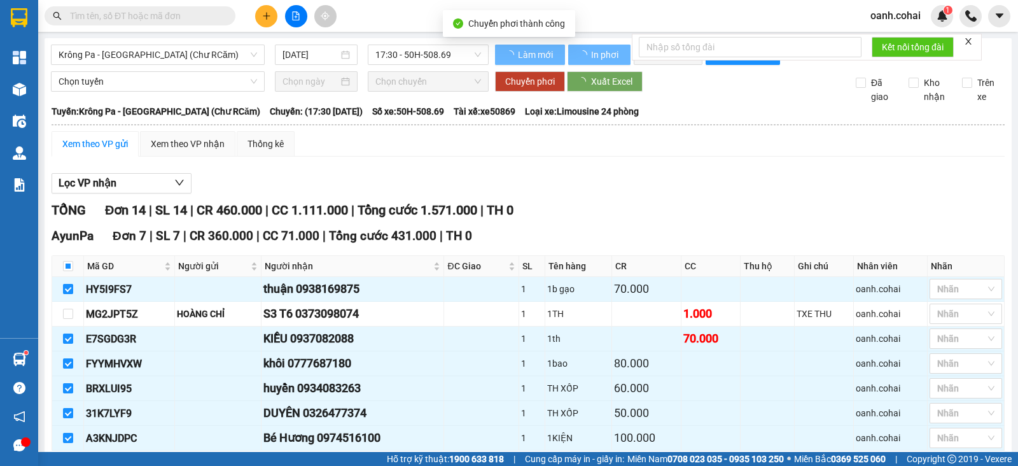
checkbox input "false"
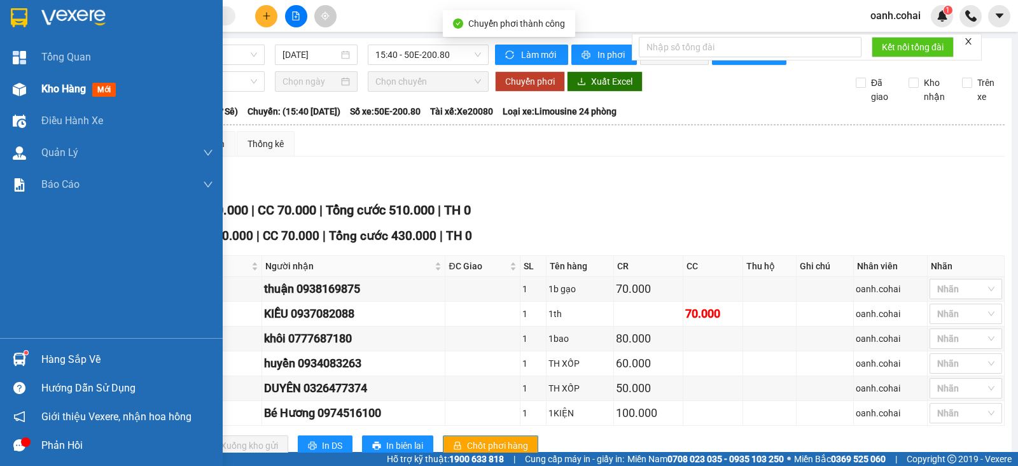
click at [60, 88] on span "Kho hàng" at bounding box center [63, 89] width 45 height 12
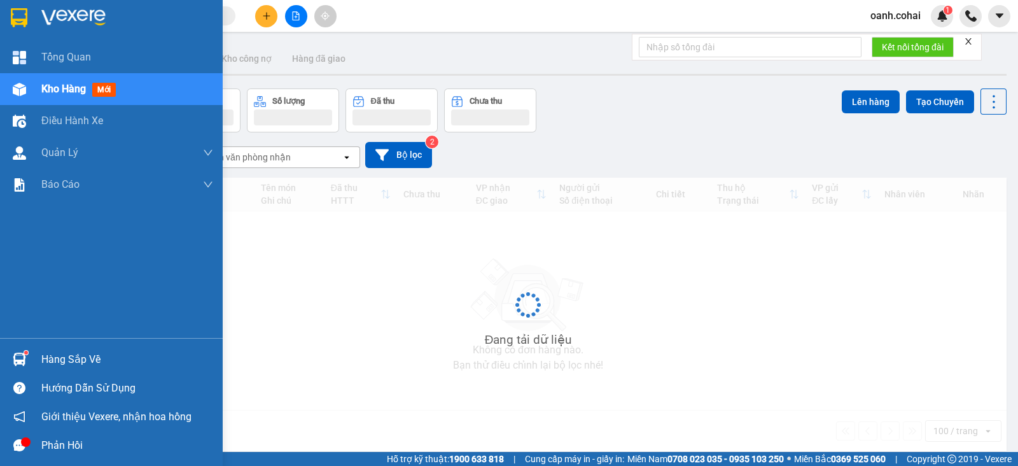
click at [60, 88] on span "Kho hàng" at bounding box center [63, 89] width 45 height 12
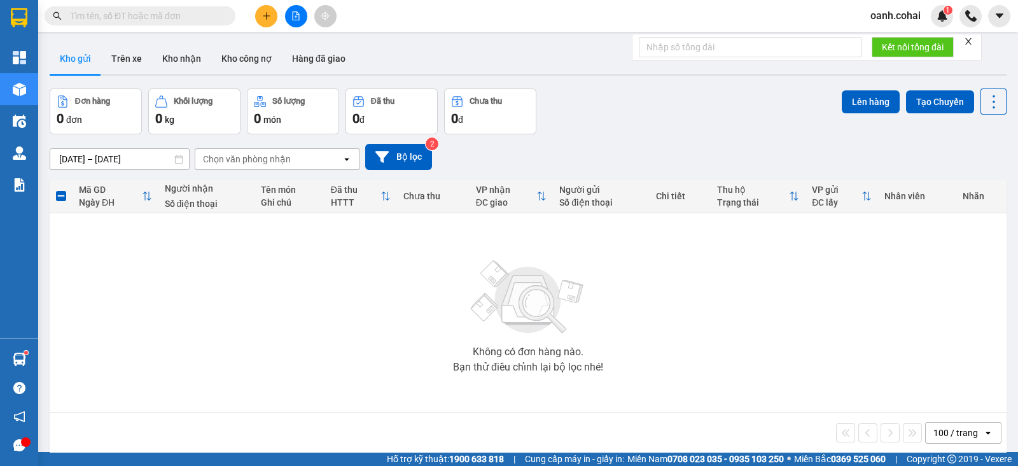
click at [293, 12] on icon "file-add" at bounding box center [295, 15] width 9 height 9
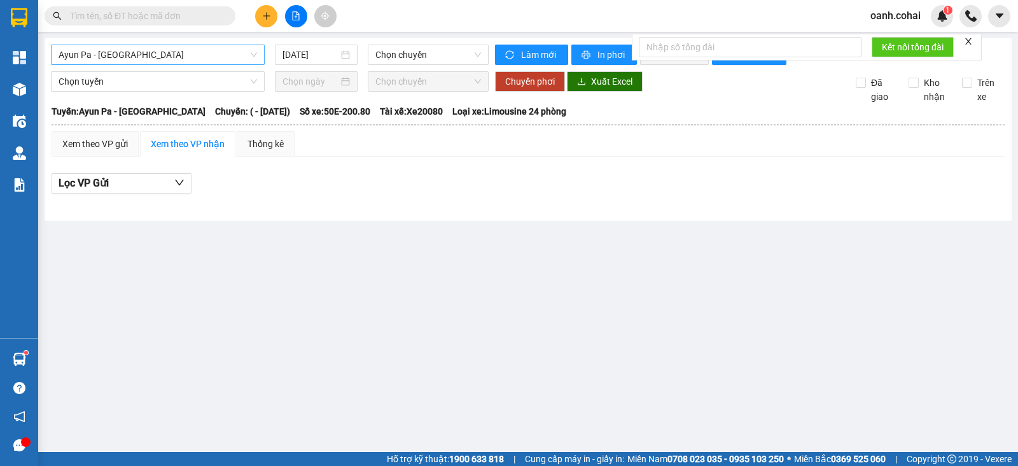
click at [188, 57] on span "Ayun Pa - [GEOGRAPHIC_DATA]" at bounding box center [158, 54] width 198 height 19
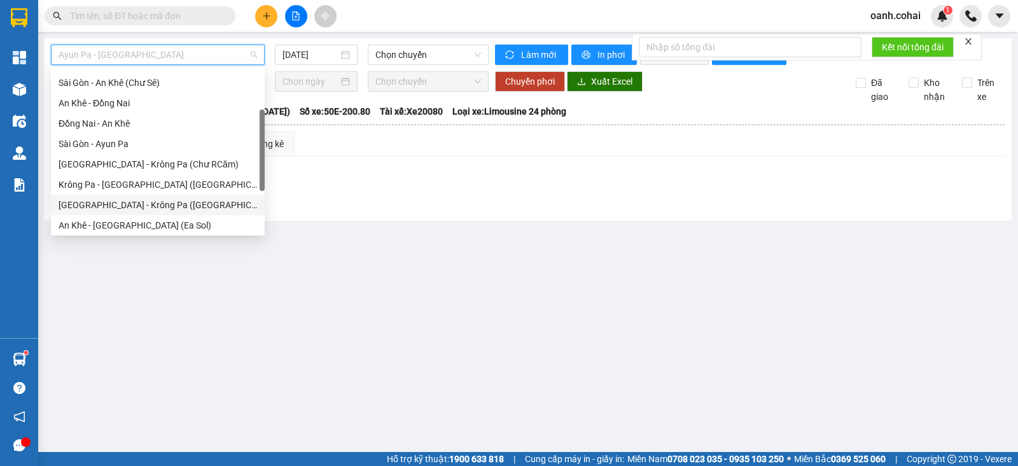
scroll to position [158, 0]
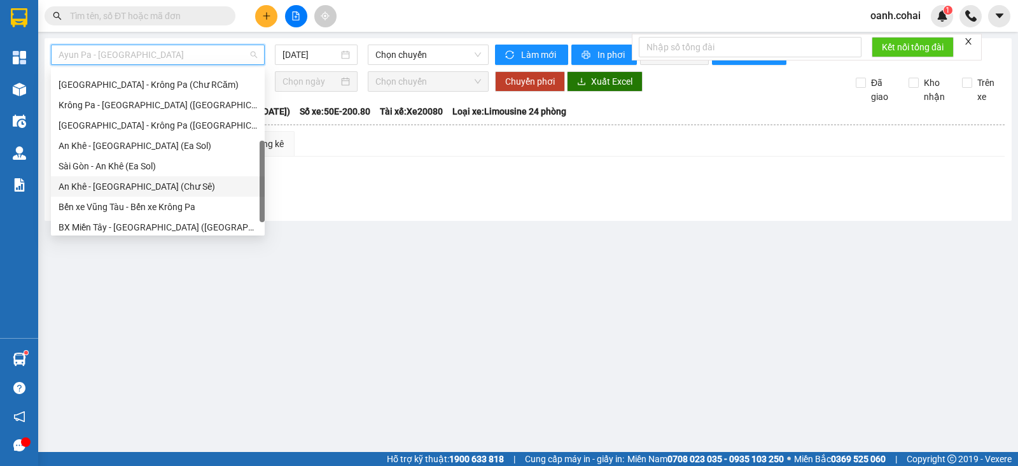
click at [138, 184] on div "An Khê - [GEOGRAPHIC_DATA] (Chư Sê)" at bounding box center [158, 186] width 198 height 14
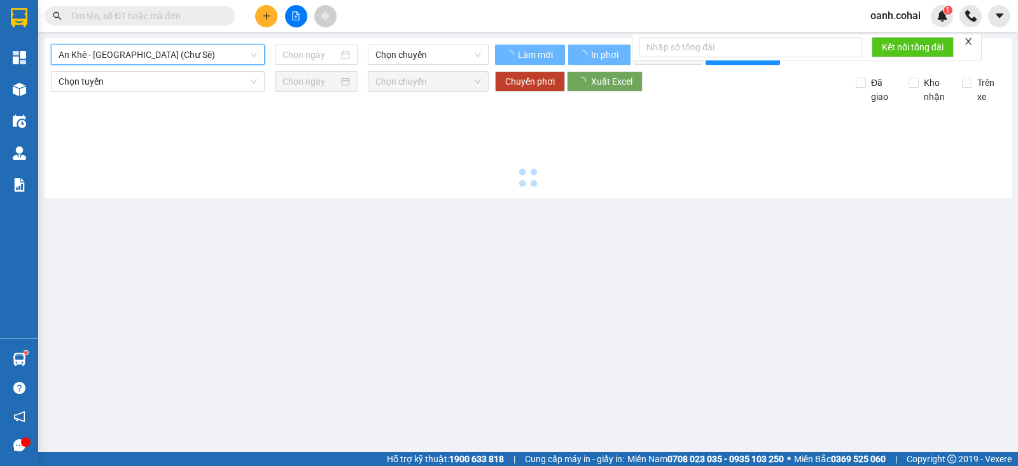
type input "[DATE]"
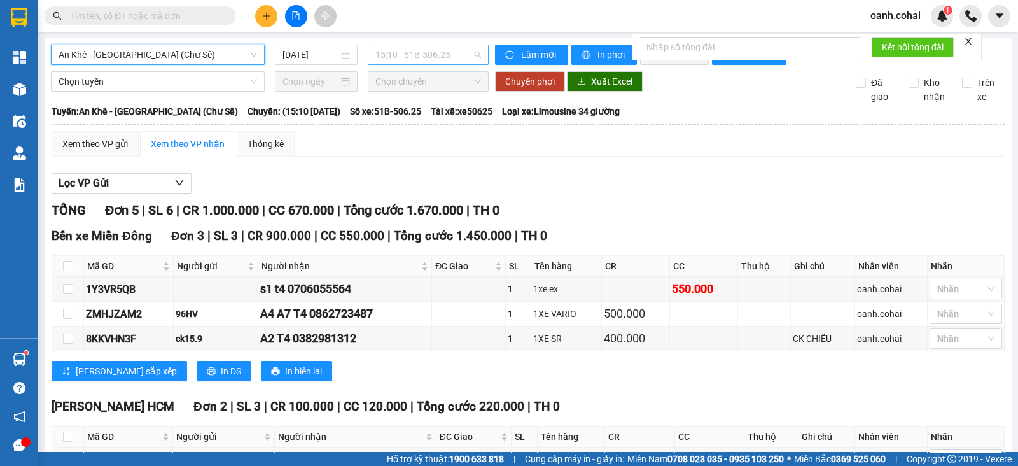
click at [426, 55] on span "15:10 - 51B-506.25" at bounding box center [427, 54] width 105 height 19
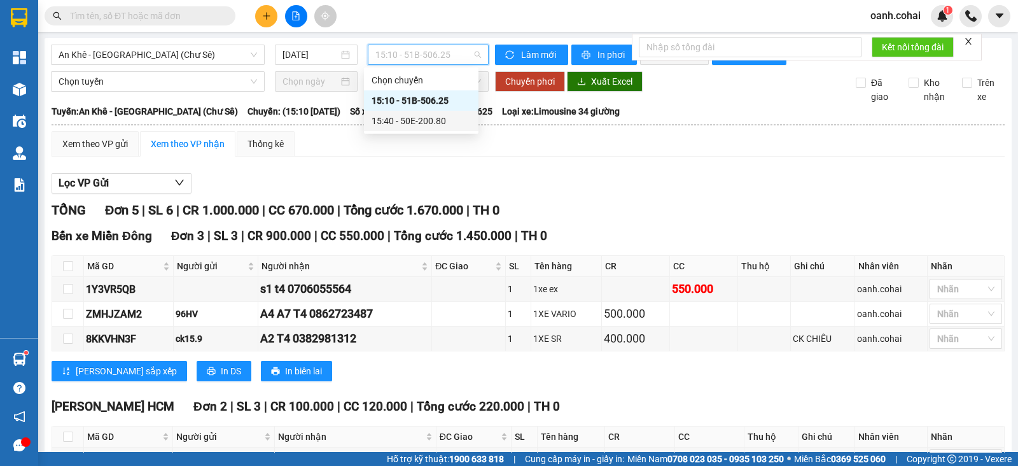
click at [407, 122] on div "15:40 - 50E-200.80" at bounding box center [420, 121] width 99 height 14
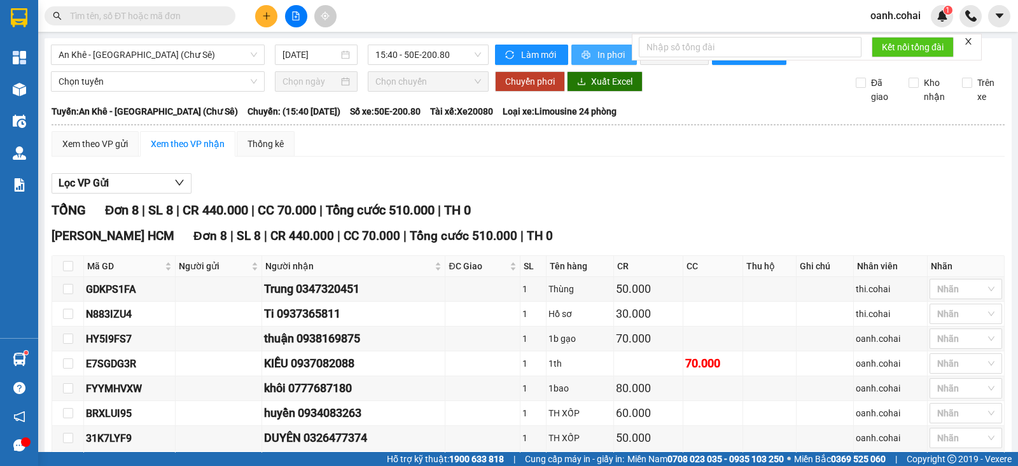
click at [607, 53] on span "In phơi" at bounding box center [611, 55] width 29 height 14
click at [209, 45] on span "An Khê - [GEOGRAPHIC_DATA] (Chư Sê)" at bounding box center [158, 54] width 198 height 19
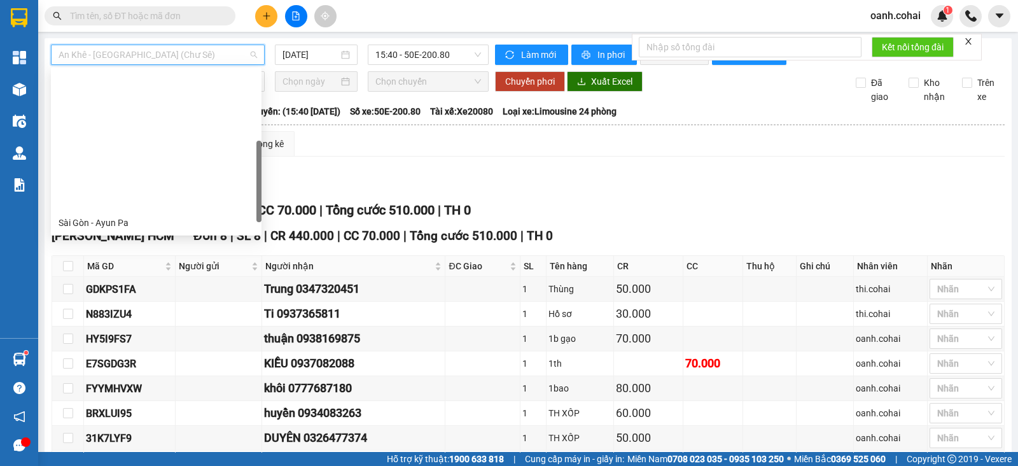
scroll to position [158, 0]
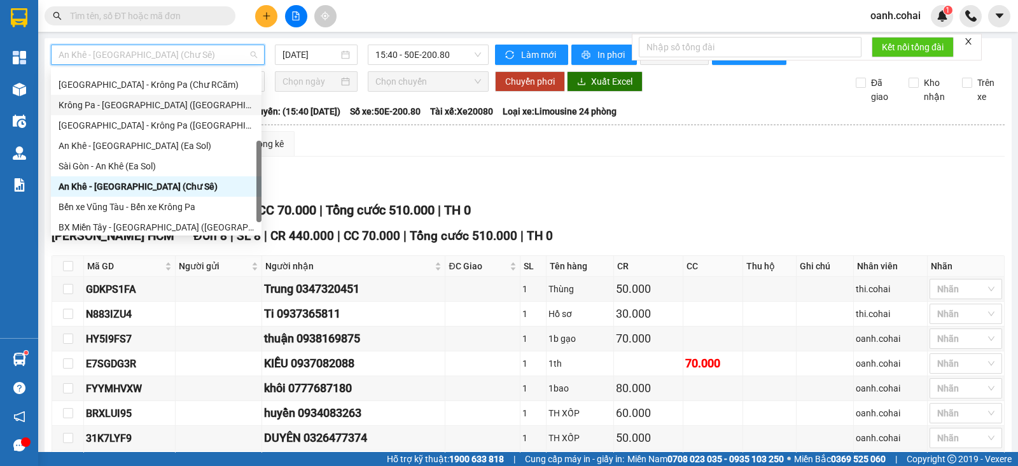
click at [144, 100] on div "Krông Pa - [GEOGRAPHIC_DATA] ([GEOGRAPHIC_DATA])" at bounding box center [156, 105] width 195 height 14
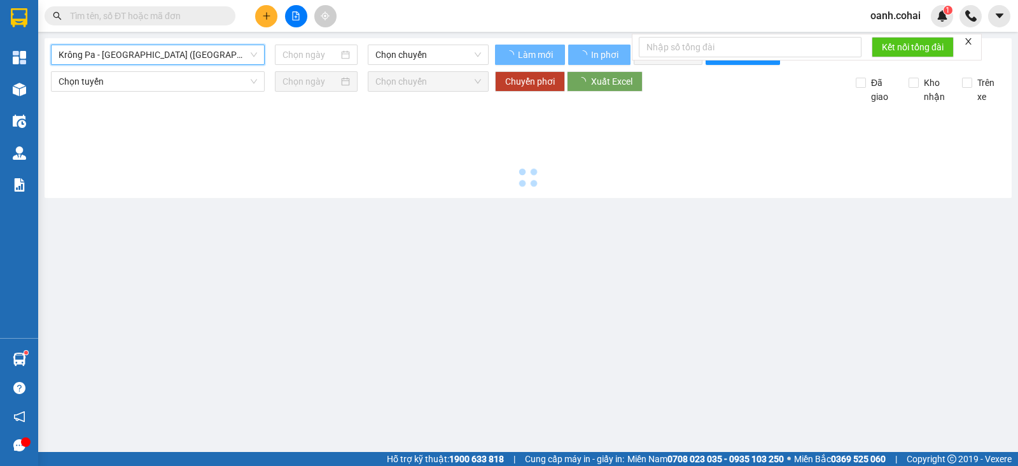
type input "[DATE]"
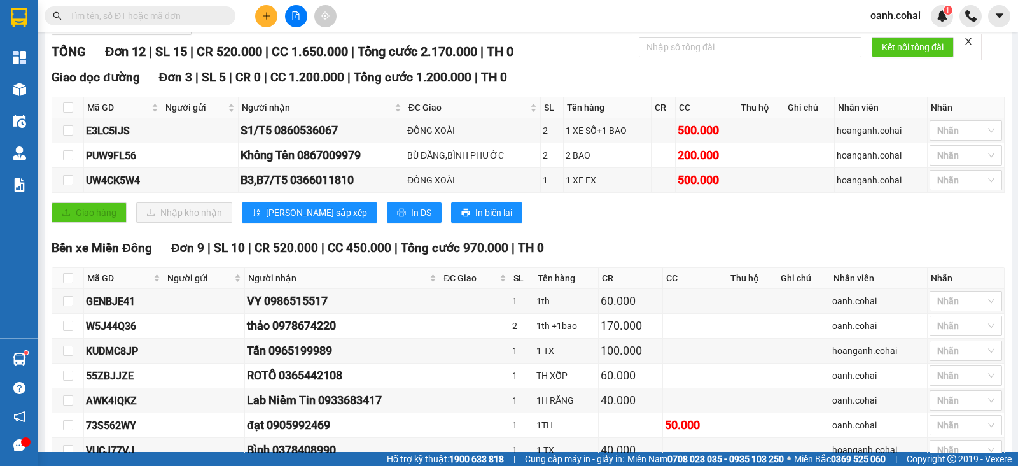
scroll to position [289, 0]
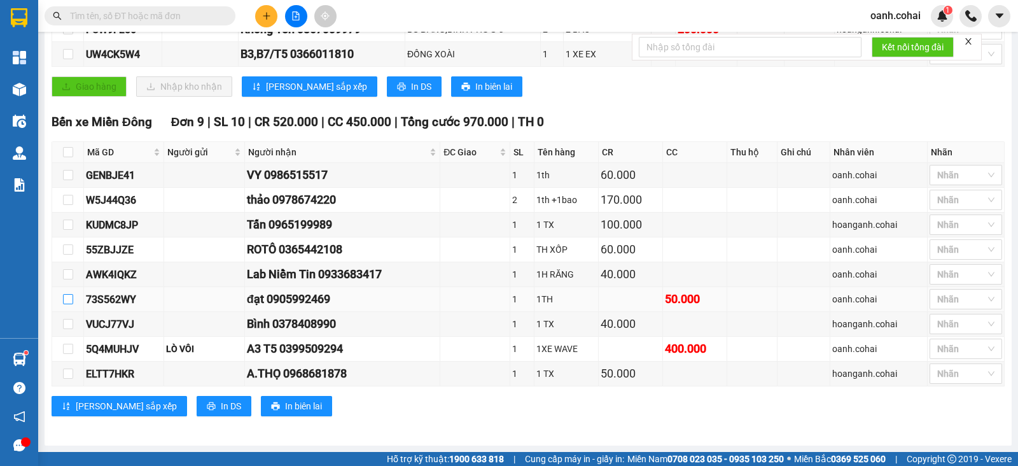
click at [65, 304] on input "checkbox" at bounding box center [68, 299] width 10 height 10
checkbox input "true"
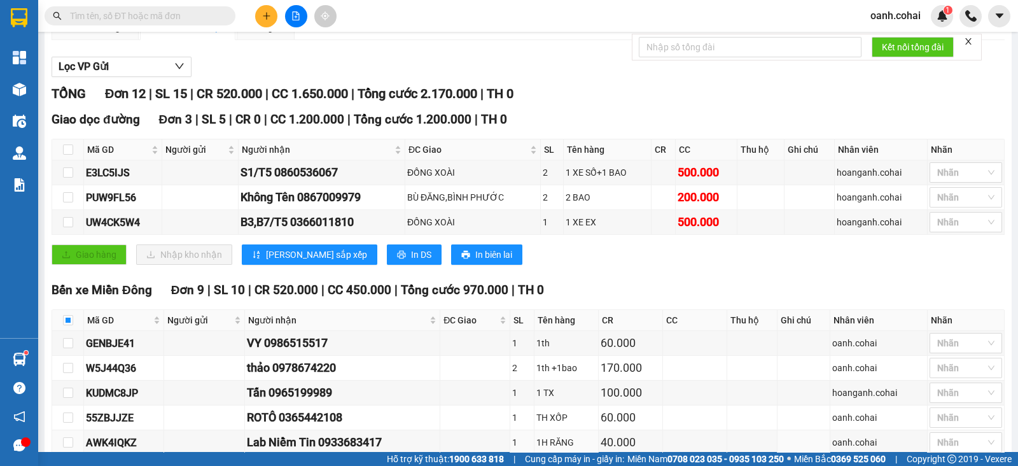
scroll to position [0, 0]
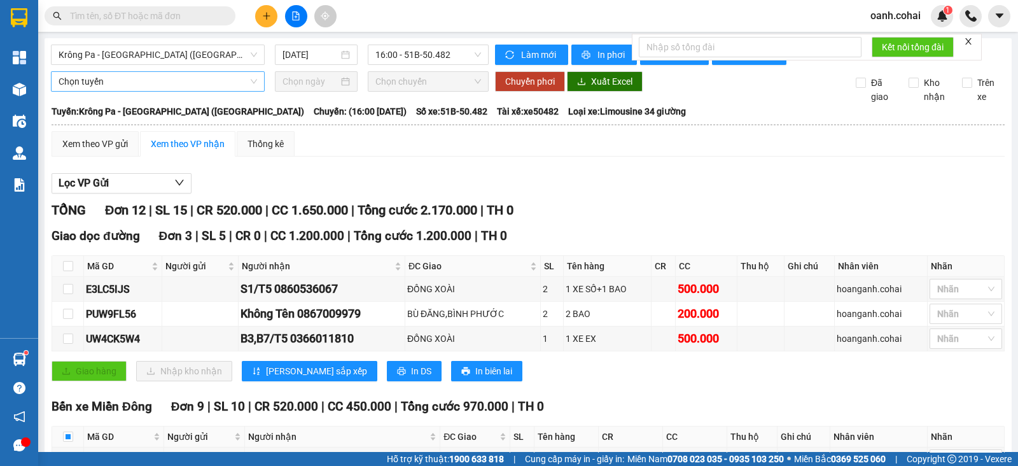
click at [172, 91] on span "Chọn tuyến" at bounding box center [158, 81] width 198 height 19
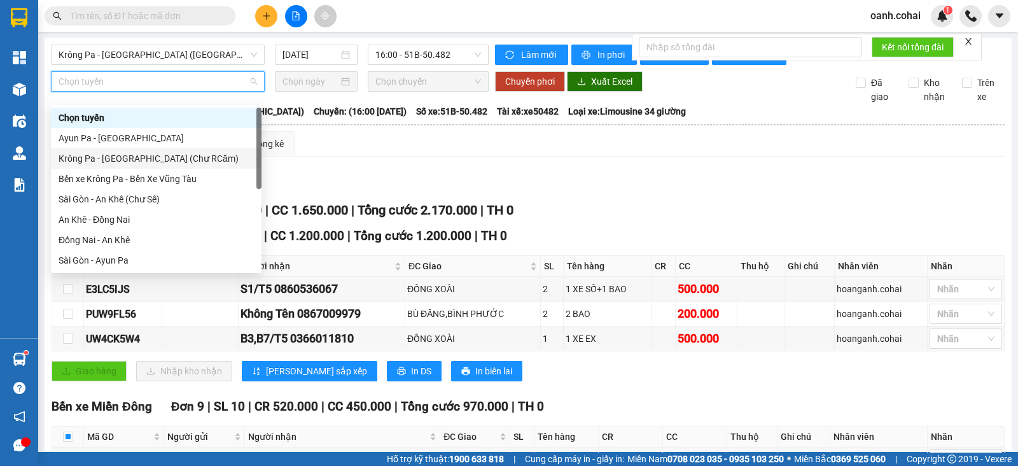
click at [170, 154] on div "Krông Pa - [GEOGRAPHIC_DATA] (Chư RCăm)" at bounding box center [156, 158] width 195 height 14
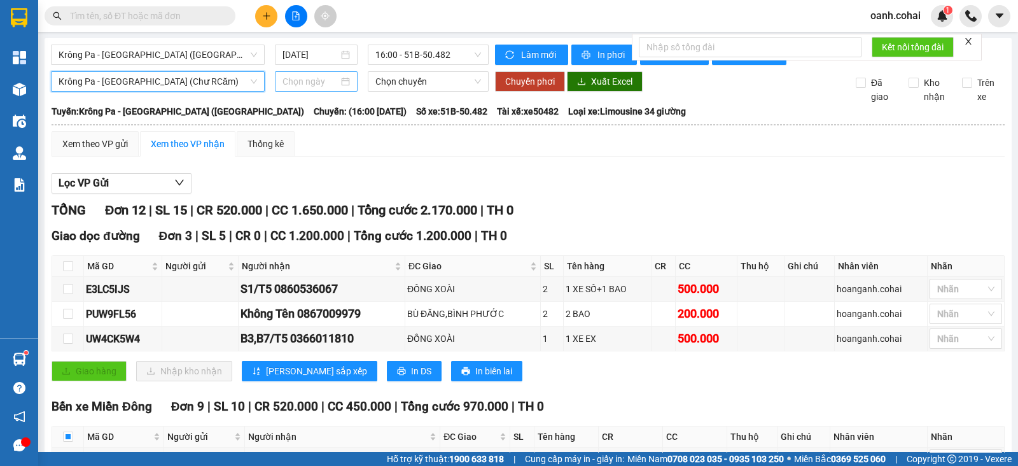
click at [295, 88] on input at bounding box center [310, 81] width 57 height 14
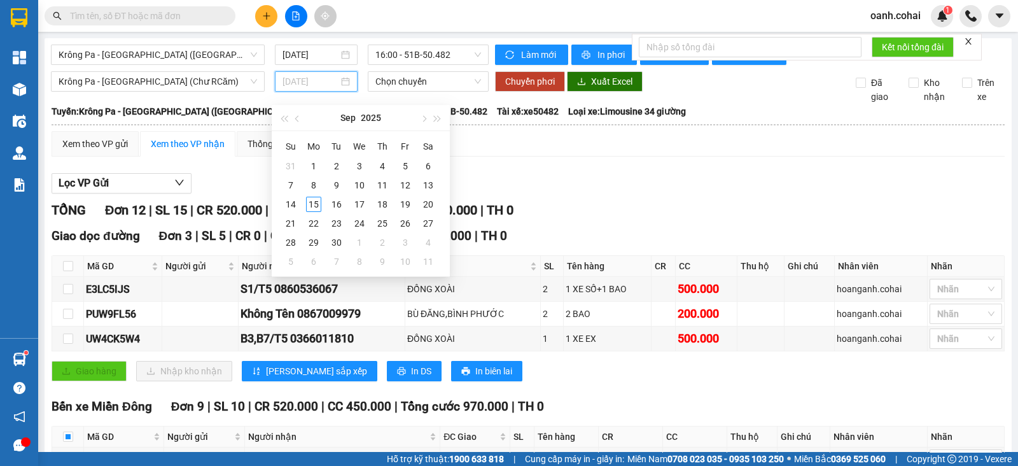
type input "[DATE]"
click at [216, 102] on div "Krông Pa - [GEOGRAPHIC_DATA] (Chư RCăm) Chọn chuyến Chuyển phơi Xuất Excel Đã g…" at bounding box center [528, 87] width 954 height 32
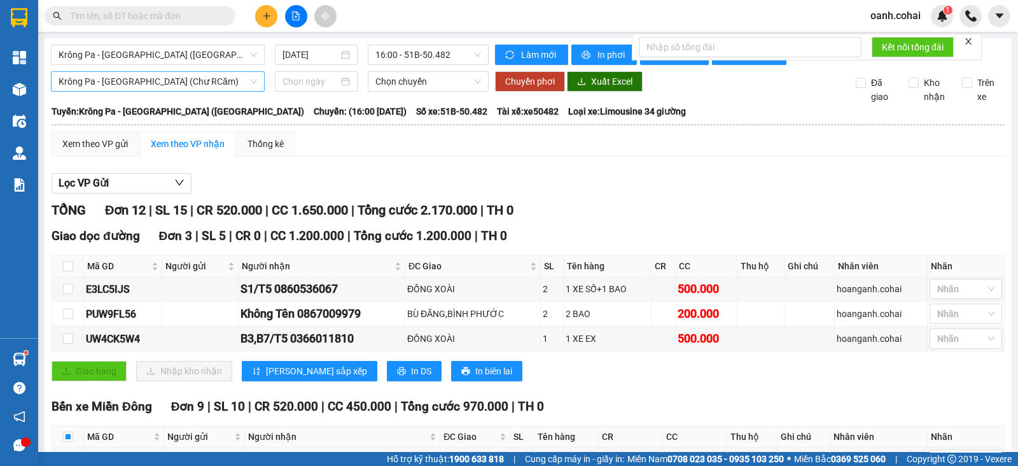
click at [220, 91] on span "Krông Pa - [GEOGRAPHIC_DATA] (Chư RCăm)" at bounding box center [158, 81] width 198 height 19
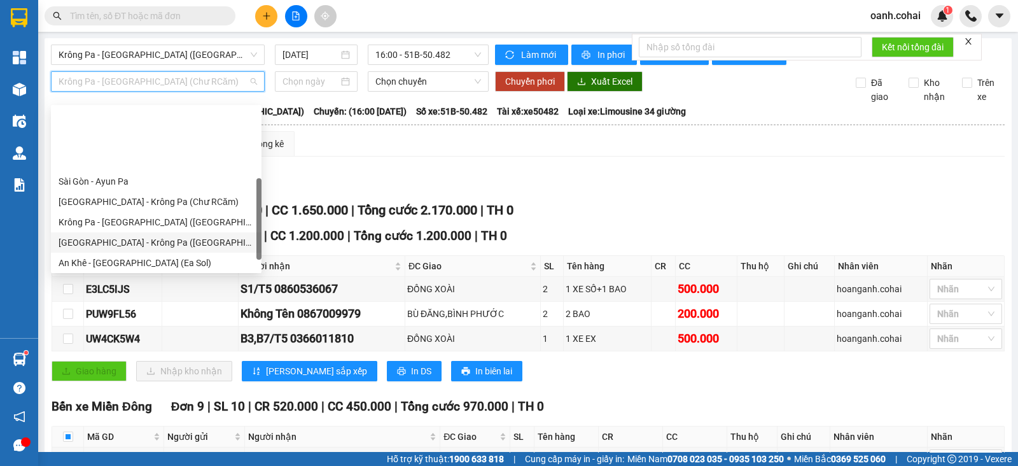
scroll to position [158, 0]
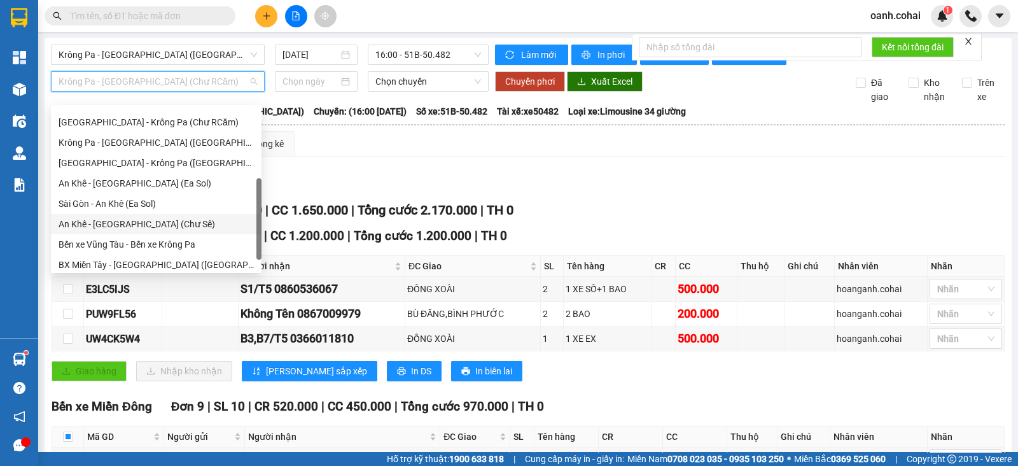
click at [129, 223] on div "An Khê - [GEOGRAPHIC_DATA] (Chư Sê)" at bounding box center [156, 224] width 195 height 14
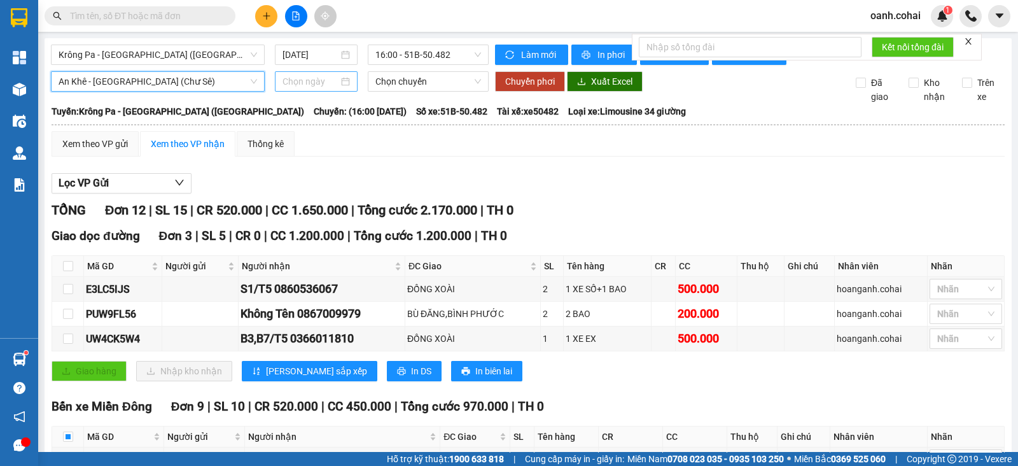
click at [321, 88] on input at bounding box center [310, 81] width 57 height 14
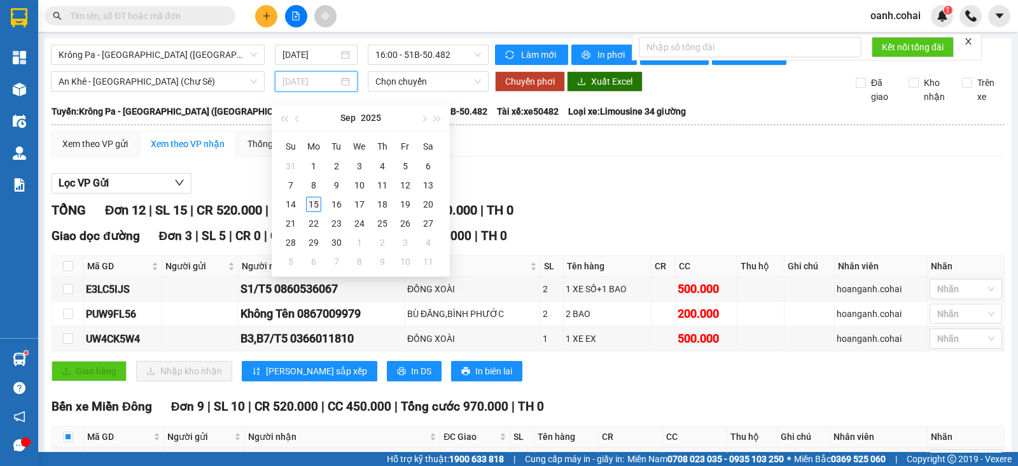
type input "[DATE]"
click at [319, 204] on div "15" at bounding box center [313, 204] width 15 height 15
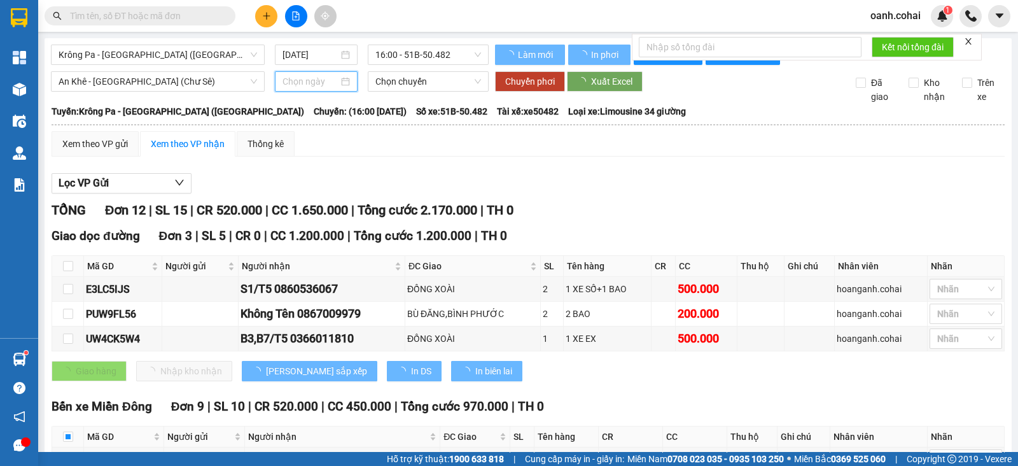
type input "[DATE]"
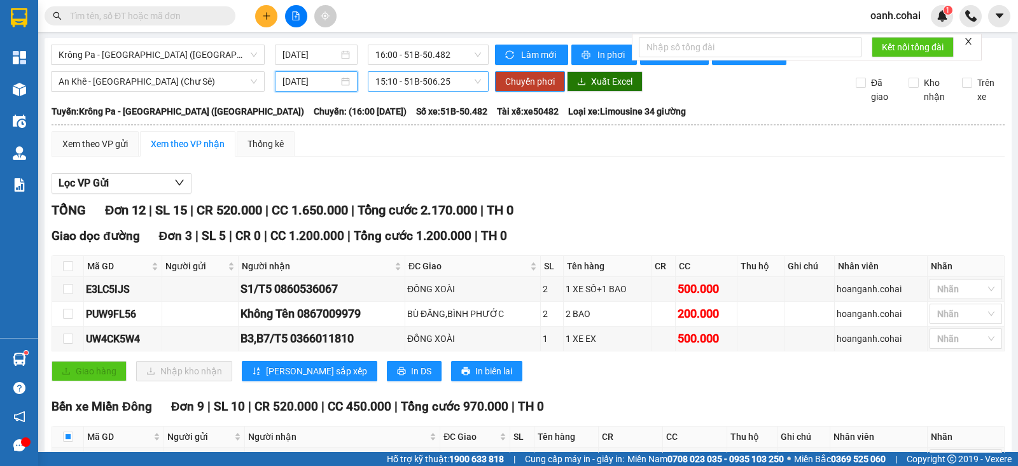
click at [445, 84] on span "15:10 - 51B-506.25" at bounding box center [427, 81] width 105 height 19
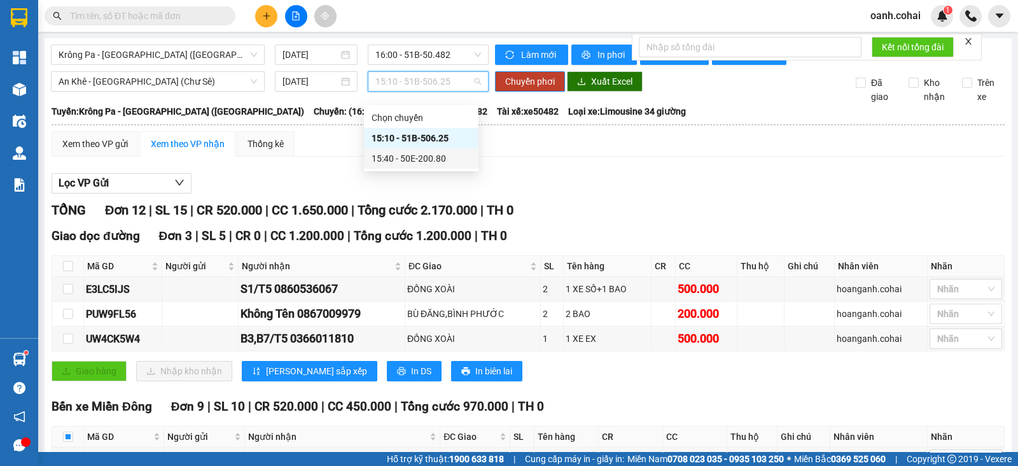
click at [423, 155] on div "15:40 - 50E-200.80" at bounding box center [420, 158] width 99 height 14
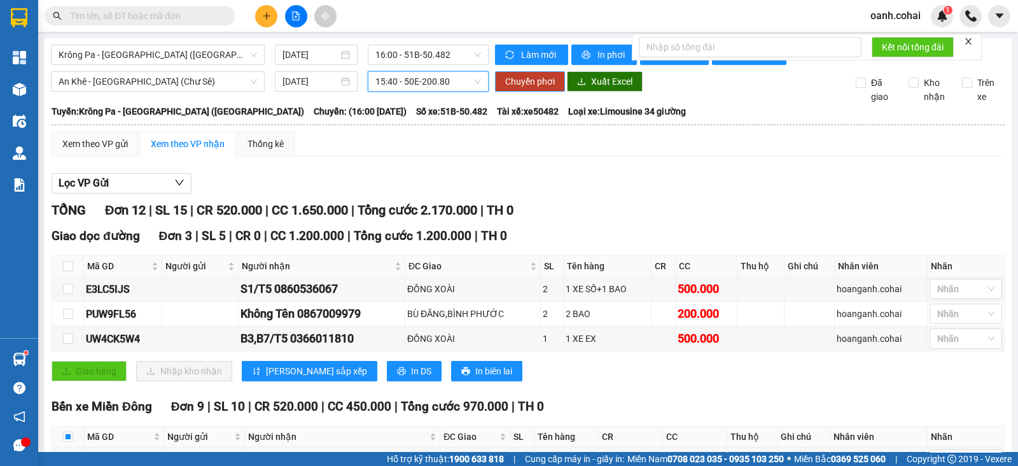
click at [522, 88] on span "Chuyển phơi" at bounding box center [530, 81] width 50 height 14
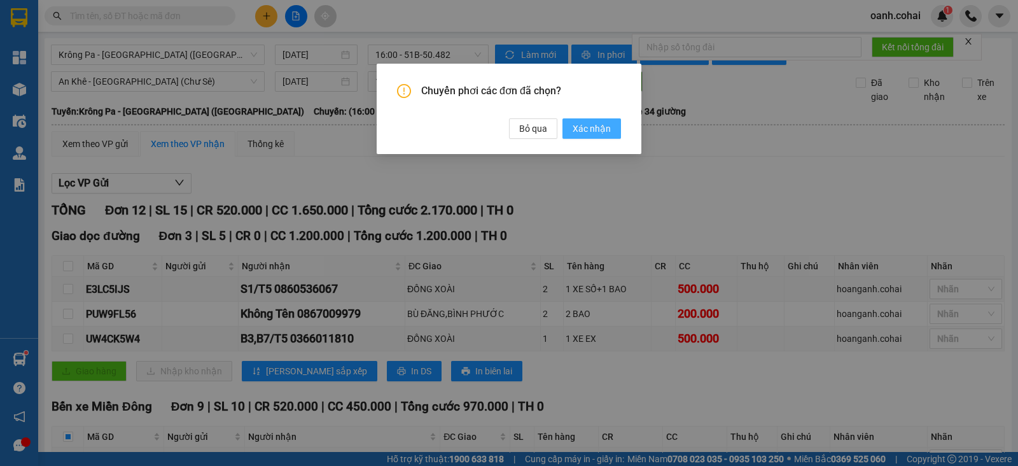
click at [593, 121] on button "Xác nhận" at bounding box center [591, 128] width 59 height 20
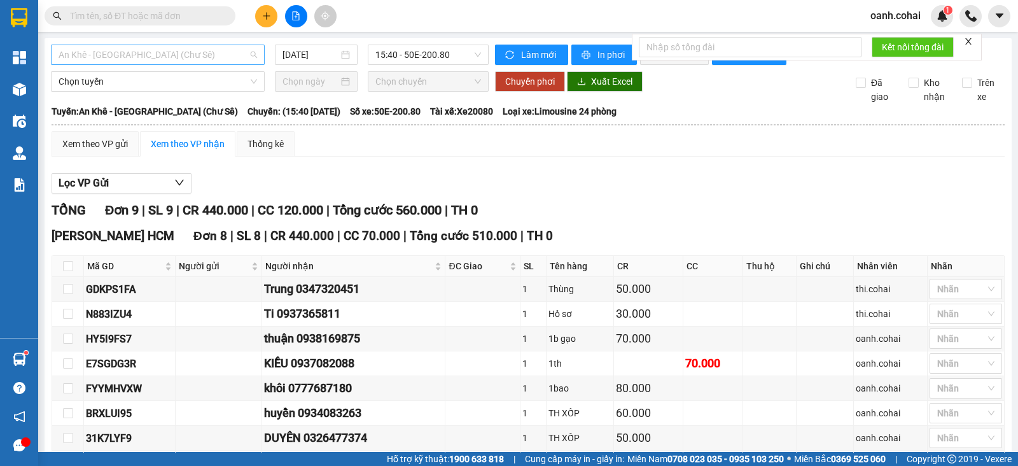
drag, startPoint x: 206, startPoint y: 50, endPoint x: 197, endPoint y: 48, distance: 9.3
click at [199, 51] on span "An Khê - [GEOGRAPHIC_DATA] (Chư Sê)" at bounding box center [158, 54] width 198 height 19
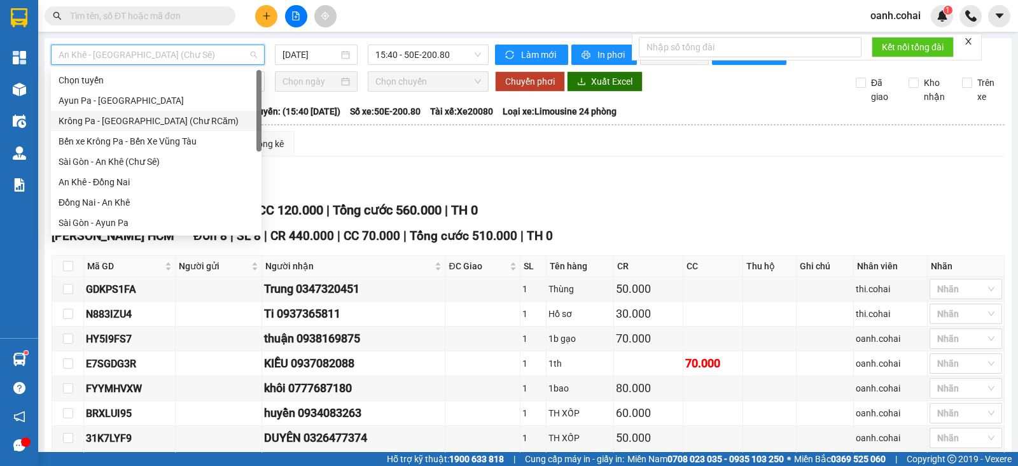
click at [140, 125] on div "Krông Pa - [GEOGRAPHIC_DATA] (Chư RCăm)" at bounding box center [156, 121] width 195 height 14
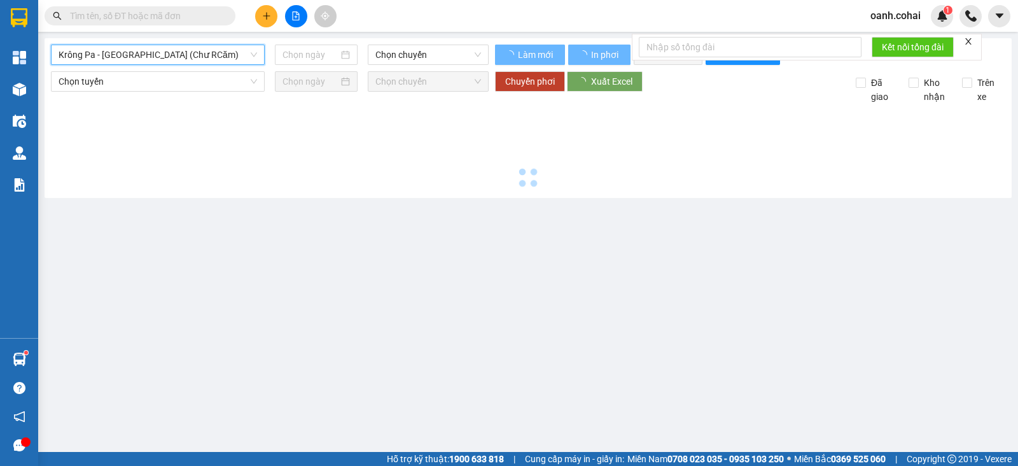
type input "[DATE]"
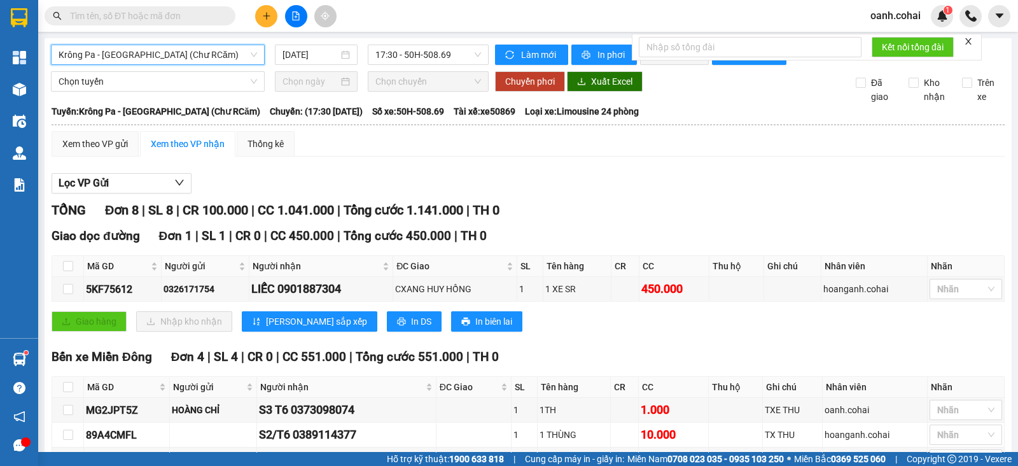
click at [607, 38] on div "Krông Pa - [GEOGRAPHIC_DATA] (Chư RCăm) Krông Pa - [GEOGRAPHIC_DATA] (Chư RCăm)…" at bounding box center [528, 382] width 967 height 688
click at [601, 45] on button "In phơi" at bounding box center [604, 55] width 66 height 20
